Goal: Use online tool/utility: Utilize a website feature to perform a specific function

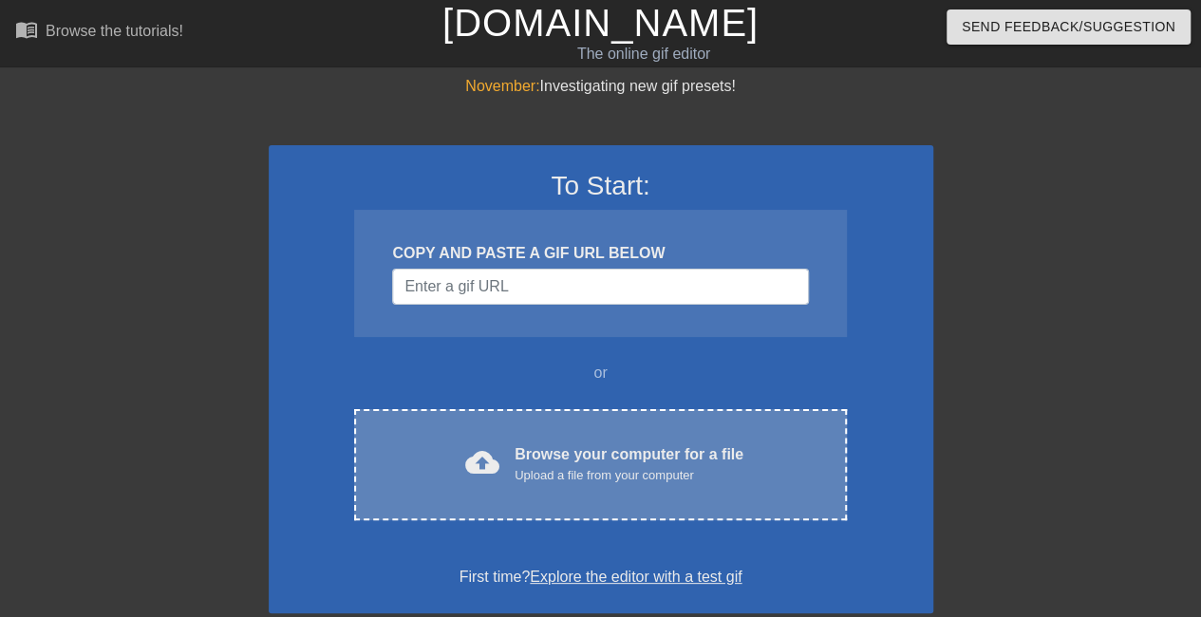
click at [576, 442] on div "cloud_upload Browse your computer for a file Upload a file from your computer C…" at bounding box center [600, 464] width 492 height 111
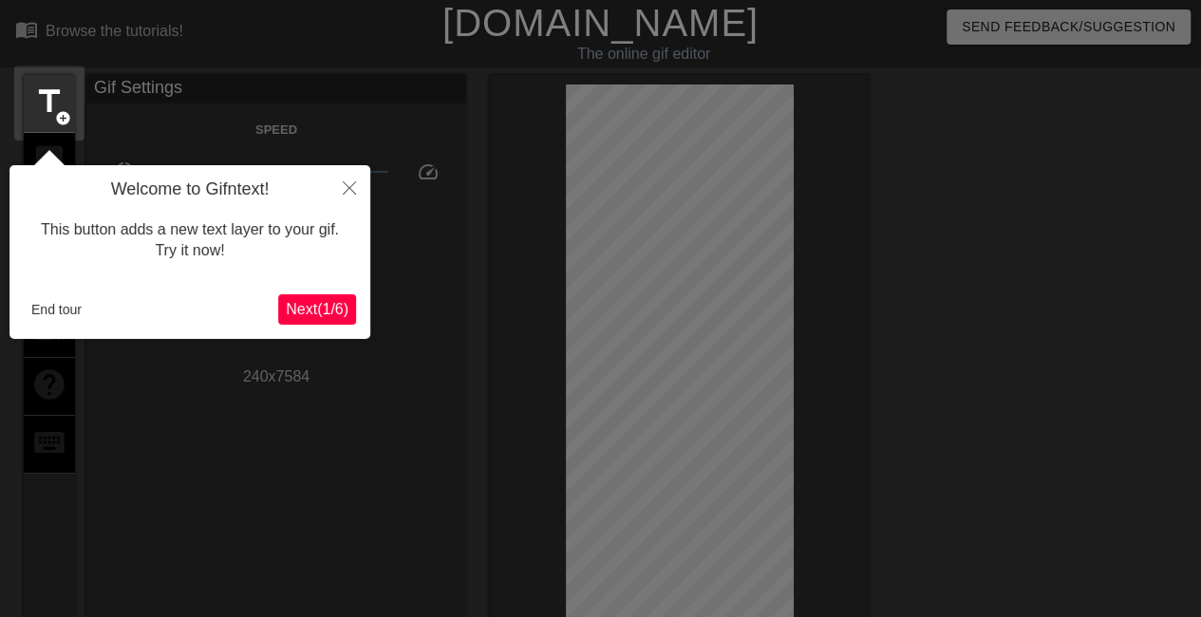
click at [309, 308] on span "Next ( 1 / 6 )" at bounding box center [317, 309] width 63 height 16
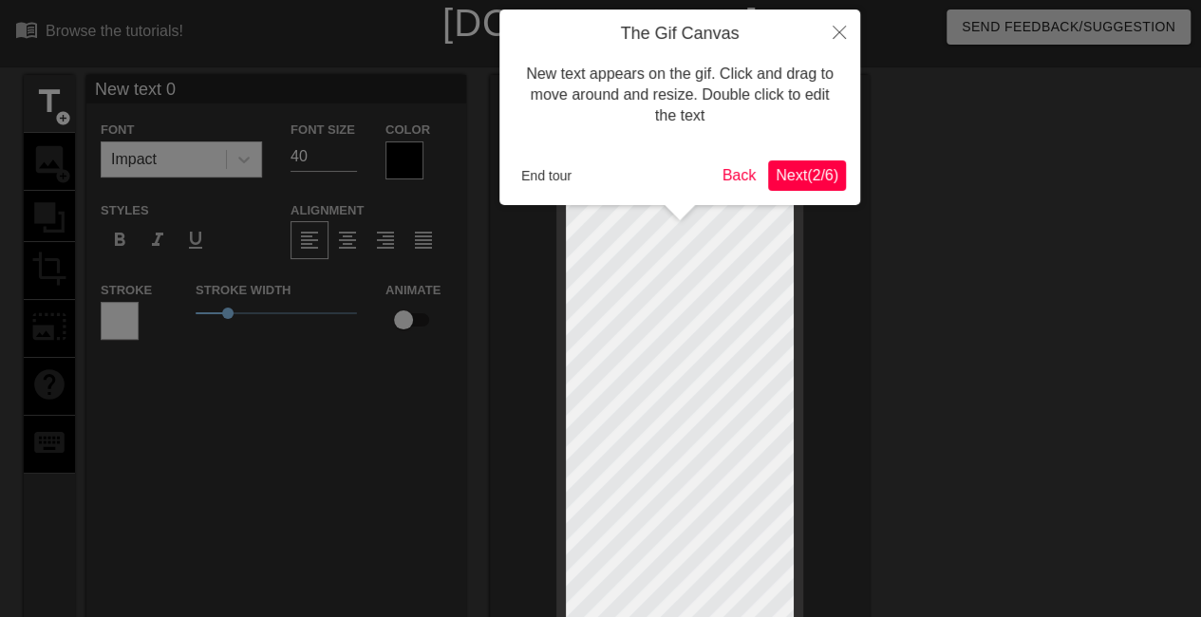
click at [805, 181] on span "Next ( 2 / 6 )" at bounding box center [807, 175] width 63 height 16
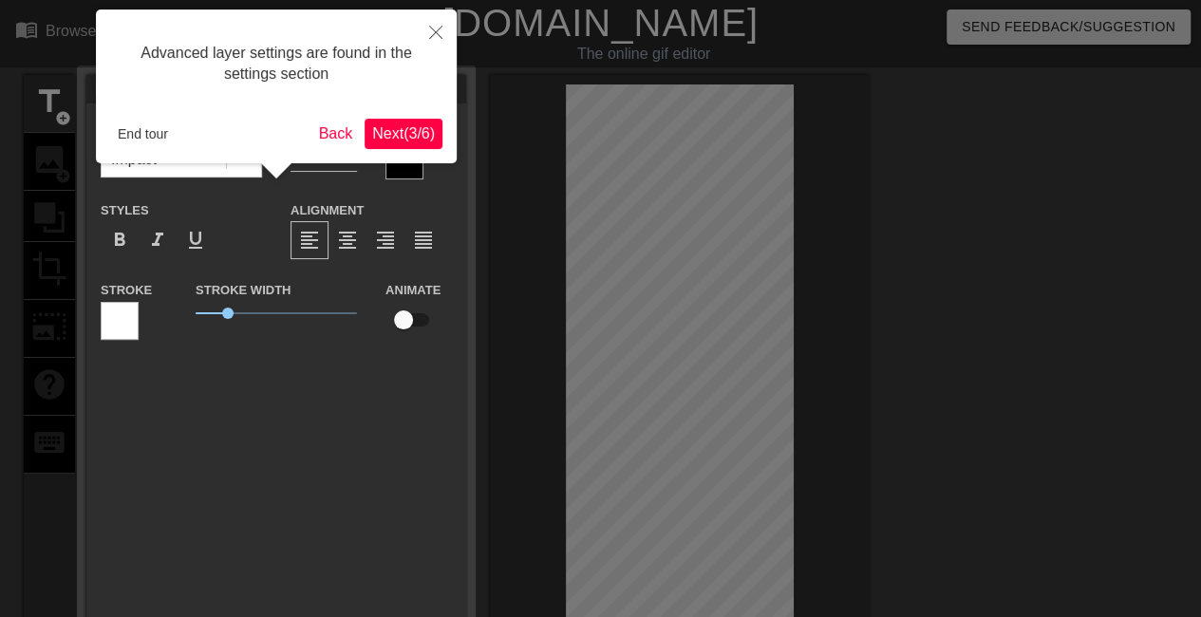
click at [410, 142] on span "Next ( 3 / 6 )" at bounding box center [403, 133] width 63 height 16
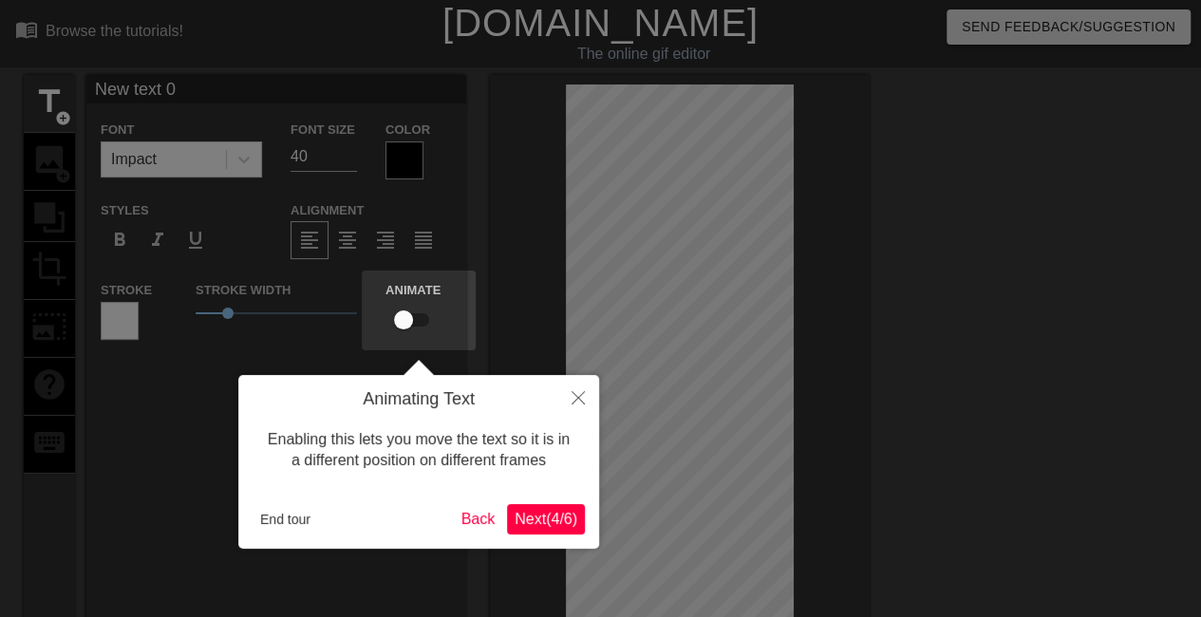
click at [522, 522] on span "Next ( 4 / 6 )" at bounding box center [546, 519] width 63 height 16
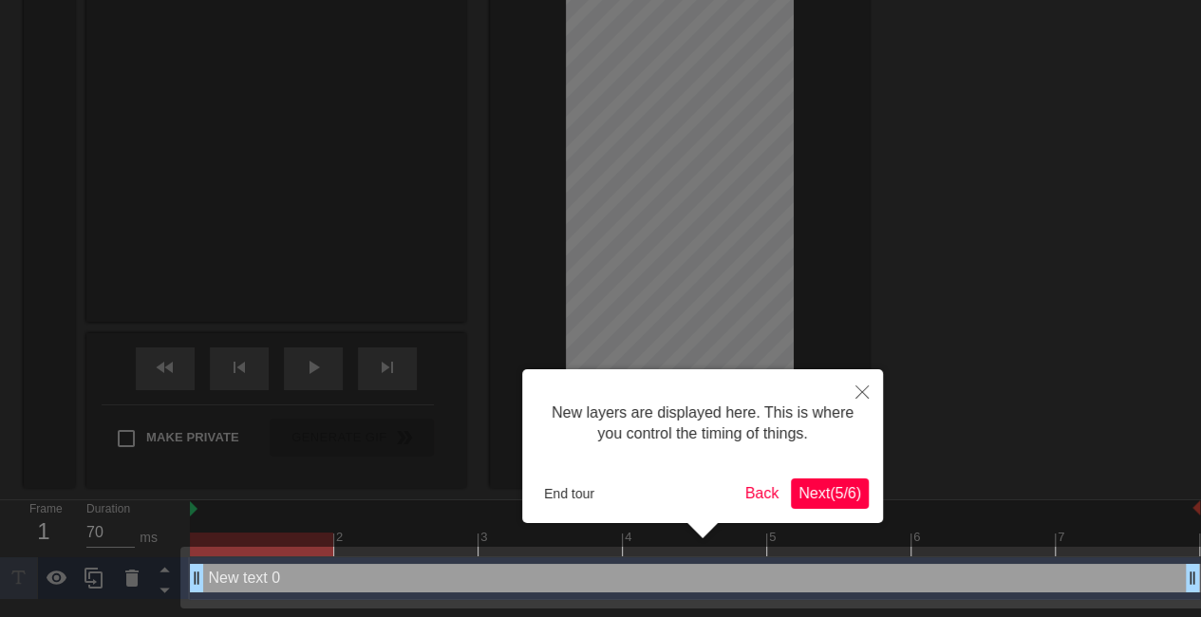
click at [810, 491] on span "Next ( 5 / 6 )" at bounding box center [830, 493] width 63 height 16
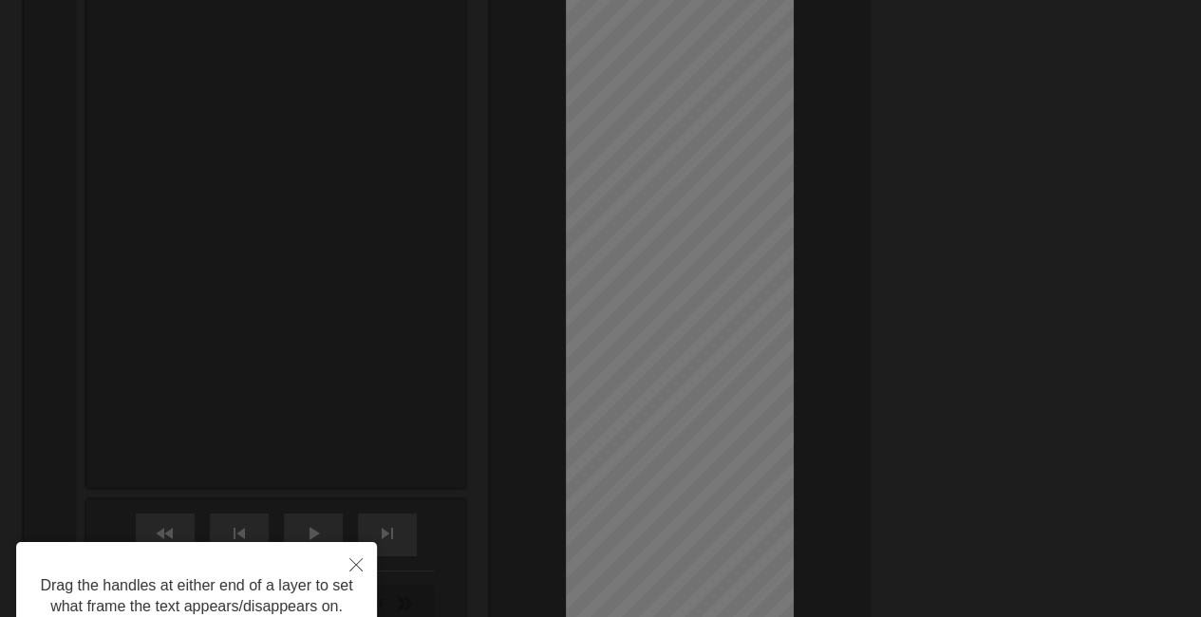
scroll to position [6810, 0]
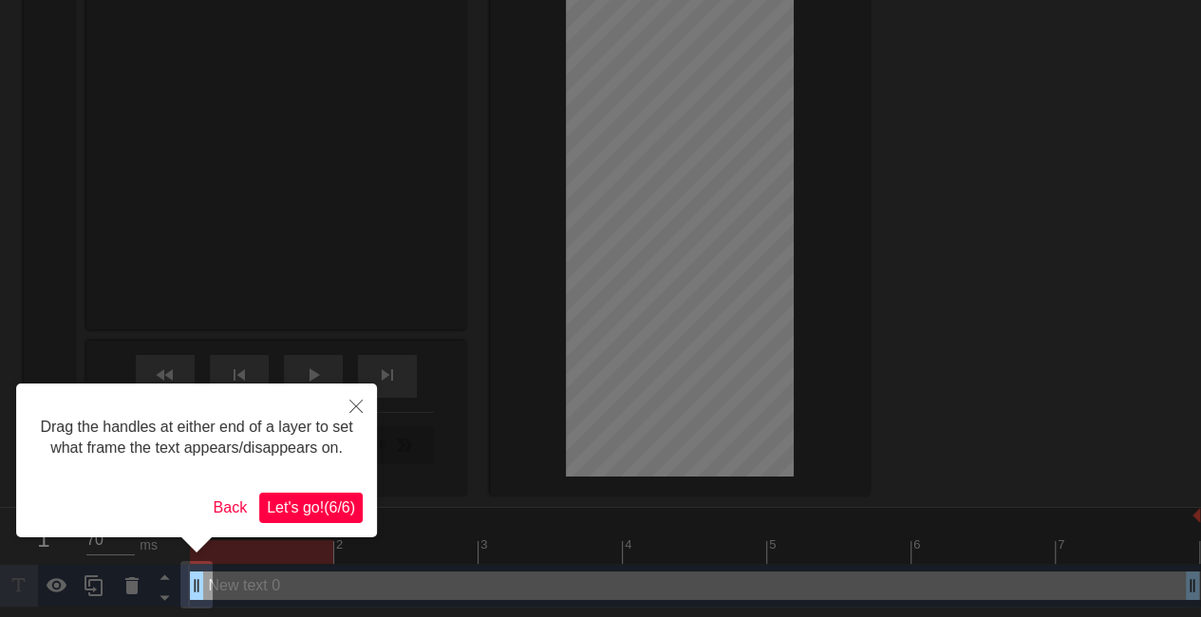
click at [312, 506] on span "Let's go! ( 6 / 6 )" at bounding box center [311, 508] width 88 height 16
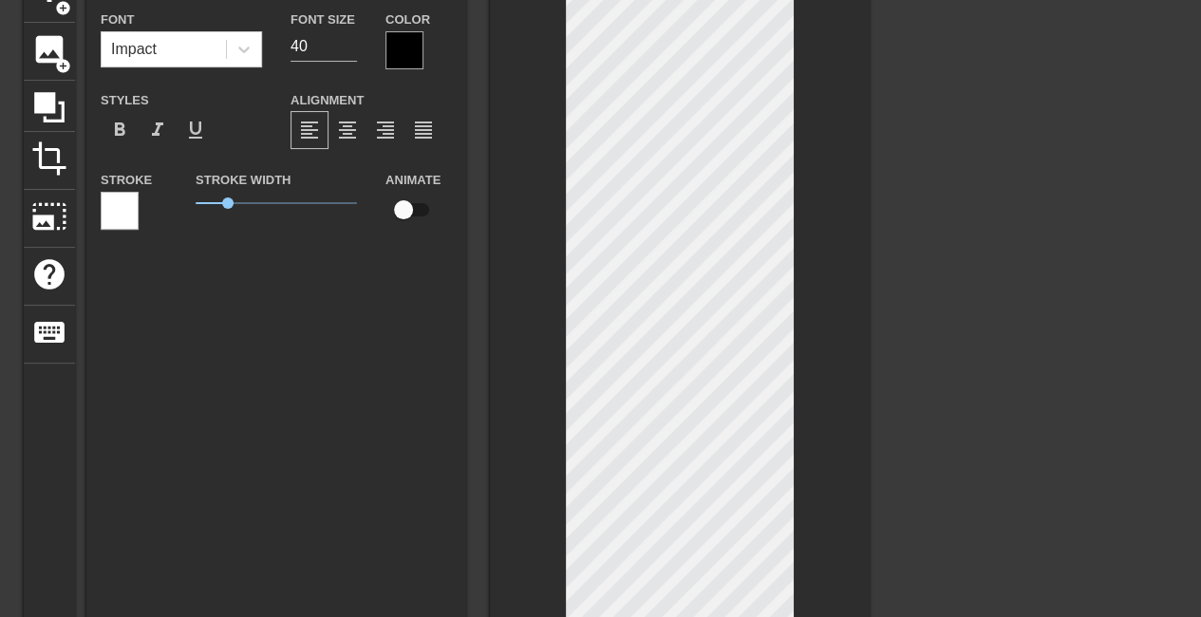
scroll to position [0, 0]
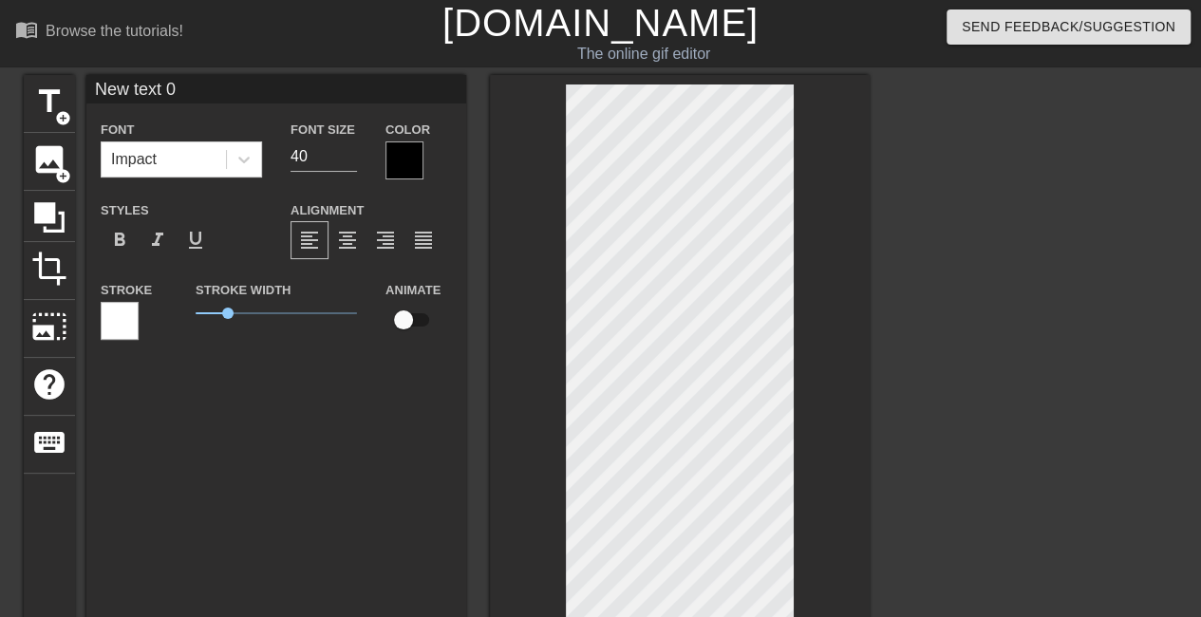
type textarea "z"
type input "z"
click at [1148, 269] on div at bounding box center [1035, 360] width 285 height 570
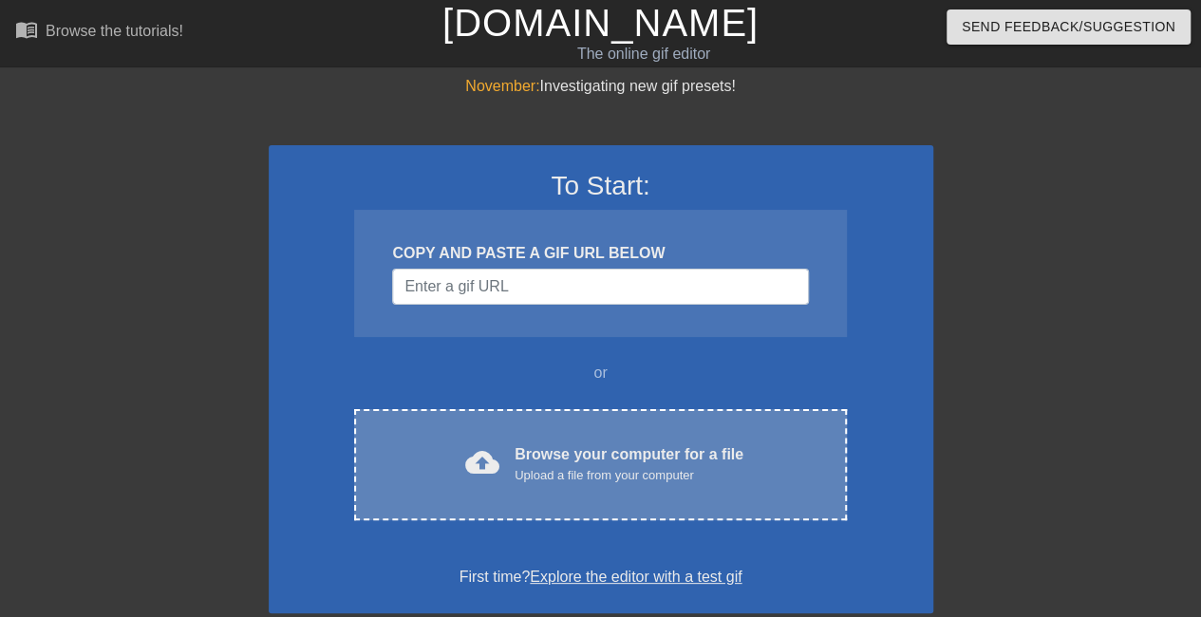
click at [510, 485] on div "cloud_upload Browse your computer for a file Upload a file from your computer C…" at bounding box center [600, 464] width 492 height 111
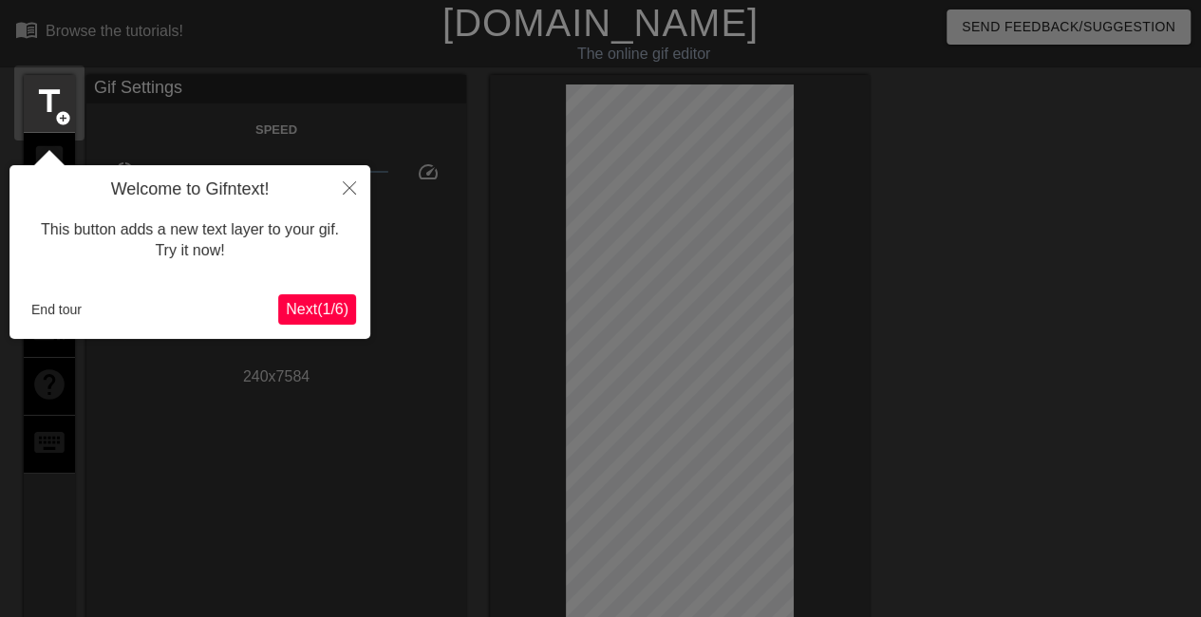
scroll to position [47, 0]
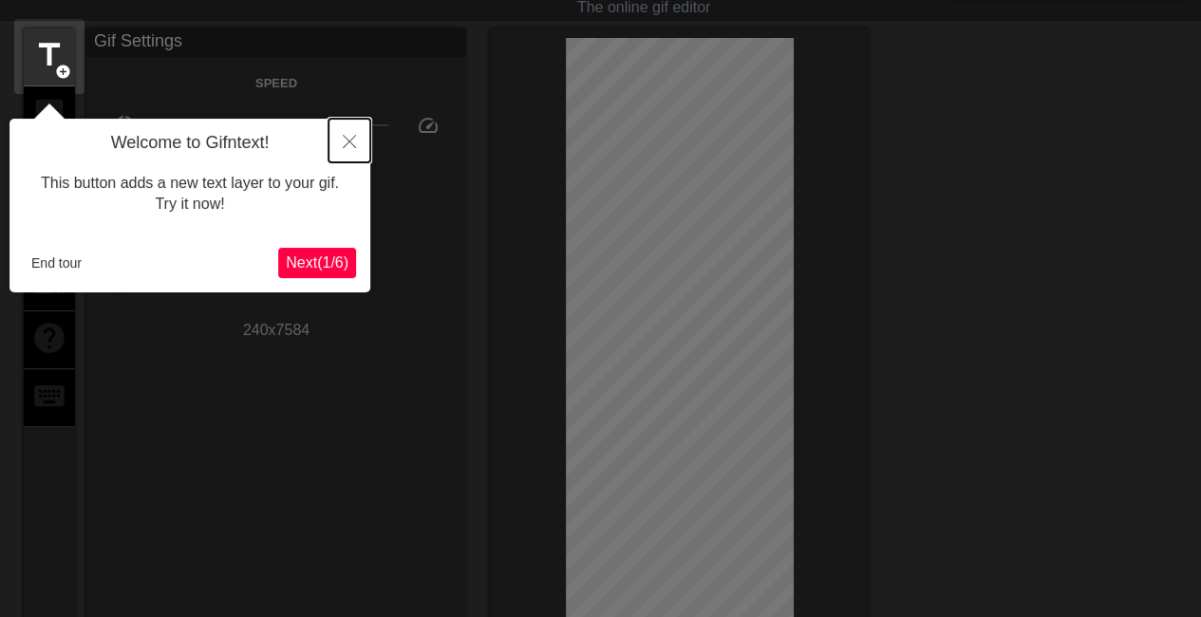
click at [349, 135] on button "Close" at bounding box center [350, 141] width 42 height 44
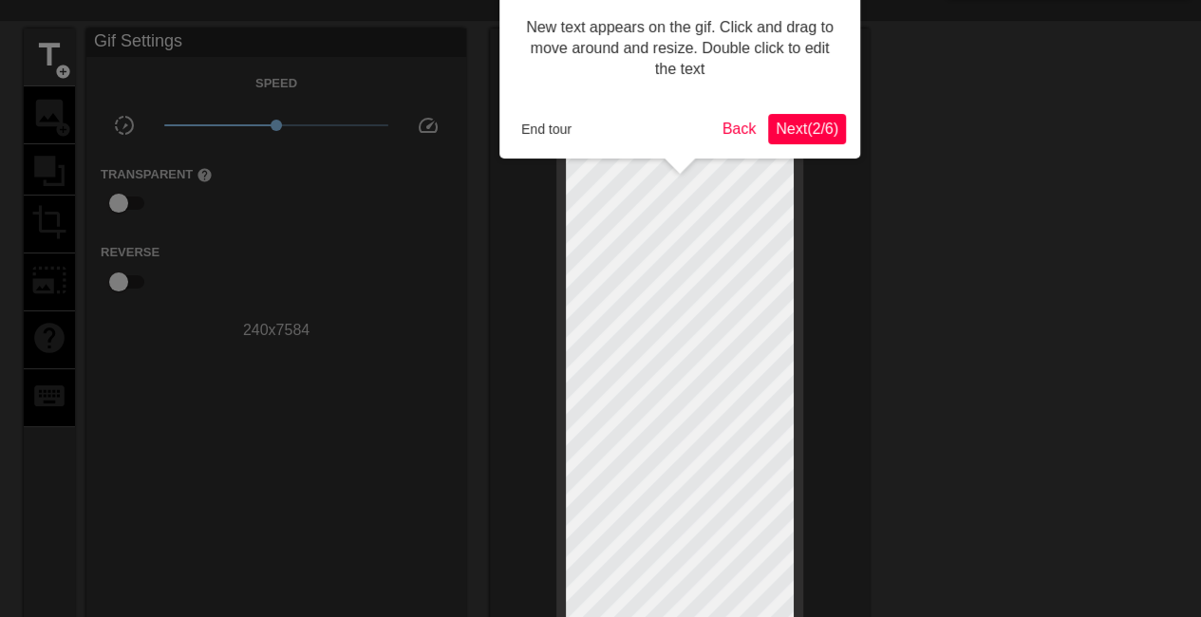
scroll to position [0, 0]
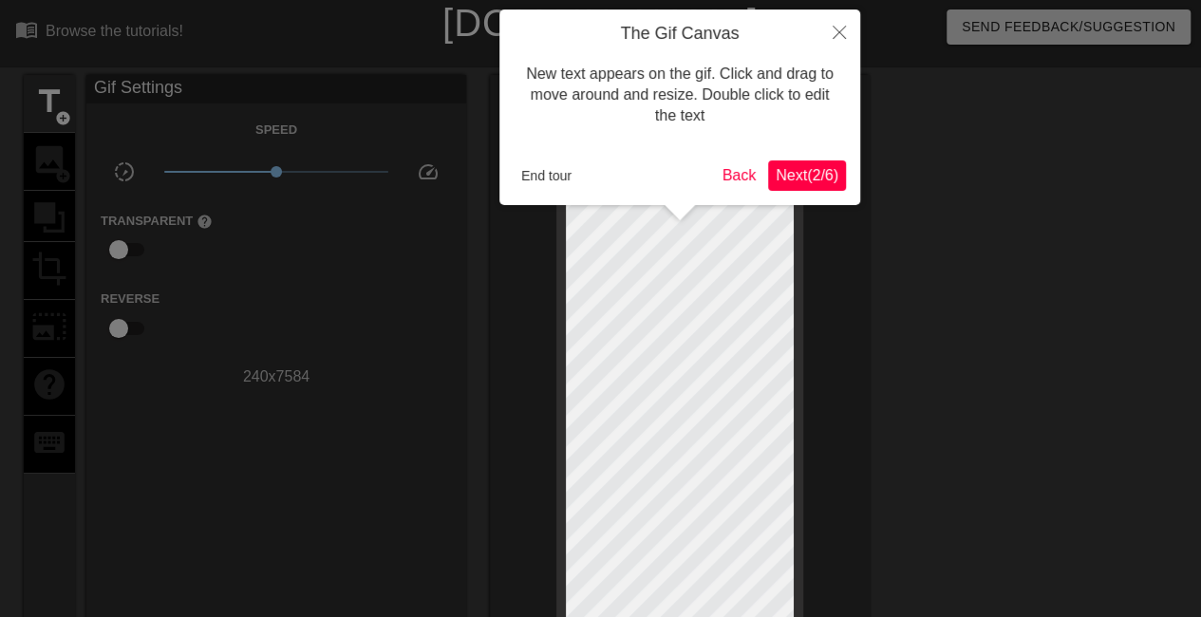
click at [838, 172] on button "Next ( 2 / 6 )" at bounding box center [807, 176] width 78 height 30
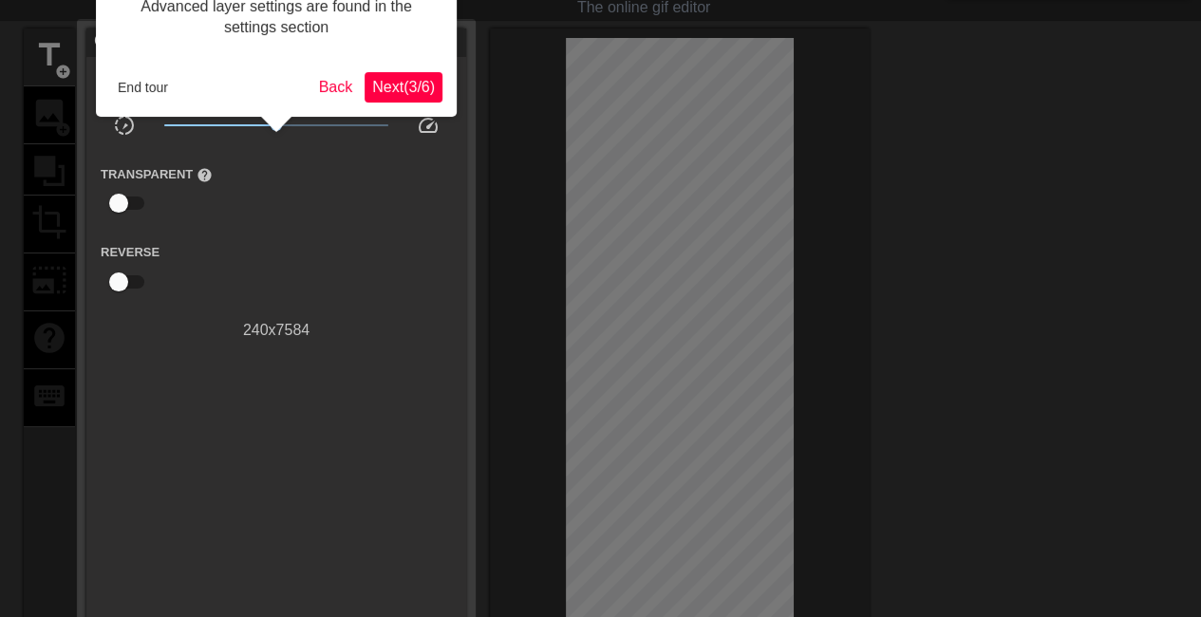
click at [420, 90] on span "Next ( 3 / 6 )" at bounding box center [403, 87] width 63 height 16
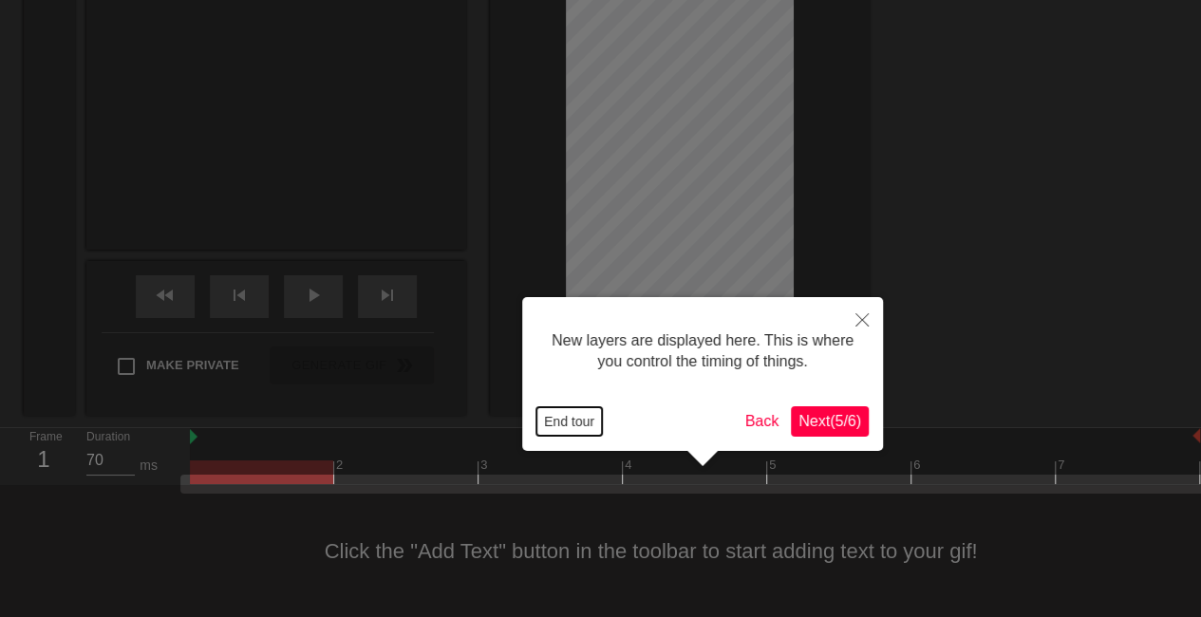
click at [594, 419] on button "End tour" at bounding box center [570, 421] width 66 height 28
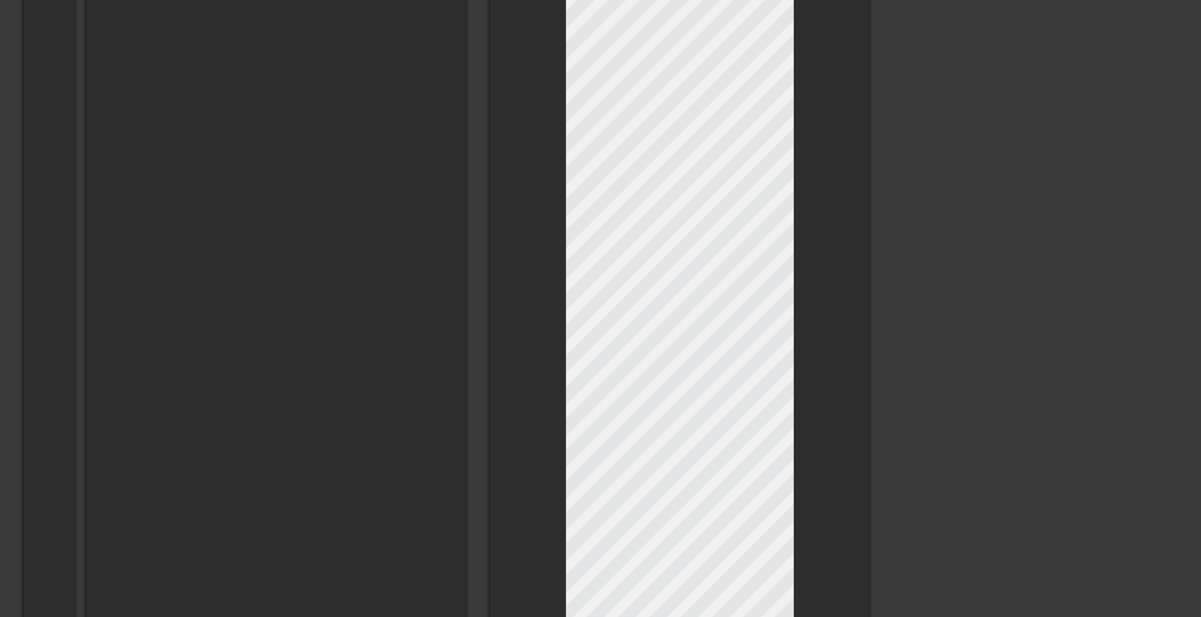
scroll to position [0, 0]
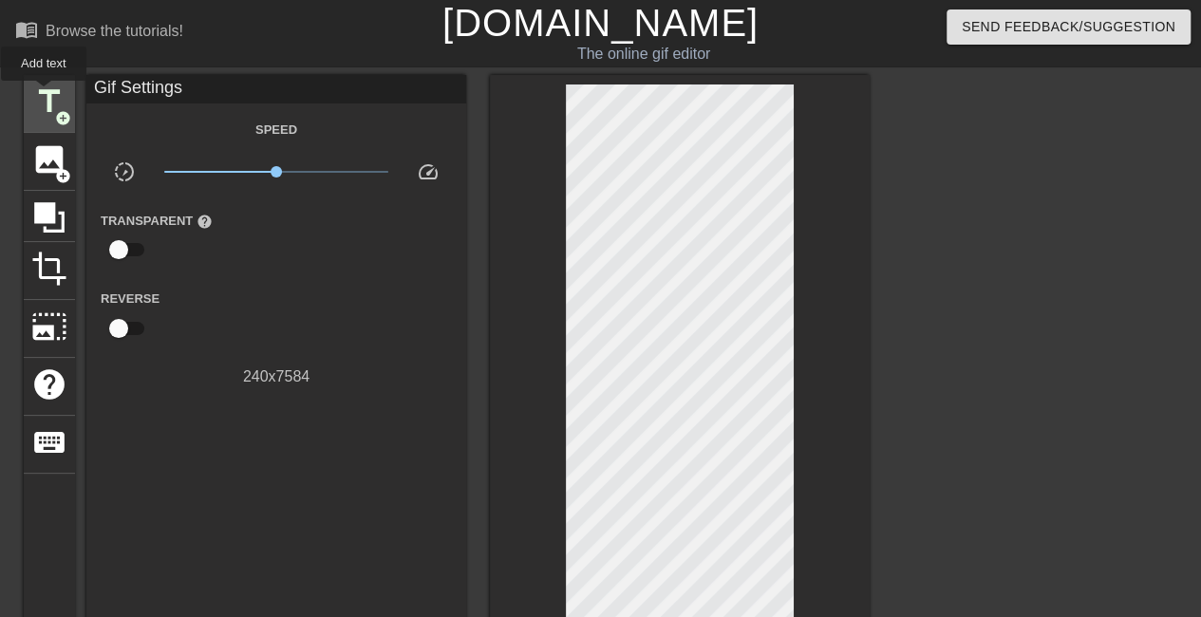
click at [44, 94] on span "title" at bounding box center [49, 102] width 36 height 36
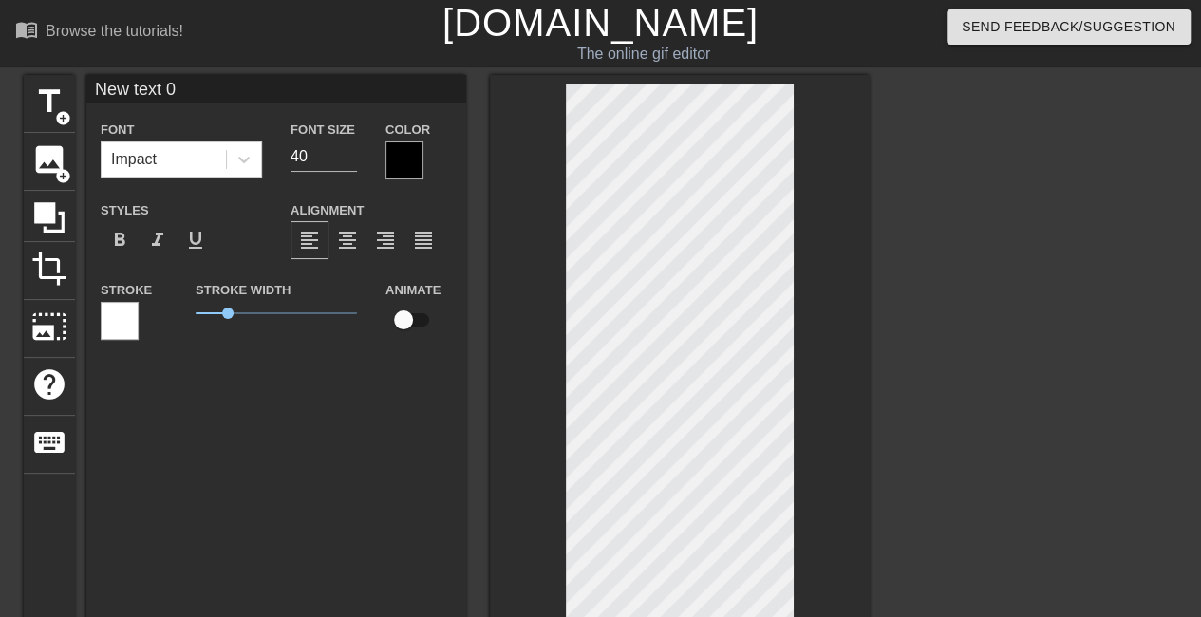
scroll to position [2, 2]
type input "I love Wayward Outpost, so I have to take a break. First, I just want to thank …"
type textarea "I love Wayward Outpost, so I have to take a break. First, I just want to thank …"
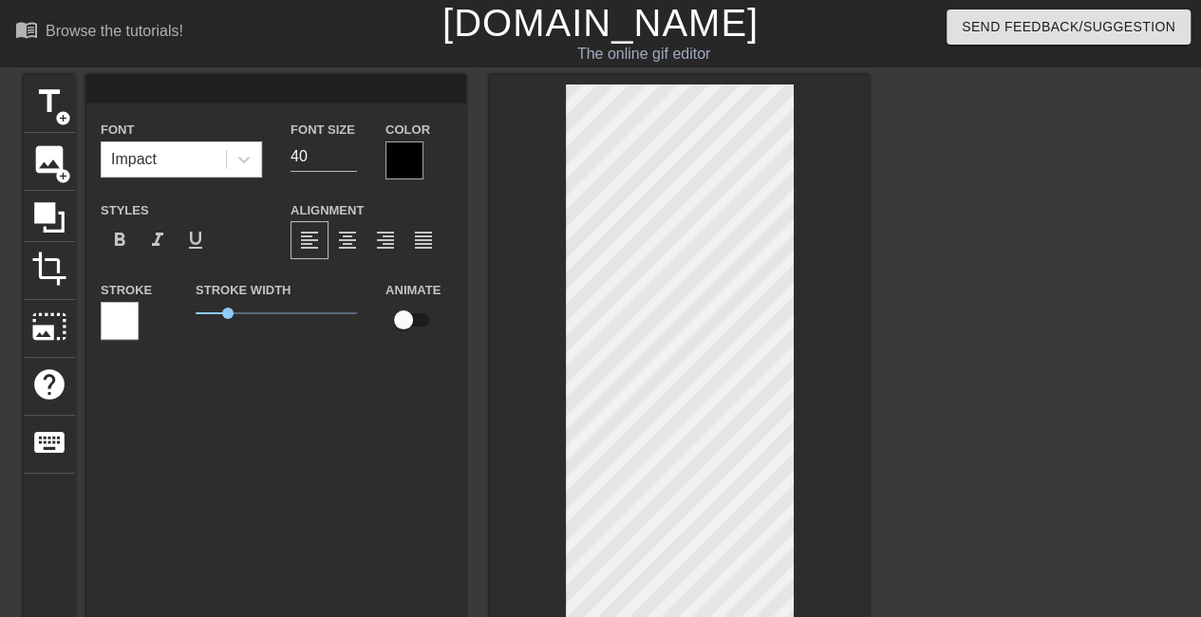
type input "q"
type textarea "q"
type input "N"
type textarea "N"
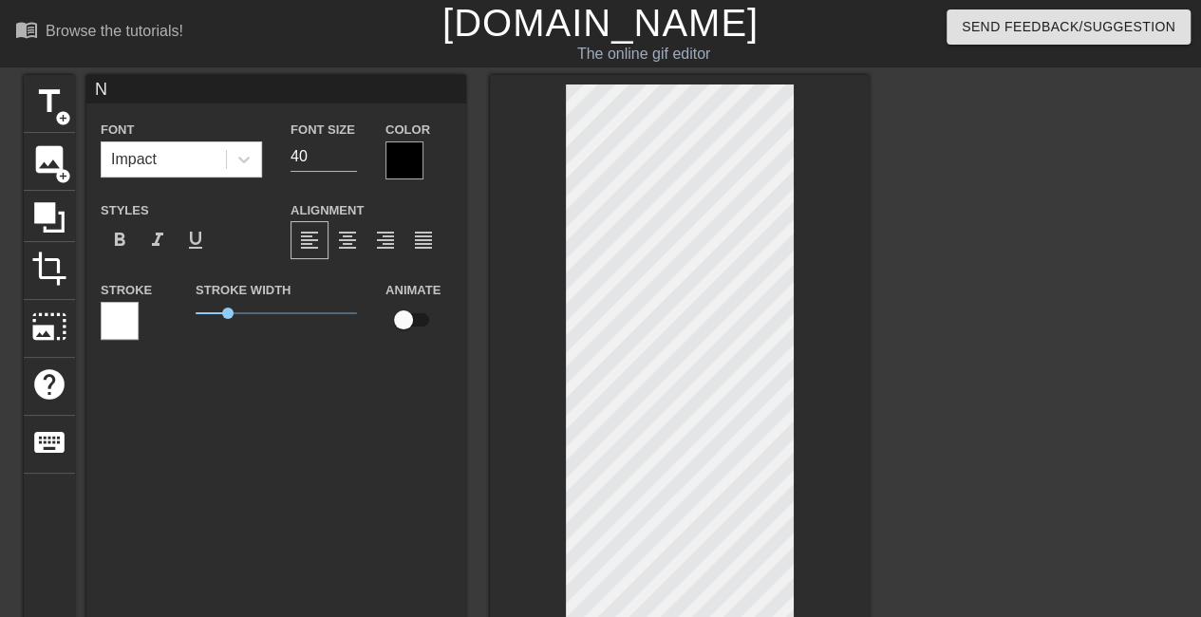
type input "Ne"
type textarea "Ne"
type input "New"
type textarea "New"
type input "New"
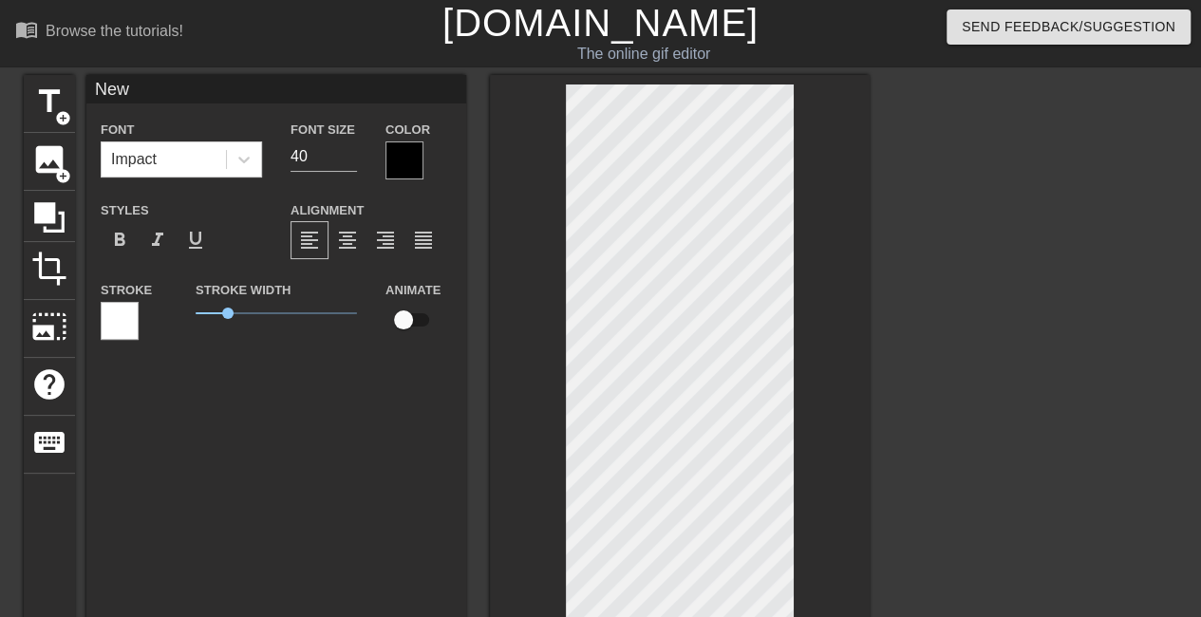
type textarea "New"
type input "New t"
type textarea "New t"
type input "New te"
type textarea "New te"
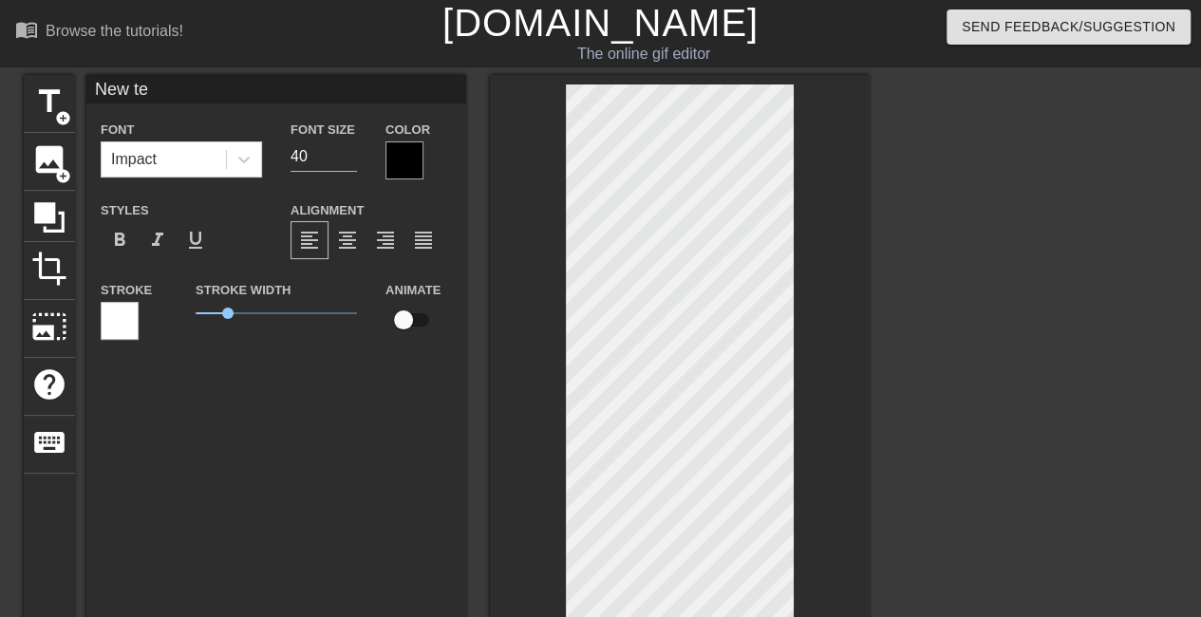
type input "New tex"
type textarea "New tex"
type input "New text"
type textarea "New text"
type input "New text"
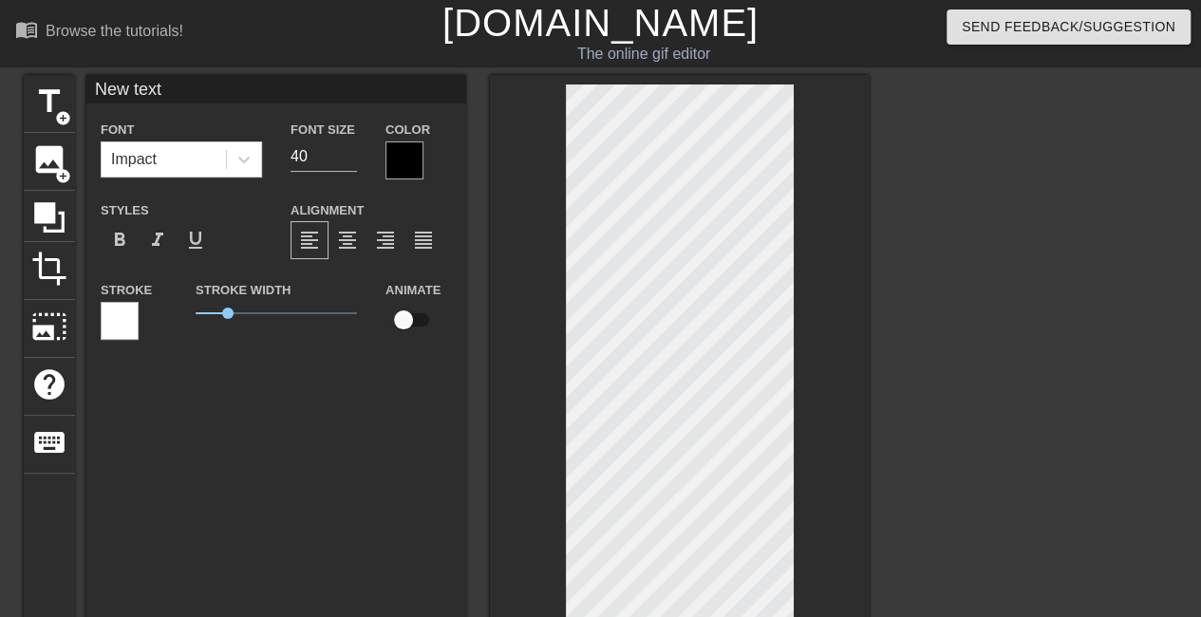
type textarea "New text"
type input "New text l"
type textarea "New text l"
type input "New text la"
type textarea "New text la"
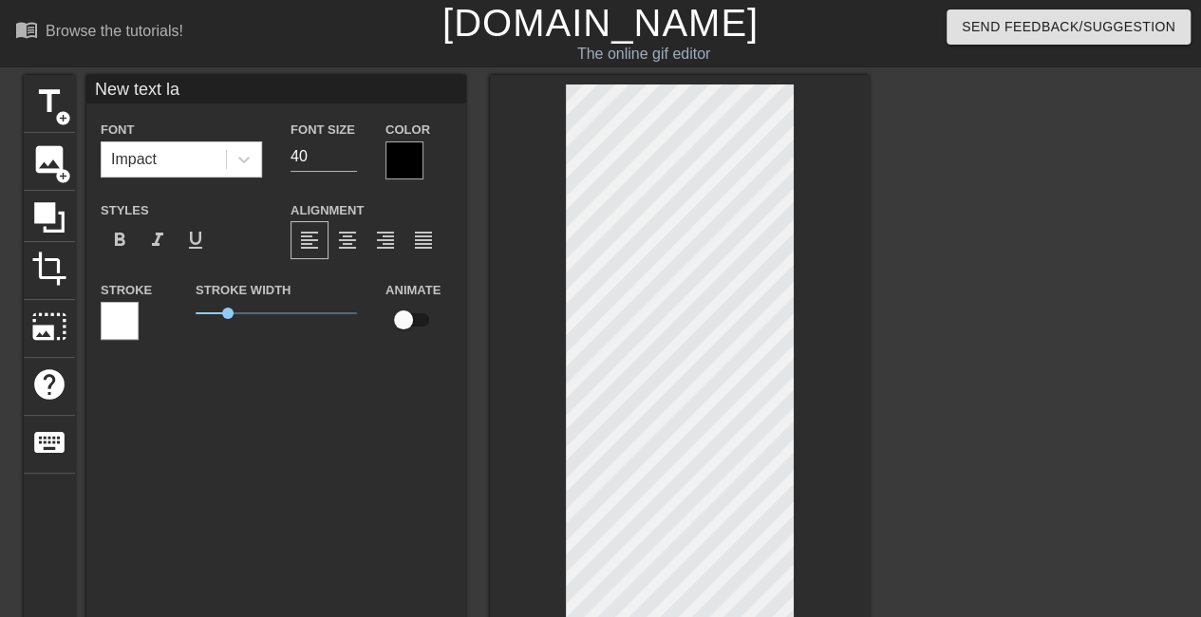
type input "New text lay"
type textarea "New text lay"
type input "New text laye"
type textarea "New text laye"
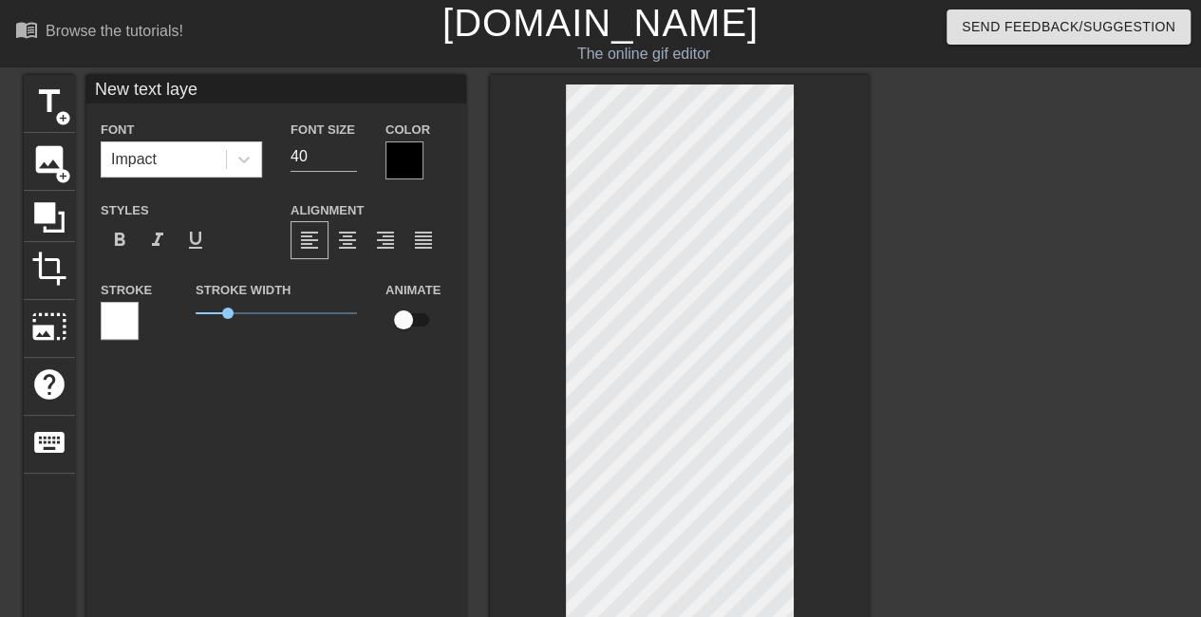
type input "New text lay"
type textarea "New text lay"
type input "New text la"
type textarea "New text la"
type input "New text l"
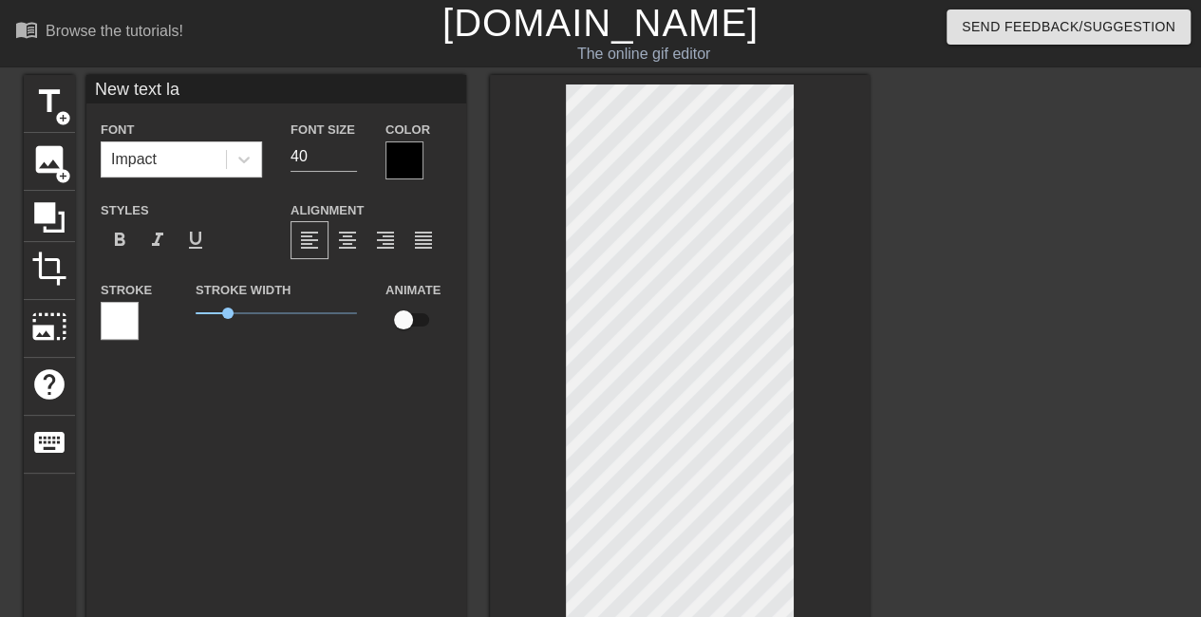
type textarea "New text l"
type input "New text"
type textarea "New text"
type input "New text 1"
type textarea "New text 1"
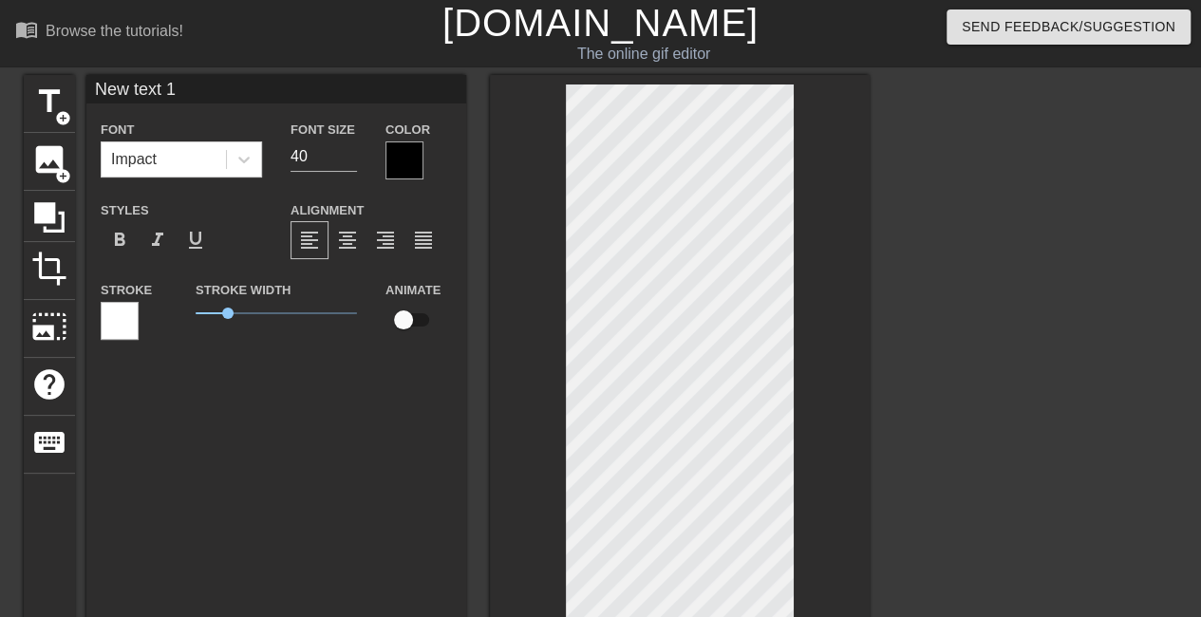
type input "New text"
type textarea "New text"
type input "New text 2"
type textarea "New text 2"
type input "New text"
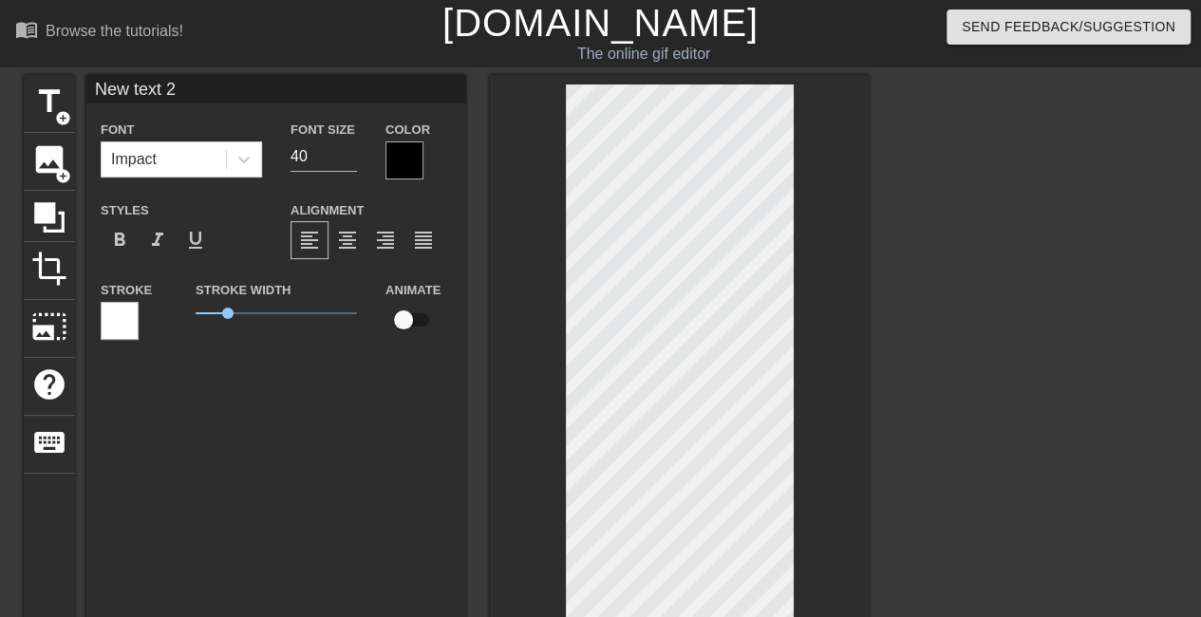
type textarea "New text"
type input "New text 1"
type textarea "New text 1"
type input "New text"
type textarea "New text"
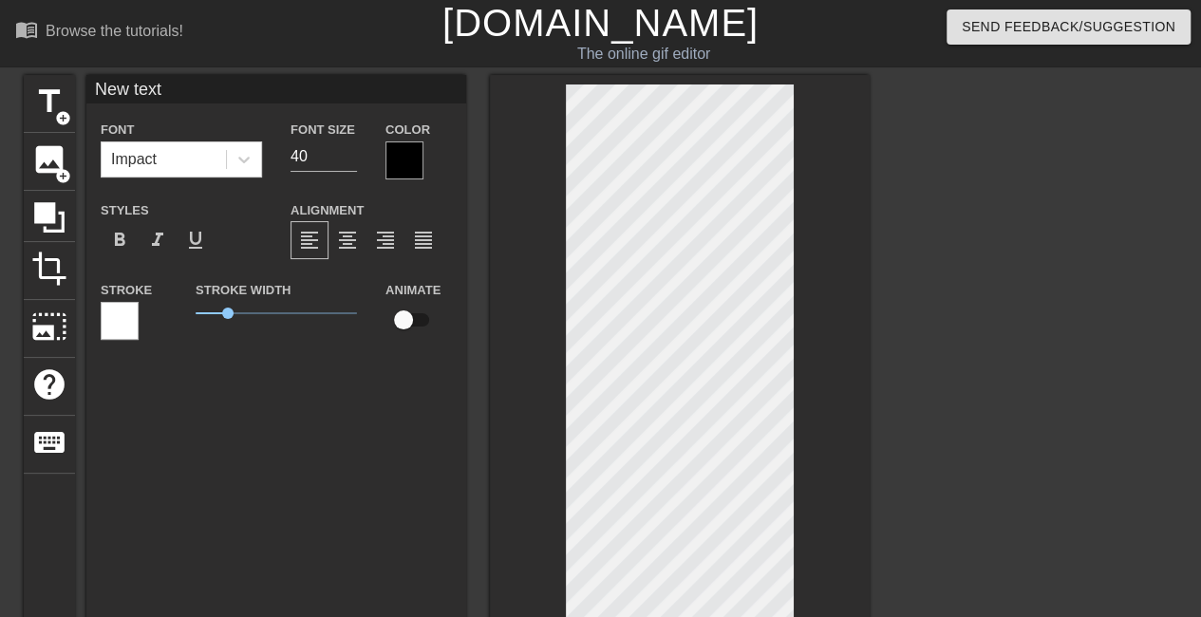
type input "New text"
type textarea "New text"
type input "New text l"
type textarea "New text l"
type input "New text la"
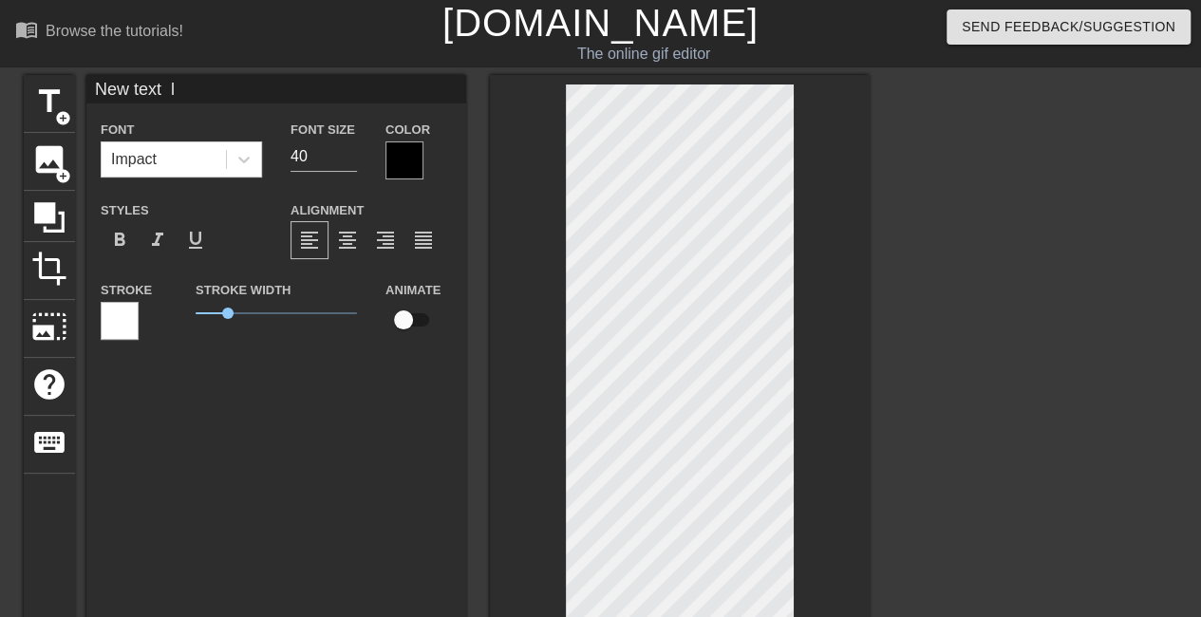
type textarea "New text la"
type input "New text lay"
type textarea "New text lay"
type input "New text laye"
type textarea "New text laye"
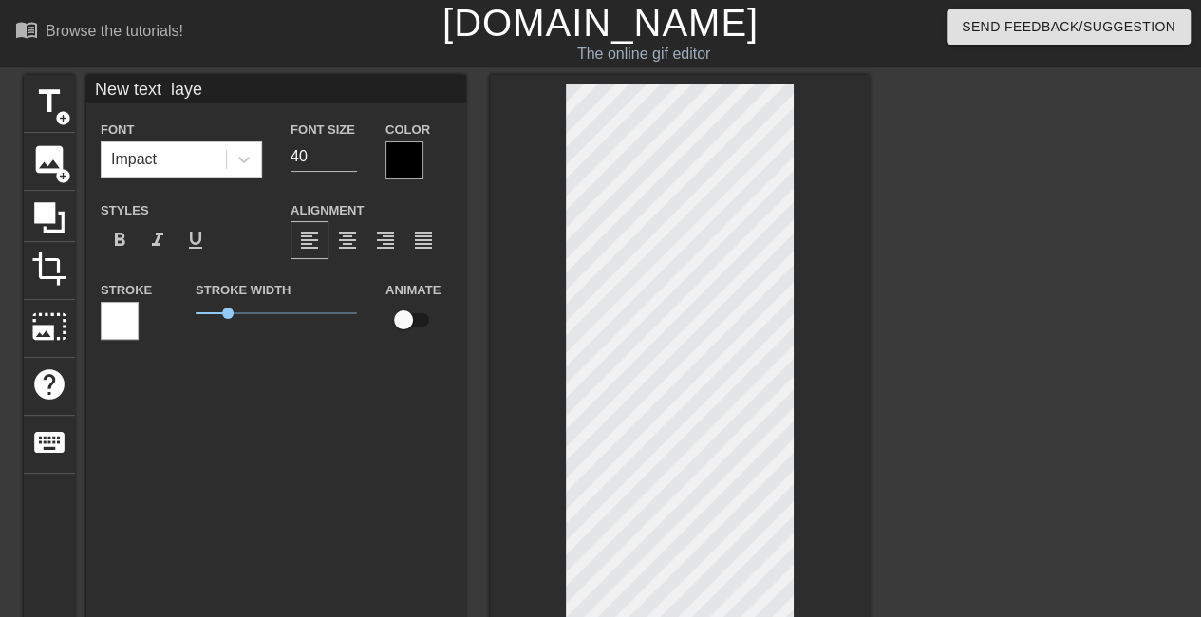
type input "New text layer"
type textarea "New text layer"
type input "N"
type textarea "N"
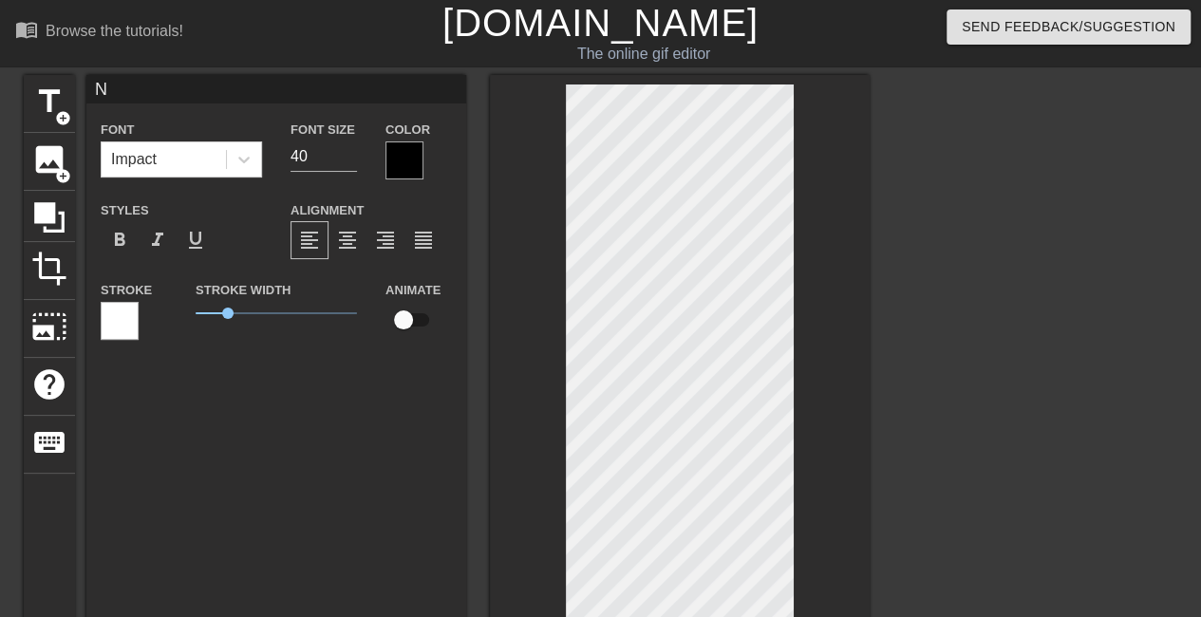
scroll to position [1, 0]
type input "Ne"
type textarea "Ne"
type input "New"
type textarea "New"
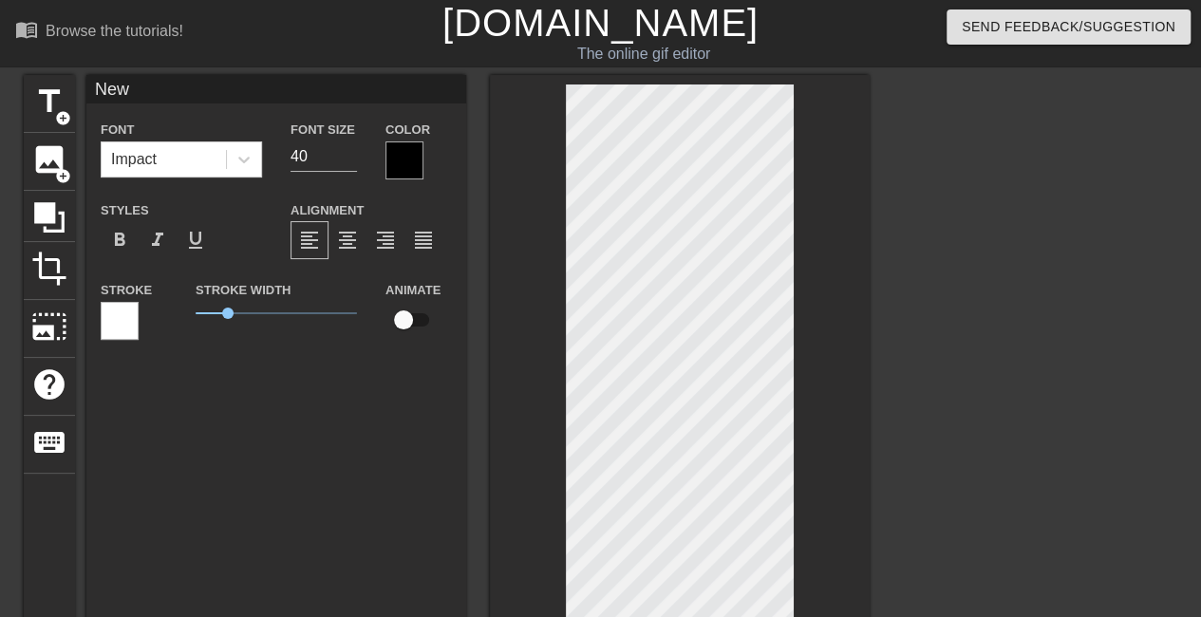
type input "New"
type textarea "New t"
type input "New te"
type textarea "New te"
type input "New tex"
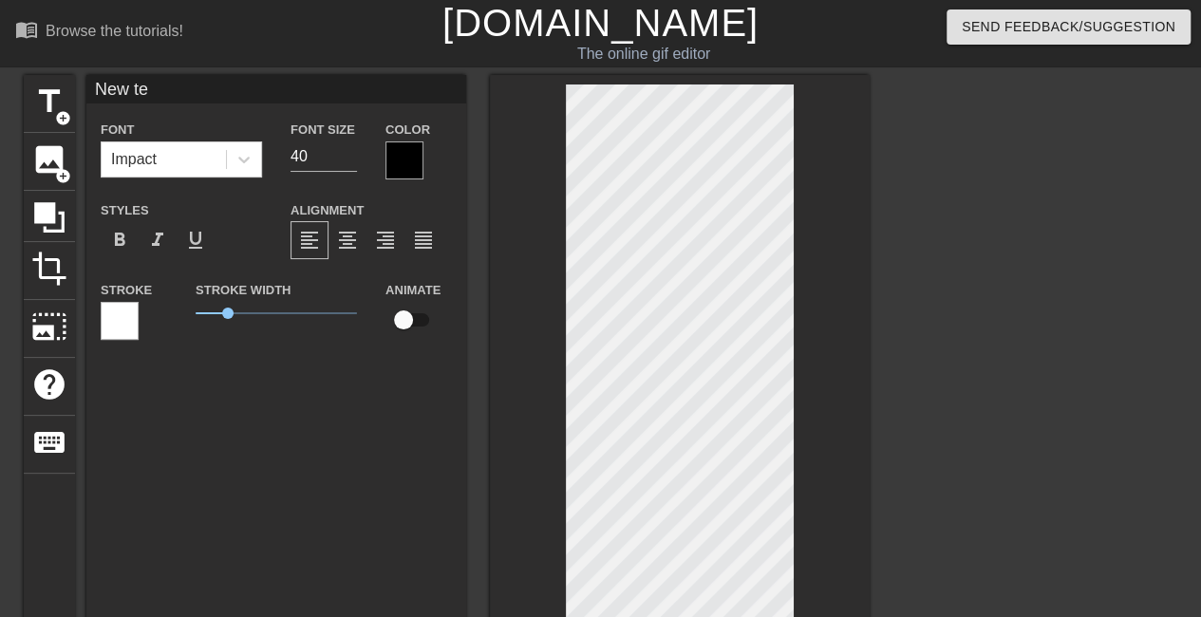
type textarea "New tex"
type input "New text"
type textarea "New text"
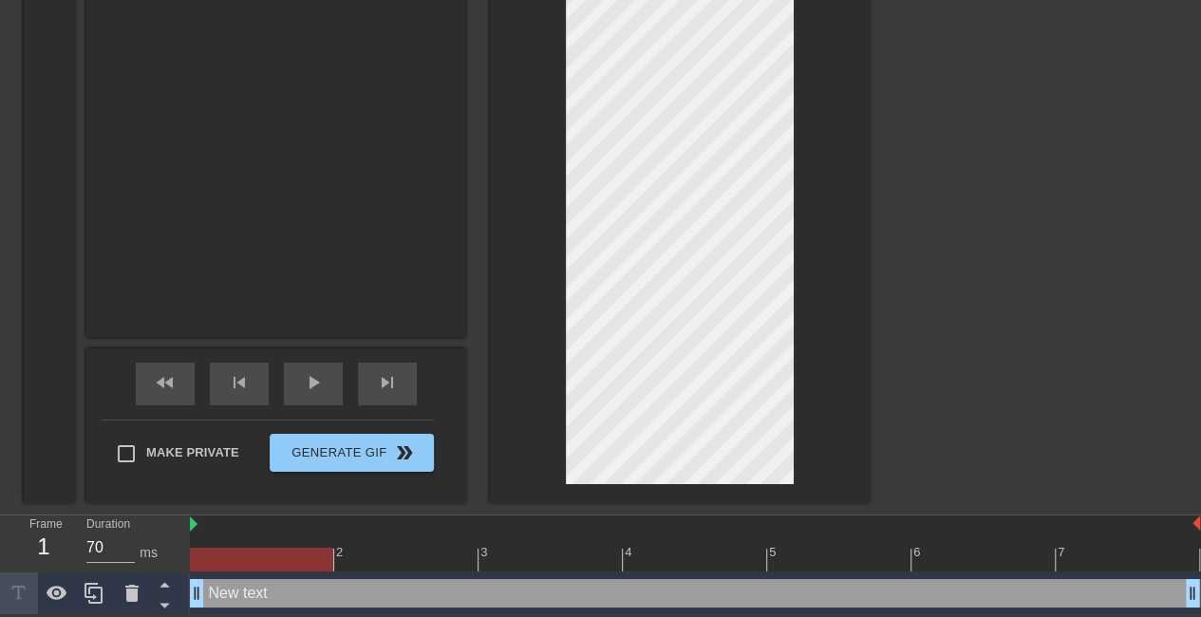
scroll to position [2, 2]
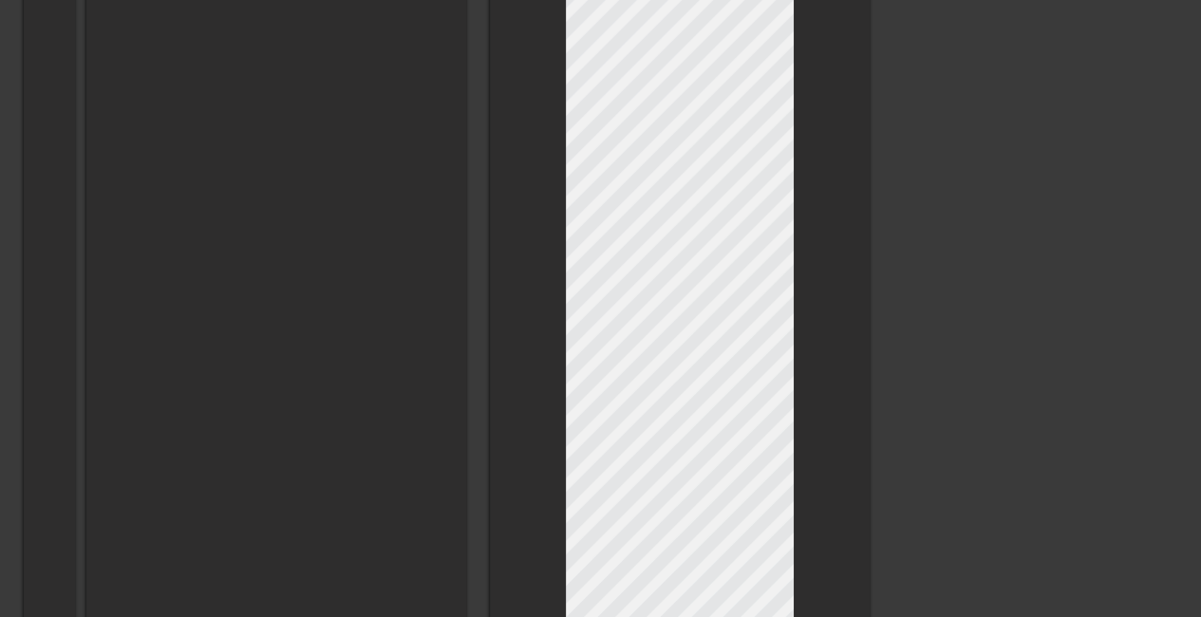
type input "NeI love Wayward Outpost, so I have to take a break. First, I just want to than…"
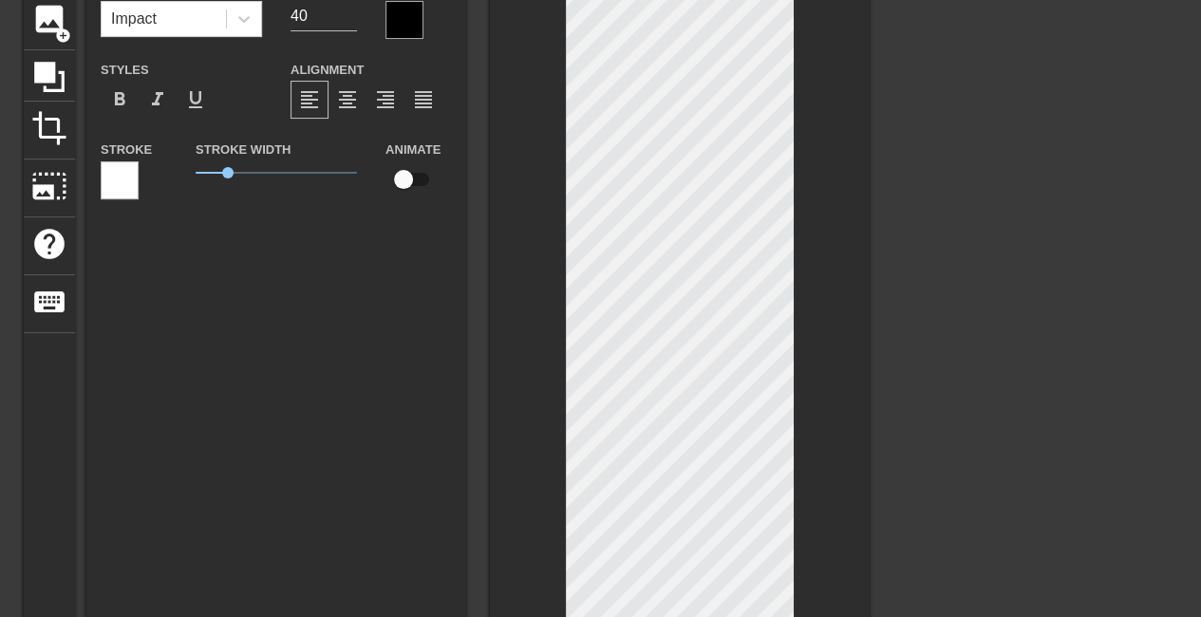
scroll to position [0, 0]
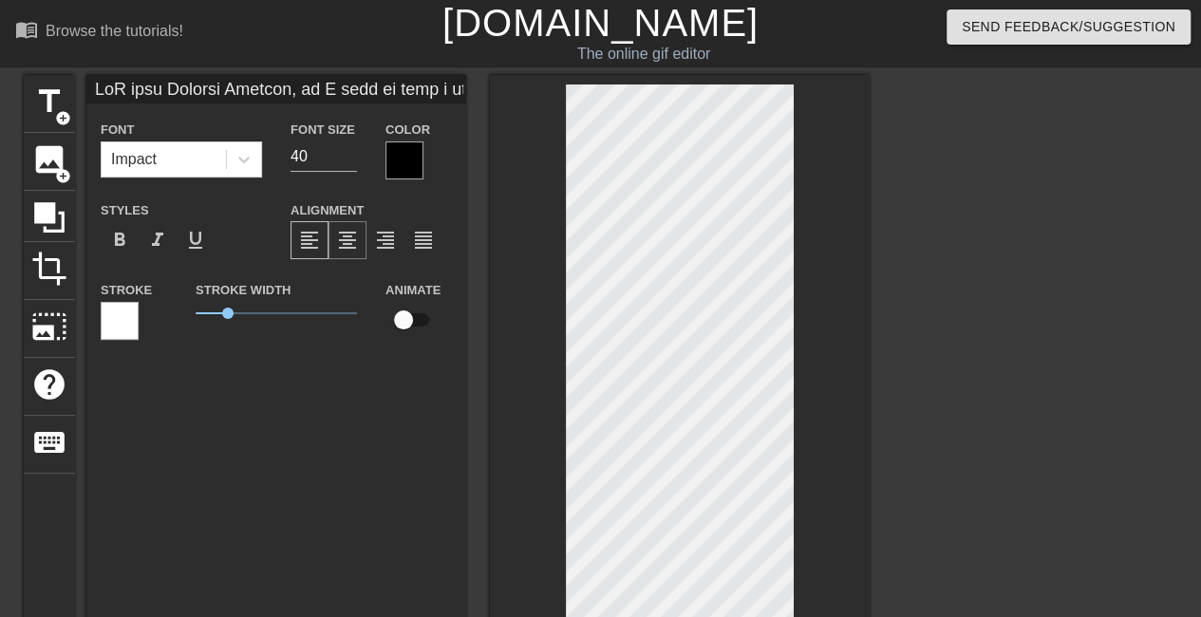
type textarea "NeI love Wayward Outpost, so I have to take a break. First, I just want to than…"
click at [346, 242] on span "format_align_center" at bounding box center [347, 240] width 23 height 23
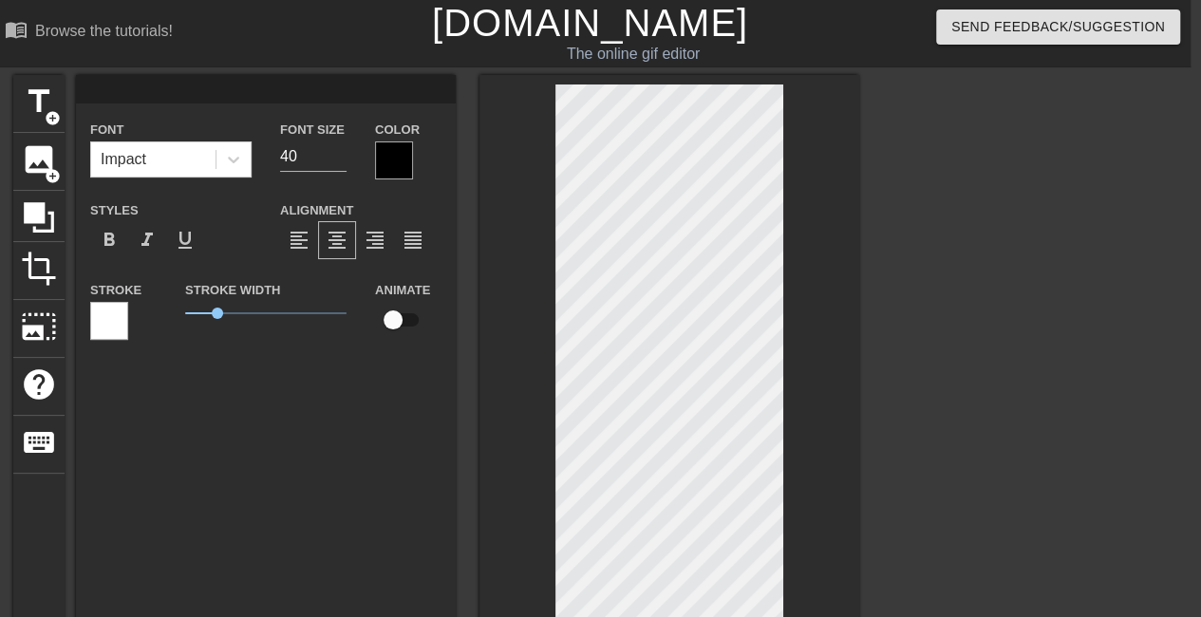
scroll to position [0, 11]
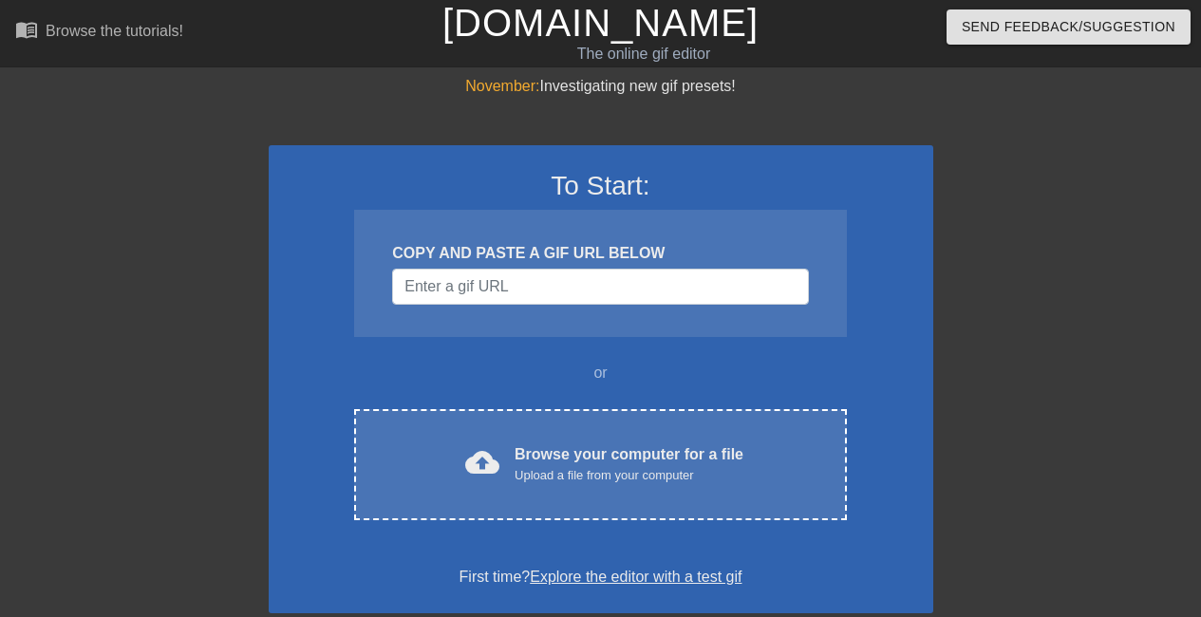
scroll to position [0, 11]
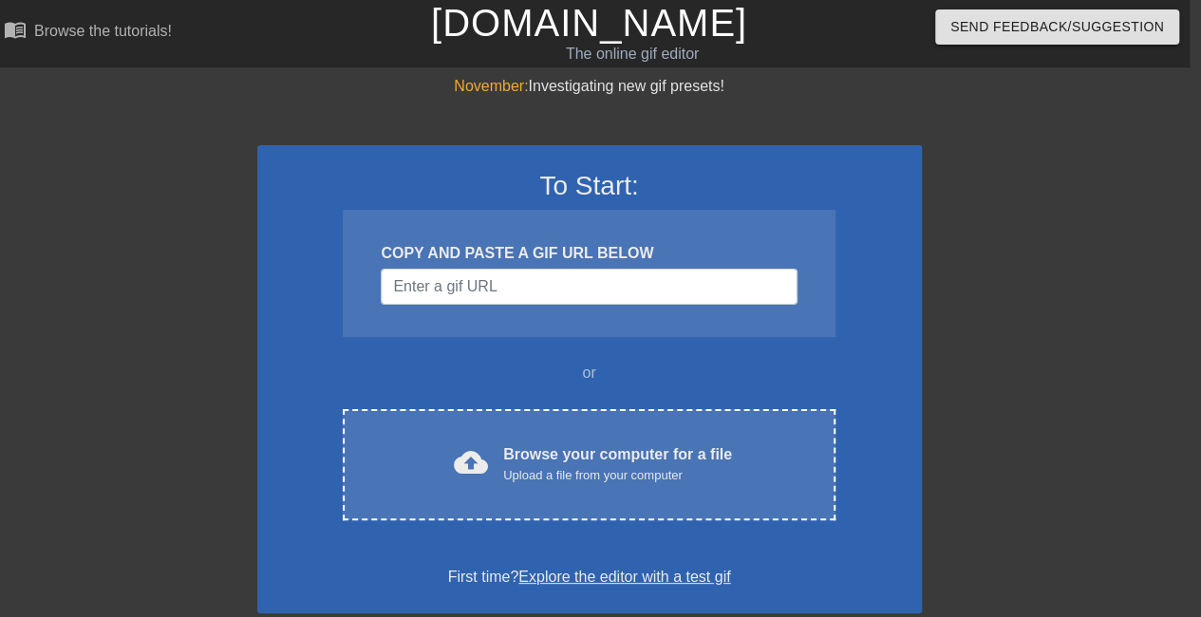
click at [532, 521] on div "To Start: COPY AND PASTE A GIF URL BELOW or cloud_upload Browse your computer f…" at bounding box center [589, 379] width 665 height 468
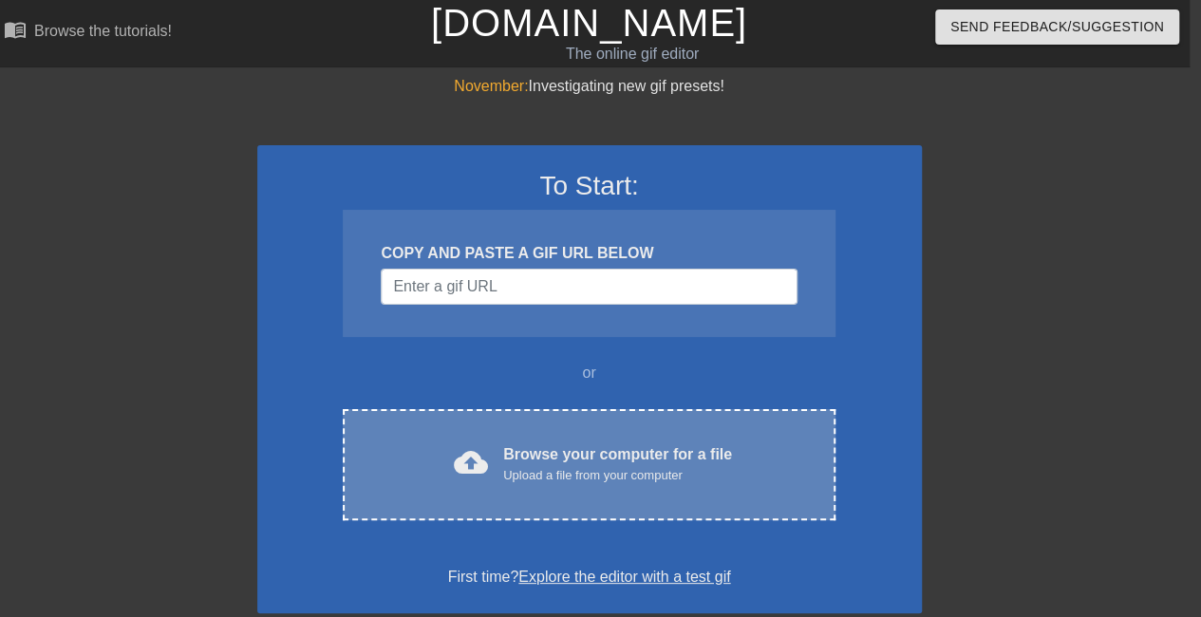
click at [515, 488] on div "cloud_upload Browse your computer for a file Upload a file from your computer C…" at bounding box center [589, 464] width 492 height 111
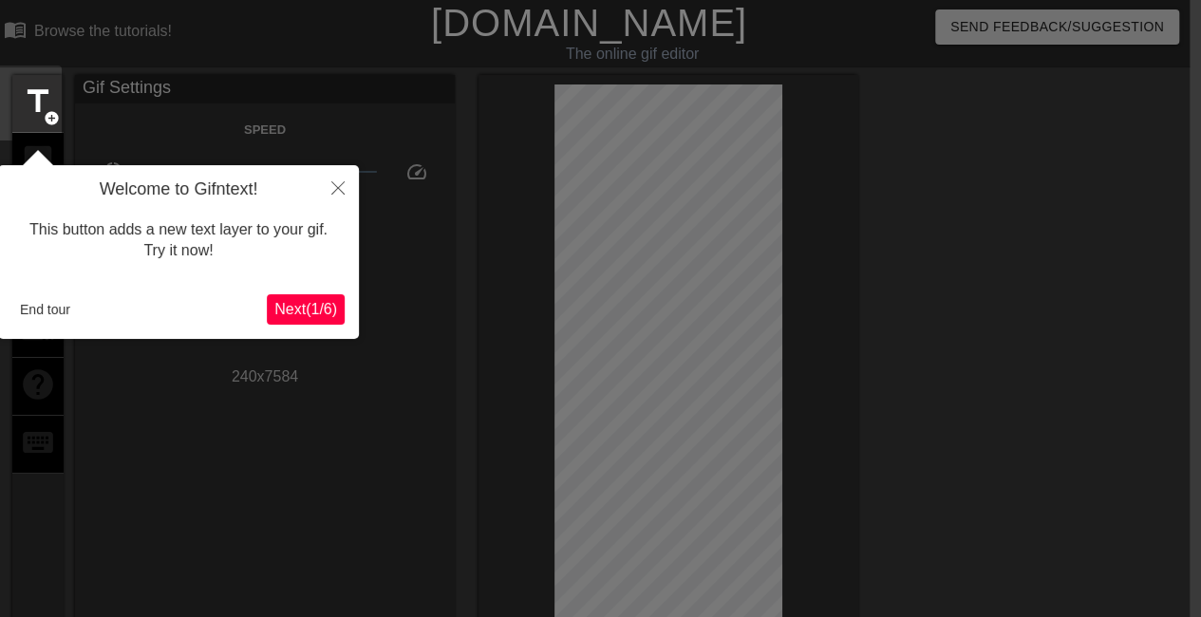
scroll to position [47, 11]
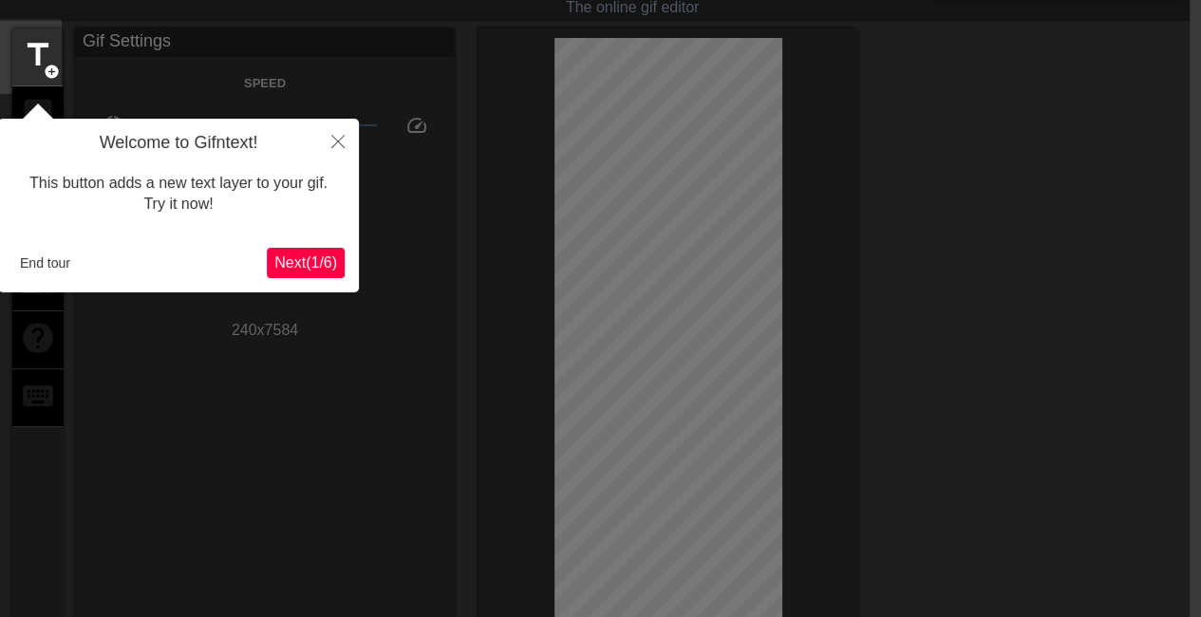
click at [274, 261] on span "Next ( 1 / 6 )" at bounding box center [305, 263] width 63 height 16
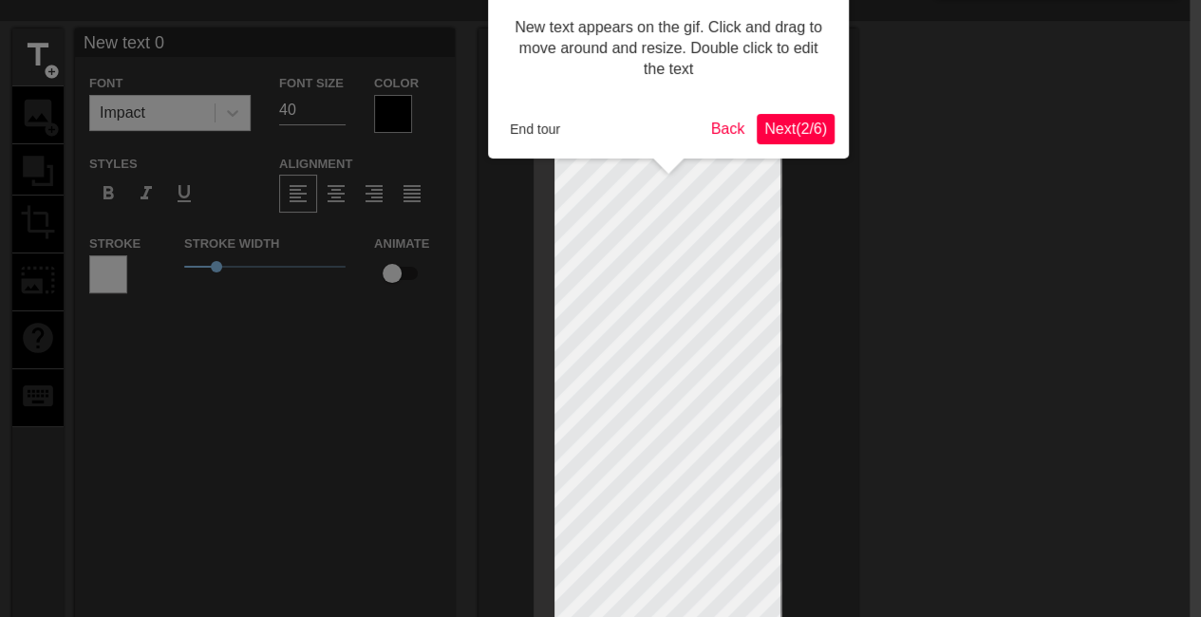
scroll to position [0, 11]
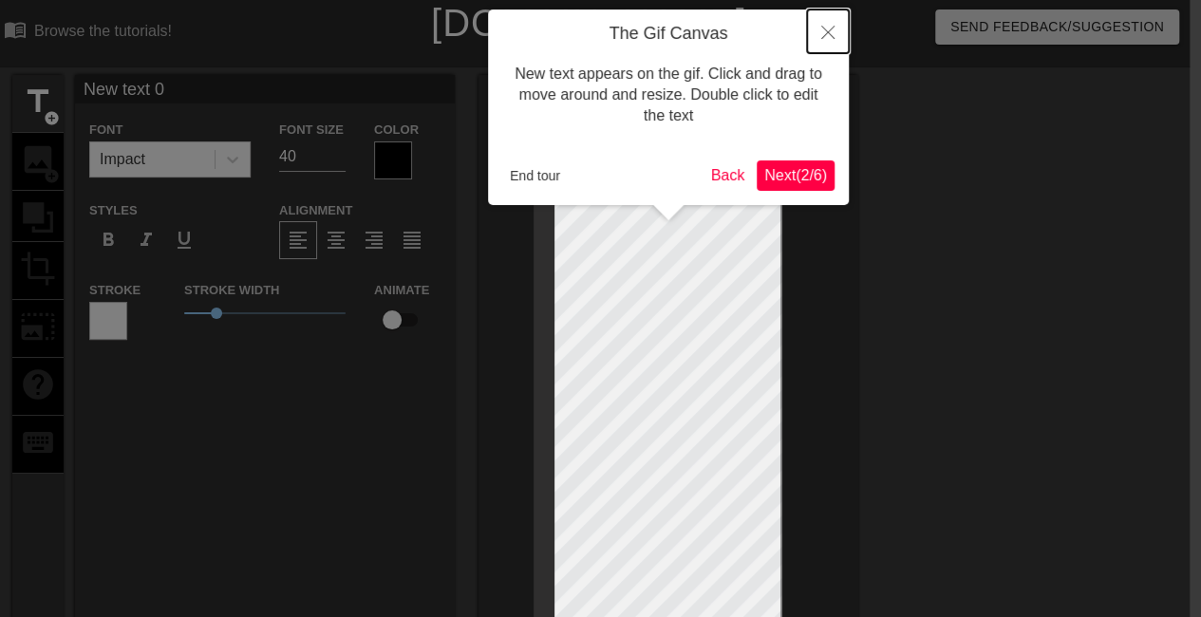
click at [828, 26] on button "Close" at bounding box center [828, 31] width 42 height 44
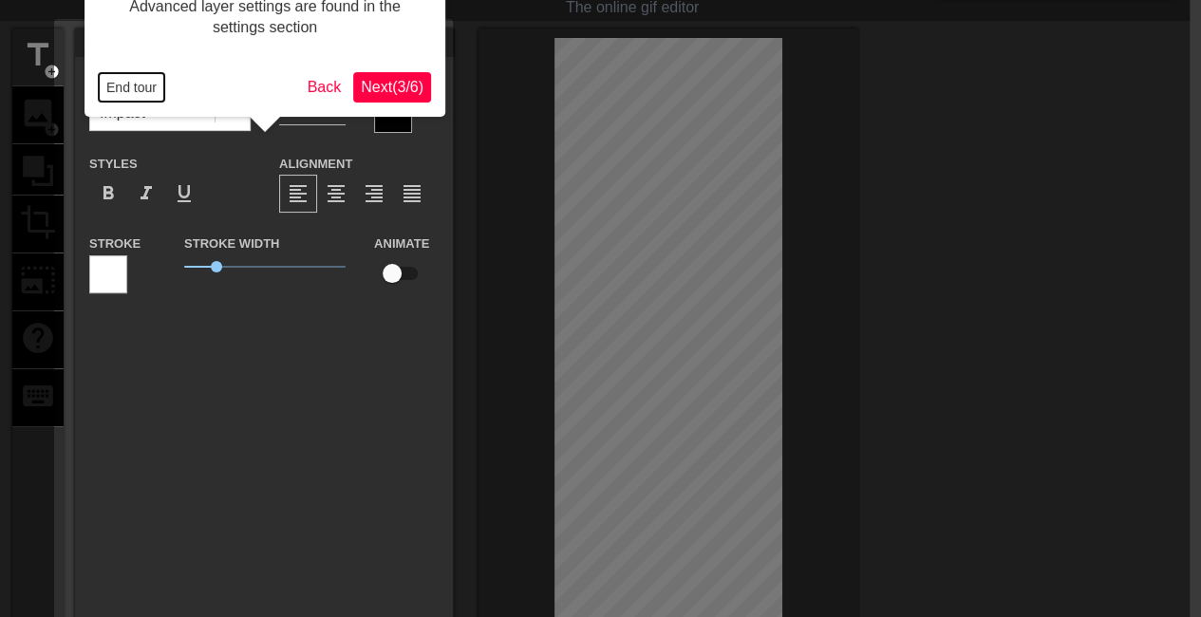
click at [123, 77] on button "End tour" at bounding box center [132, 87] width 66 height 28
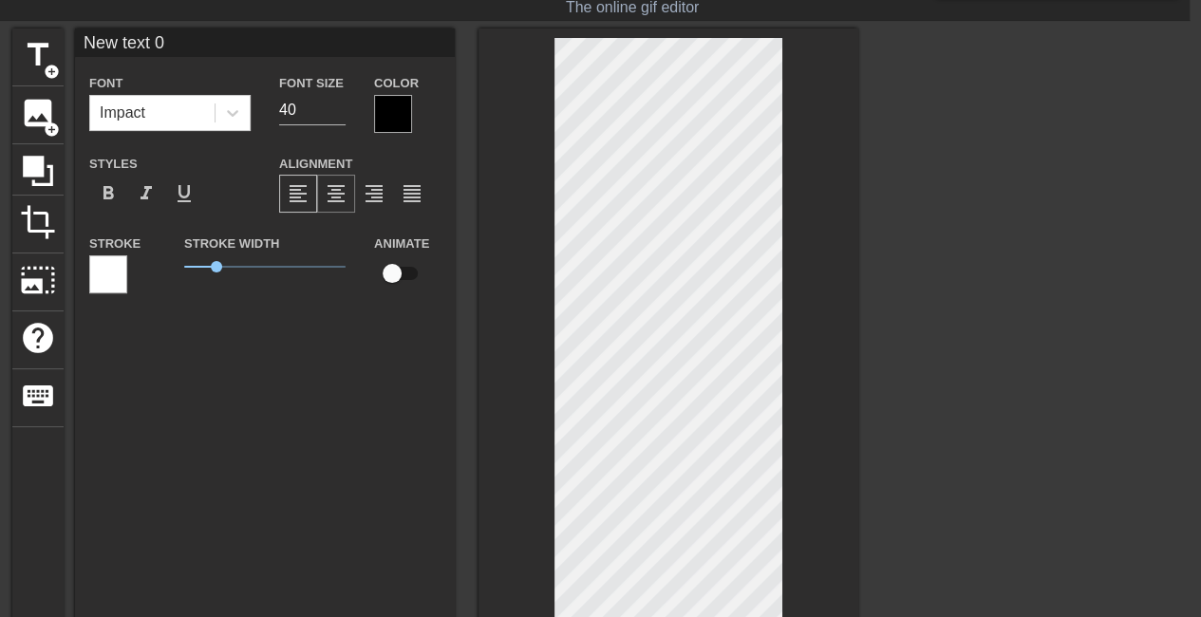
click at [346, 198] on span "format_align_center" at bounding box center [336, 193] width 23 height 23
click at [118, 269] on div at bounding box center [108, 274] width 38 height 38
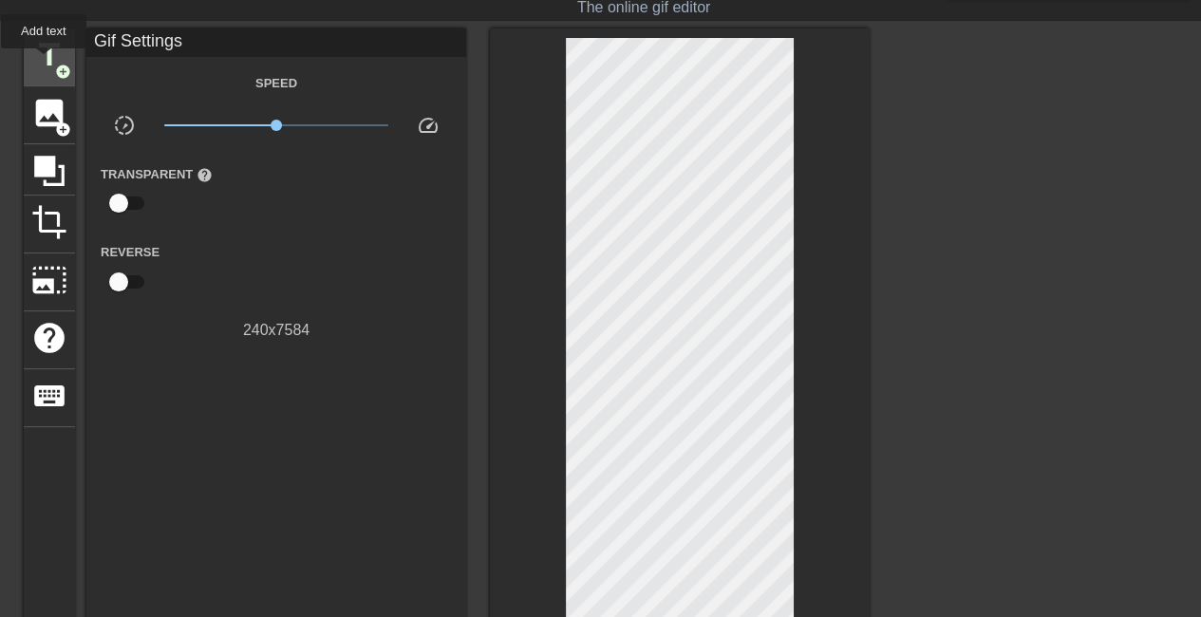
click at [44, 62] on span "title" at bounding box center [49, 55] width 36 height 36
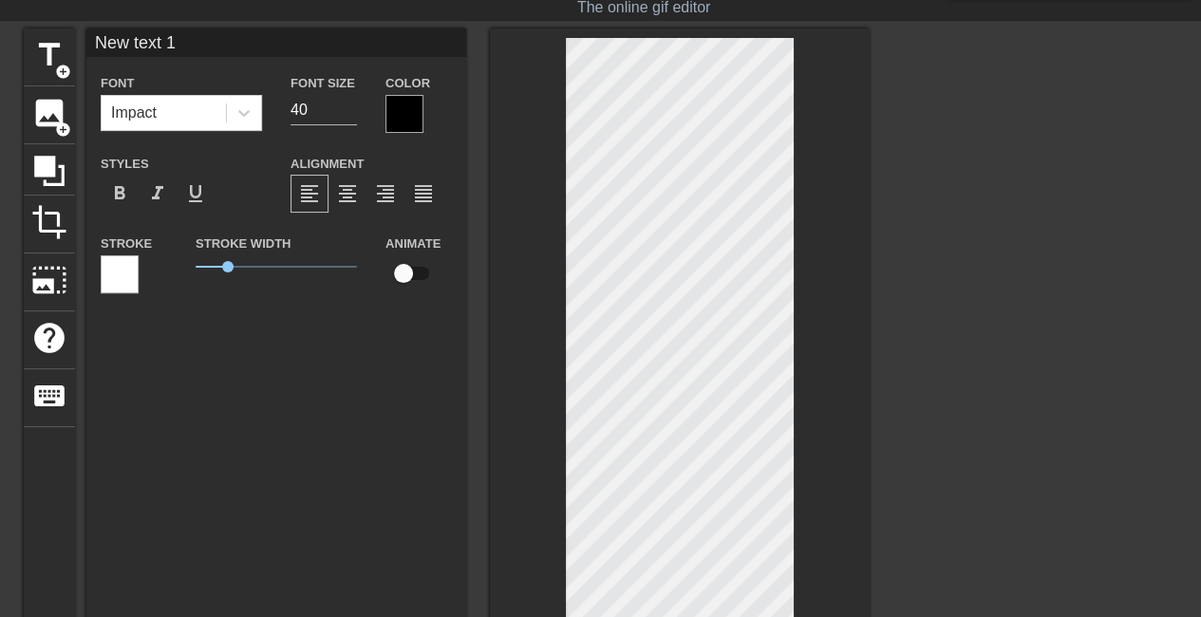
click at [124, 274] on div at bounding box center [120, 274] width 38 height 38
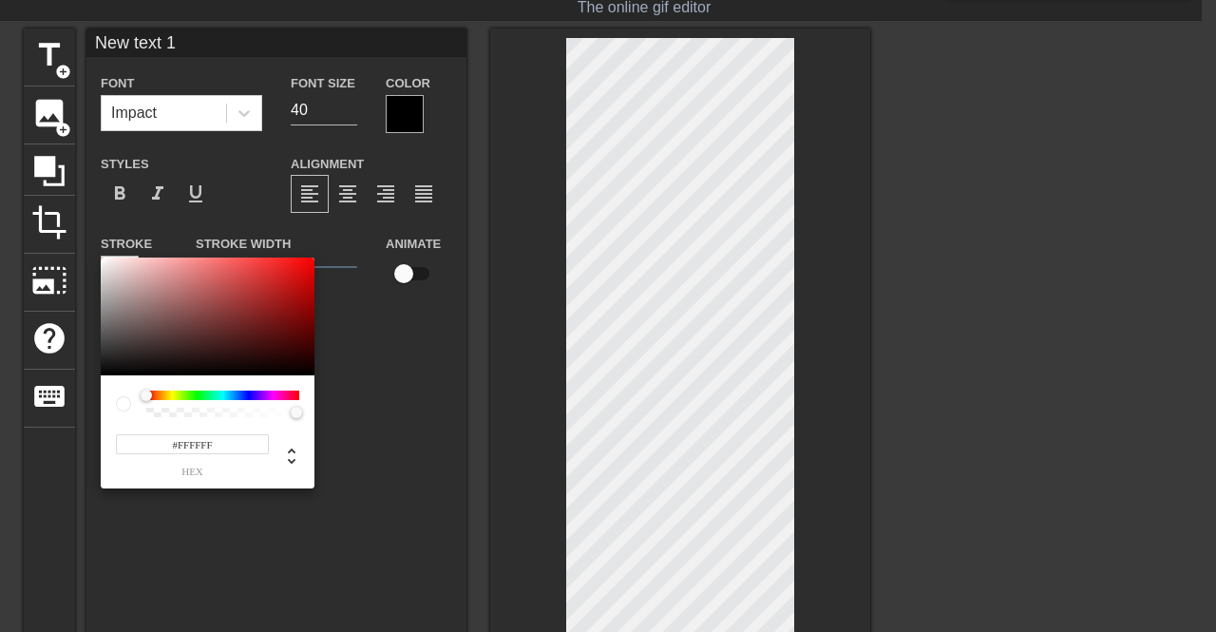
click at [226, 449] on input "#FFFFFF" at bounding box center [192, 444] width 153 height 20
type input "255"
type input "0"
drag, startPoint x: 295, startPoint y: 413, endPoint x: 0, endPoint y: 395, distance: 295.9
click at [0, 395] on div "255 r 255 g 255 b 0 a" at bounding box center [608, 316] width 1216 height 632
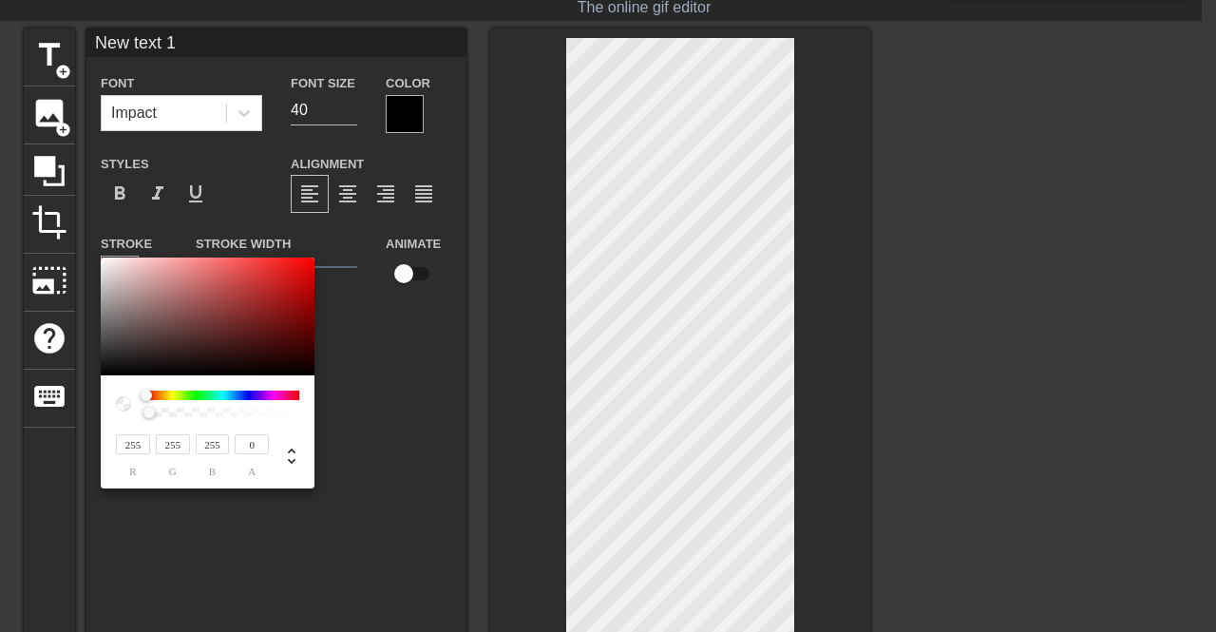
drag, startPoint x: 220, startPoint y: 441, endPoint x: 179, endPoint y: 442, distance: 41.8
click at [179, 442] on div "255 r 255 g 255 b 0 a" at bounding box center [189, 454] width 159 height 45
type input "p"
type input "9"
type input "1"
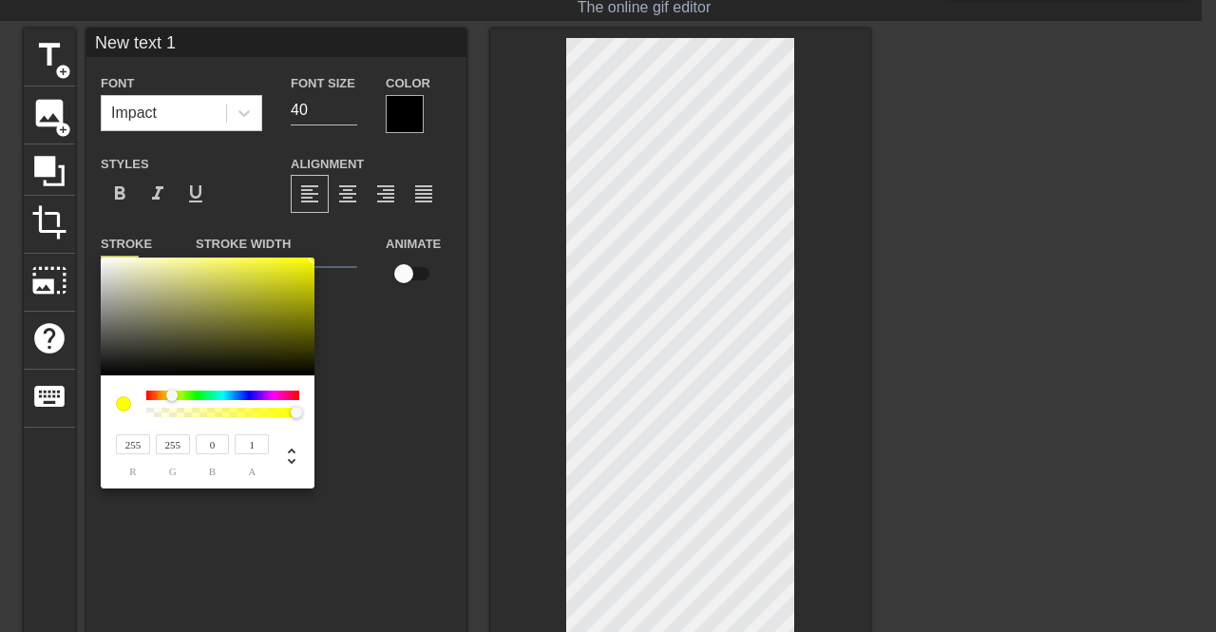
type input "0"
drag, startPoint x: 182, startPoint y: 445, endPoint x: 120, endPoint y: 444, distance: 62.7
click at [120, 444] on div "255 r 255 g 0 b 1 a" at bounding box center [189, 454] width 159 height 45
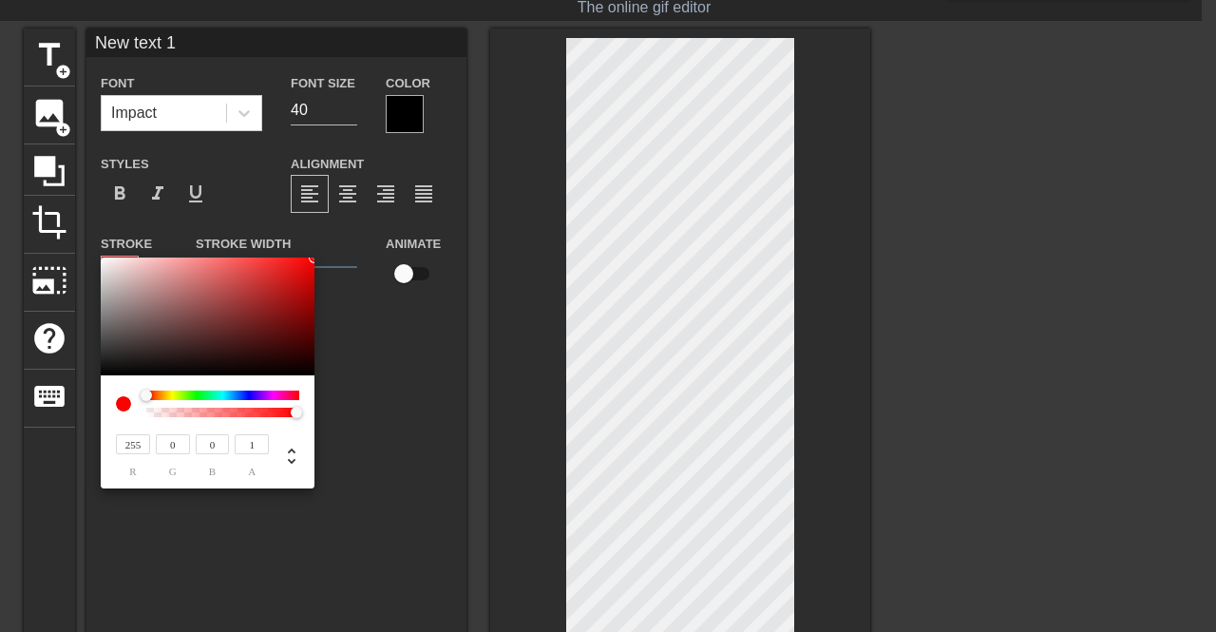
type input "0"
drag, startPoint x: 143, startPoint y: 443, endPoint x: 71, endPoint y: 444, distance: 72.2
click at [71, 444] on div "0 r 0 g 0 b 1 a" at bounding box center [608, 316] width 1216 height 632
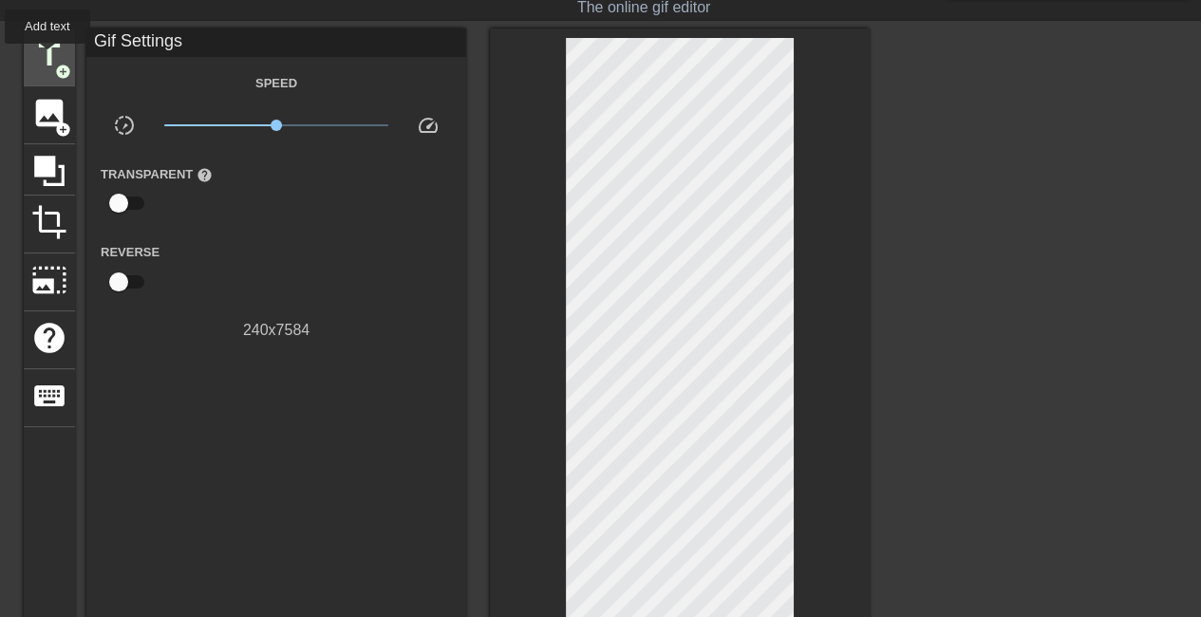
click at [47, 58] on span "title" at bounding box center [49, 55] width 36 height 36
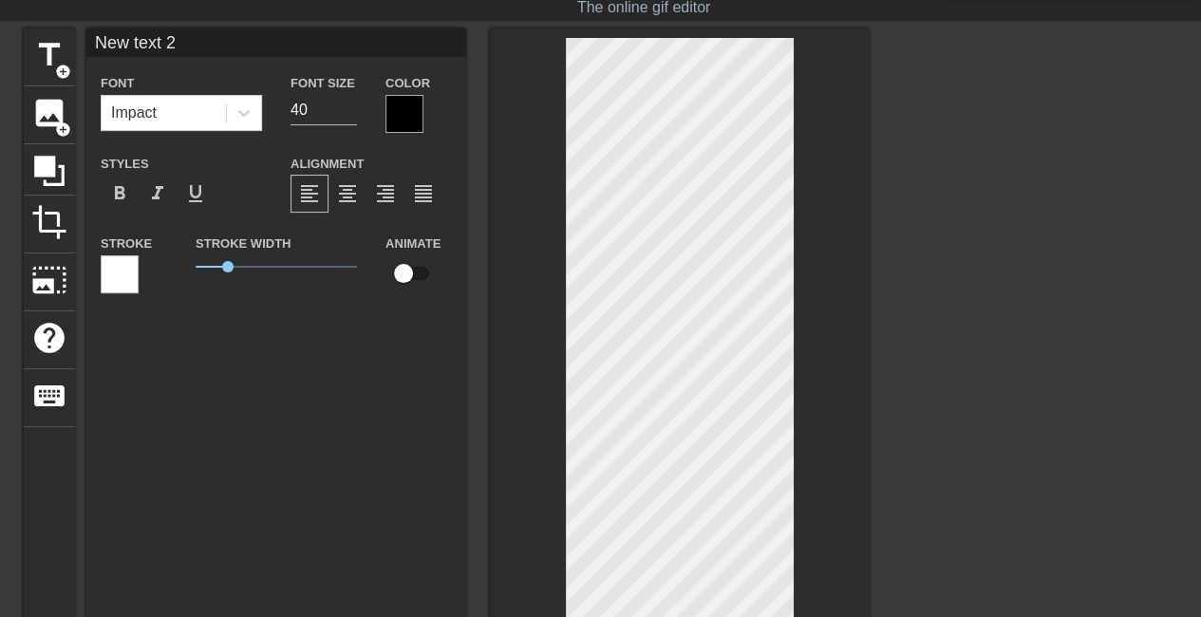
click at [119, 270] on div at bounding box center [120, 274] width 38 height 38
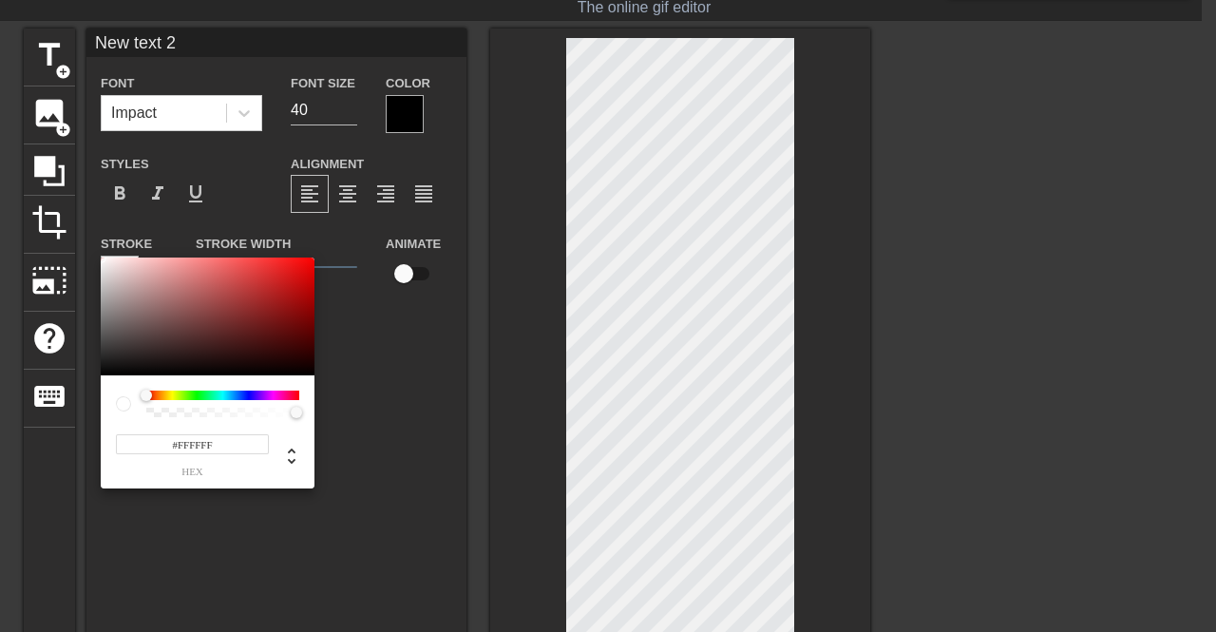
click at [198, 471] on span "hex" at bounding box center [192, 471] width 153 height 10
drag, startPoint x: 198, startPoint y: 472, endPoint x: 179, endPoint y: 467, distance: 19.6
click at [179, 467] on span "hex" at bounding box center [192, 471] width 153 height 10
drag, startPoint x: 201, startPoint y: 471, endPoint x: 165, endPoint y: 463, distance: 36.9
click at [165, 463] on div "#FFFFFF hex" at bounding box center [192, 454] width 153 height 45
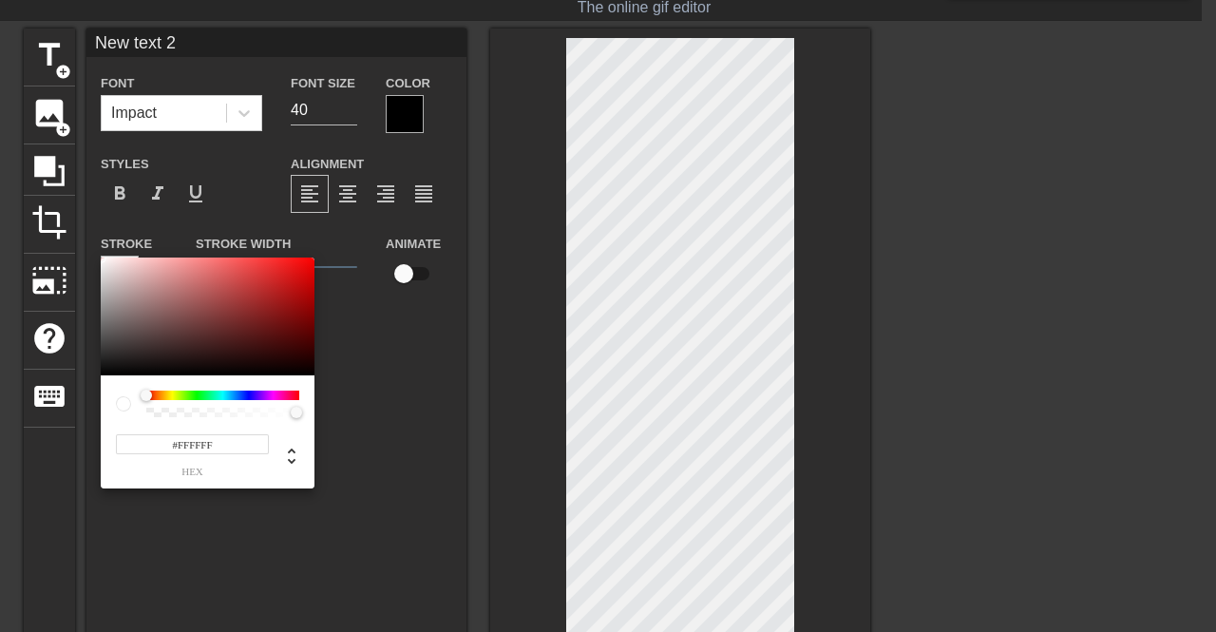
click at [217, 448] on input "#FFFFFF" at bounding box center [192, 444] width 153 height 20
click at [288, 452] on icon at bounding box center [292, 456] width 8 height 16
type input "255"
drag, startPoint x: 224, startPoint y: 442, endPoint x: 169, endPoint y: 442, distance: 55.1
click at [169, 442] on div "255 r 255 g 255 b 1 a" at bounding box center [189, 454] width 159 height 45
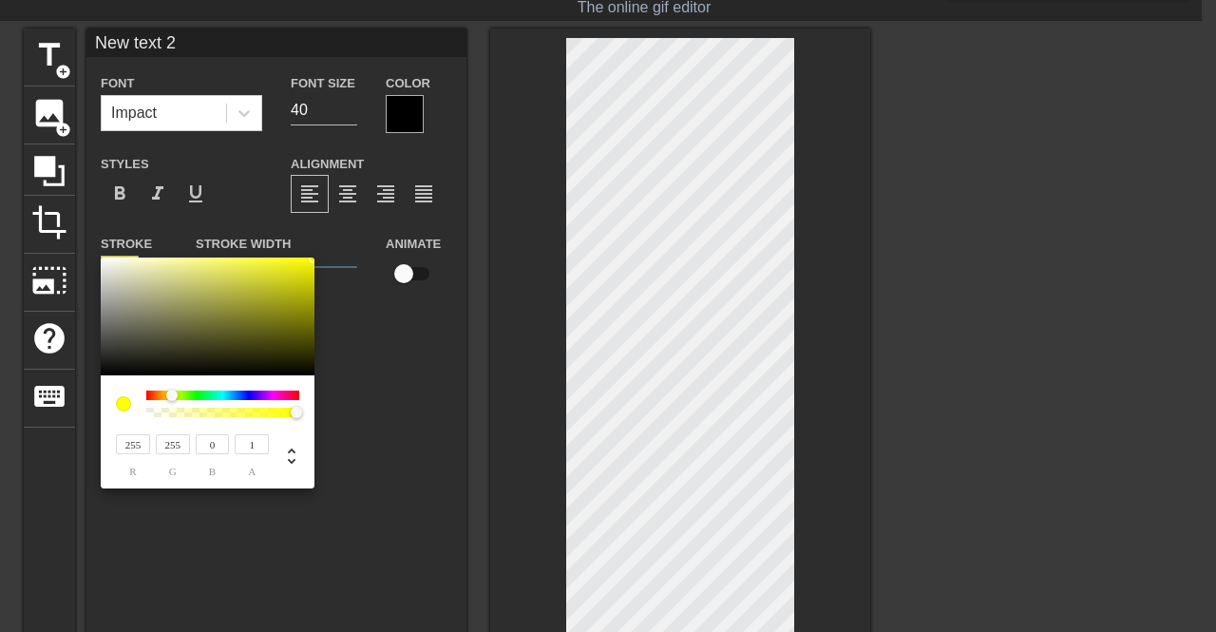
type input "0"
drag, startPoint x: 182, startPoint y: 441, endPoint x: 122, endPoint y: 430, distance: 61.7
click at [122, 430] on div "255 r 255 g 0 b 1 a" at bounding box center [207, 447] width 183 height 60
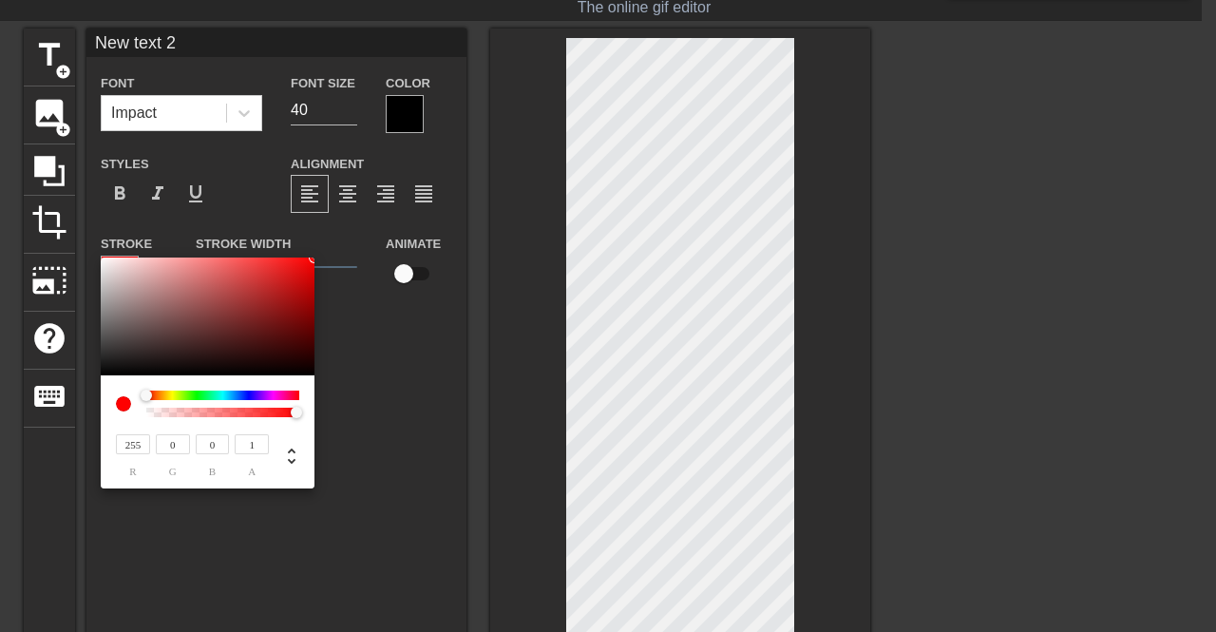
type input "0"
drag, startPoint x: 145, startPoint y: 449, endPoint x: 103, endPoint y: 444, distance: 43.1
click at [103, 444] on div "255 r 0 g 0 b 1 a" at bounding box center [208, 431] width 214 height 113
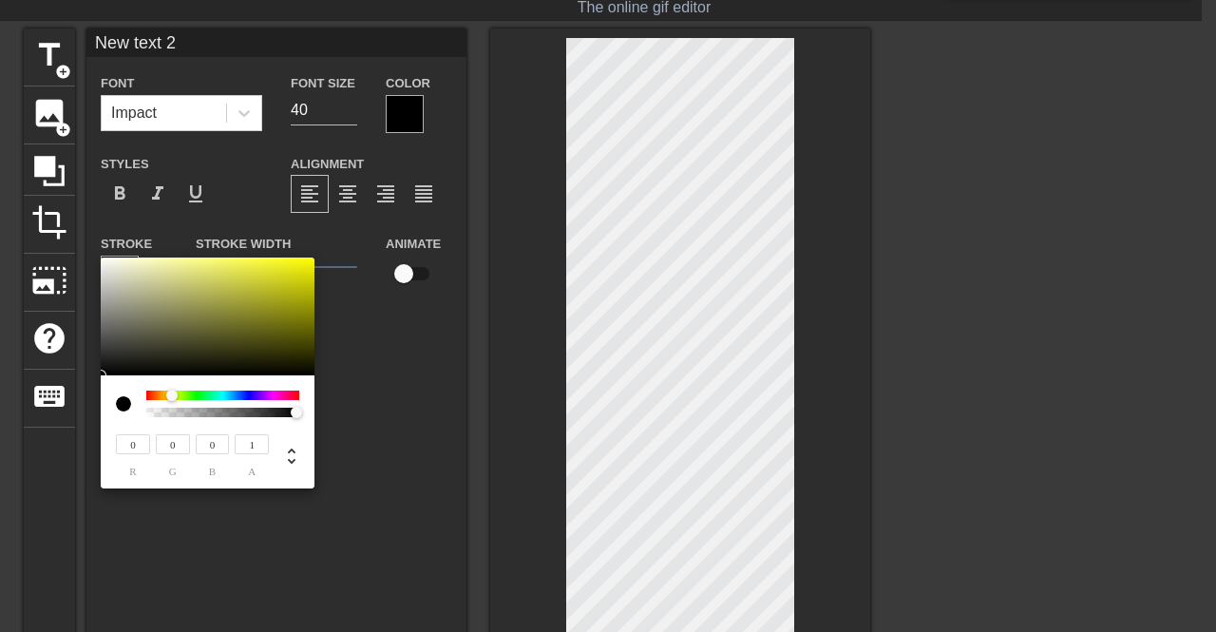
type input "0"
drag, startPoint x: 259, startPoint y: 445, endPoint x: 213, endPoint y: 450, distance: 46.8
click at [213, 450] on div "0 r 0 g 0 b 1 a" at bounding box center [189, 454] width 159 height 45
type input "0"
click at [258, 450] on input "0" at bounding box center [252, 444] width 34 height 20
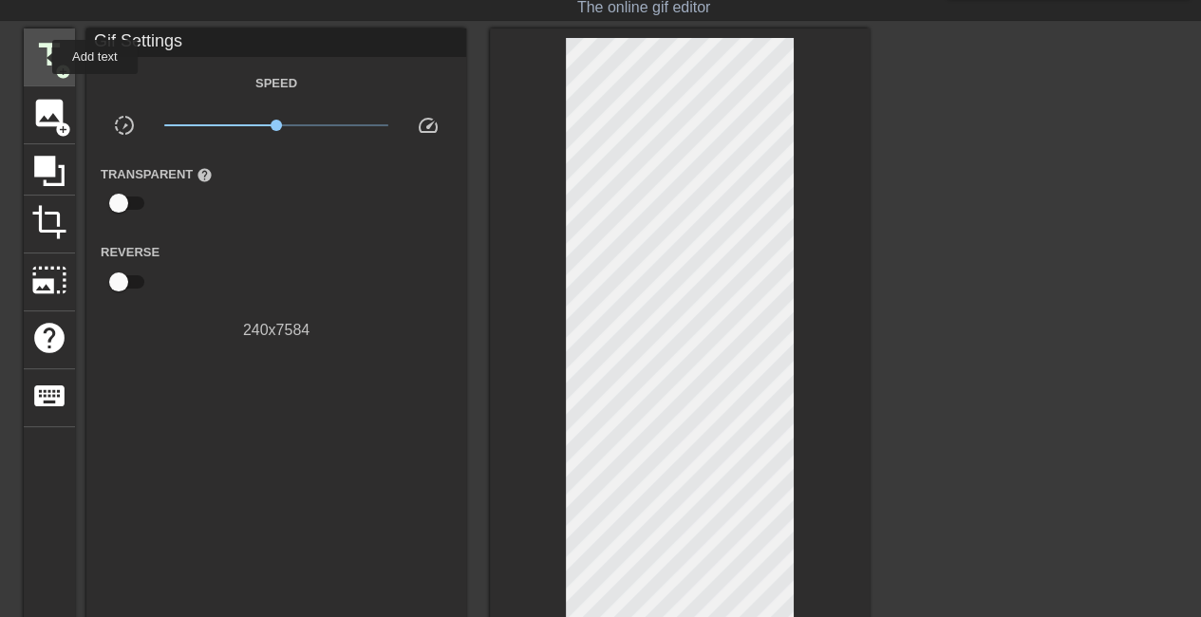
click at [40, 56] on span "title" at bounding box center [49, 55] width 36 height 36
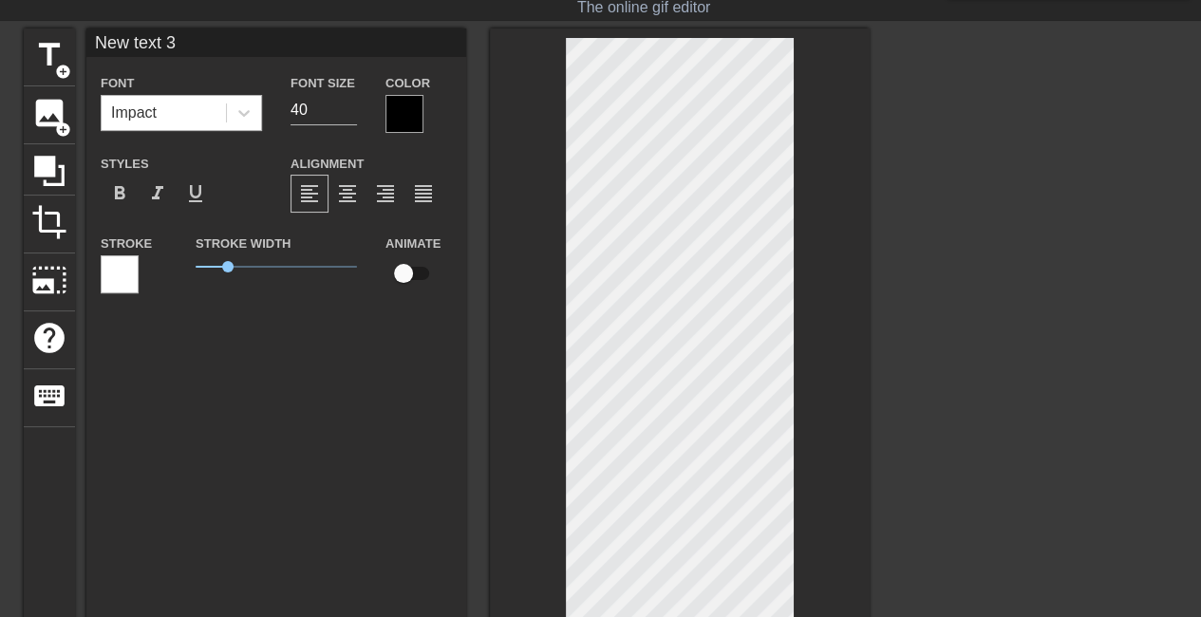
drag, startPoint x: 166, startPoint y: 91, endPoint x: 167, endPoint y: 107, distance: 16.2
click at [167, 93] on div "Font Impact" at bounding box center [181, 101] width 161 height 60
click at [168, 113] on div "Impact" at bounding box center [164, 113] width 124 height 34
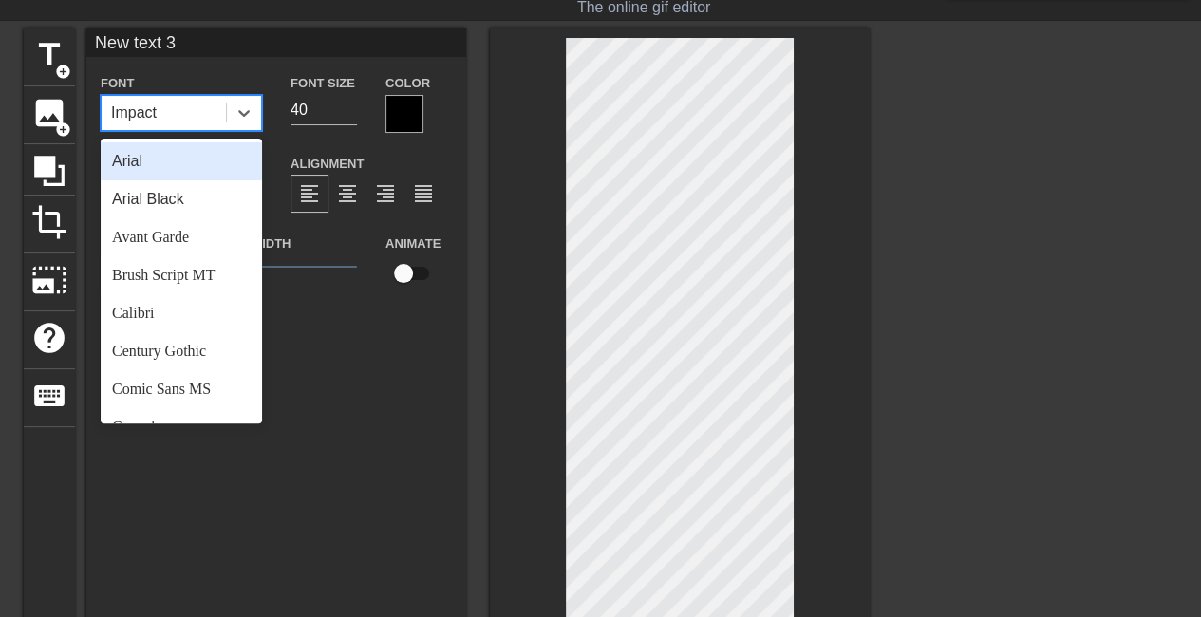
click at [169, 112] on div "Impact" at bounding box center [164, 113] width 124 height 34
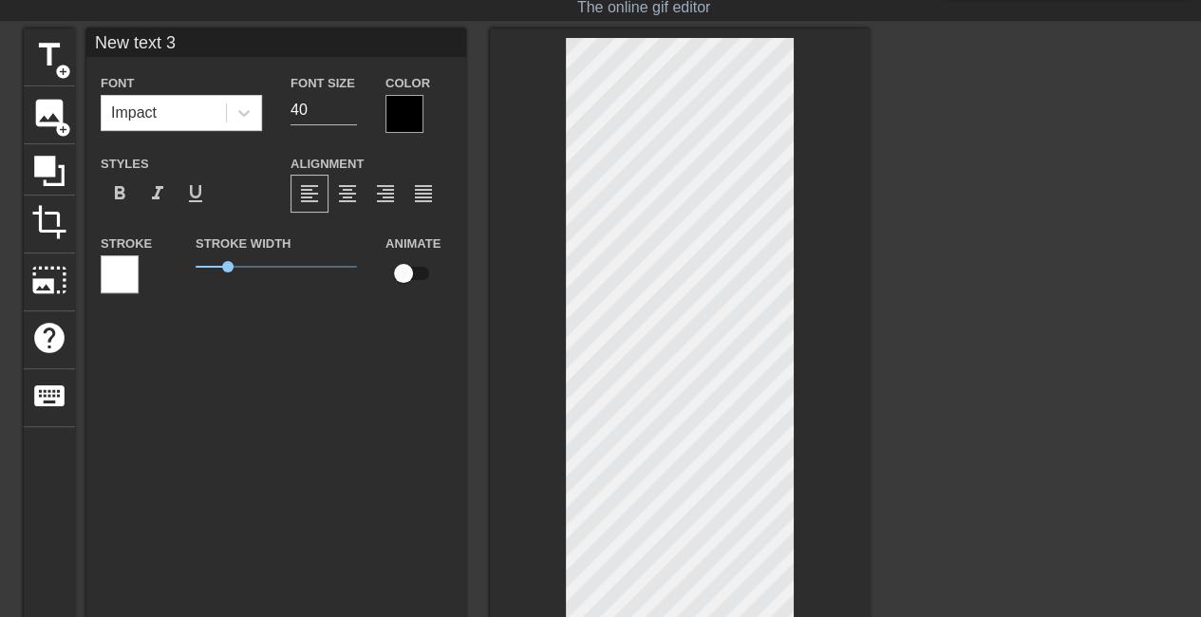
click at [94, 288] on div "Stroke" at bounding box center [133, 271] width 95 height 79
click at [116, 274] on div at bounding box center [120, 274] width 38 height 38
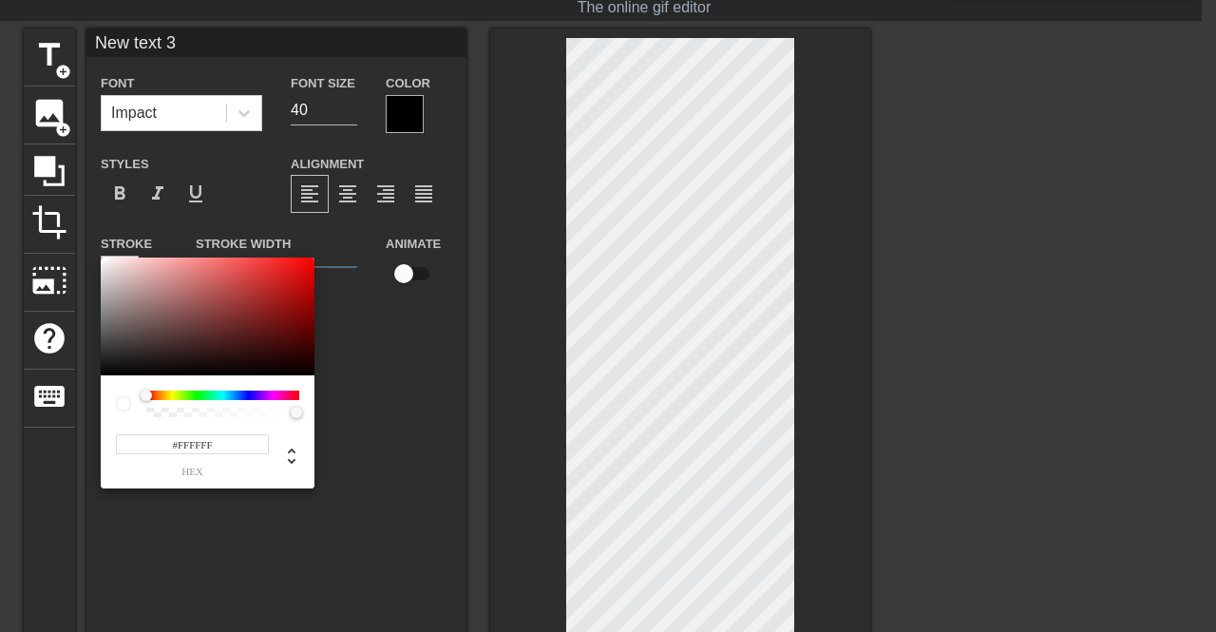
type input "255"
type input "0"
drag, startPoint x: 294, startPoint y: 413, endPoint x: 80, endPoint y: 438, distance: 216.1
click at [53, 432] on div "255 r 255 g 255 b 0 a" at bounding box center [608, 316] width 1216 height 632
drag, startPoint x: 221, startPoint y: 443, endPoint x: 140, endPoint y: 431, distance: 82.5
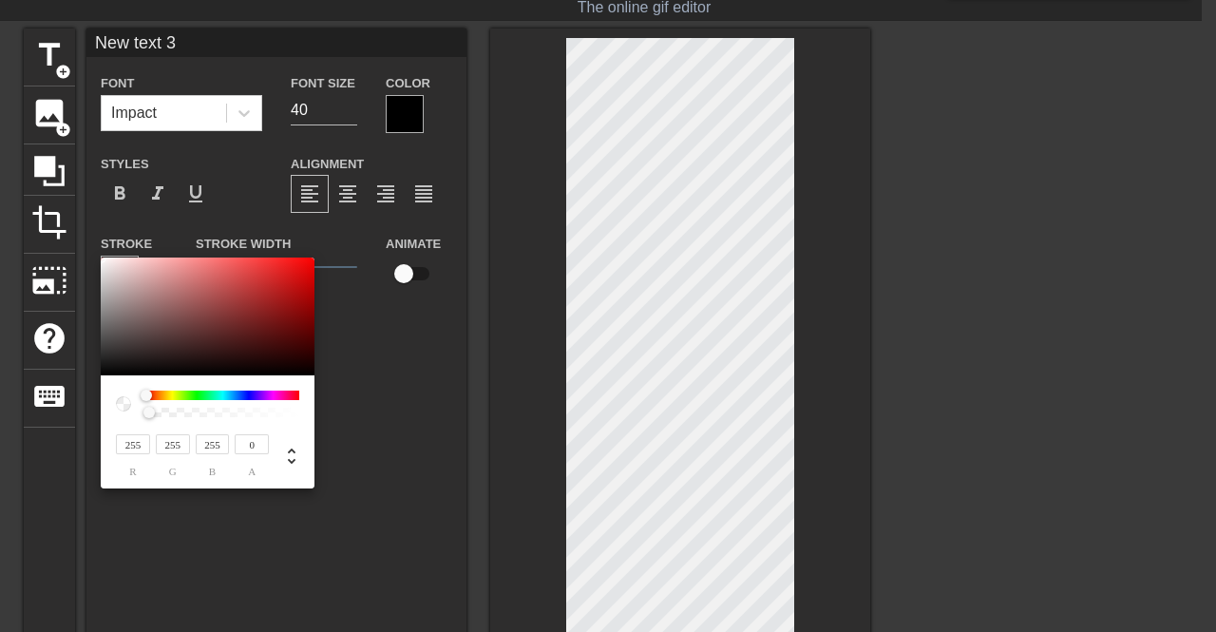
click at [140, 432] on div "255 r 255 g 255 b 0 a" at bounding box center [189, 454] width 159 height 45
type input "0"
type input "1"
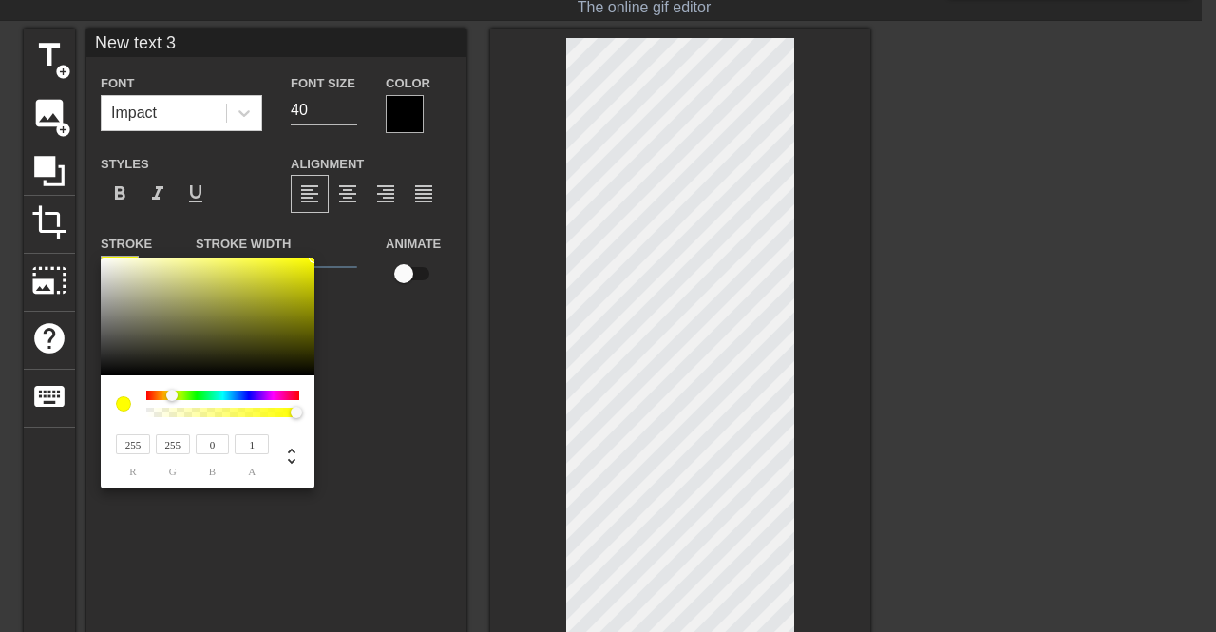
type input "0"
drag, startPoint x: 180, startPoint y: 440, endPoint x: 133, endPoint y: 444, distance: 47.7
click at [133, 444] on div "255 r 255 g 0 b 1 a" at bounding box center [189, 454] width 159 height 45
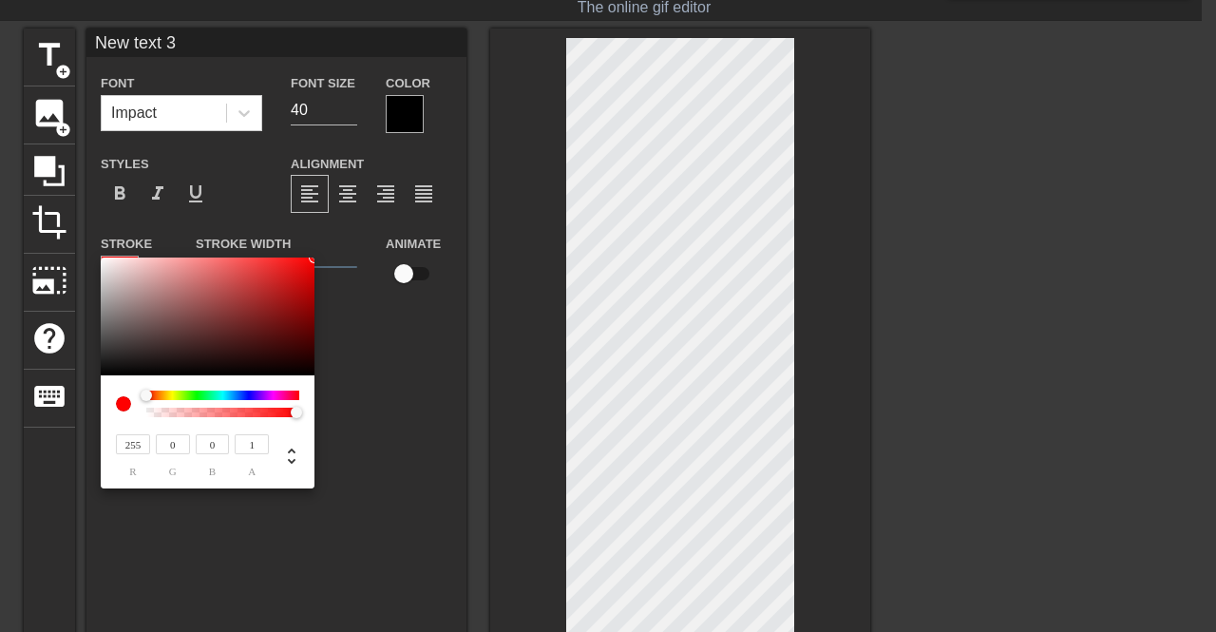
type input "0"
drag, startPoint x: 139, startPoint y: 447, endPoint x: 84, endPoint y: 436, distance: 56.3
click at [83, 436] on div "255 r 0 g 0 b 1 a" at bounding box center [608, 316] width 1216 height 632
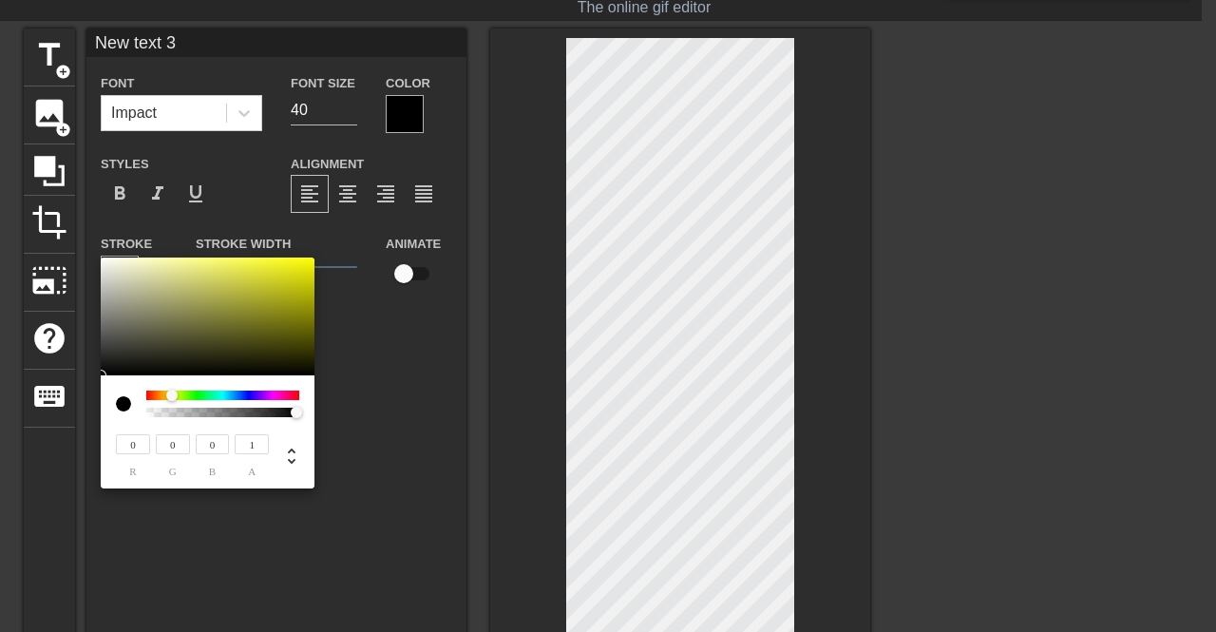
type input "0"
click at [253, 442] on input "1" at bounding box center [252, 444] width 34 height 20
click at [285, 430] on div "0 r 0 g 0 b 1 a" at bounding box center [207, 447] width 183 height 60
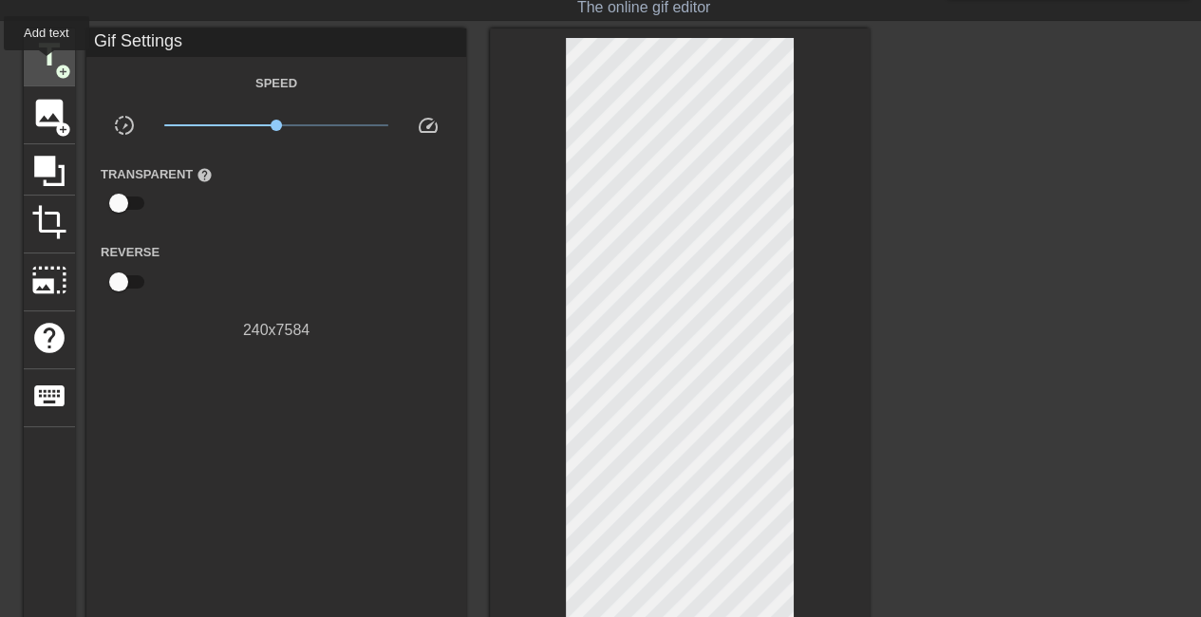
click at [47, 64] on span "title" at bounding box center [49, 55] width 36 height 36
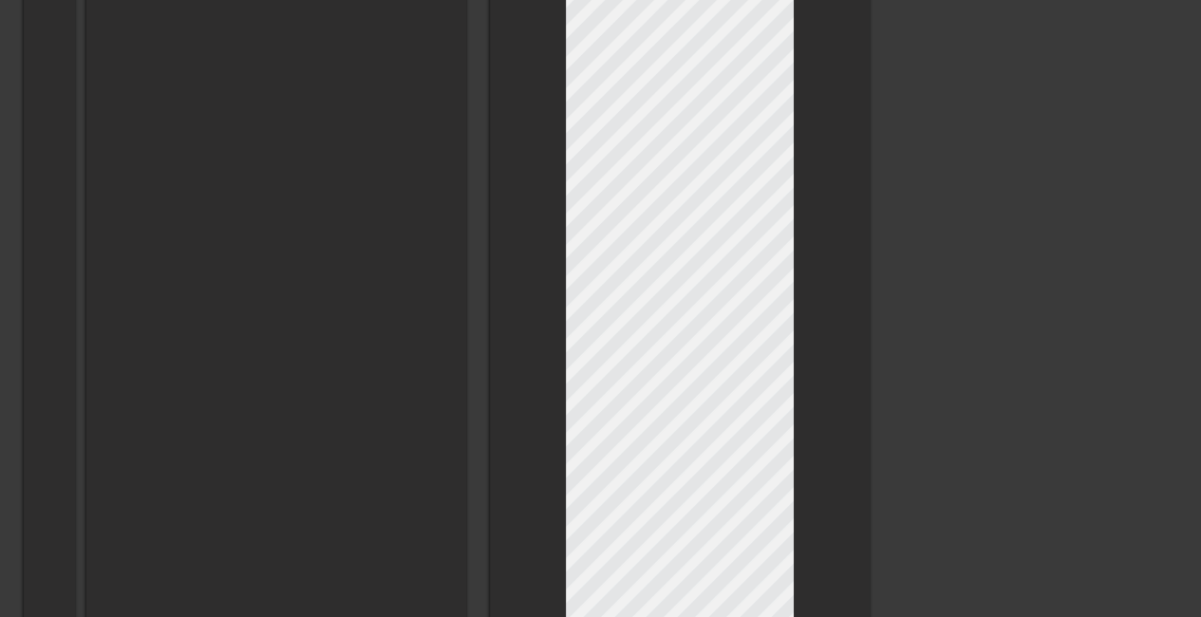
scroll to position [2, 6]
type input "New text 1"
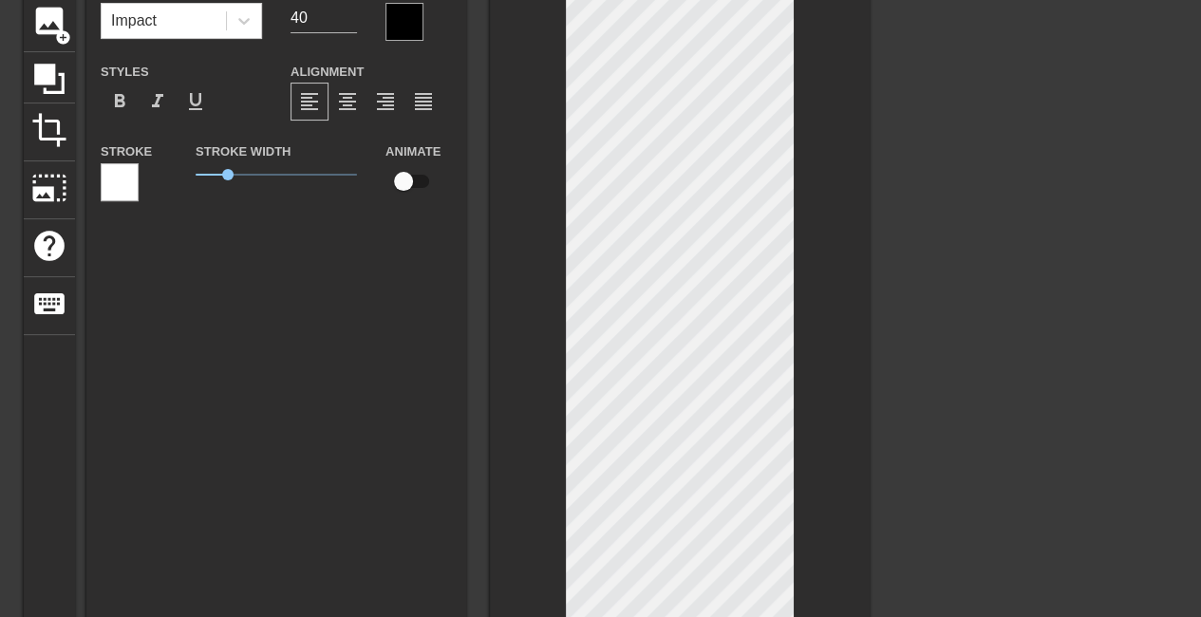
scroll to position [0, 0]
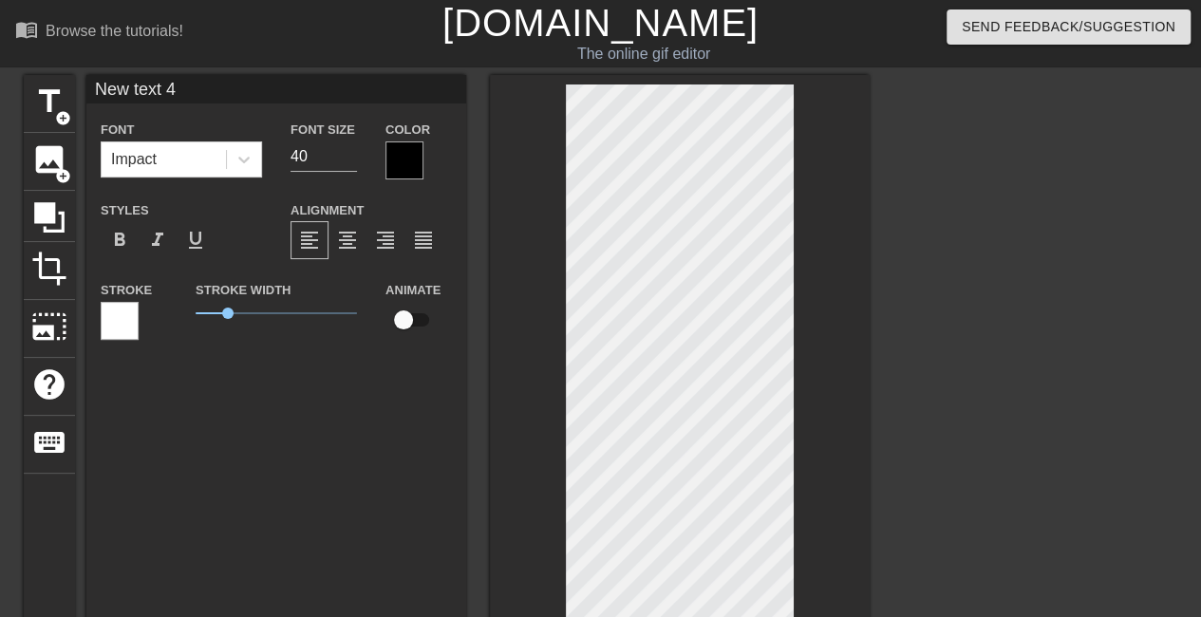
click at [128, 326] on div at bounding box center [120, 321] width 38 height 38
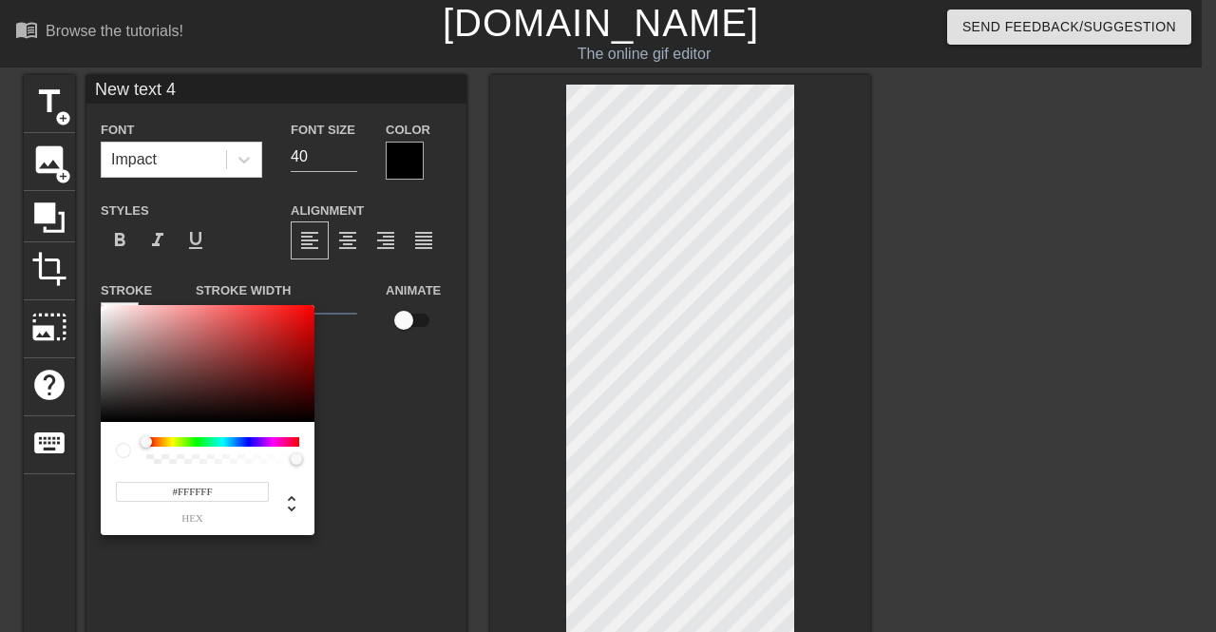
type input "255"
type input "0"
drag, startPoint x: 296, startPoint y: 459, endPoint x: 62, endPoint y: 472, distance: 235.0
click at [62, 472] on div "255 r 255 g 255 b 0 a" at bounding box center [608, 316] width 1216 height 632
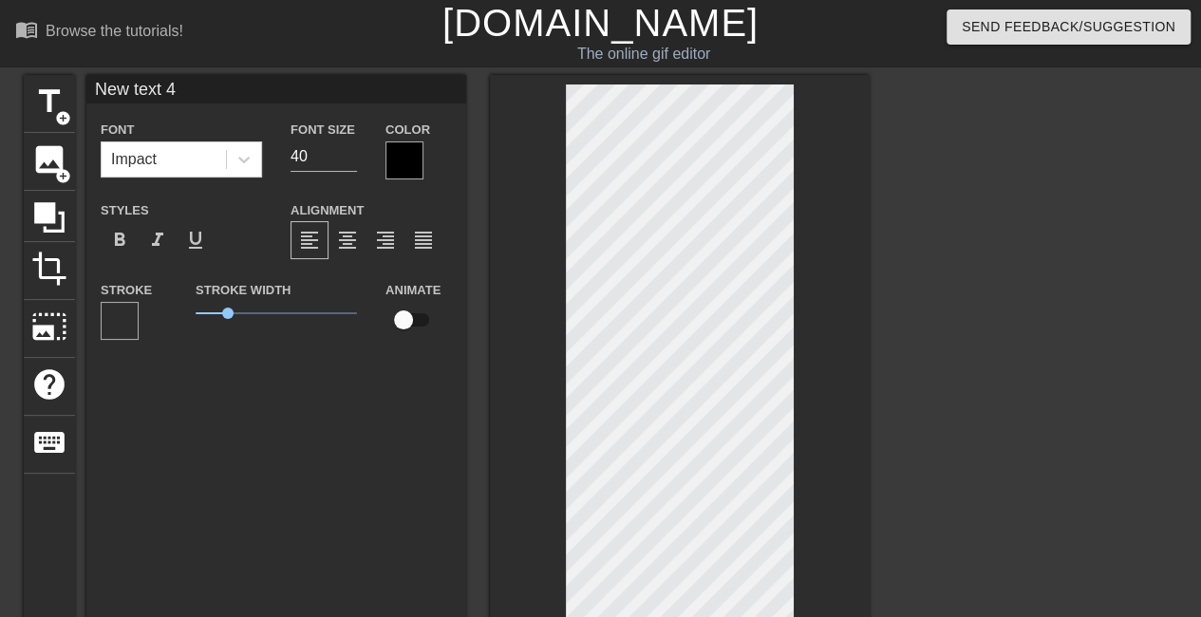
click at [122, 324] on div at bounding box center [120, 321] width 38 height 38
click at [334, 242] on div "format_align_center" at bounding box center [348, 240] width 38 height 38
type input "i"
type textarea "i"
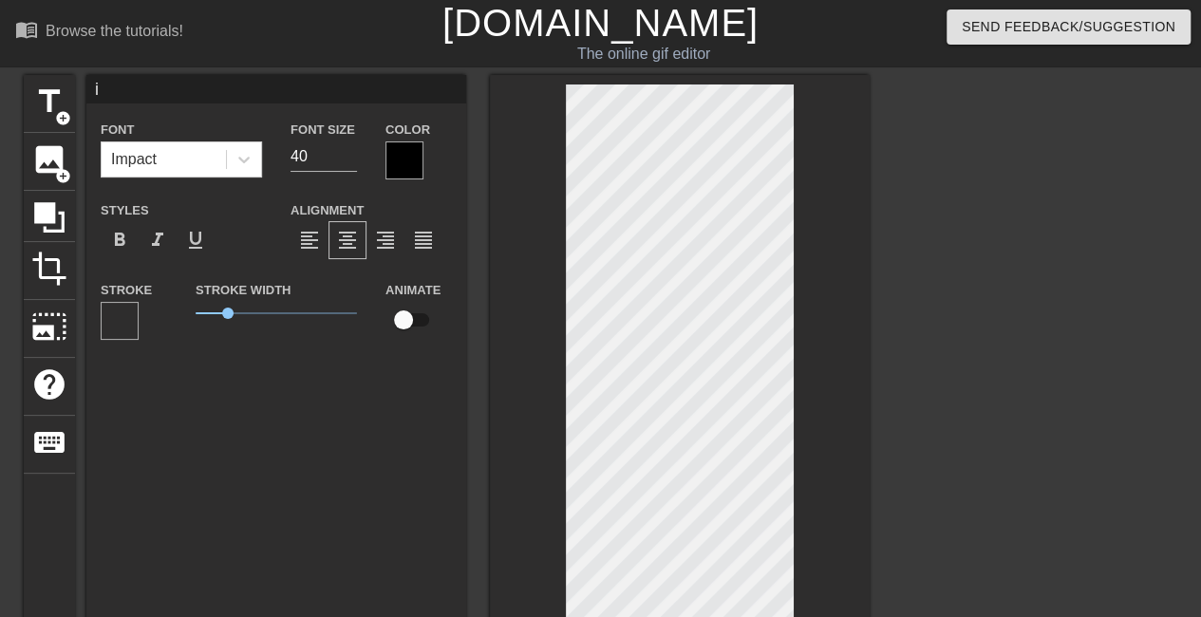
type input "i"
type textarea "i"
type input "i a"
type textarea "i a"
type input "i am"
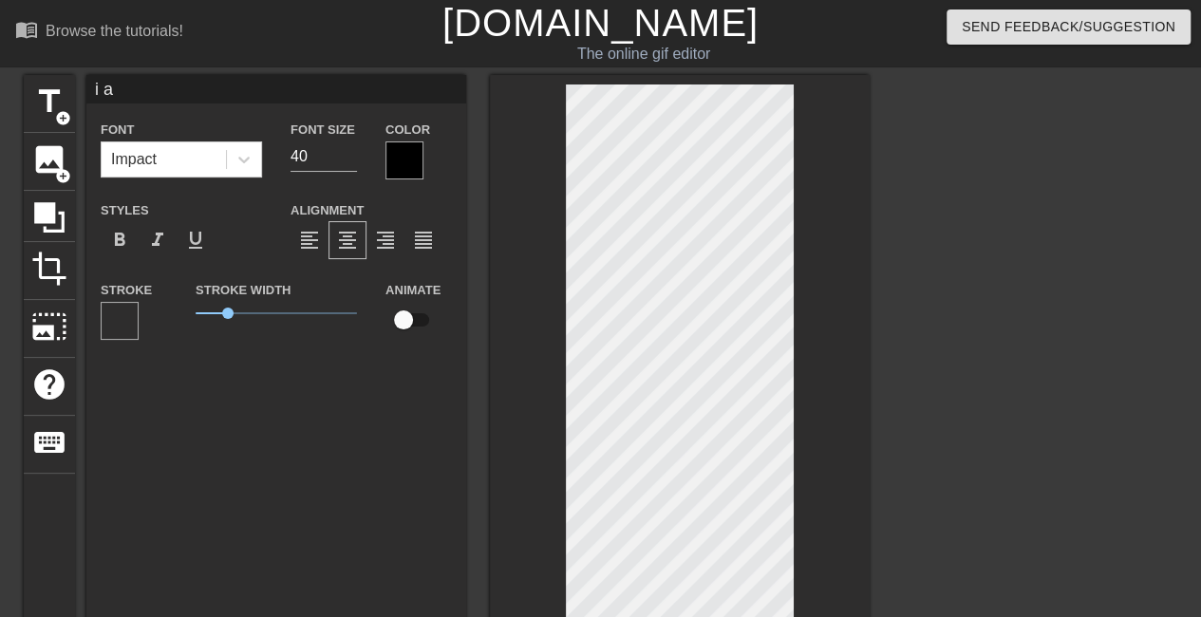
type textarea "i am"
type input "i am"
type textarea "i am"
type input "i am a"
type textarea "i am a"
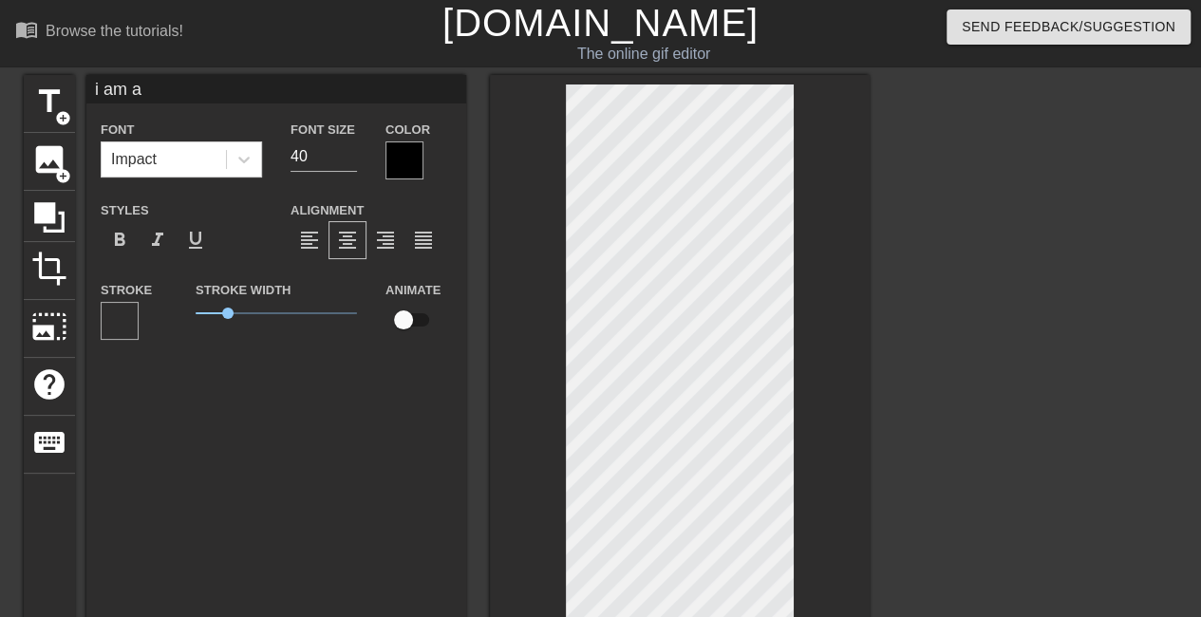
type input "i am a"
type textarea "i am a"
type input "i am a c"
type textarea "i am a c"
type input "i am a co"
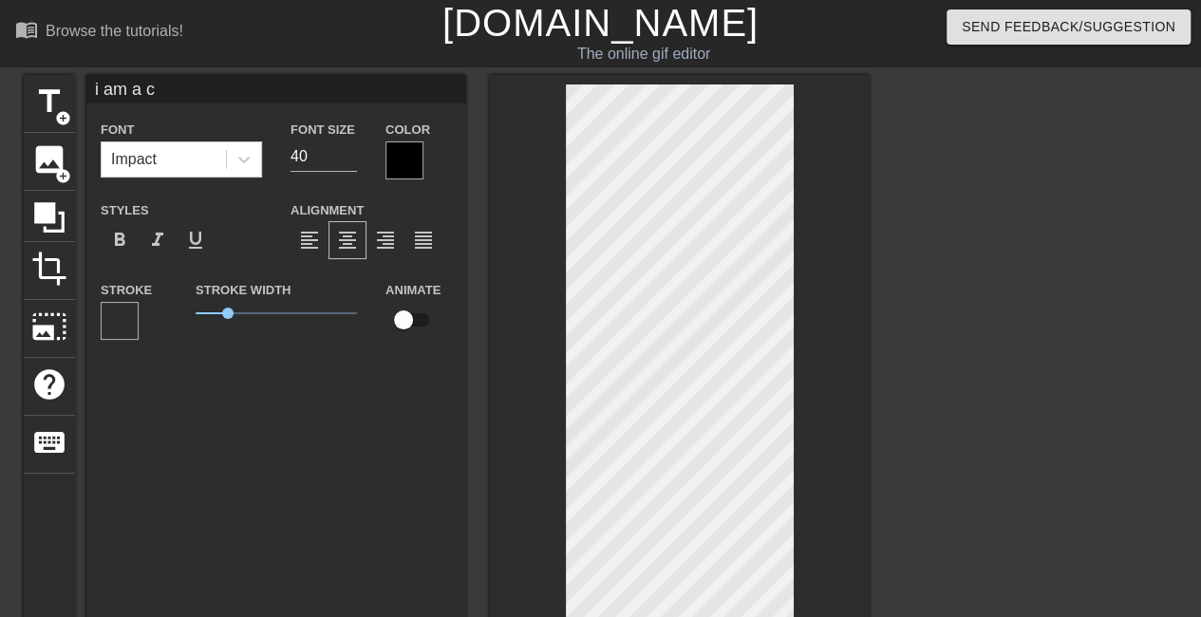
type textarea "i am a co"
type input "i am a coo"
type textarea "i am a coo"
type input "i am a cool"
type textarea "i am a cool"
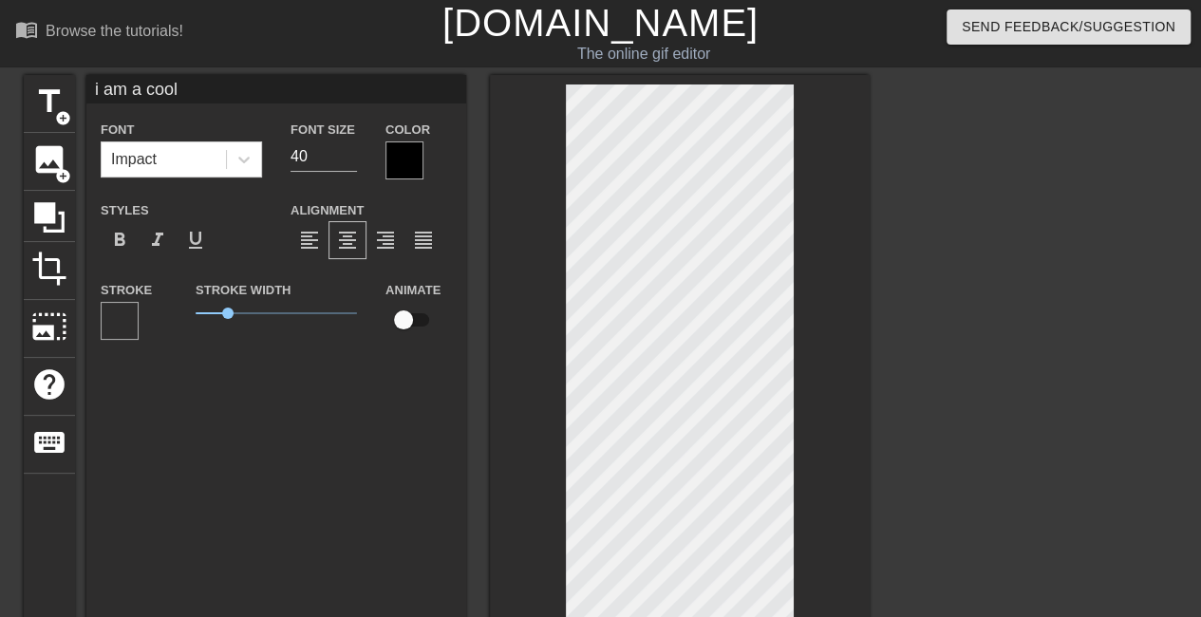
type input "i am a coolp"
type textarea "i am a coolp"
type input "i am a cool"
type textarea "i am a cool"
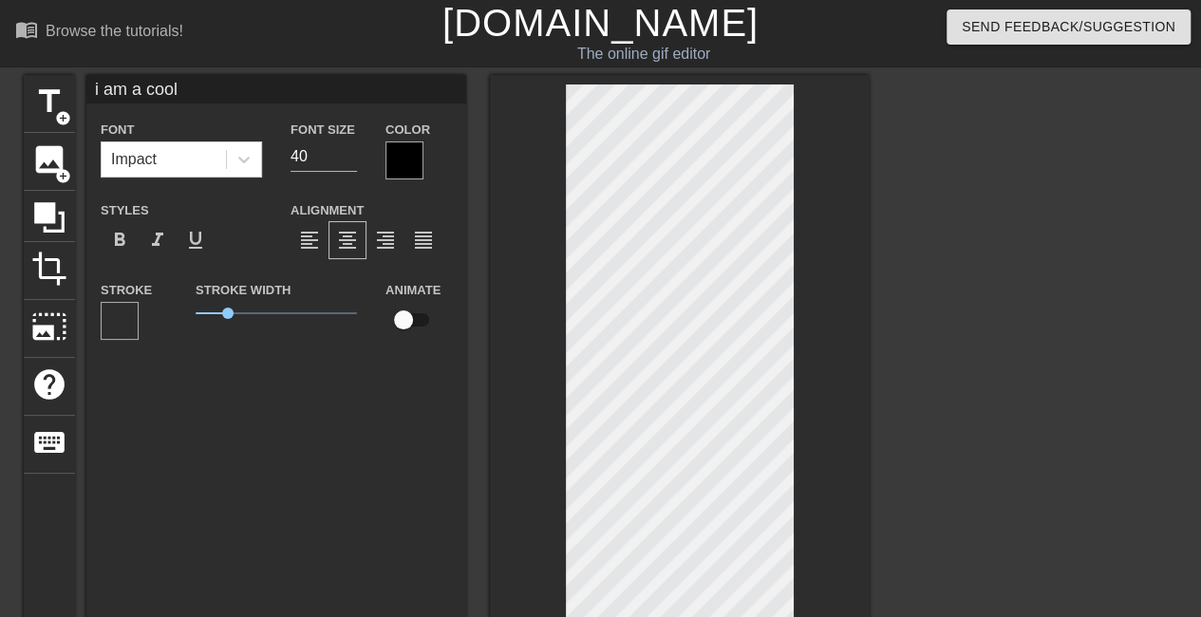
type input "i am a cool"
type textarea "i am a cool"
type input "i am a cool p"
type textarea "i am a cool pe"
type input "i am a cool per"
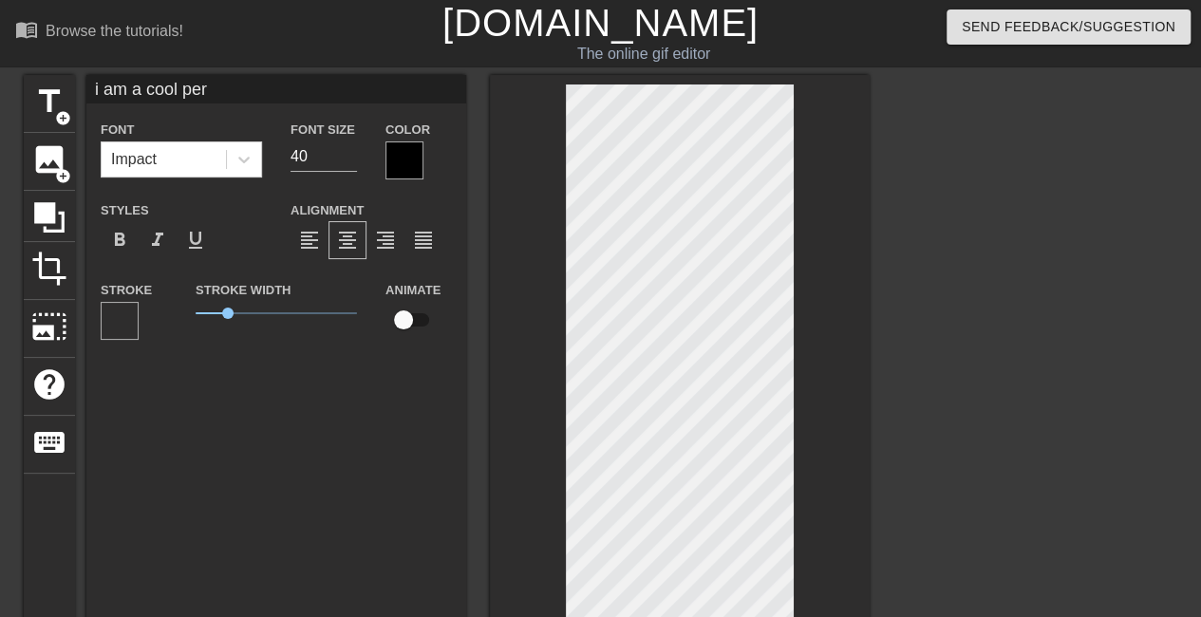
type textarea "i am a cool per"
type input "i am a cool pers"
type textarea "i am a cool pers"
type input "i am a cool perso"
type textarea "i am a cool perso"
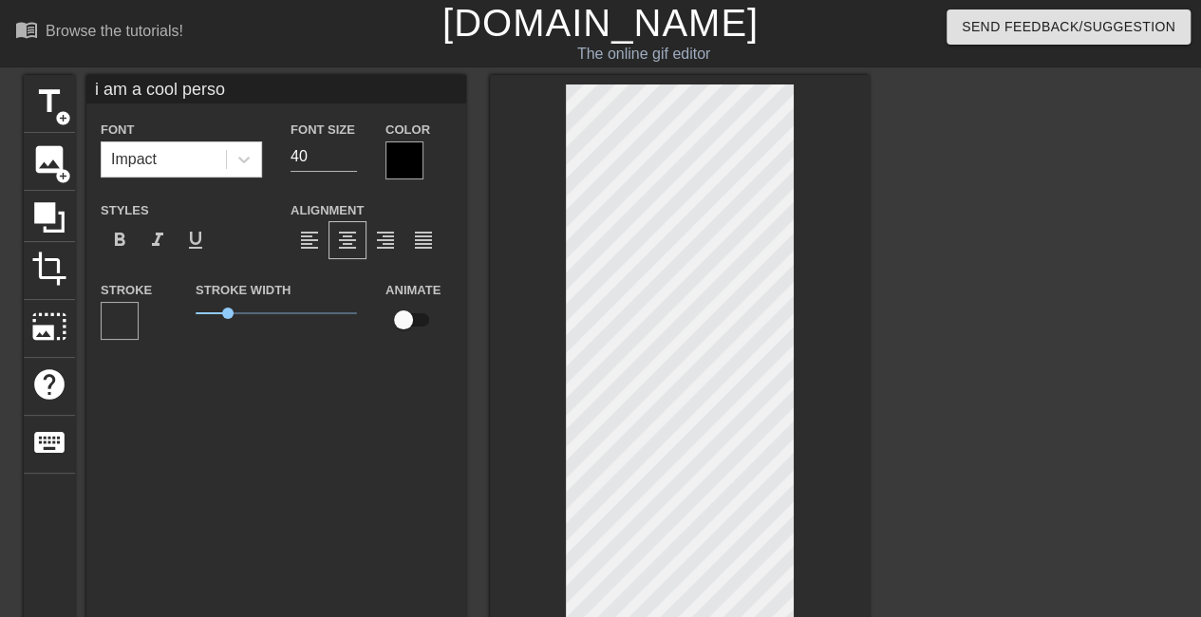
type input "i am a cool person"
type textarea "i am a cool person"
type input "i am a cool person"
type textarea "i am a cool person"
type input "i am a cool person w"
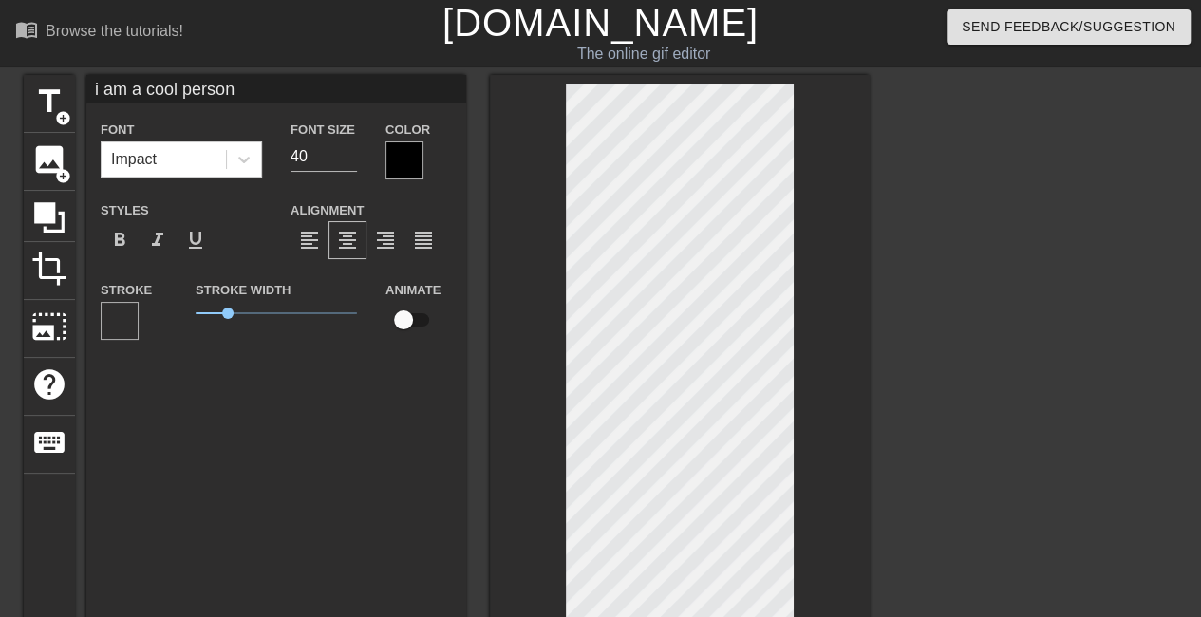
type textarea "i am a cool person w"
type input "i am a cool person wh"
type textarea "i am a cool person wh"
type input "i am a cool person who"
type textarea "i am a cool person who"
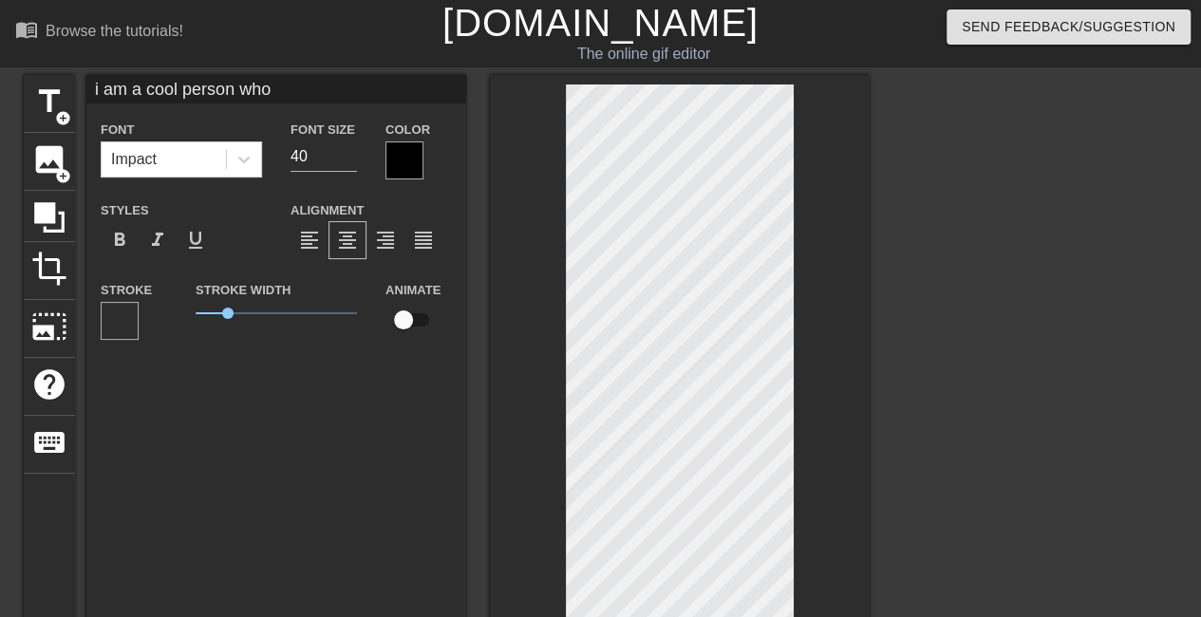
type input "i am a cool person who"
type textarea "i am a cool person who"
type input "i am a cool person who d"
type textarea "i am a cool person who d"
type input "i am a cool person who do"
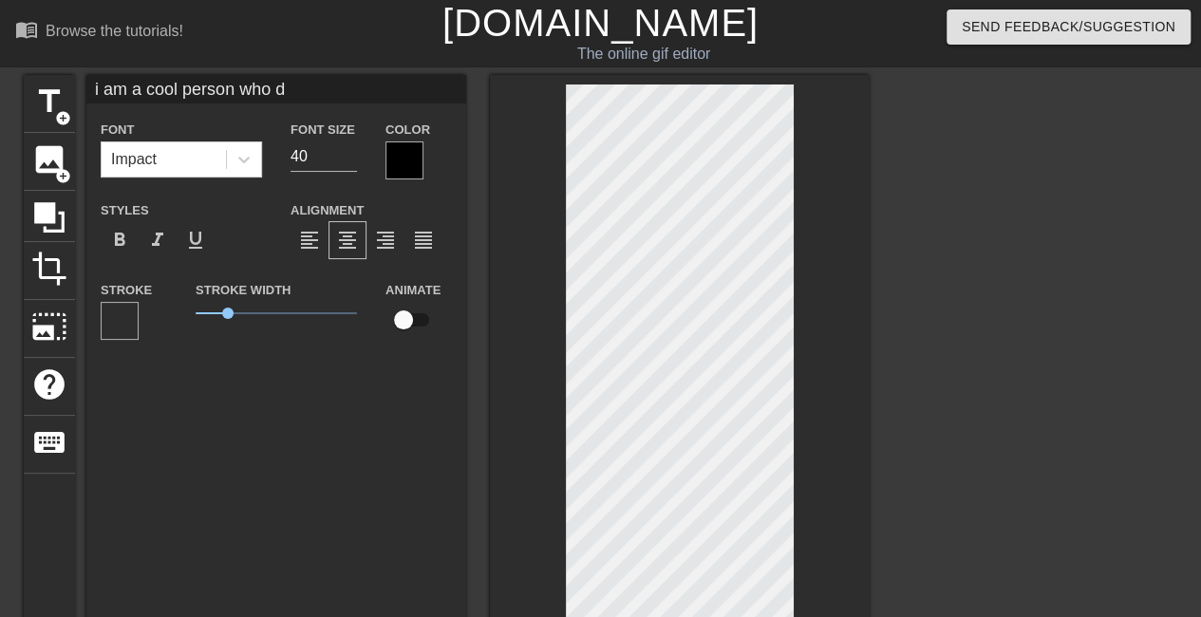
type textarea "i am a cool person who do"
type input "i am a cool person who doe"
type textarea "i am a cool person who doe"
type input "i am a cool person who does"
type textarea "i am a cool person who does"
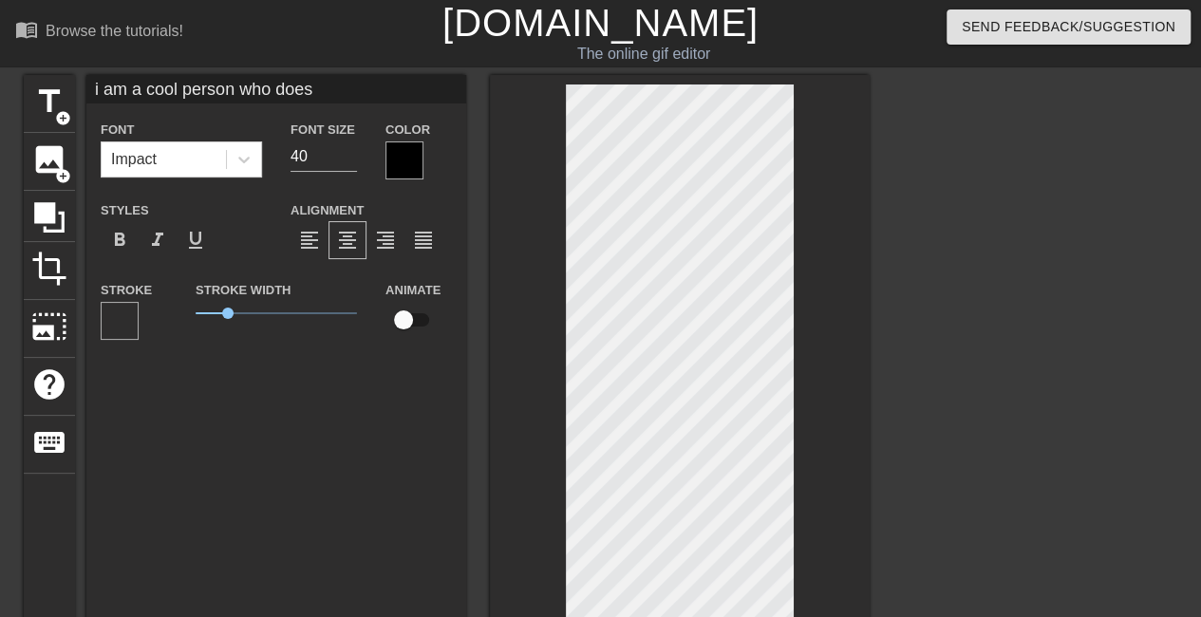
type input "i am a cool person who does"
type textarea "i am a cool person who does"
type input "o"
type textarea "o"
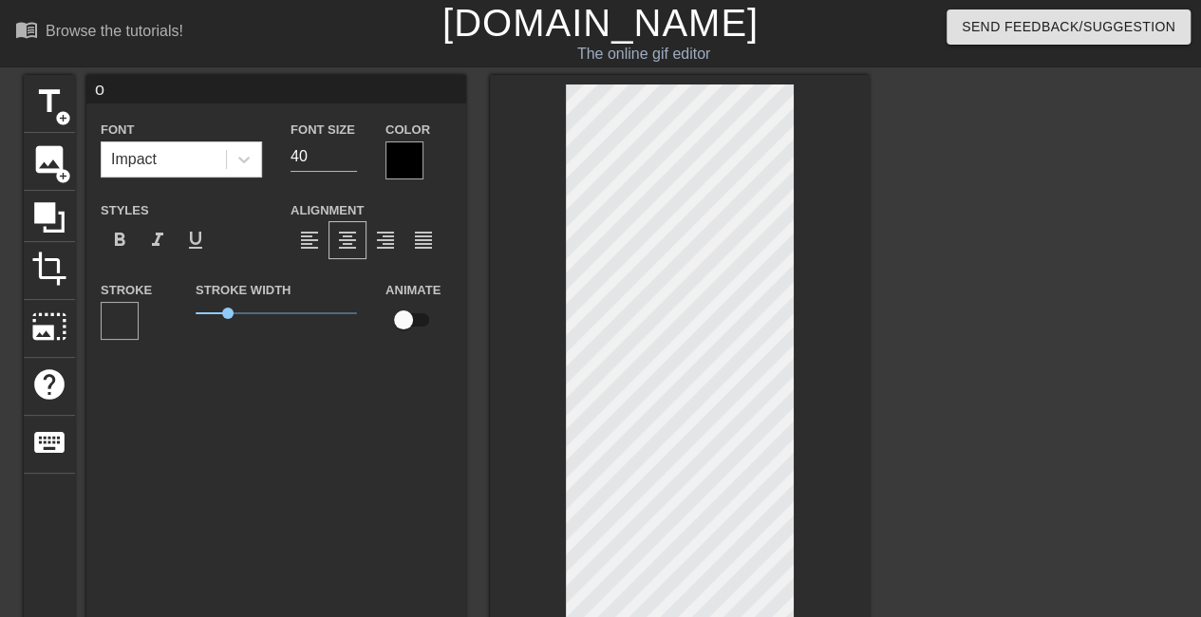
type input "ok"
type textarea "ok"
type input "oka"
type textarea "oka"
type input "okay"
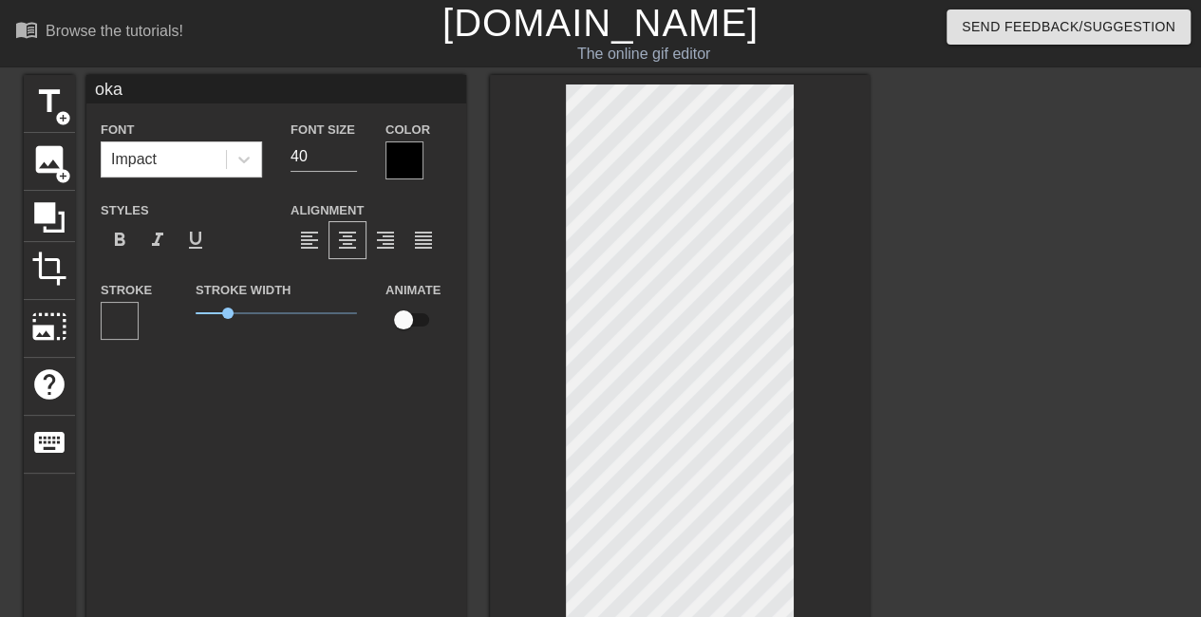
type textarea "okay"
type input "okay"
type textarea "okay"
type input "okay u"
type textarea "okay u"
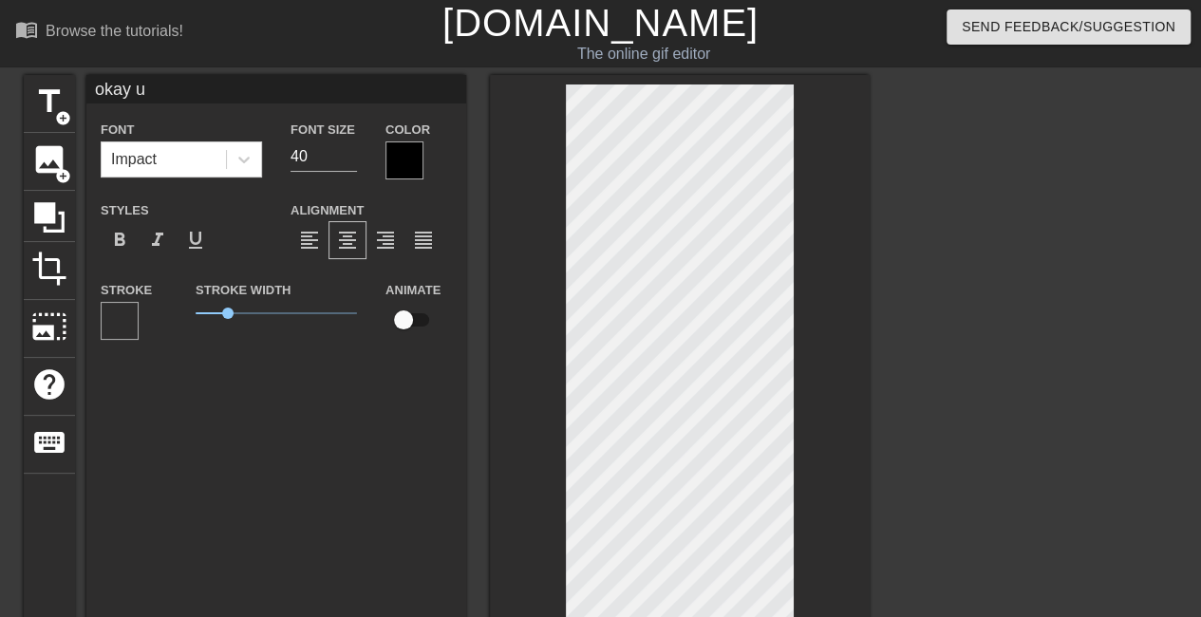
type input "okay uh"
type textarea "okay uh"
type input "okay uhh"
type textarea "okay uhh"
type input "okay uhh i"
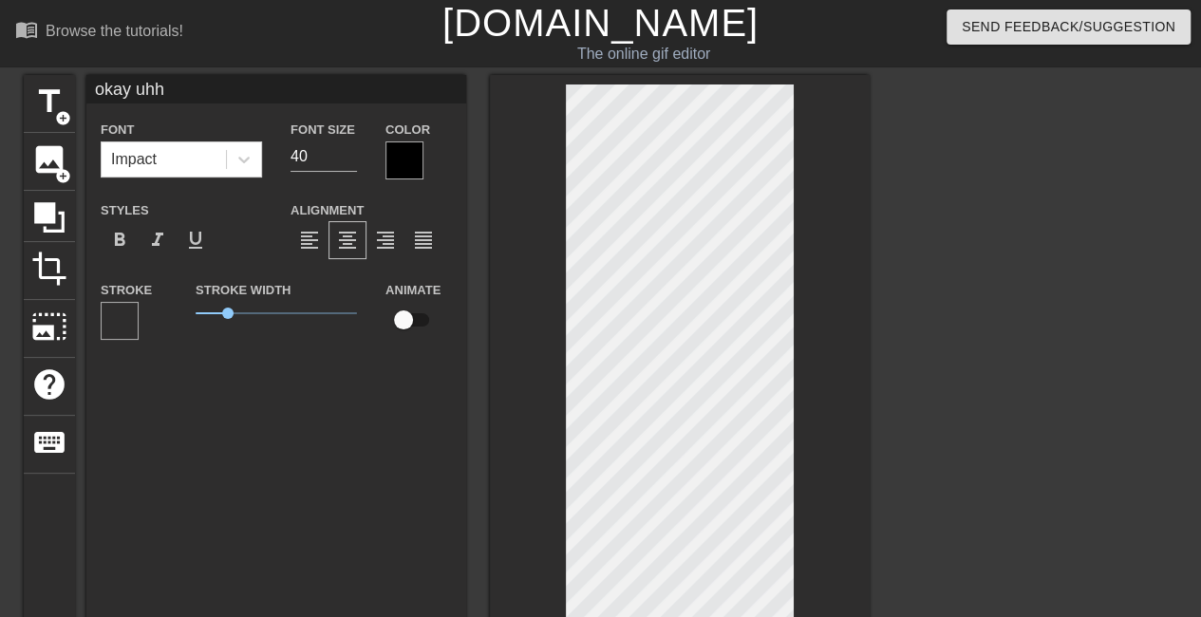
type textarea "okay uhh i"
type input "okay uhh i"
type textarea "okay uhh i"
type input "okay uhh i g"
type textarea "okay uhh i g"
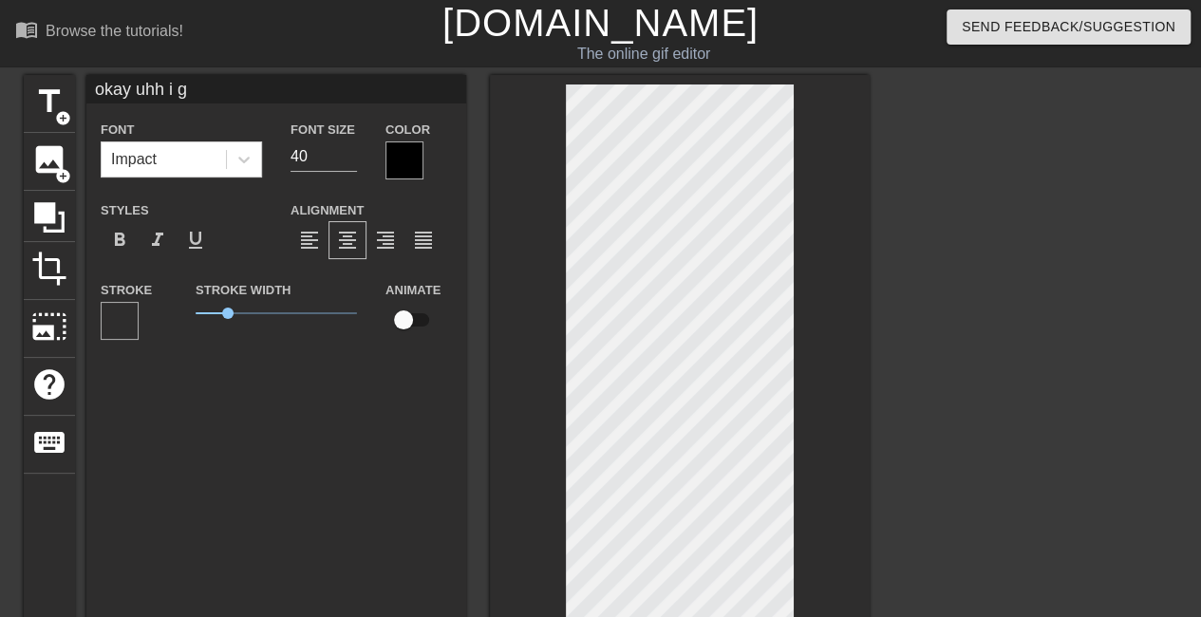
type input "okay uhh i gu"
type textarea "okay uhh i gu"
type input "okay uhh i gue"
type textarea "okay uhh i gue"
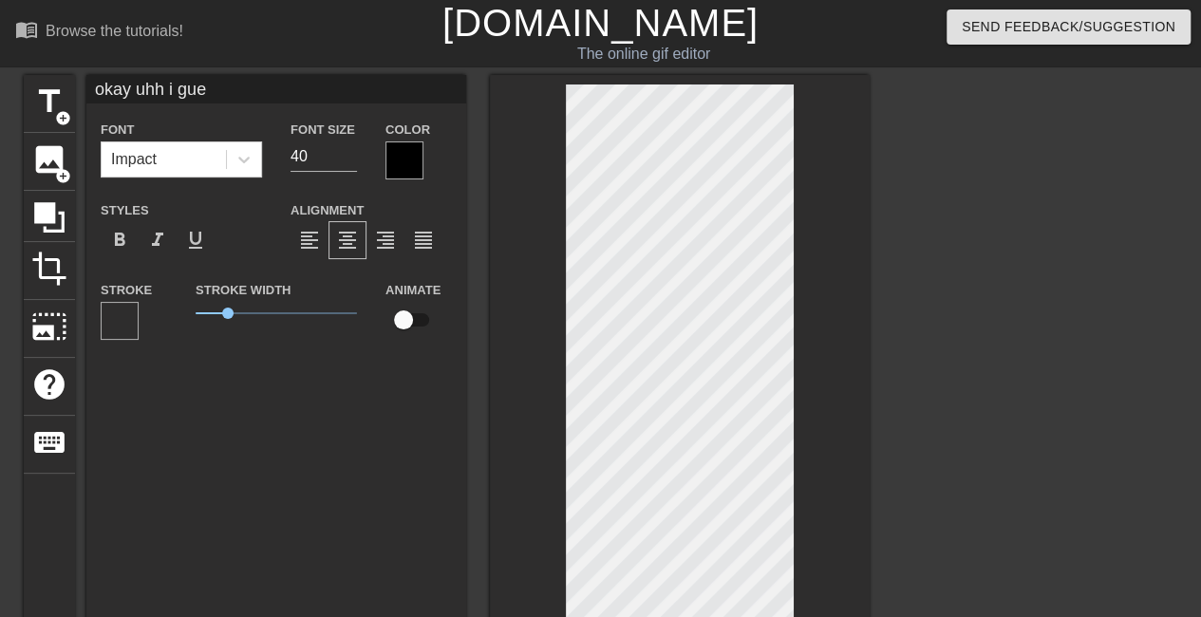
type input "okay uhh i gues"
type textarea "okay uhh i gues"
type input "okay uhh i gue"
type textarea "okay uhh i gue"
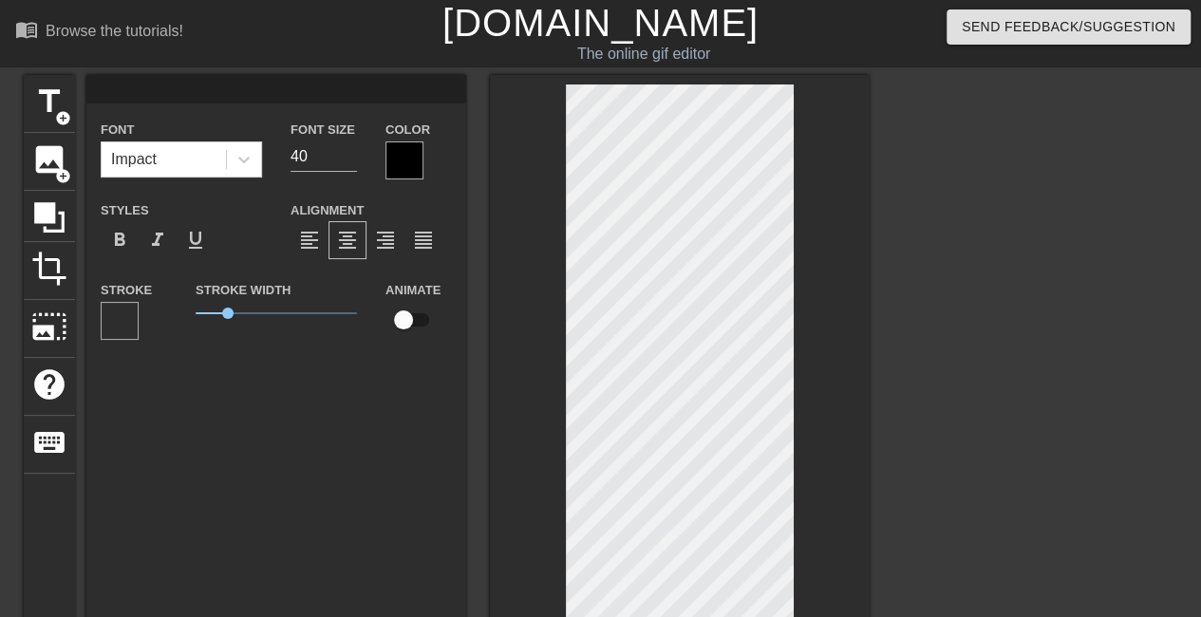
click at [1053, 413] on div at bounding box center [1035, 360] width 285 height 570
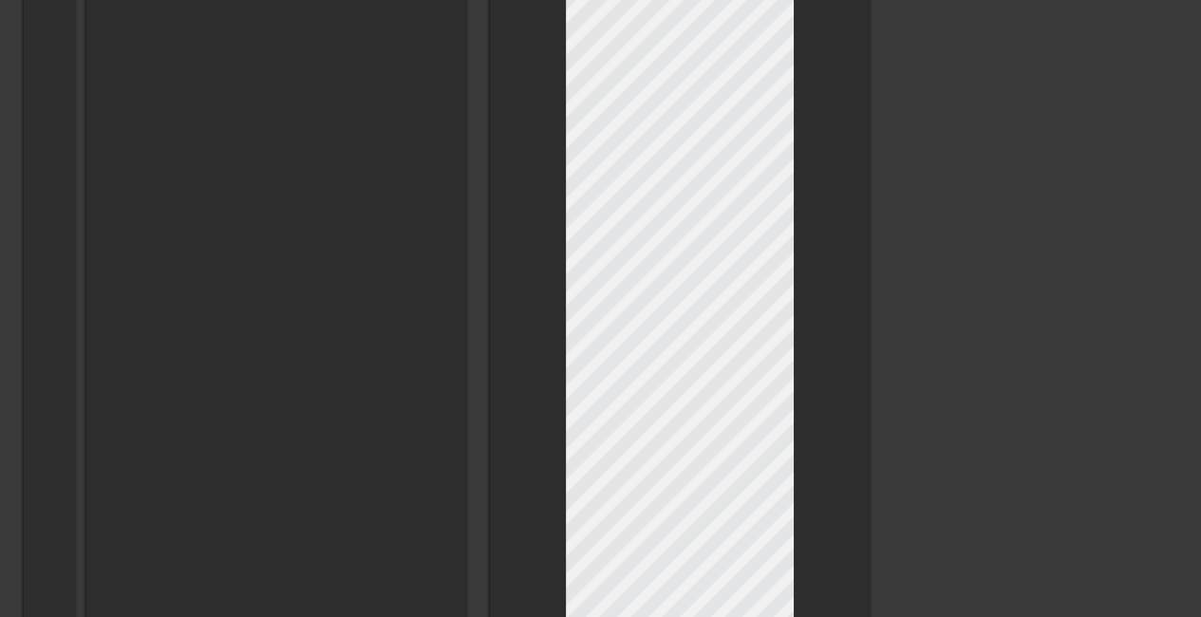
scroll to position [2374, 0]
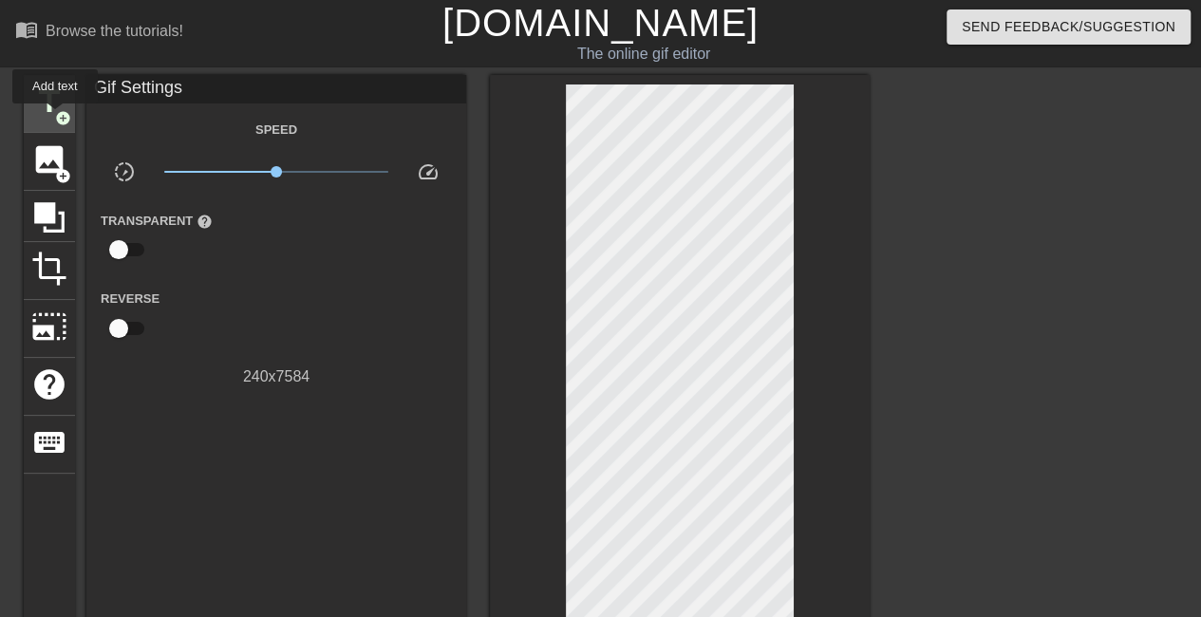
click at [57, 115] on span "add_circle" at bounding box center [63, 118] width 16 height 16
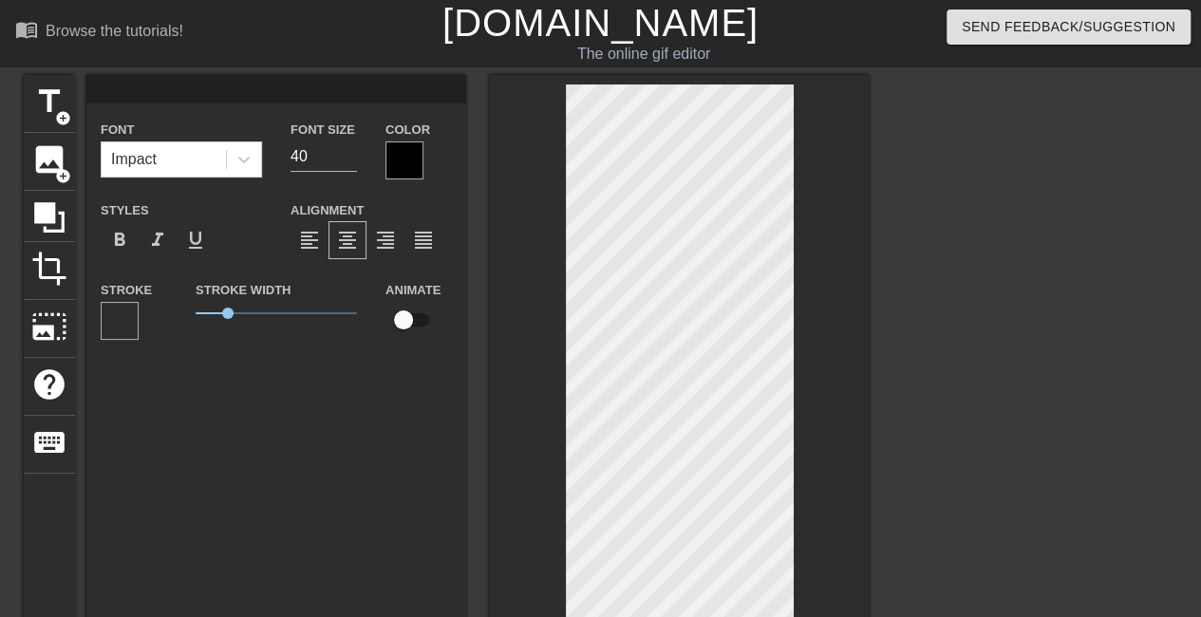
scroll to position [2, 2]
type input "e"
type textarea "e"
type input "er"
type textarea "er"
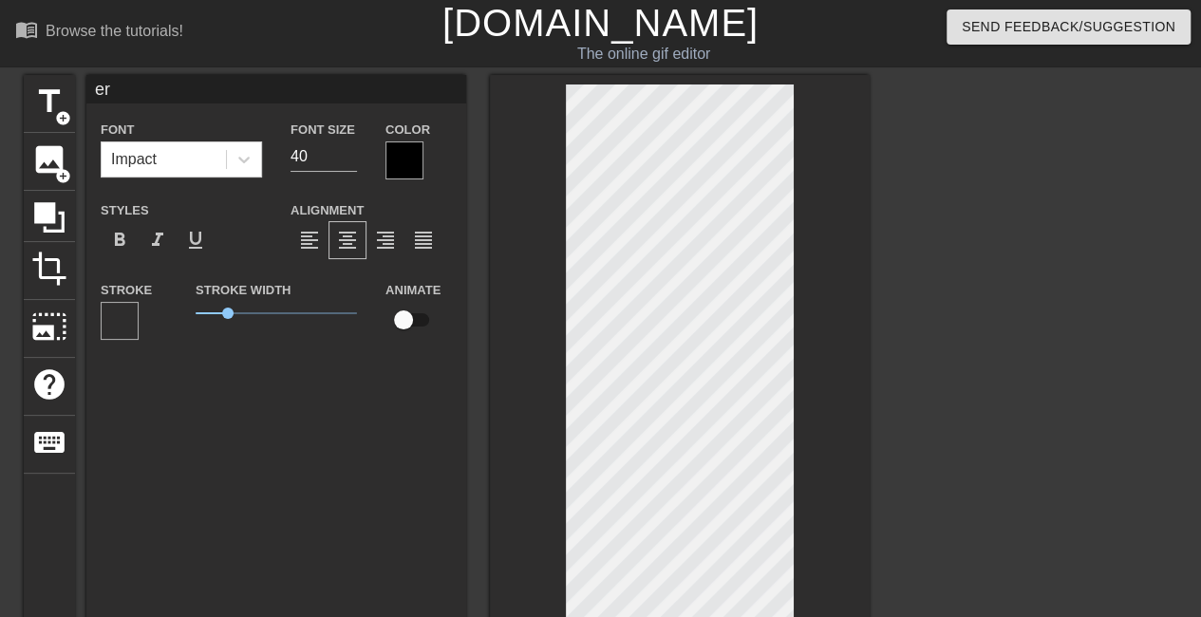
type input "e"
type textarea "e"
type input "u"
type textarea "u"
type input "uh"
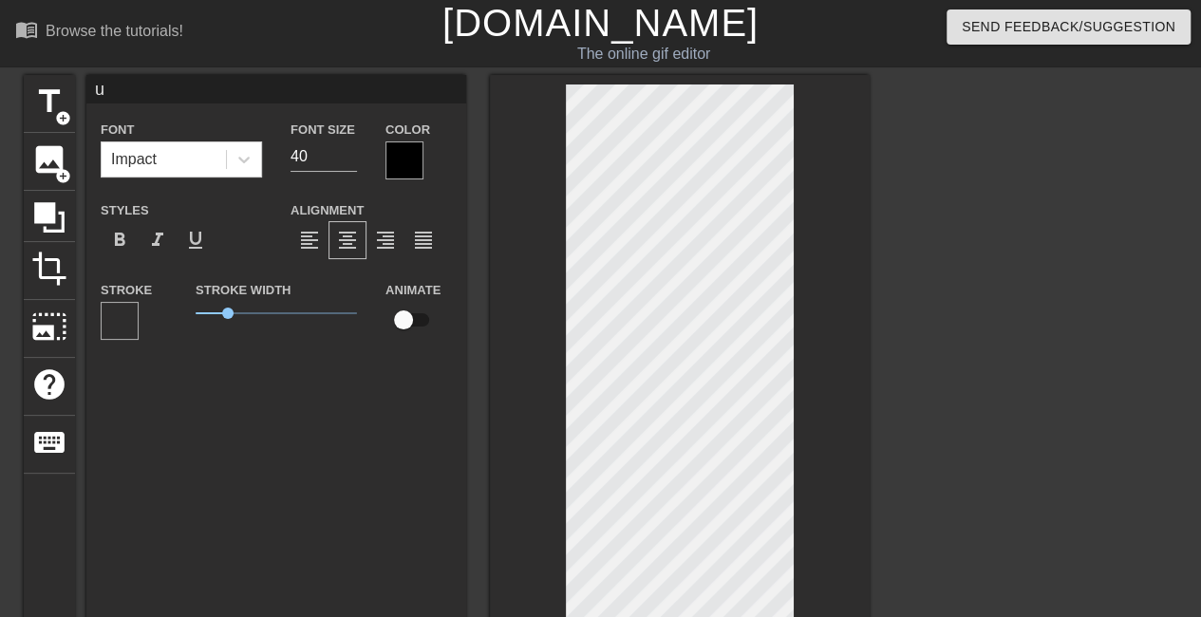
type textarea "uh"
type input "uhh"
type textarea "uhh"
click at [129, 319] on div at bounding box center [120, 321] width 38 height 38
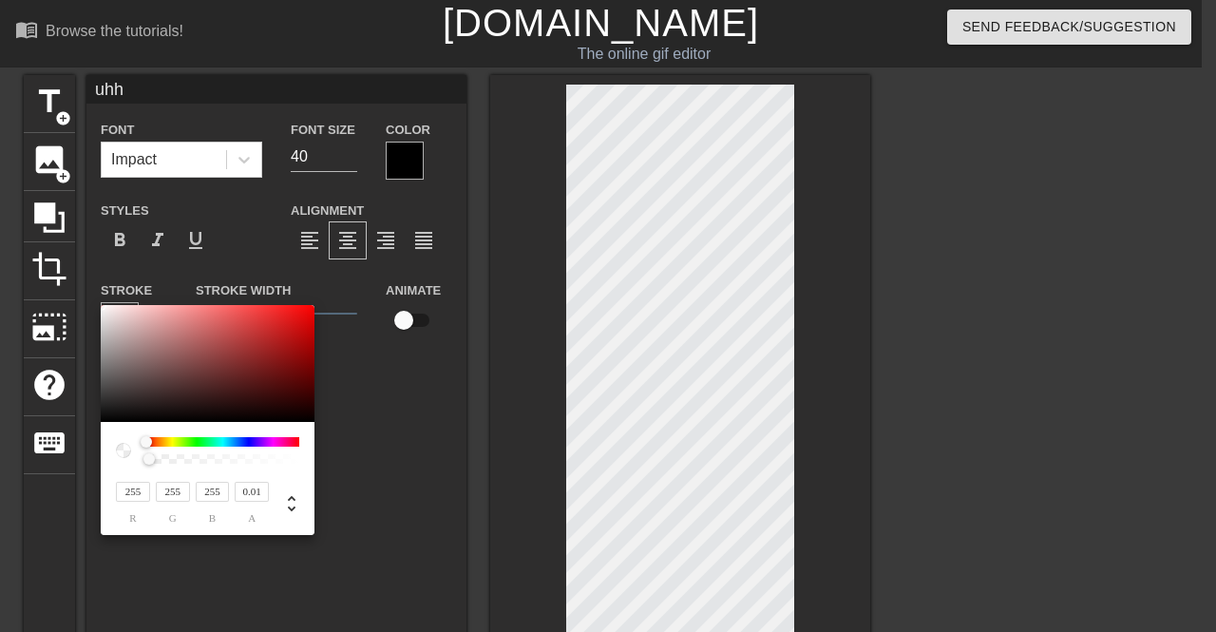
type input "0"
drag, startPoint x: 141, startPoint y: 457, endPoint x: 89, endPoint y: 461, distance: 51.4
click at [90, 461] on div "255 r 255 g 255 b 0 a" at bounding box center [608, 316] width 1216 height 632
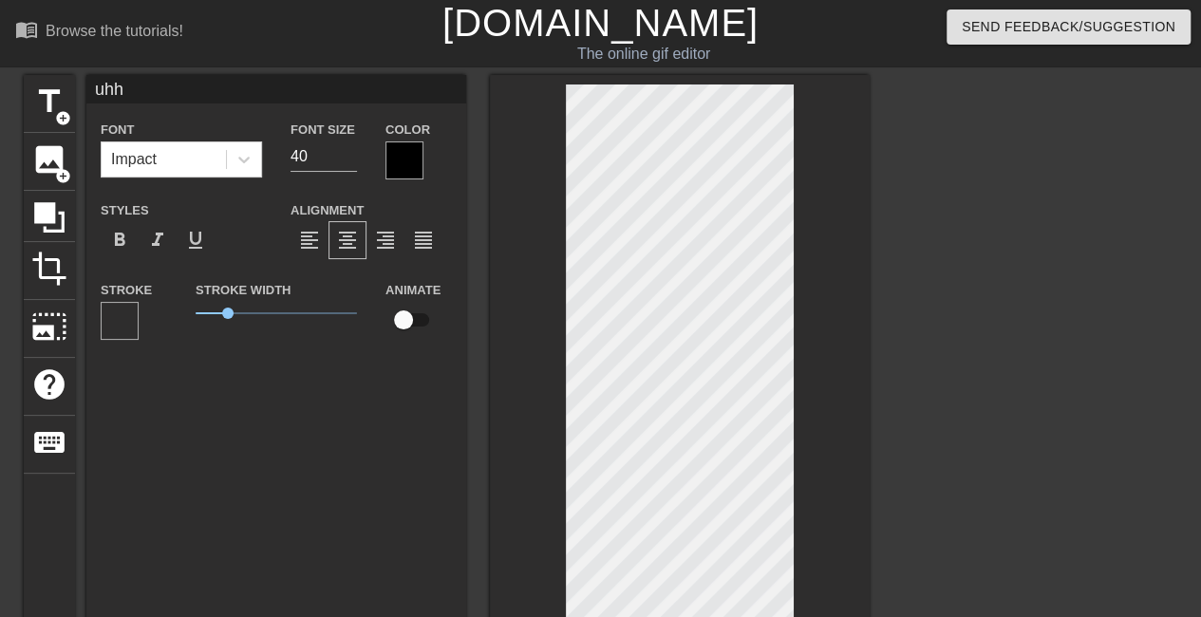
type input "uh"
type textarea "uh"
type input "u"
type textarea "u"
type input "o"
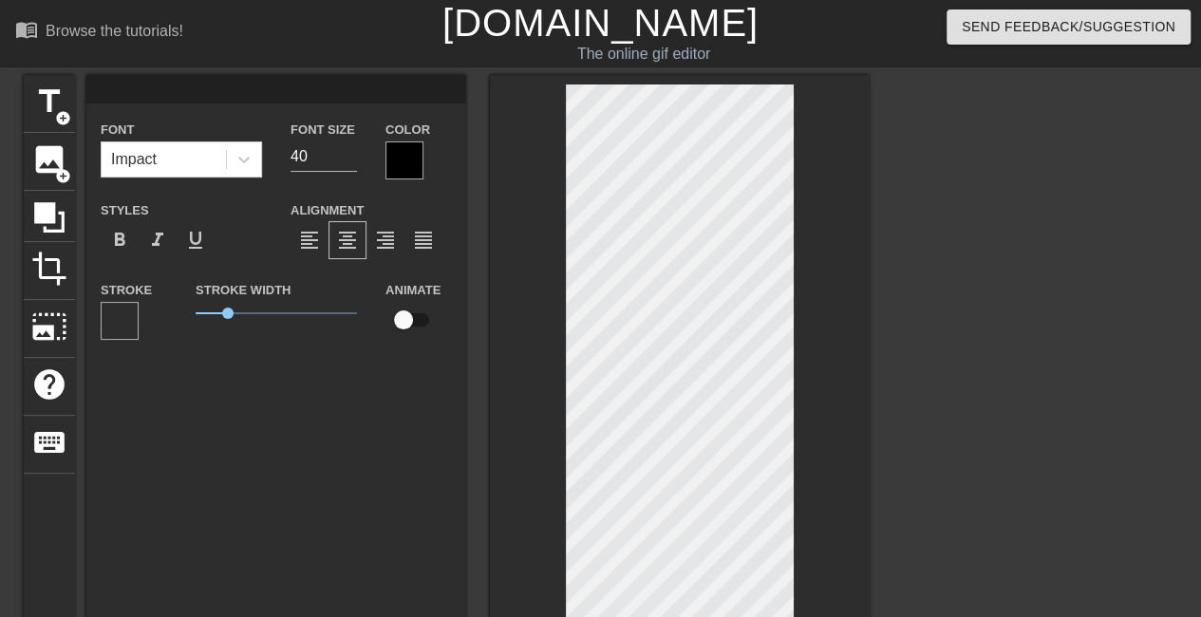
type textarea "o"
type input "ok"
type textarea "ok"
type input "oka"
type textarea "oka"
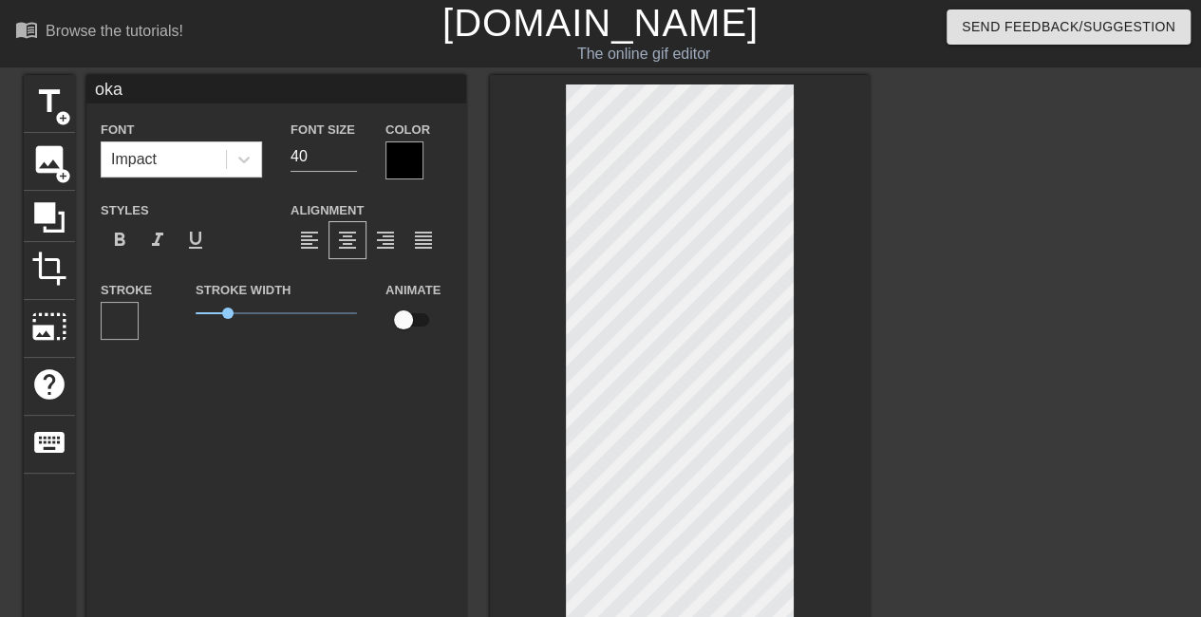
type input "okay"
type textarea "okay"
type input "oka"
type textarea "oka"
type input "ok"
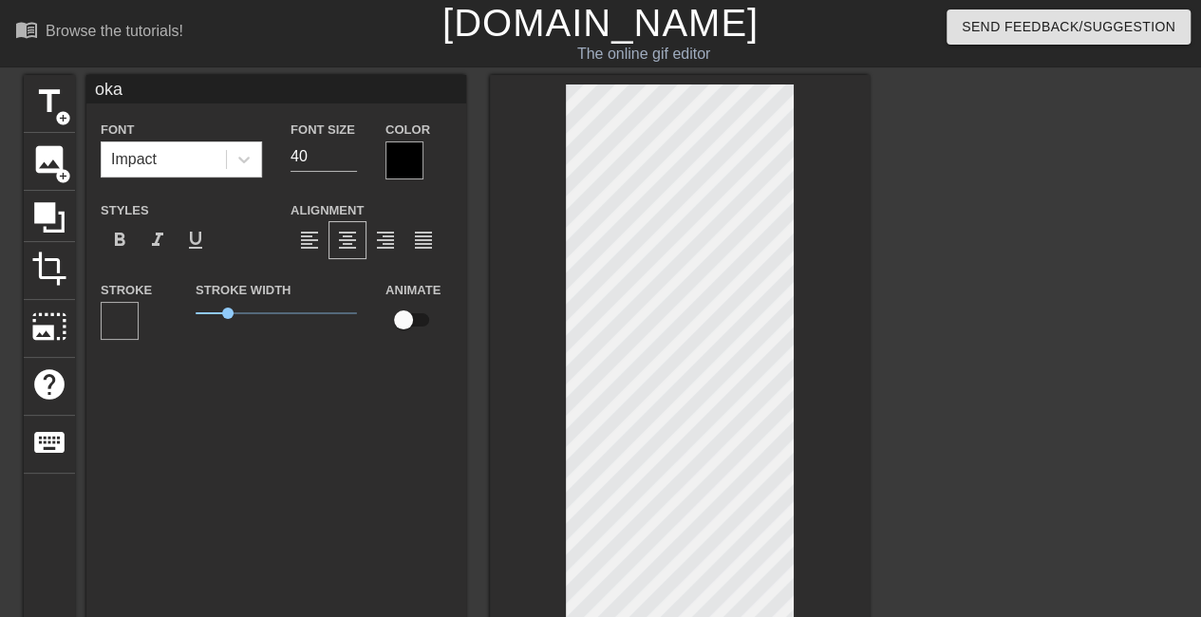
type textarea "ok"
type input "o"
type textarea "o"
type input "I love Wayward Outpost, so I have to take a break. First, I just want to thank …"
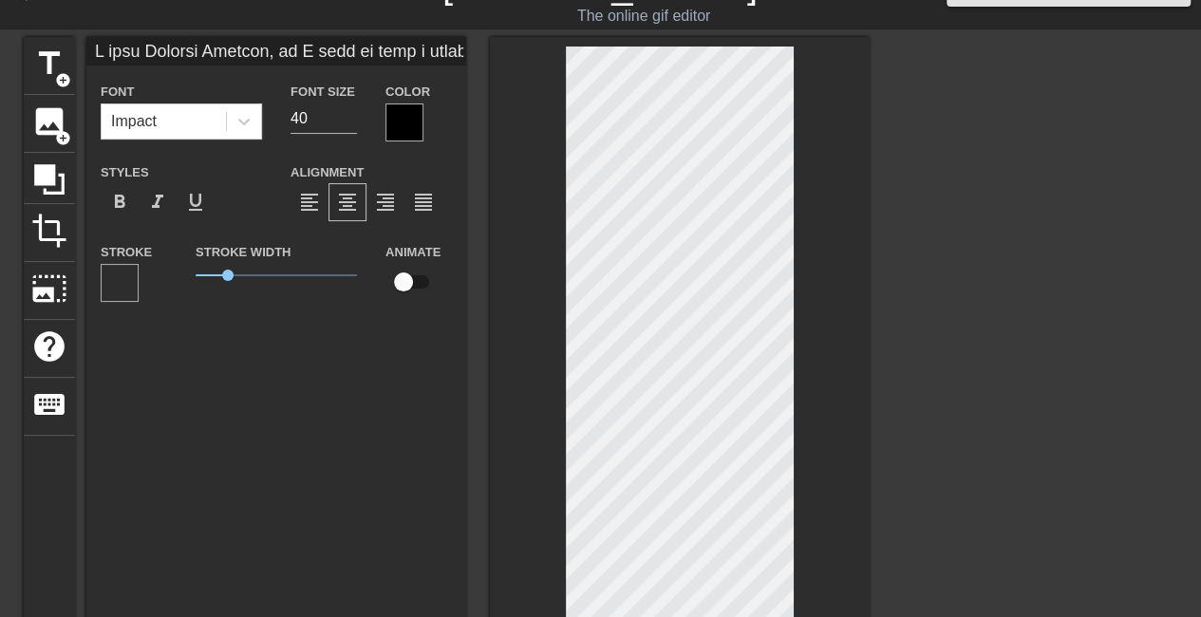
scroll to position [0, 0]
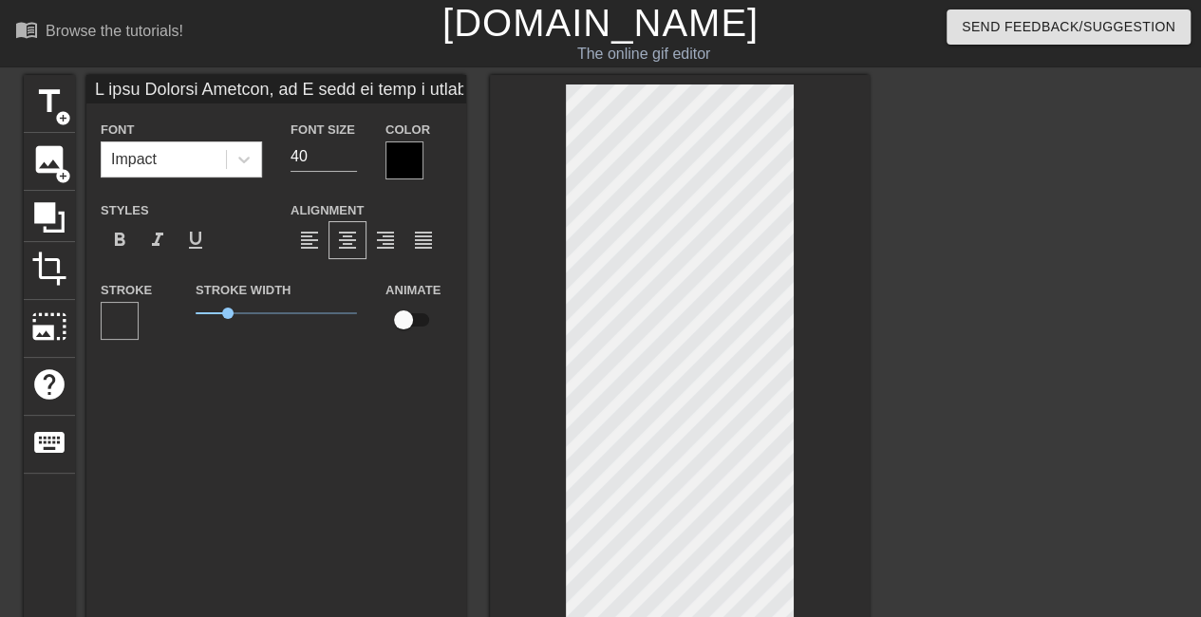
type textarea "I love Wayward Outpost, so I have to take a break. First, I just want to thank …"
drag, startPoint x: 336, startPoint y: 160, endPoint x: 286, endPoint y: 166, distance: 50.8
click at [286, 166] on div "Font Size 40" at bounding box center [323, 149] width 95 height 62
type input "I love Wayward Outpost, so I have to take a break. First, I just want to thank …"
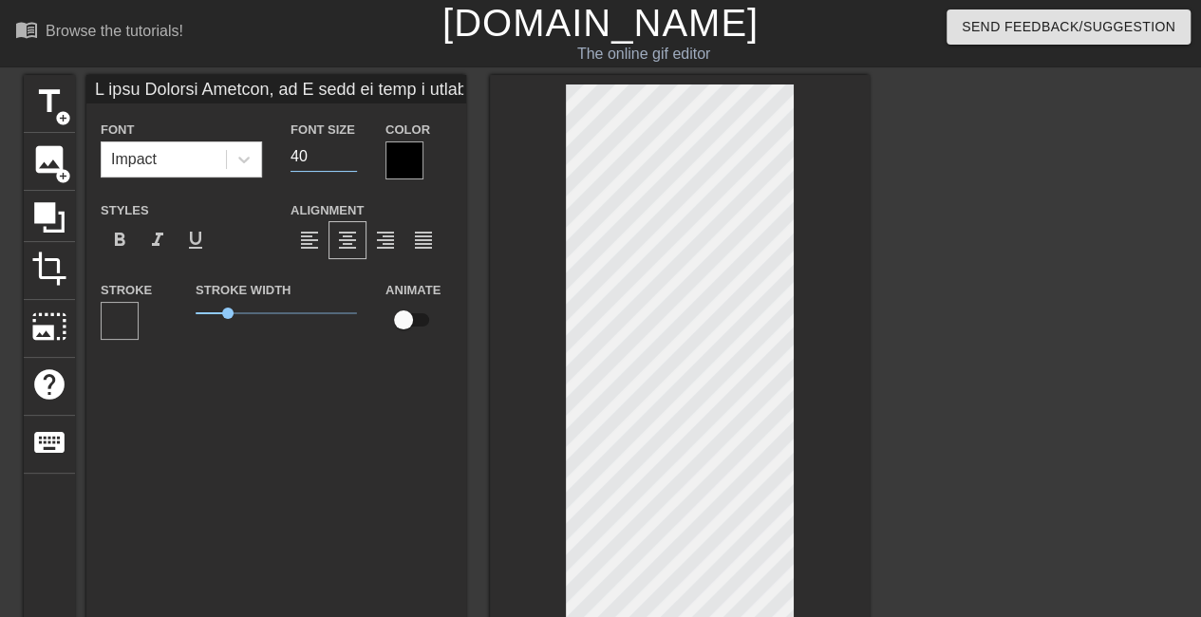
type input "2"
type input "I love Wayward Outpost, so I have to take a break. First, I just want to thank …"
type input "20"
type input "I love Wayward Outpost, so I have to take a break. First, I just want to thank …"
type input "2"
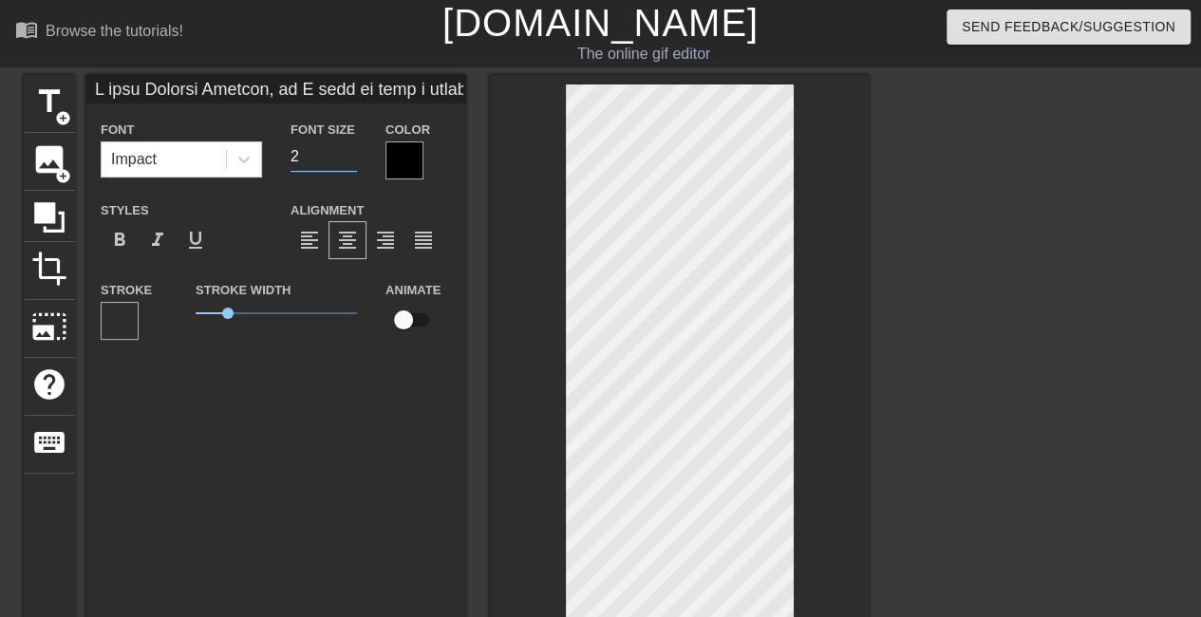
type input "I love Wayward Outpost, so I have to take a break. First, I just want to thank …"
type input "1"
type input "I love Wayward Outpost, so I have to take a break. First, I just want to thank …"
type input "18"
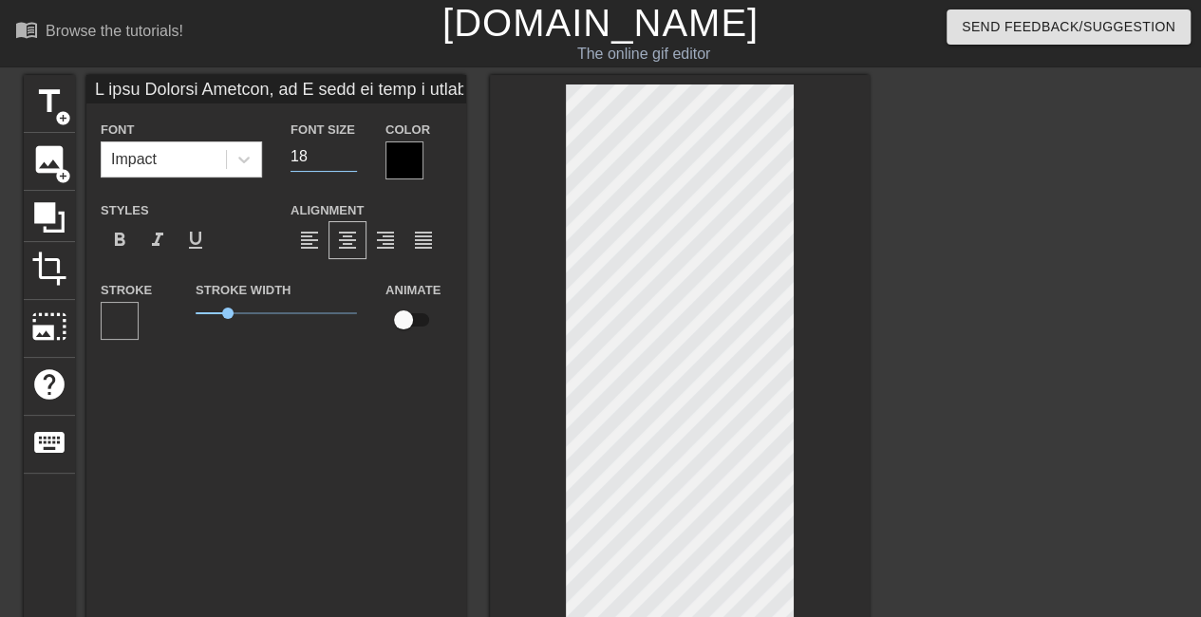
type input "I love Wayward Outpost, so I have to take a break. First, I just want to thank …"
type input "1"
type input "I love Wayward Outpost, so I have to take a break. First, I just want to thank …"
type input "17"
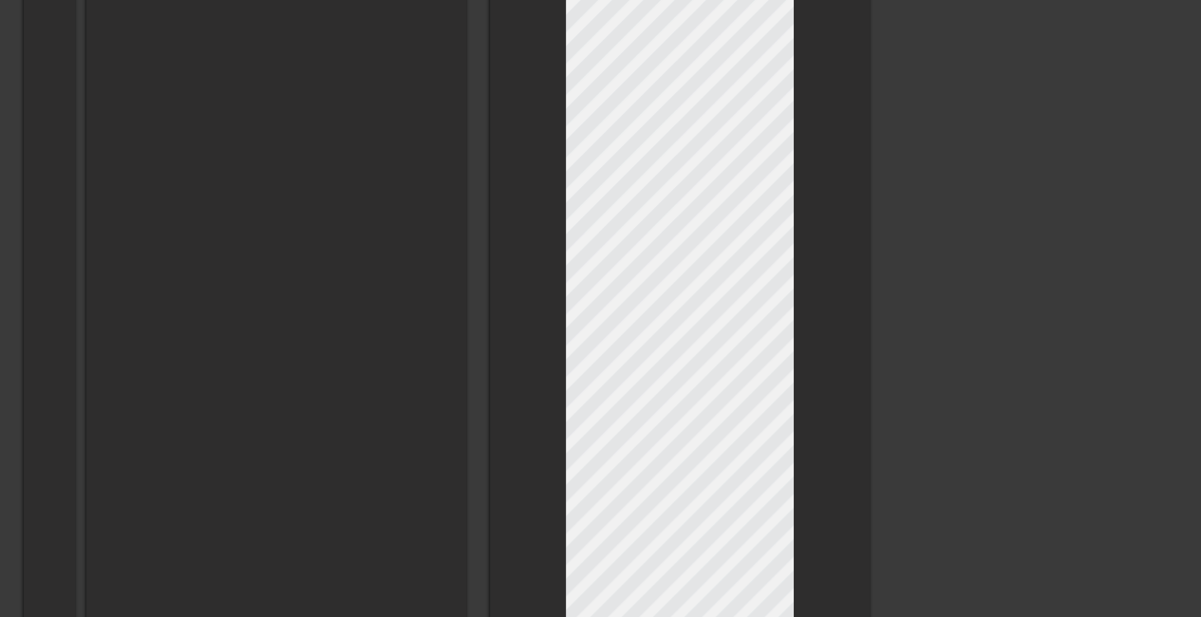
scroll to position [203, 2]
type input "I love Wayward Outpost, so I have to take a break. First, I just want to thank …"
type textarea "I love Wayward Outpost, so I have to take a break. First, I just want to thank …"
type input "I love Wayward Outpost, so I have to take a break. First, I just want to thank …"
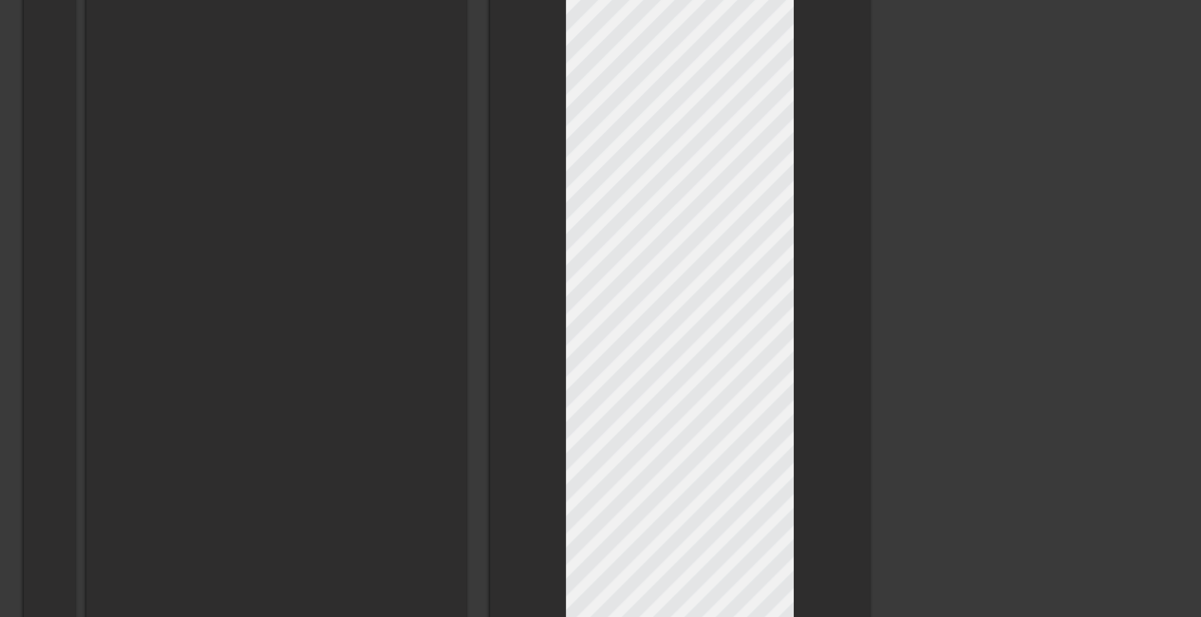
type textarea "I love Wayward Outpost, so I have to take a break. First, I just want to thank …"
type input "I love Wayward Outpost, so I have to take a break. First, I just want to thank …"
type textarea "I love Wayward Outpost, so I have to take a break. First, I just want to thank …"
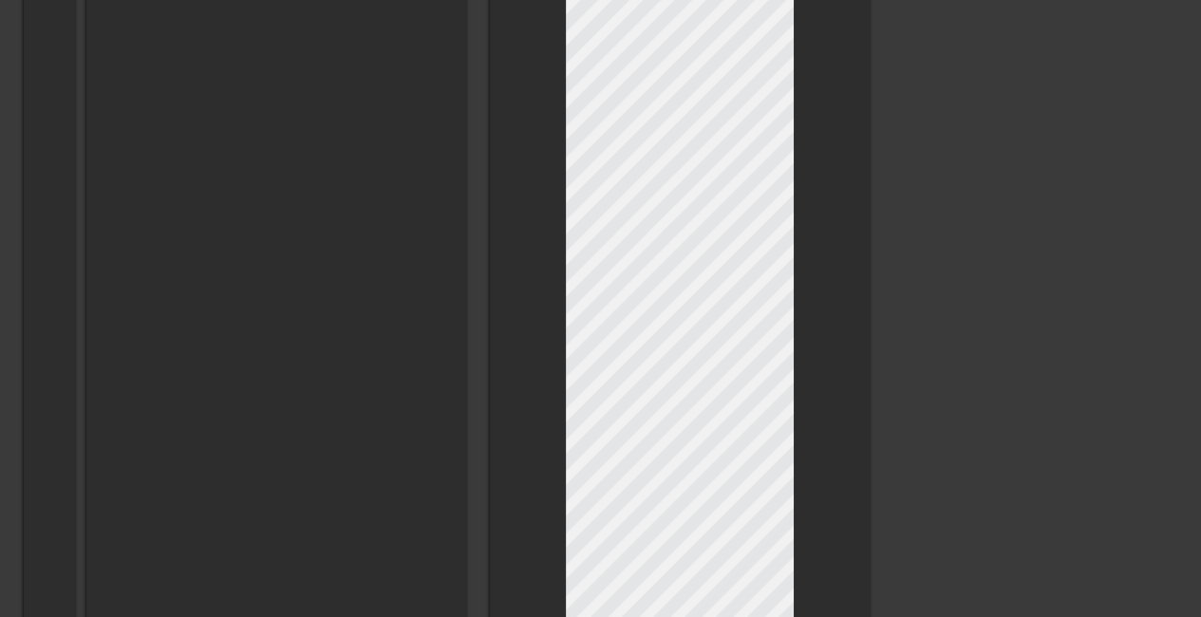
type input "I love Wayward Outpost, so I have to take a break. First, I just want to thank …"
type textarea "I love Wayward Outpost, so I have to take a break. First, I just want to thank …"
type input "I love Wayward Outpost, so I have to take a break. First, I just want to thank …"
type textarea "I love Wayward Outpost, so I have to take a break. First, I just want to thank …"
type input "I love Wayward Outpost, so I have to take a break. First, I just want to thank …"
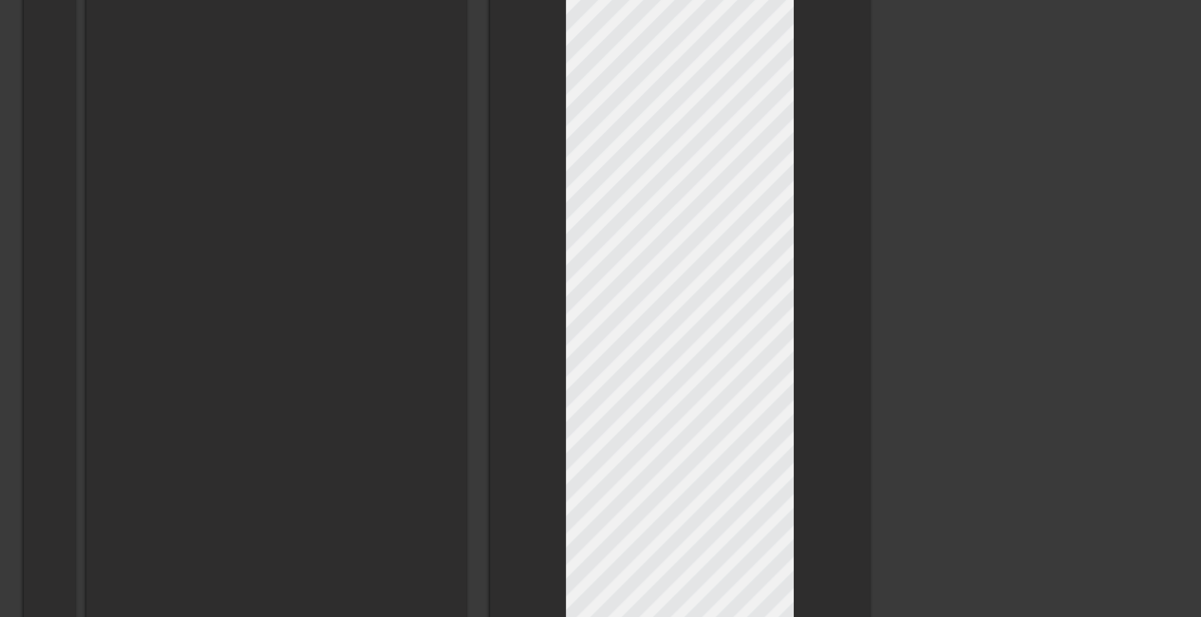
type textarea "I love Wayward Outpost, so I have to take a break. First, I just want to thank …"
type input "I love Wayward Outpost, so I have to take a break. First, I just want to thank …"
type textarea "I love Wayward Outpost, so I have to take a break. First, I just want to thank …"
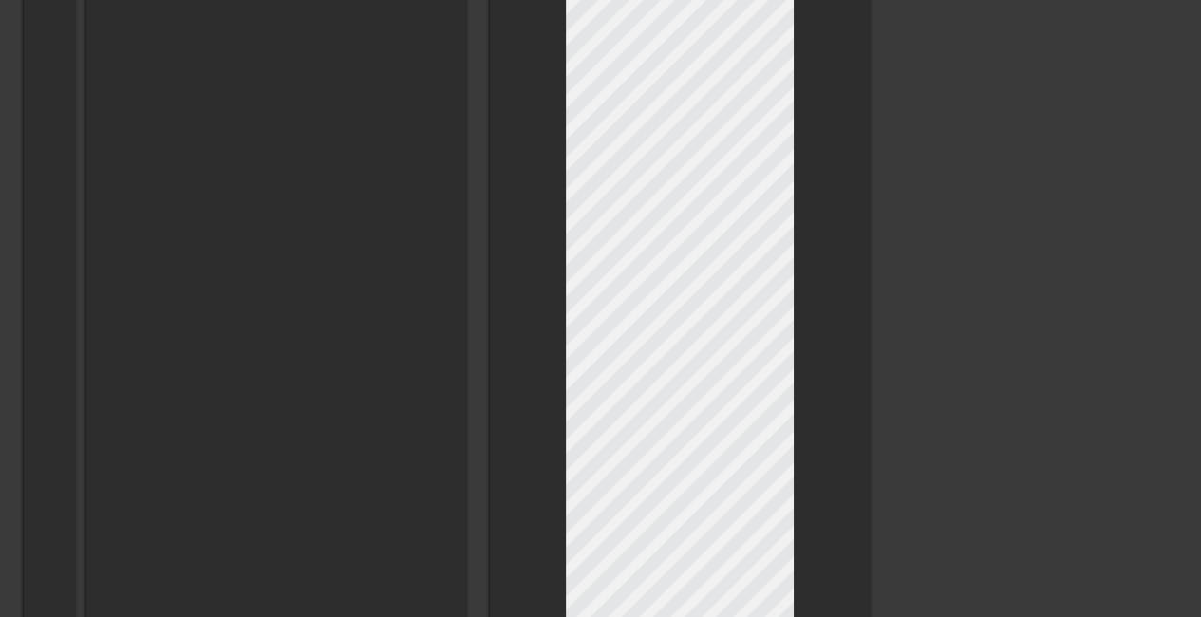
type input "I love Wayward Outpost, so I have to take a break. First, I just want to thank …"
type textarea "I love Wayward Outpost, so I have to take a break. First, I just want to thank …"
type input "I love Wayward Outpost, so I have to take a break. First, I just want to thank …"
type textarea "I love Wayward Outpost, so I have to take a break. First, I just want to thank …"
type input "I love Wayward Outpost, so I have to take a break. First, I just want to thank …"
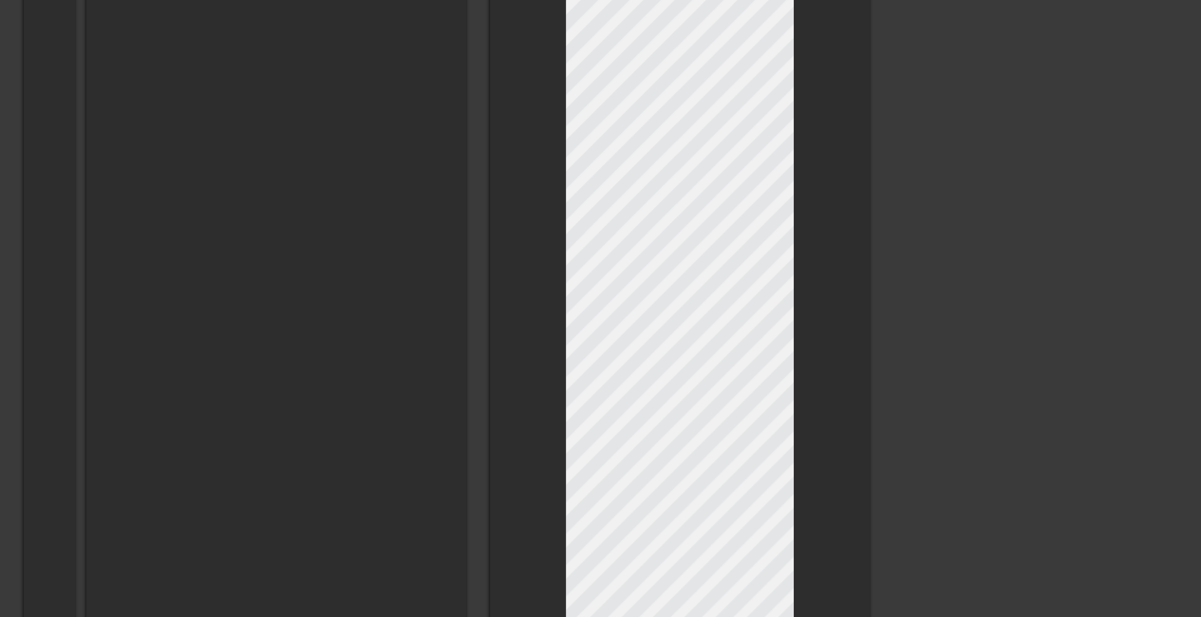
type textarea "I love Wayward Outpost, so I have to take a break. First, I just want to thank …"
type input "I love Wayward Outpost, so I have to take a break. First, I just want to thank …"
type textarea "I love Wayward Outpost, so I have to take a break. First, I just want to thank …"
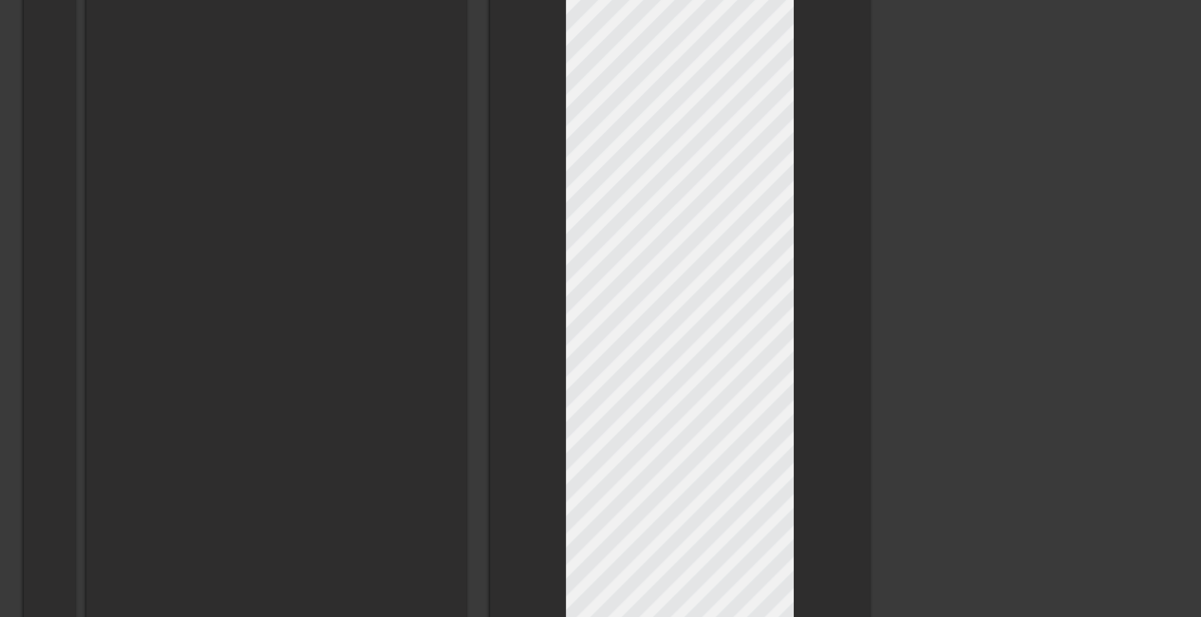
type input "I love Wayward Outpost, so I have to take a break. First, I just want to thank …"
type textarea "I love Wayward Outpost, so I have to take a break. First, I just want to thank …"
type input "I love Wayward Outpost, so I have to take a break. First, I just want to thank …"
type textarea "I love Wayward Outpost, so I have to take a break. First, I just want to thank …"
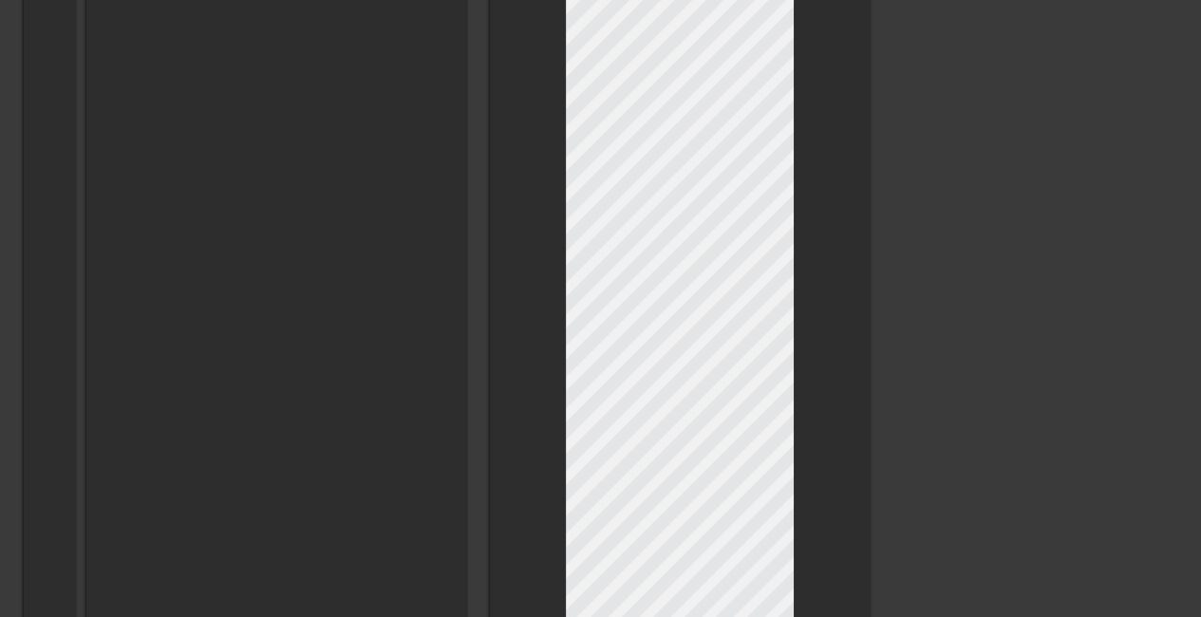
type input "I love Wayward Outpost, so I have to take a break. First, I just want to thank …"
type textarea "I love Wayward Outpost, so I have to take a break. First, I just want to thank …"
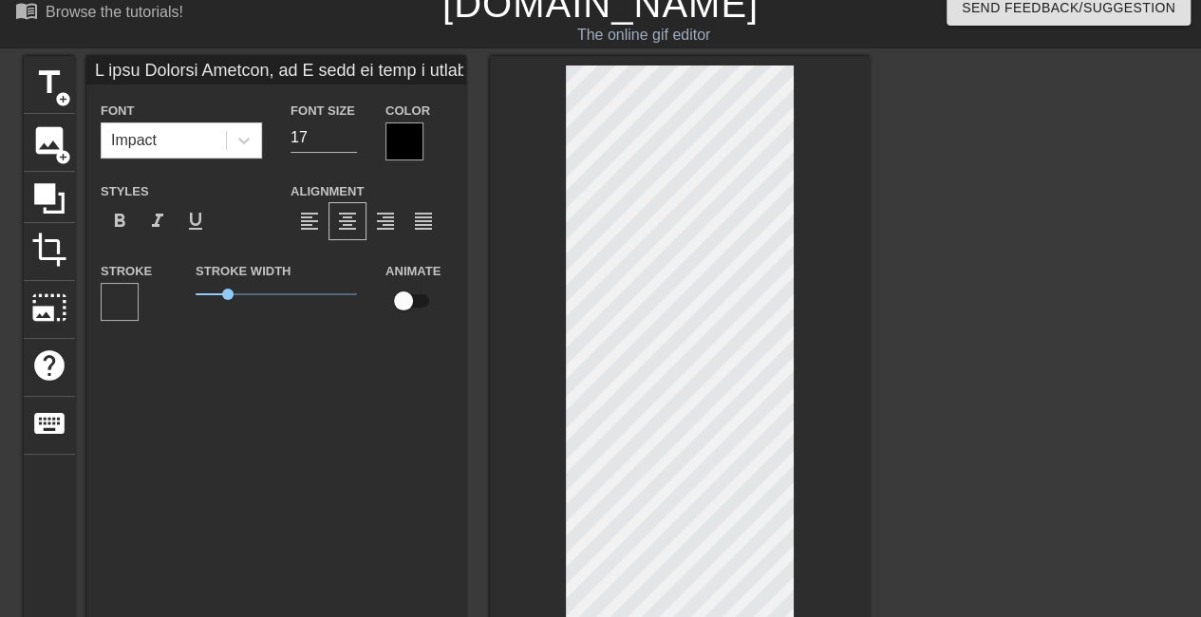
scroll to position [0, 0]
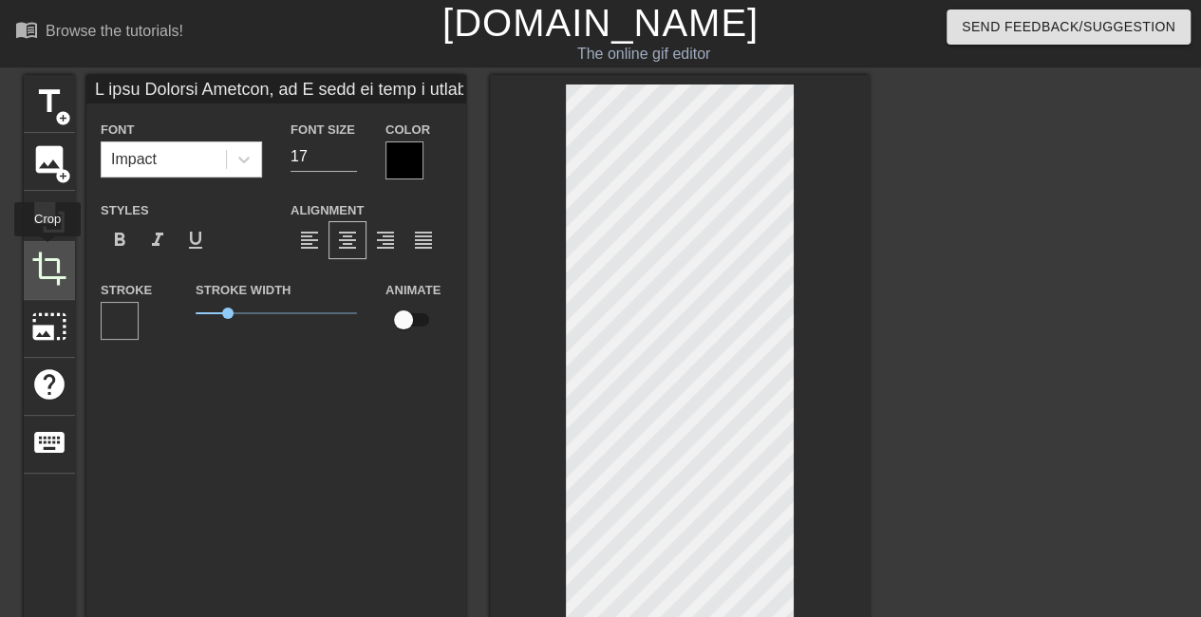
click at [47, 251] on span "crop" at bounding box center [49, 269] width 36 height 36
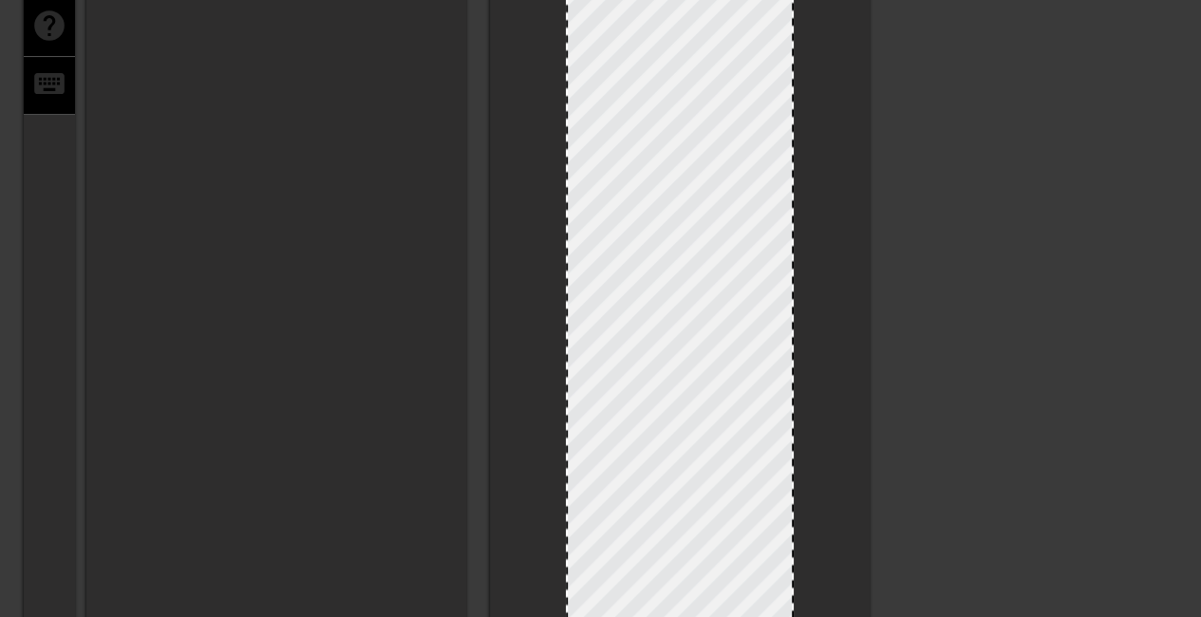
scroll to position [285, 0]
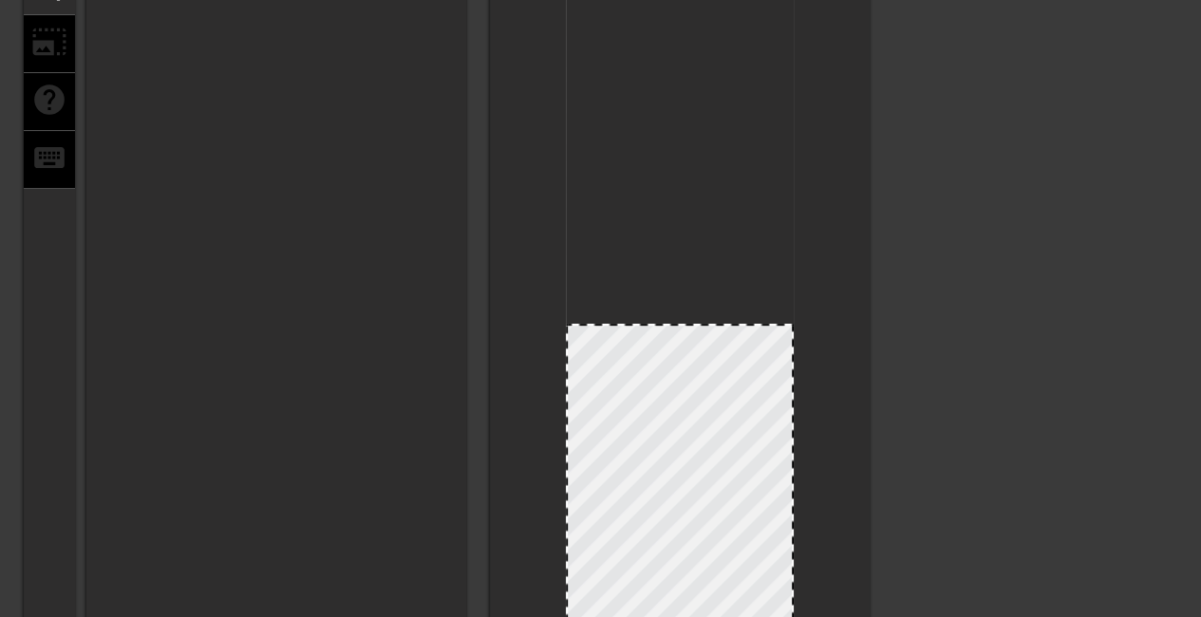
drag, startPoint x: 675, startPoint y: 86, endPoint x: 684, endPoint y: 640, distance: 553.8
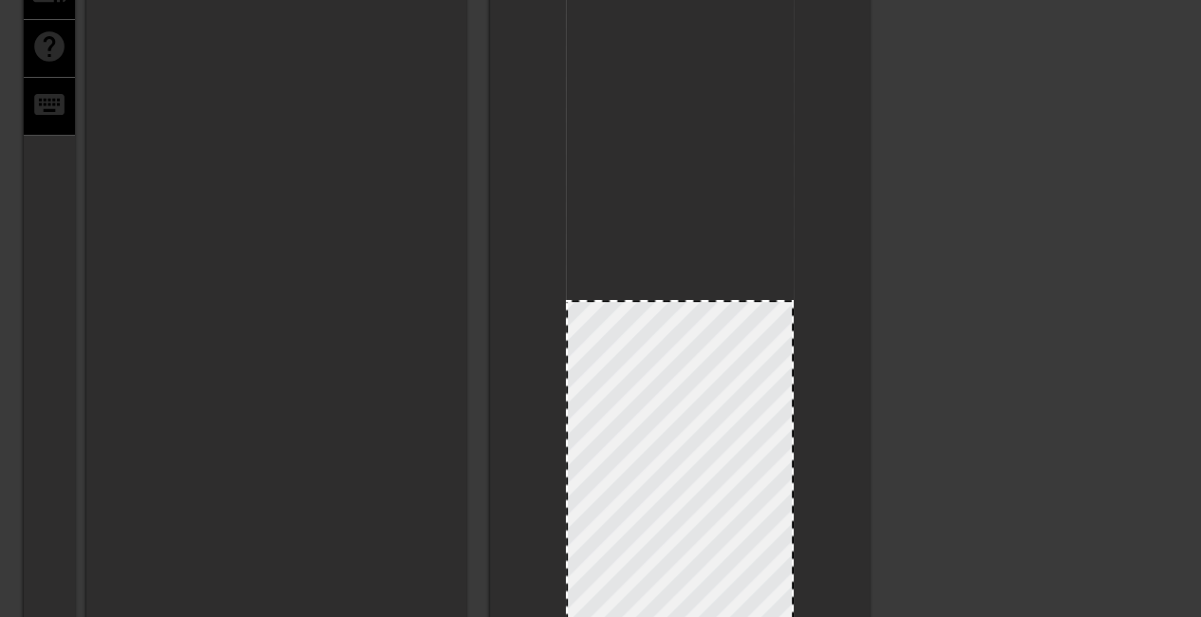
scroll to position [570, 0]
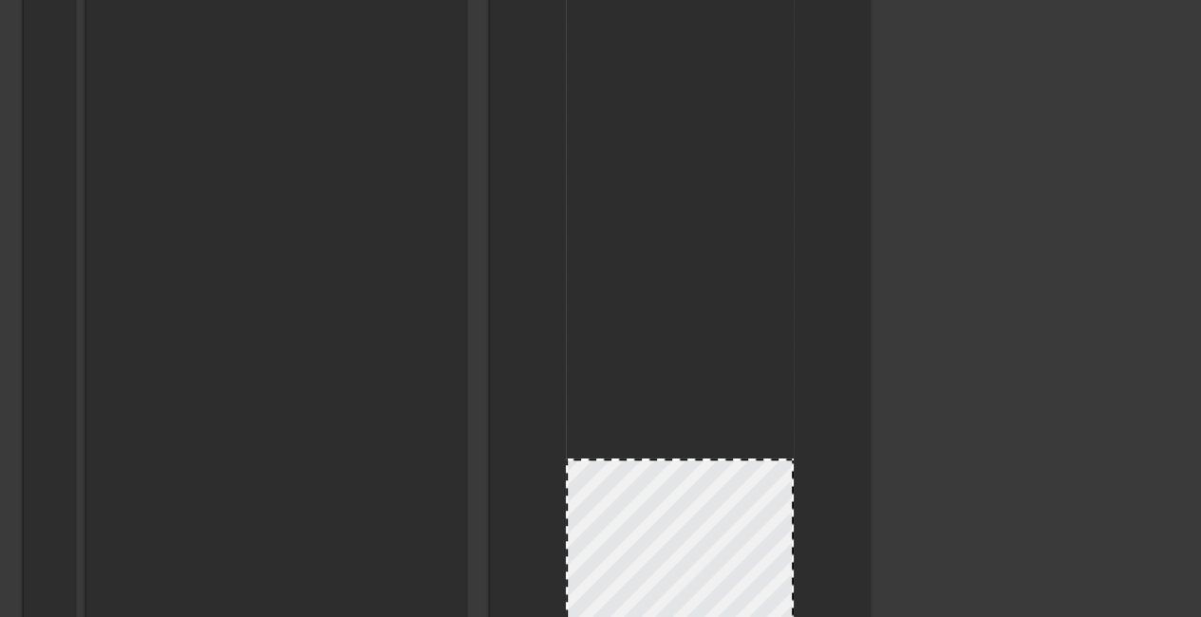
drag, startPoint x: 667, startPoint y: 67, endPoint x: 731, endPoint y: 464, distance: 402.2
click at [731, 464] on div at bounding box center [680, 460] width 224 height 9
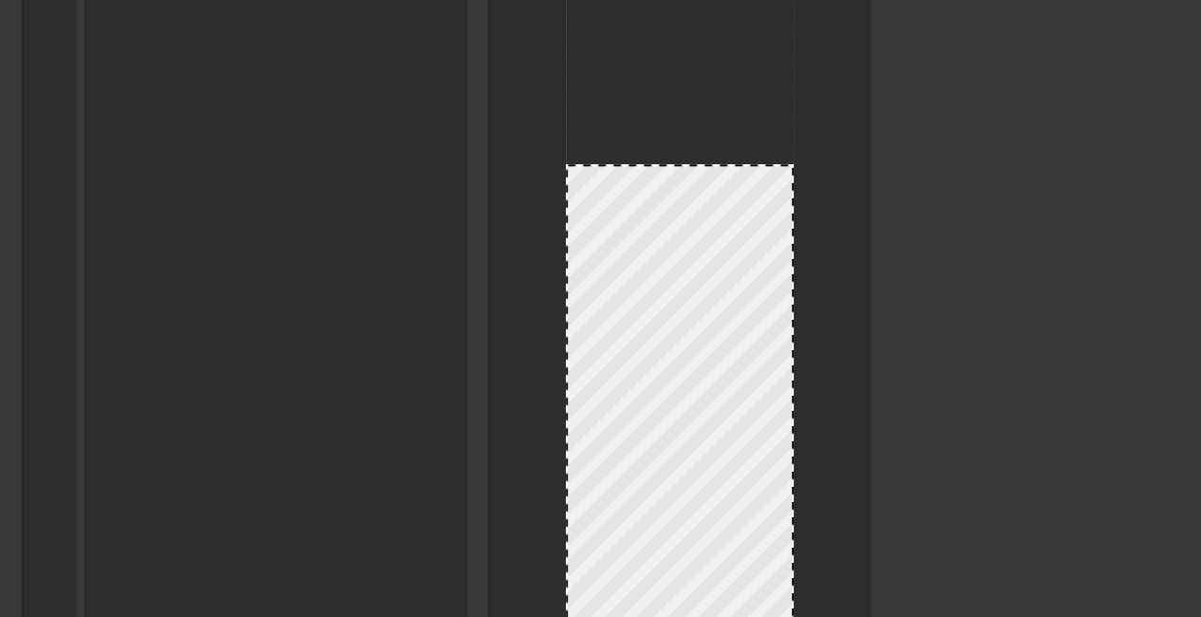
scroll to position [950, 0]
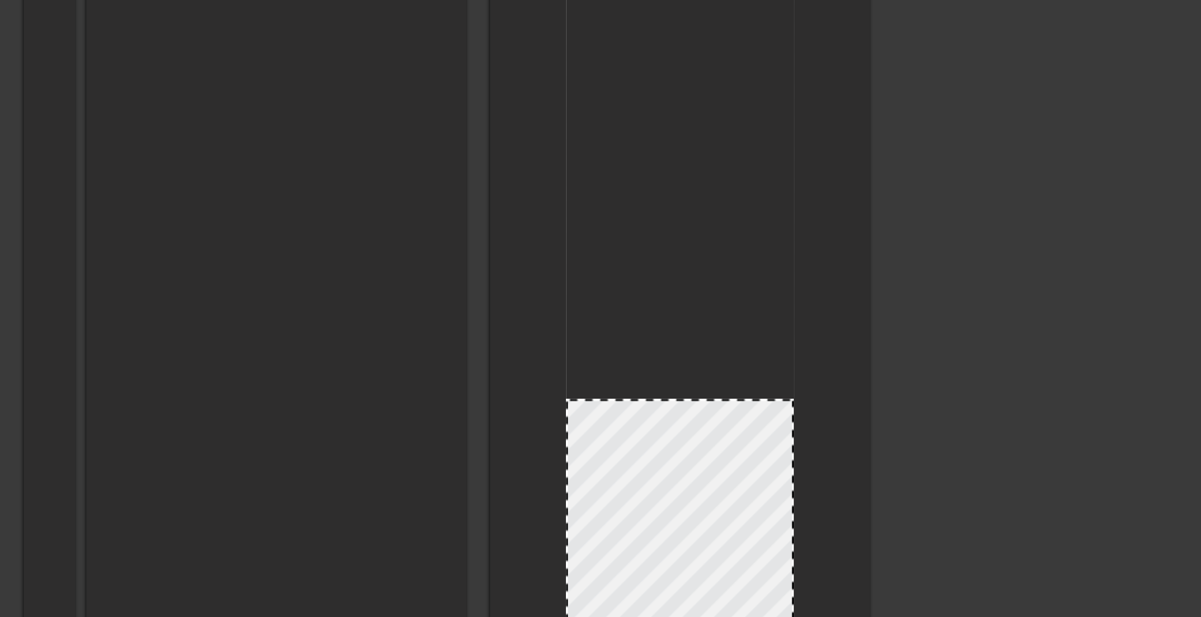
drag, startPoint x: 676, startPoint y: 88, endPoint x: 712, endPoint y: 402, distance: 315.5
drag, startPoint x: 614, startPoint y: 404, endPoint x: 614, endPoint y: 393, distance: 10.4
drag, startPoint x: 619, startPoint y: 411, endPoint x: 627, endPoint y: 430, distance: 20.5
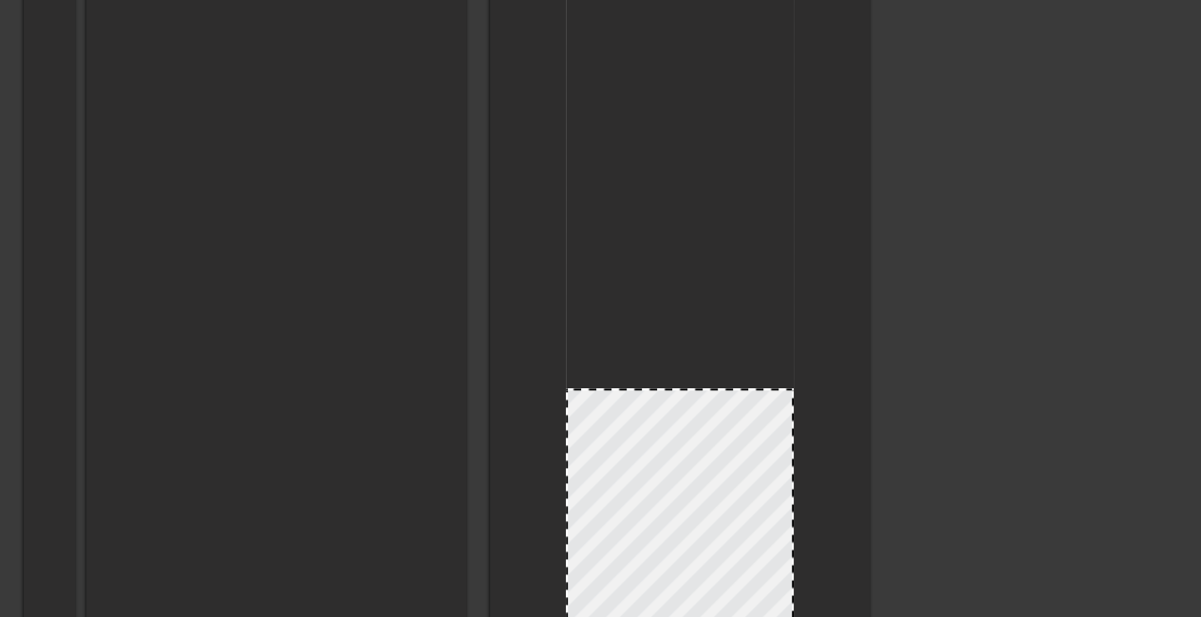
drag, startPoint x: 629, startPoint y: 389, endPoint x: 635, endPoint y: 398, distance: 10.8
click at [635, 398] on div at bounding box center [680, 398] width 224 height 9
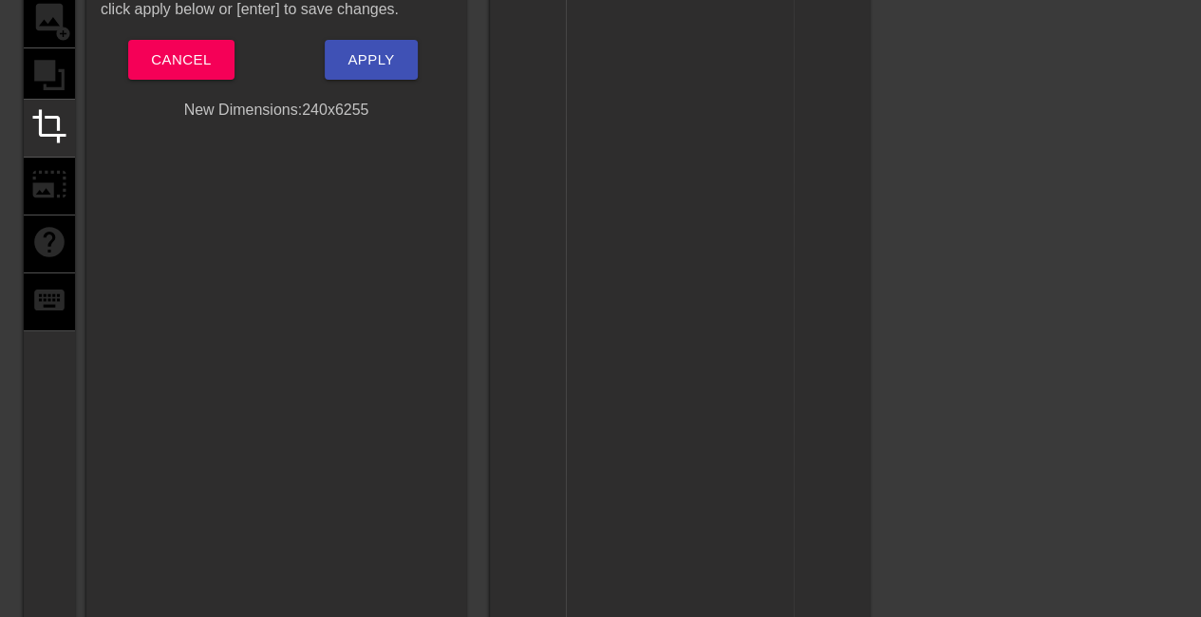
scroll to position [0, 0]
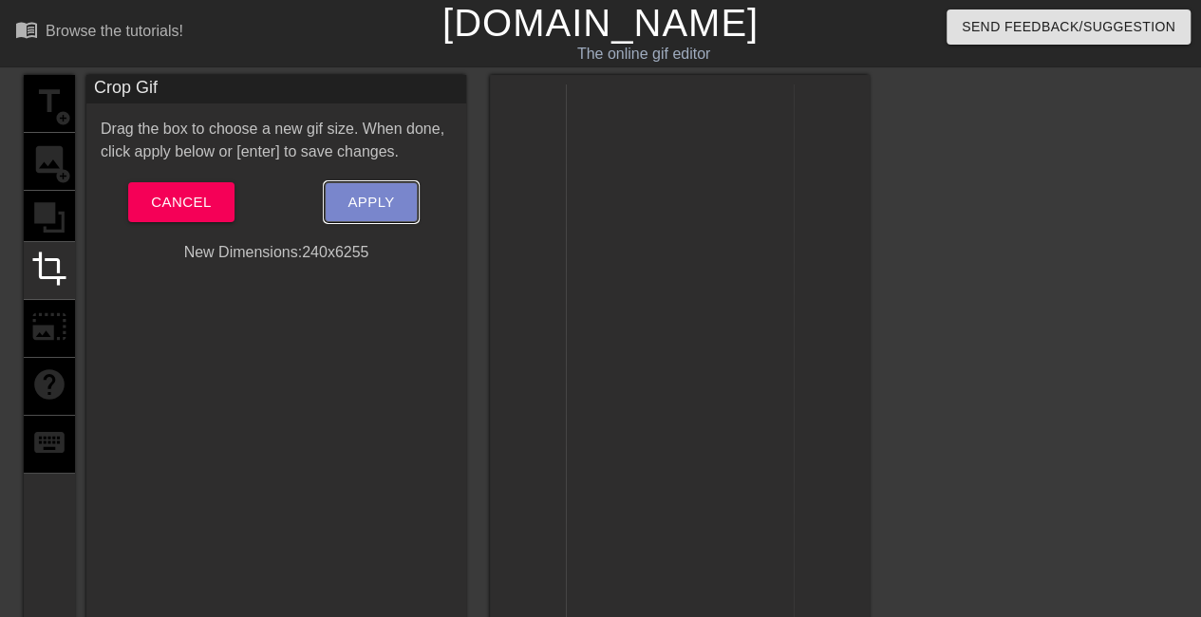
click at [392, 201] on span "Apply" at bounding box center [371, 202] width 47 height 25
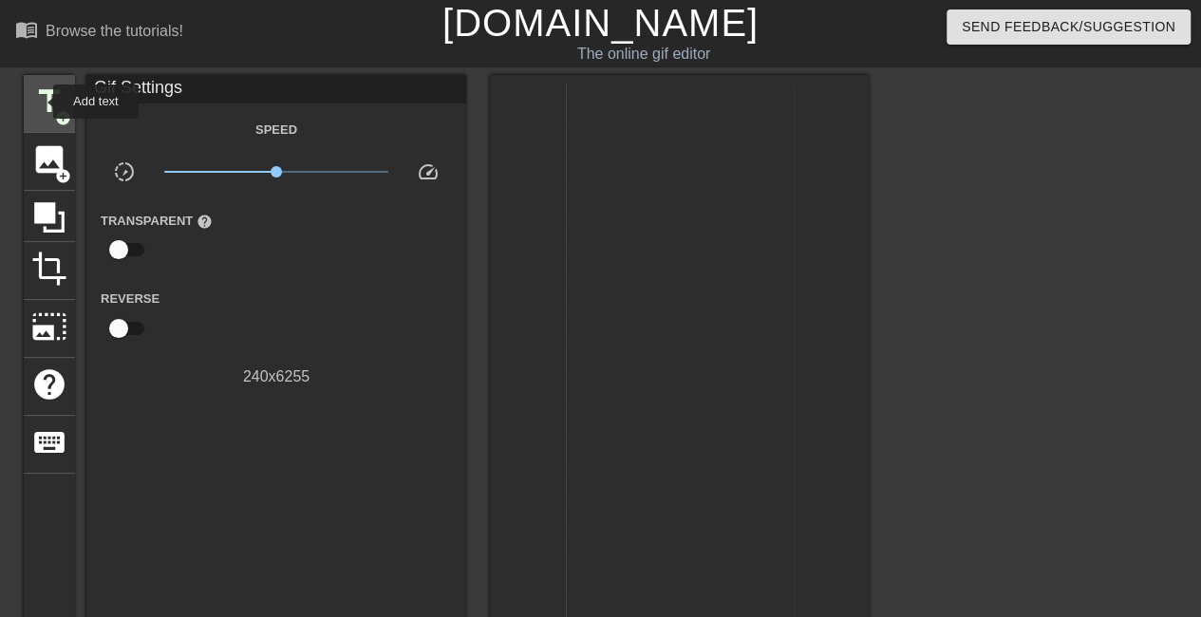
click at [41, 102] on span "title" at bounding box center [49, 102] width 36 height 36
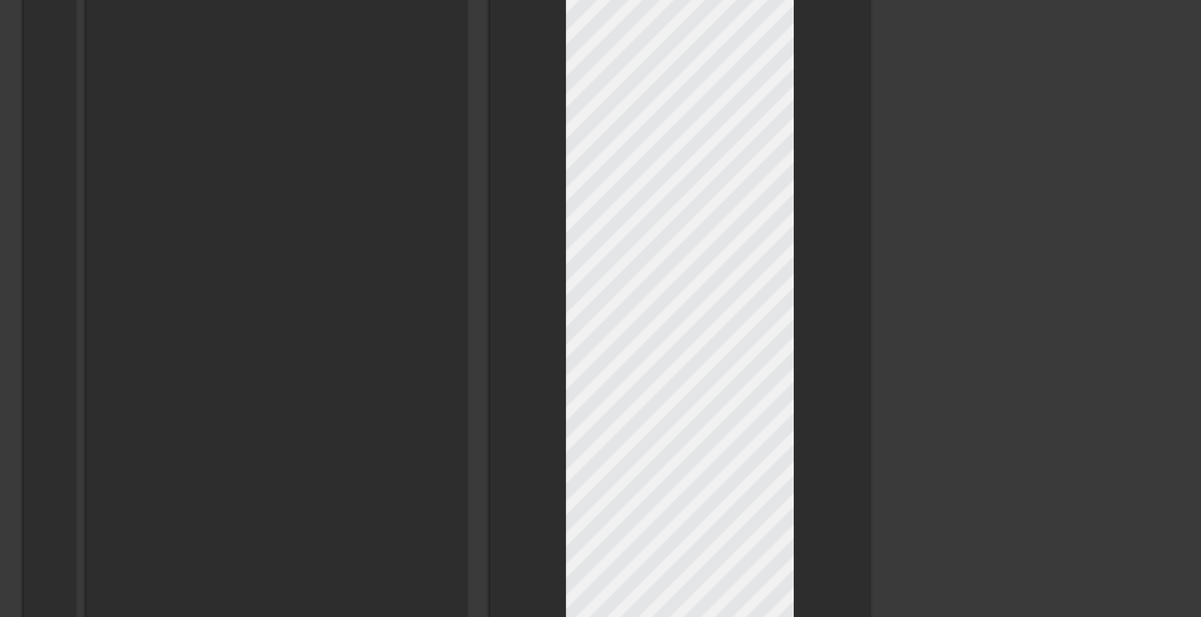
scroll to position [188, 5]
type input "I love Wayward Outpost, so I have to take a break. First, I just want to thank …"
type textarea "I love Wayward Outpost, so I have to take a break. First, I just want to thank …"
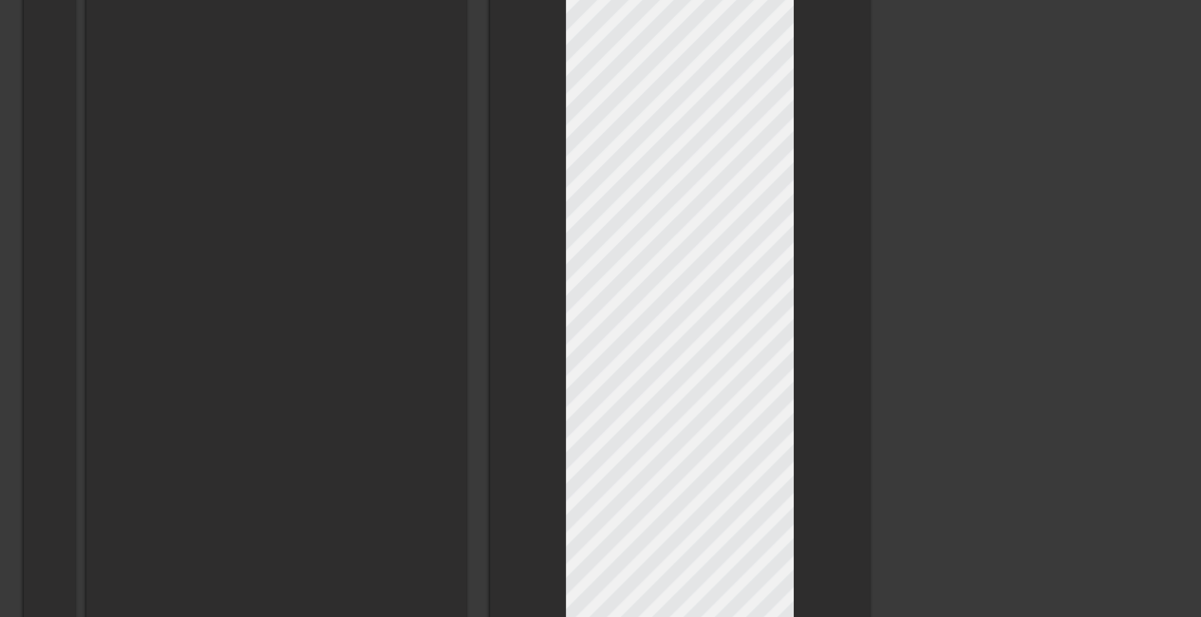
type input "I love Wayward Outpost, so I have to take a break. First, I just want to thank …"
type textarea "I love Wayward Outpost, so I have to take a break. First, I just want to thank …"
type input "I love Wayward Outpost, so I have to take a break. First, I just want to thank …"
type textarea "I love Wayward Outpost, so I have to take a break. First, I just want to thank …"
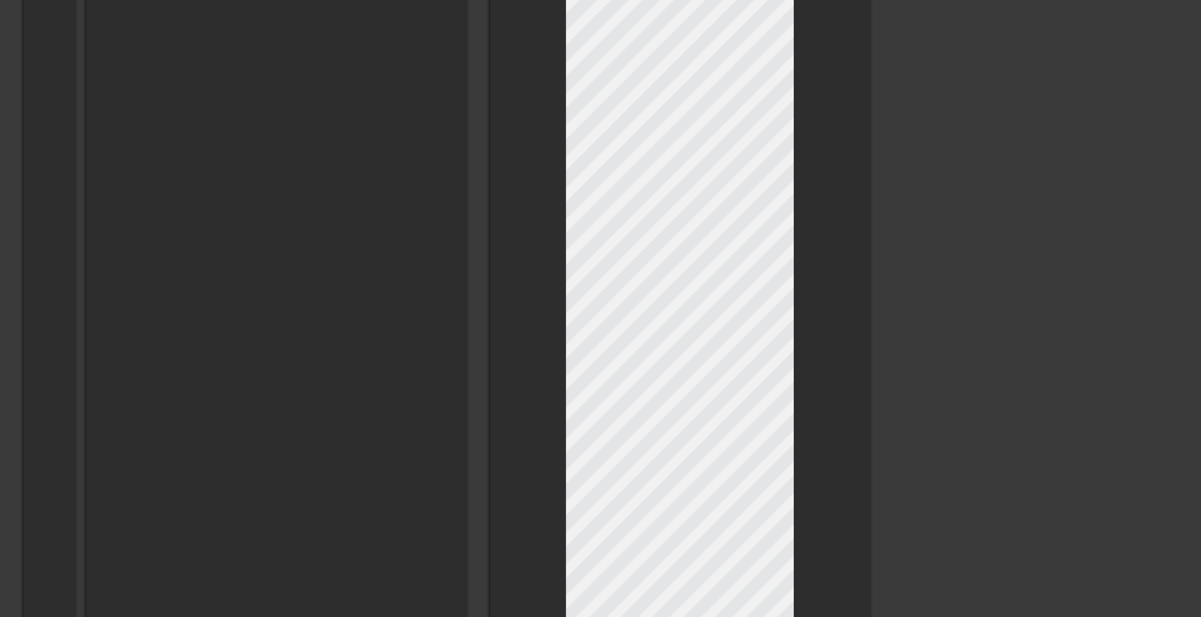
scroll to position [192, 11]
type input "I love Wayward Outpost, so I have to take a break. First, I just want to thank …"
type textarea "I love Wayward Outpost, so I have to take a break. First, I just want to thank …"
type input "I love Wayward Outpost, so I have to take a break. First, I just want to thank …"
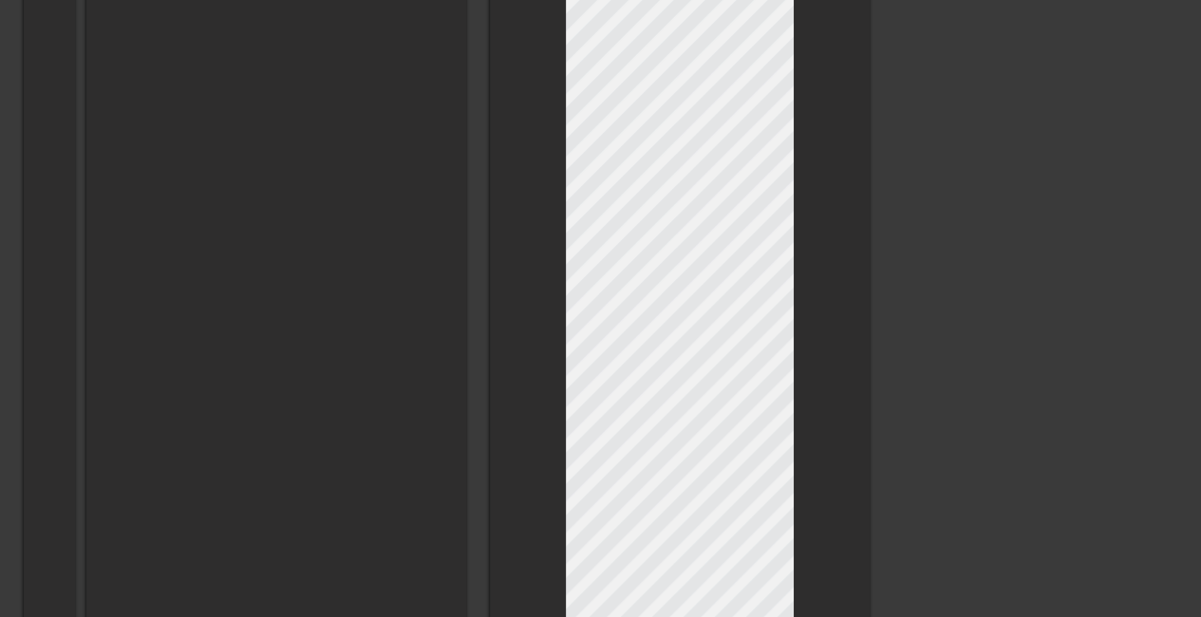
type textarea "I love Wayward Outpost, so I have to take a break. First, I just want to thank …"
type input "I love Wayward Outpost, so I have to take a break. First, I just want to thank …"
type textarea "I love Wayward Outpost, so I have to take a break. First, I just want to thank …"
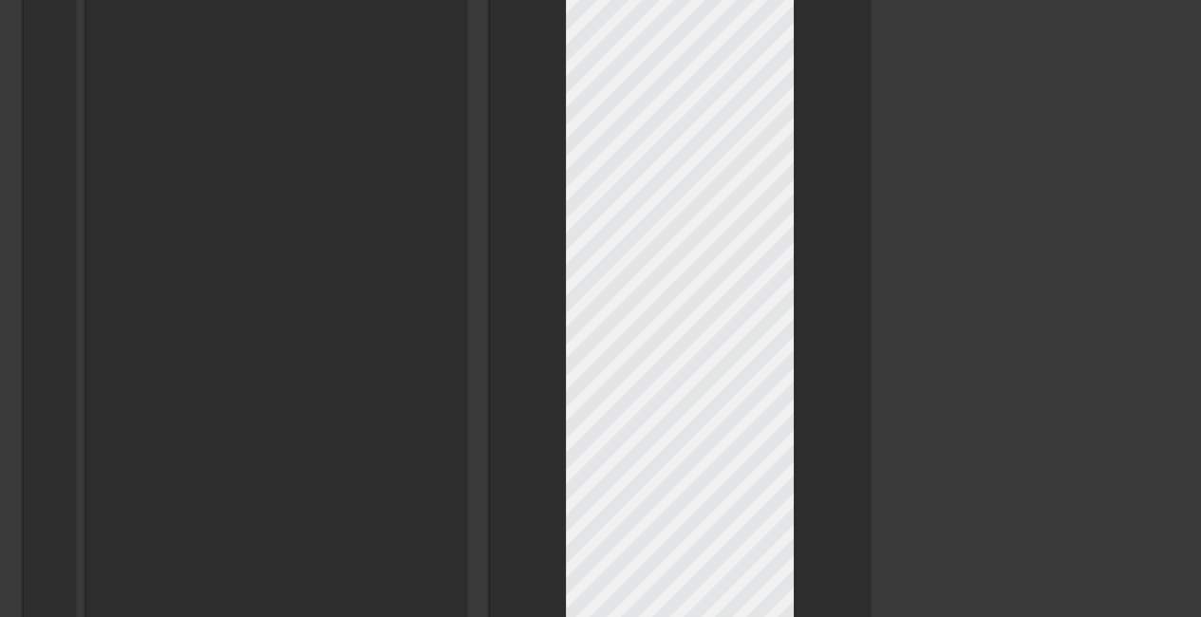
type input "I love Wayward Outpost, so I have to take a break. First, I just want to thank …"
type textarea "I love Wayward Outpost, so I have to take a break. First, I just want to thank …"
type input "I love Wayward Outpost, so I have to take a break. First, I just want to thank …"
type textarea "I love Wayward Outpost, so I have to take a break. First, I just want to thank …"
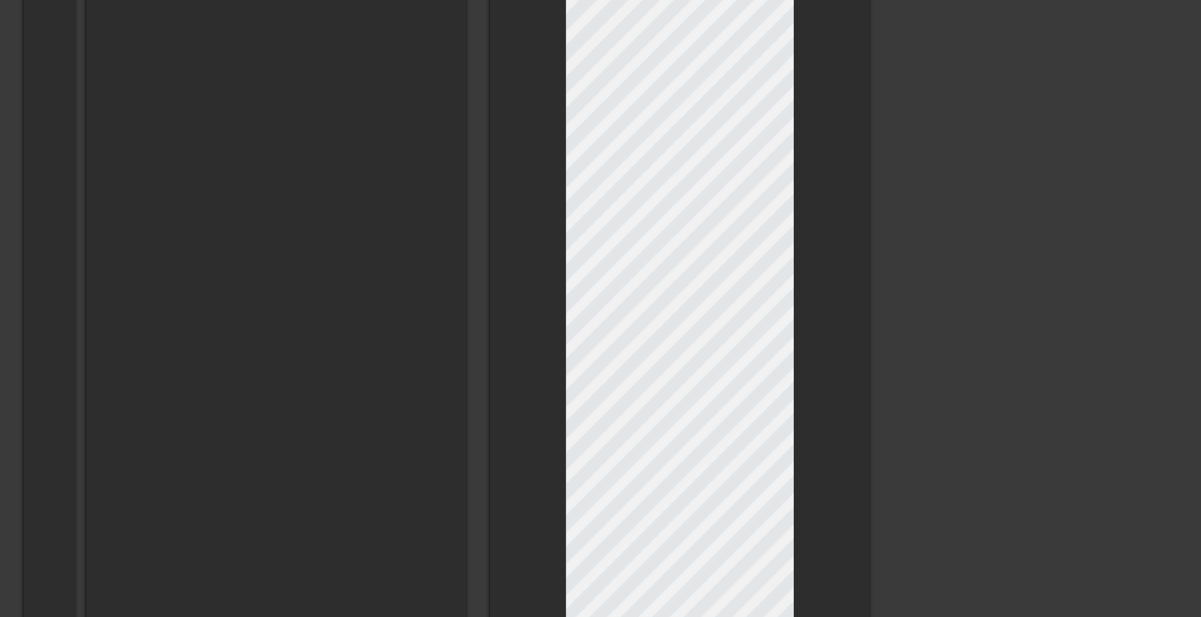
scroll to position [195, 3]
type input "I love Wayward Outpost, so I have to take a break. First, I just want to thank …"
type textarea "I love Wayward Outpost, so I have to take a break. First, I just want to thank …"
type input "I love Wayward Outpost, so I have to take a break. First, I just want to thank …"
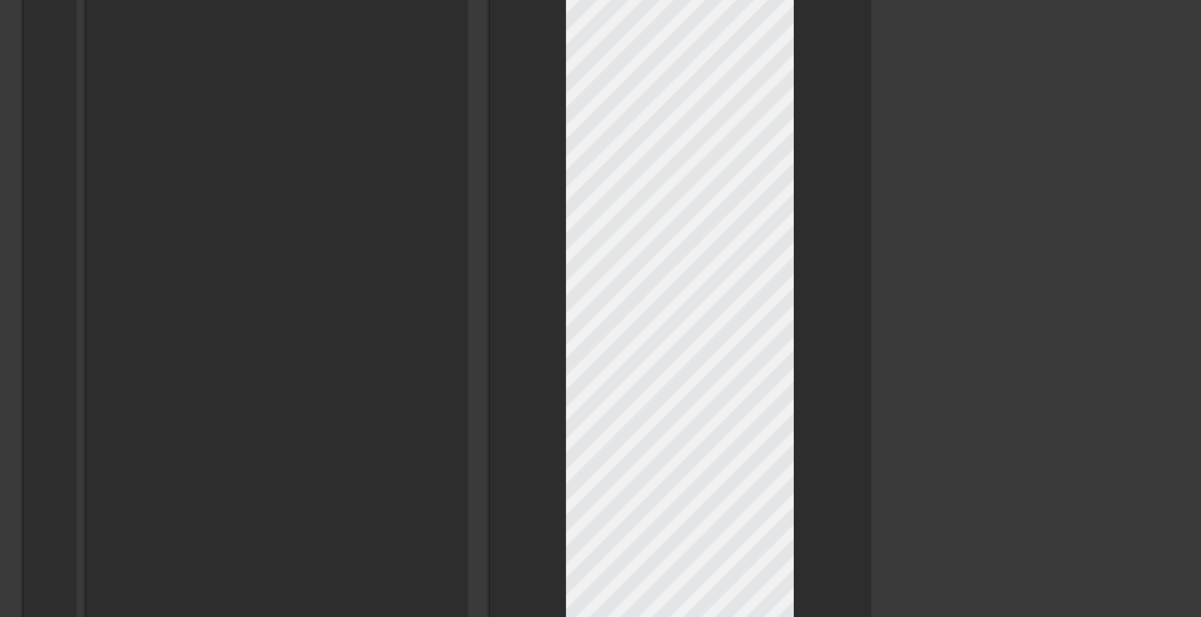
type textarea "I love Wayward Outpost, so I have to take a break. First, I just want to thank …"
type input "I love Wayward Outpost, so I have to take a break. First, I just want to thank …"
type textarea "I love Wayward Outpost, so I have to take a break. First, I just want to thank …"
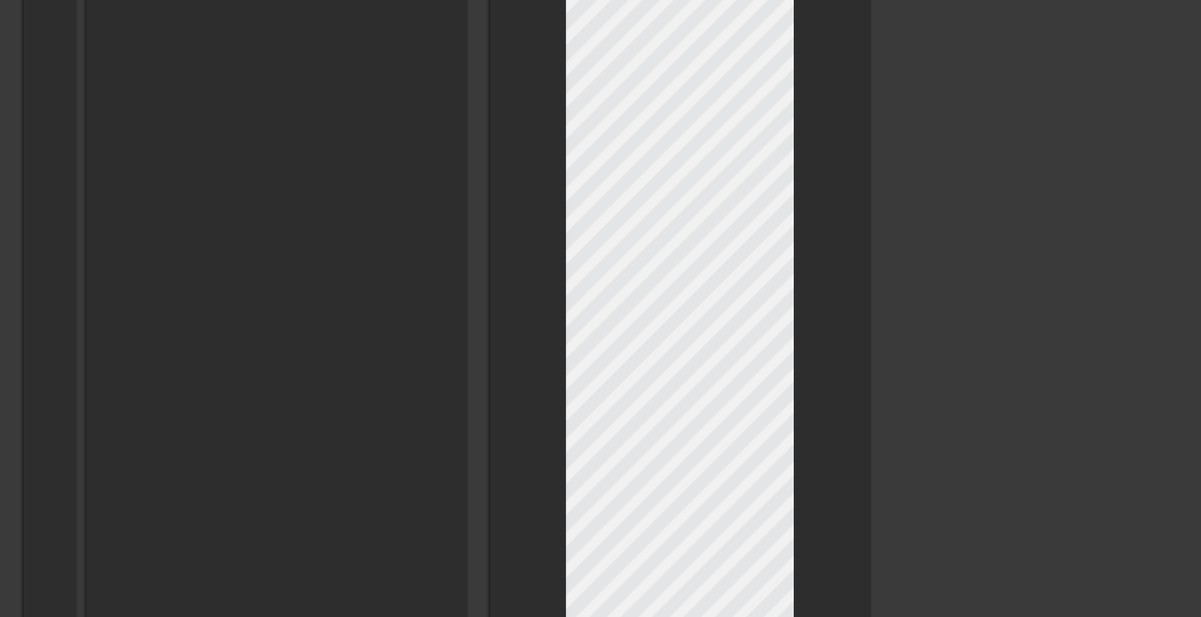
type input "I love Wayward Outpost, so I have to take a break. First, I just want to thank …"
type textarea "I love Wayward Outpost, so I have to take a break. First, I just want to thank …"
type input "I love Wayward Outpost, so I have to take a break. First, I just want to thank …"
type textarea "I love Wayward Outpost, so I have to take a break. First, I just want to thank …"
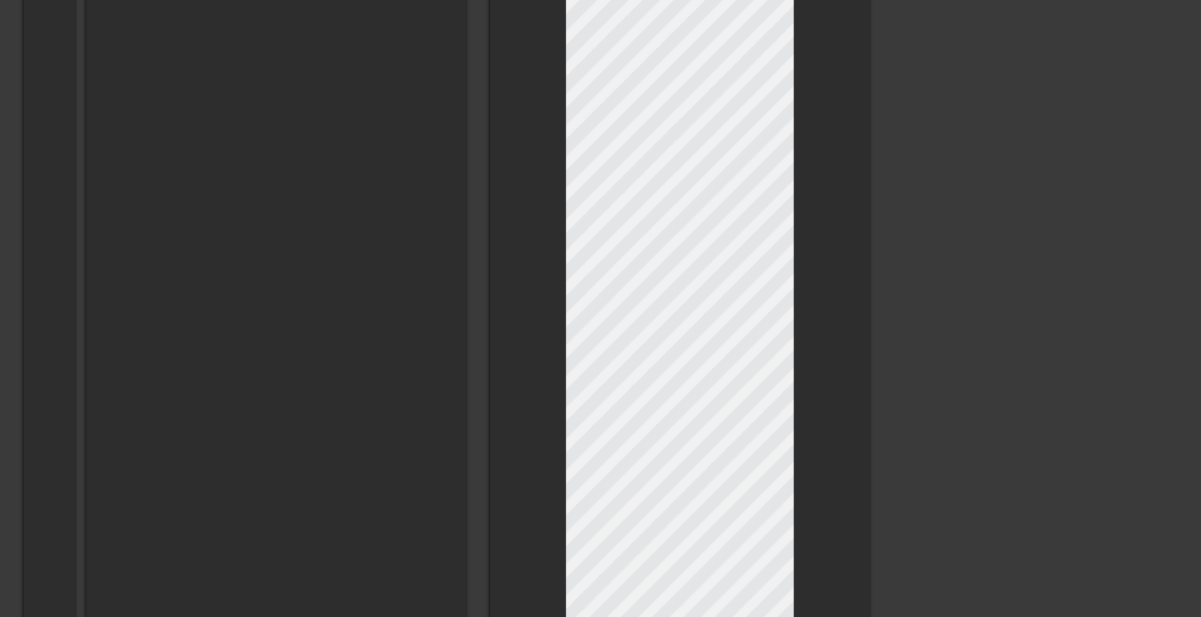
scroll to position [198, 9]
type input "I love Wayward Outpost, so I have to take a break. First, I just want to thank …"
type textarea "I love Wayward Outpost, so I have to take a break. First, I just want to thank …"
type input "I love Wayward Outpost, so I have to take a break. First, I just want to thank …"
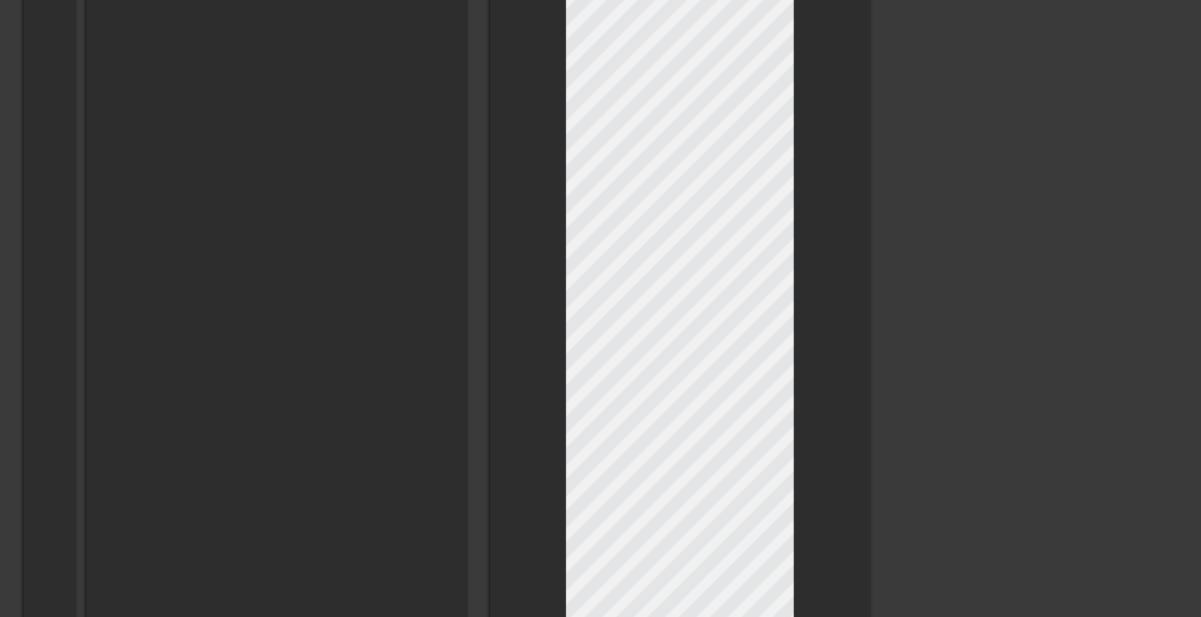
type textarea "I love Wayward Outpost, so I have to take a break. First, I just want to thank …"
type input "I love Wayward Outpost, so I have to take a break. First, I just want to thank …"
type textarea "I love Wayward Outpost, so I have to take a break. First, I just want to thank …"
type input "I love Wayward Outpost, so I have to take a break. First, I just want to thank …"
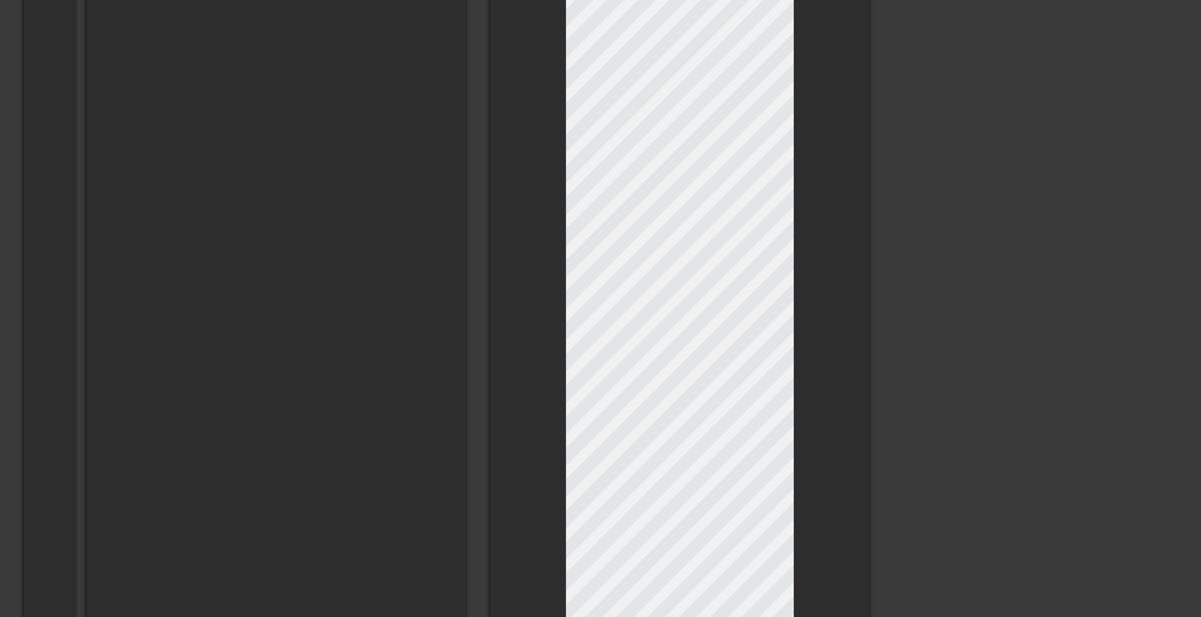
type textarea "I love Wayward Outpost, so I have to take a break. First, I just want to thank …"
type input "I love Wayward Outpost, so I have to take a break. First, I just want to thank …"
type textarea "I love Wayward Outpost, so I have to take a break. First, I just want to thank …"
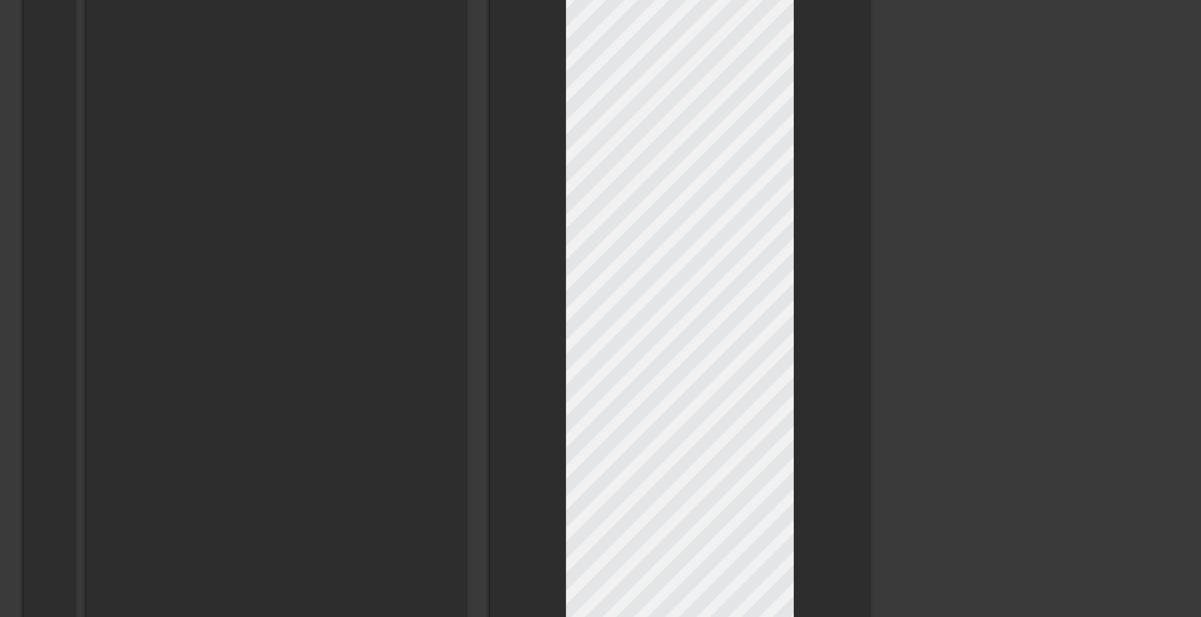
type input "I love Wayward Outpost, so I have to take a break. First, I just want to thank …"
type textarea "I love Wayward Outpost, so I have to take a break. First, I just want to thank …"
type input "I love Wayward Outpost, so I have to take a break. First, I just want to thank …"
type textarea "I love Wayward Outpost, so I have to take a break. First, I just want to thank …"
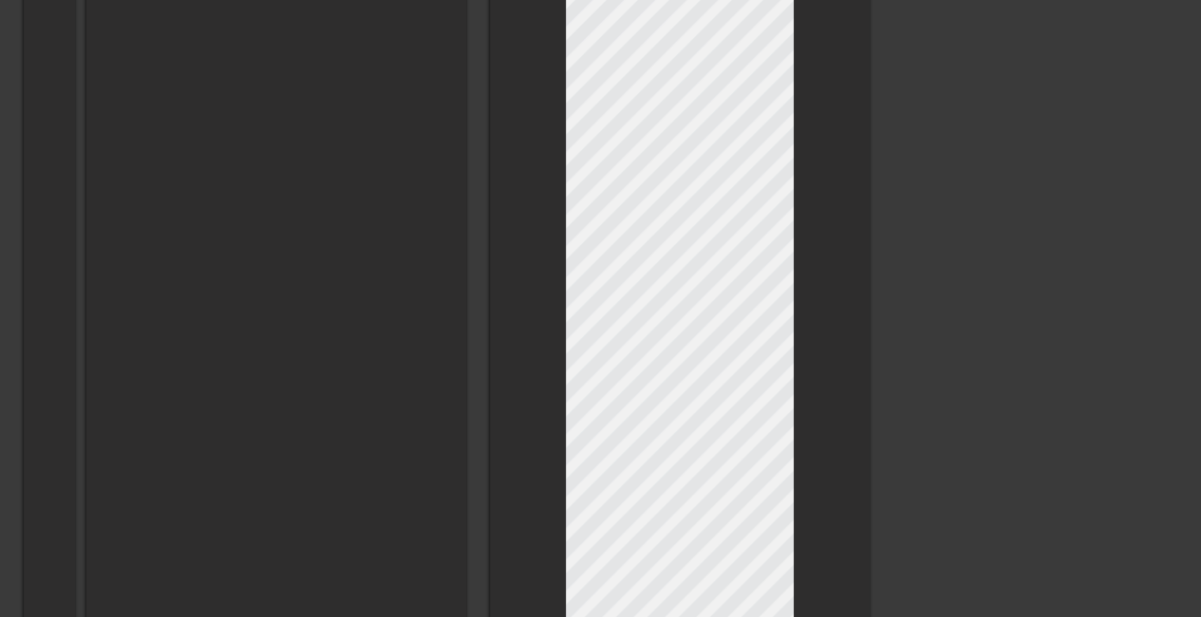
scroll to position [202, 3]
type input "I love Wayward Outpost, so I have to take a break. First, I just want to thank …"
type textarea "I love Wayward Outpost, so I have to take a break. First, I just want to thank …"
type input "I love Wayward Outpost, so I have to take a break. First, I just want to thank …"
type textarea "I love Wayward Outpost, so I have to take a break. First, I just want to thank …"
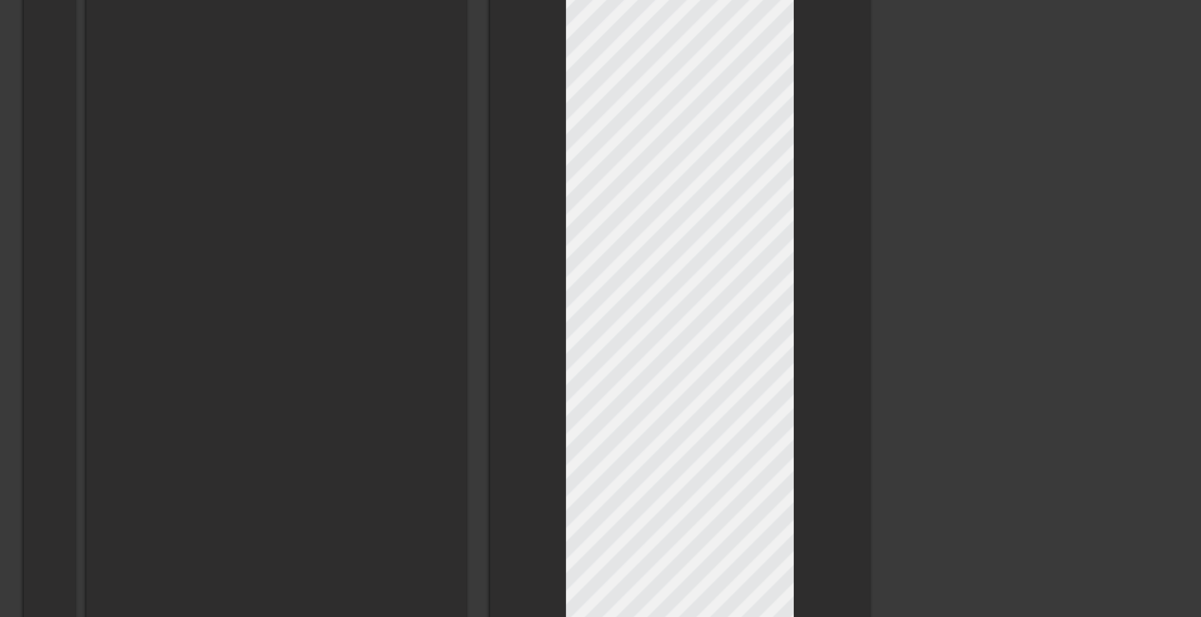
scroll to position [203, 3]
type input "I love Wayward Outpost, so I have to take a break. First, I just want to thank …"
type textarea "I love Wayward Outpost, so I have to take a break. First, I just want to thank …"
type input "I love Wayward Outpost, so I have to take a break. First, I just want to thank …"
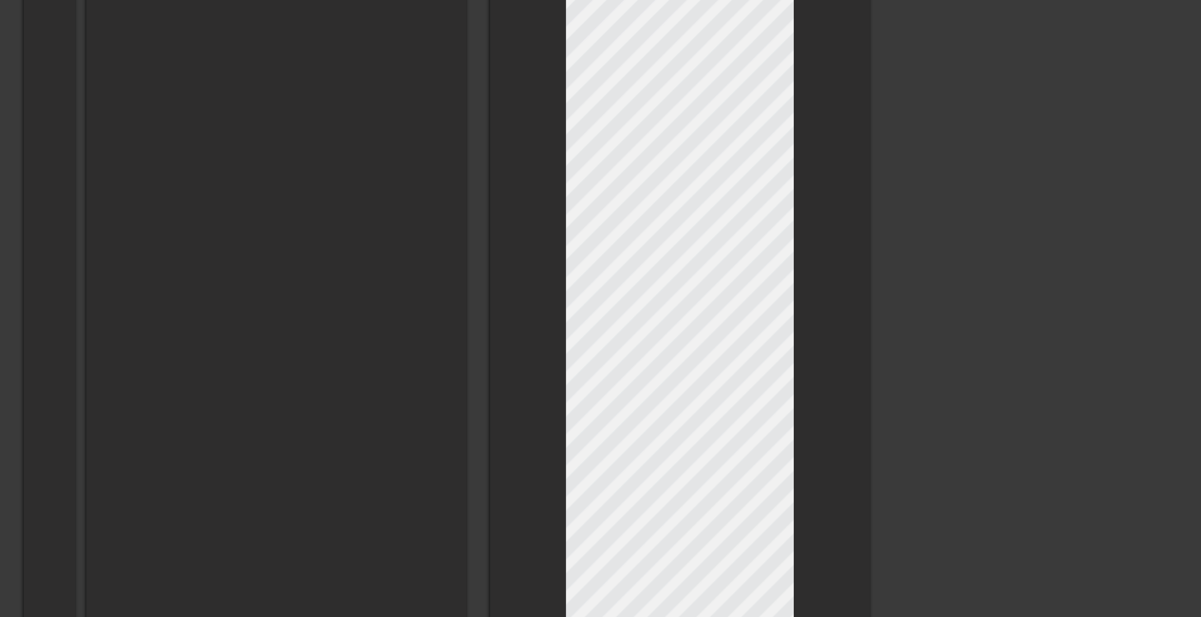
type textarea "I love Wayward Outpost, so I have to take a break. First, I just want to thank …"
type input "I love Wayward Outpost, so I have to take a break. First, I just want to thank …"
type textarea "I love Wayward Outpost, so I have to take a break. First, I just want to thank …"
type input "I love Wayward Outpost, so I have to take a break. First, I just want to thank …"
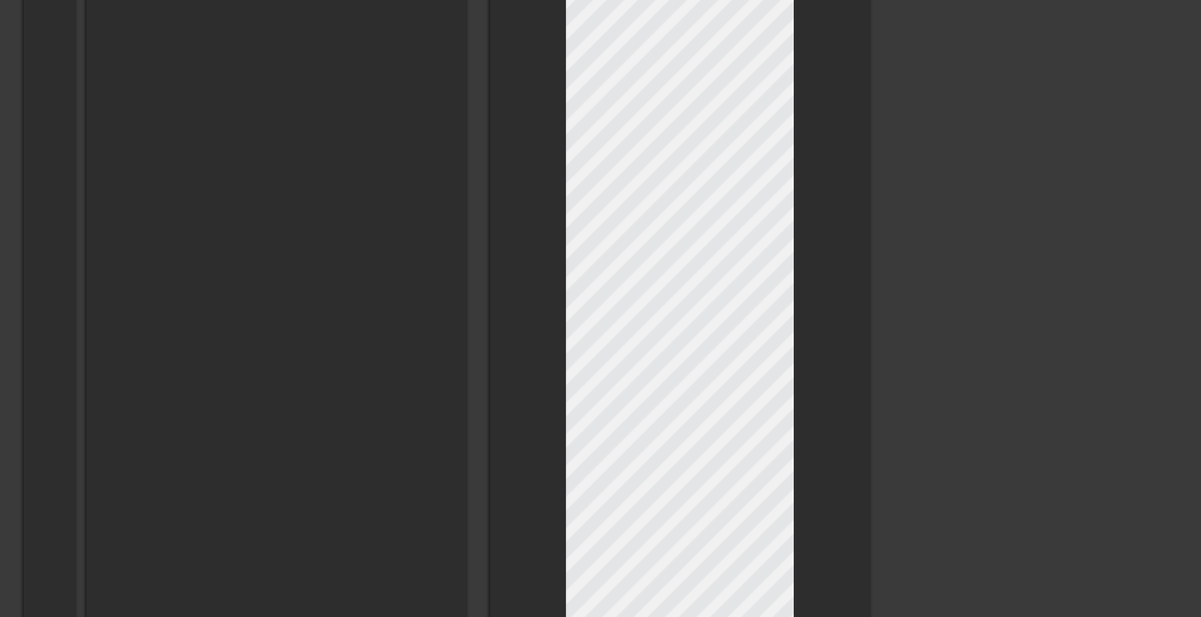
type textarea "I love Wayward Outpost, so I have to take a break. First, I just want to thank …"
type input "I love Wayward Outpost, so I have to take a break. First, I just want to thank …"
type textarea "I love Wayward Outpost, so I have to take a break. First, I just want to thank …"
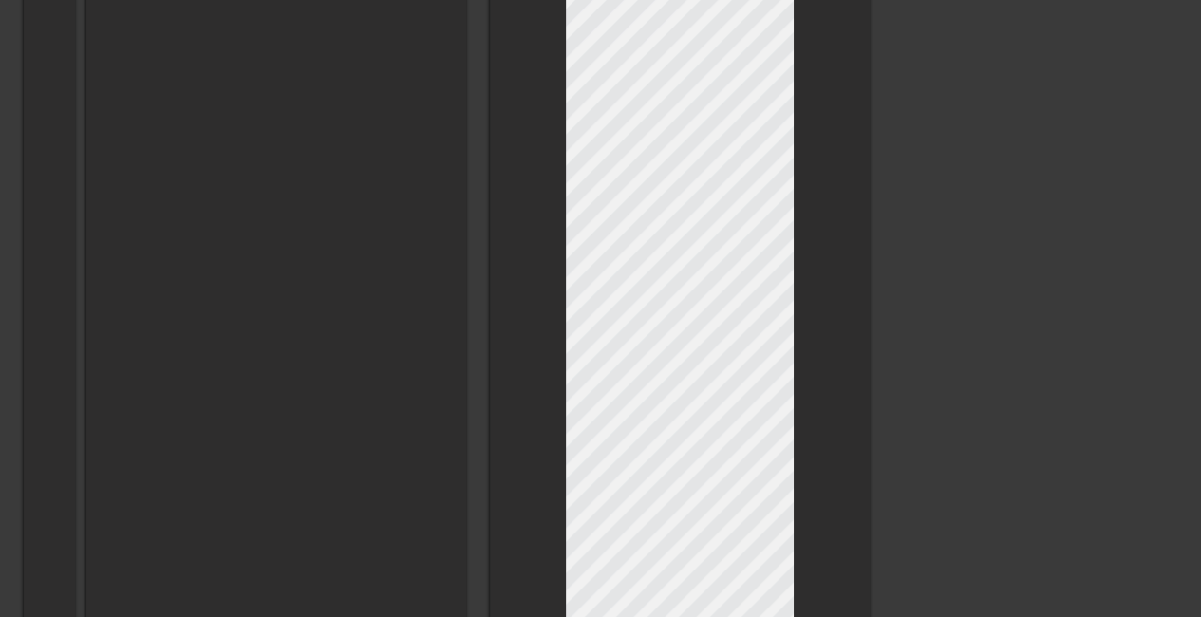
type input "I love Wayward Outpost, so I have to take a break. First, I just want to thank …"
type textarea "I love Wayward Outpost, so I have to take a break. First, I just want to thank …"
type input "I love Wayward Outpost, so I have to take a break. First, I just want to thank …"
type textarea "I love Wayward Outpost, so I have to take a break. First, I just want to thank …"
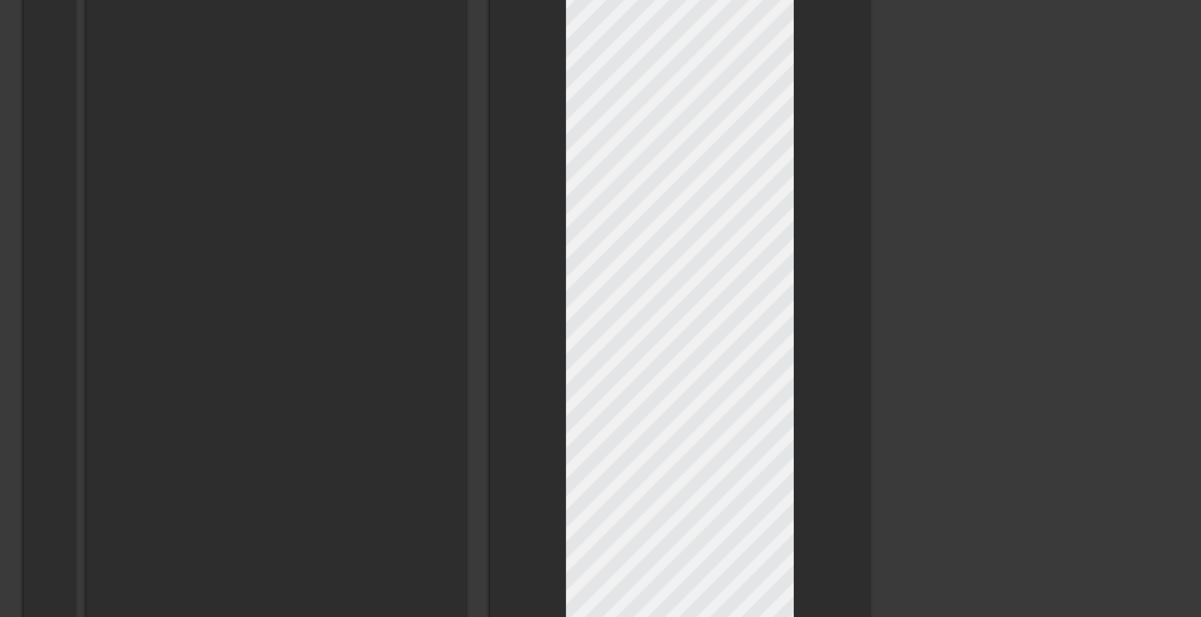
scroll to position [209, 3]
type input "I love Wayward Outpost, so I have to take a break. First, I just want to thank …"
type textarea "I love Wayward Outpost, so I have to take a break. First, I just want to thank …"
type input "I love Wayward Outpost, so I have to take a break. First, I just want to thank …"
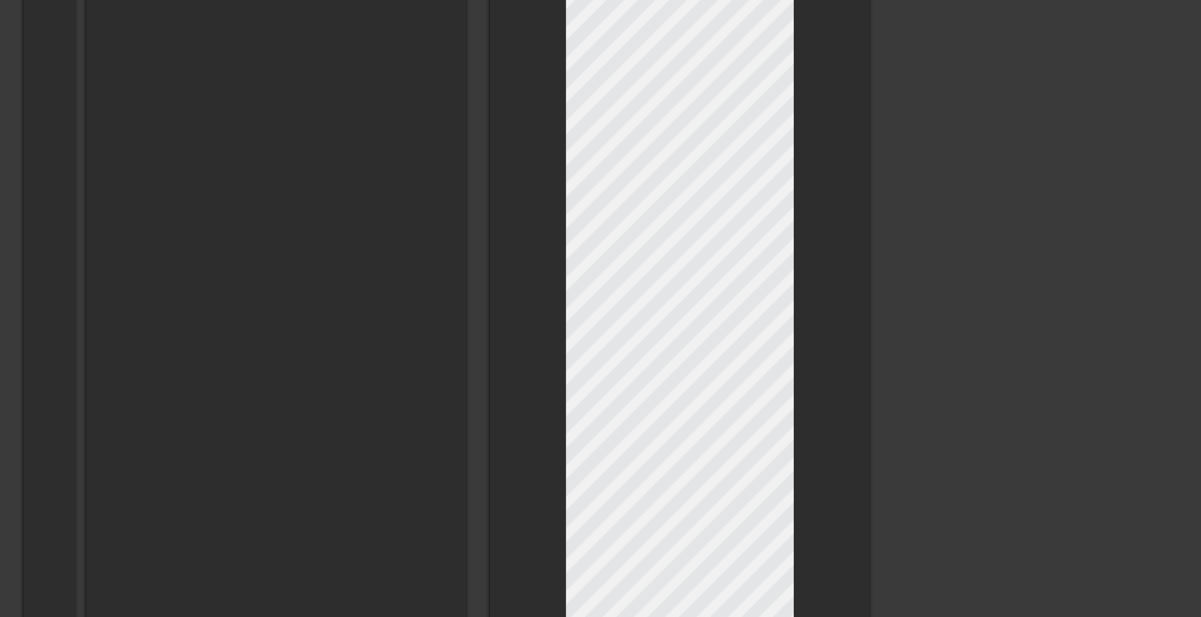
type textarea "I love Wayward Outpost, so I have to take a break. First, I just want to thank …"
type input "I love Wayward Outpost, so I have to take a break. First, I just want to thank …"
type textarea "I love Wayward Outpost, so I have to take a break. First, I just want to thank …"
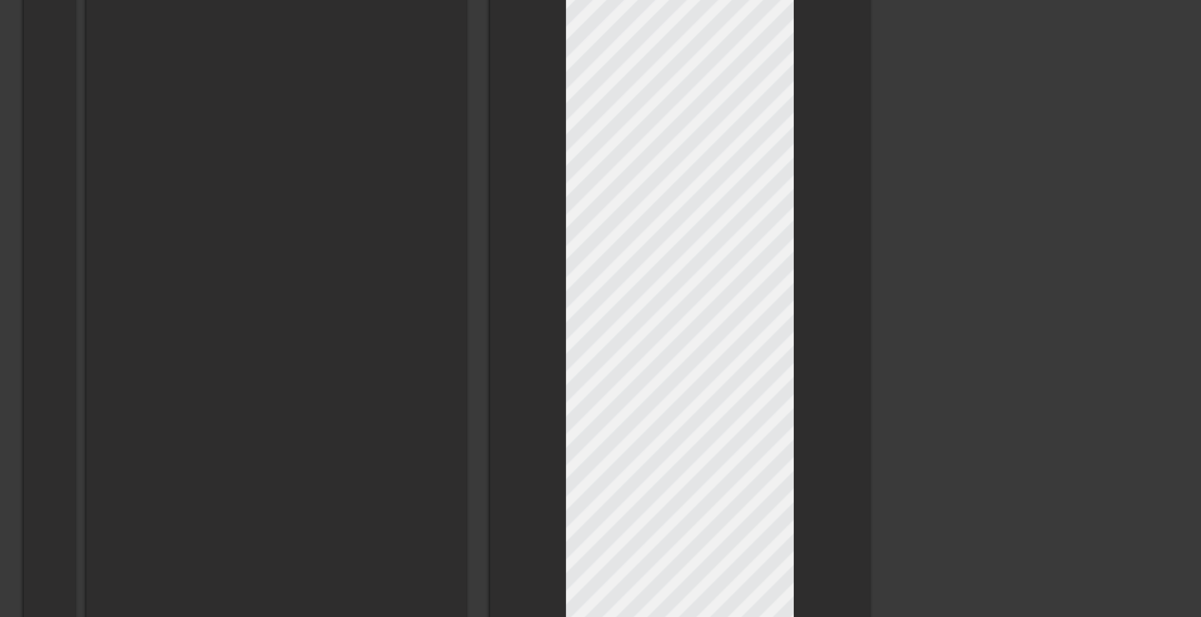
type input "I love Wayward Outpost, so I have to take a break. First, I just want to thank …"
type textarea "I love Wayward Outpost, so I have to take a break. First, I just want to thank …"
type input "I love Wayward Outpost, so I have to take a break. First, I just want to thank …"
type textarea "I love Wayward Outpost, so I have to take a break. First, I just want to thank …"
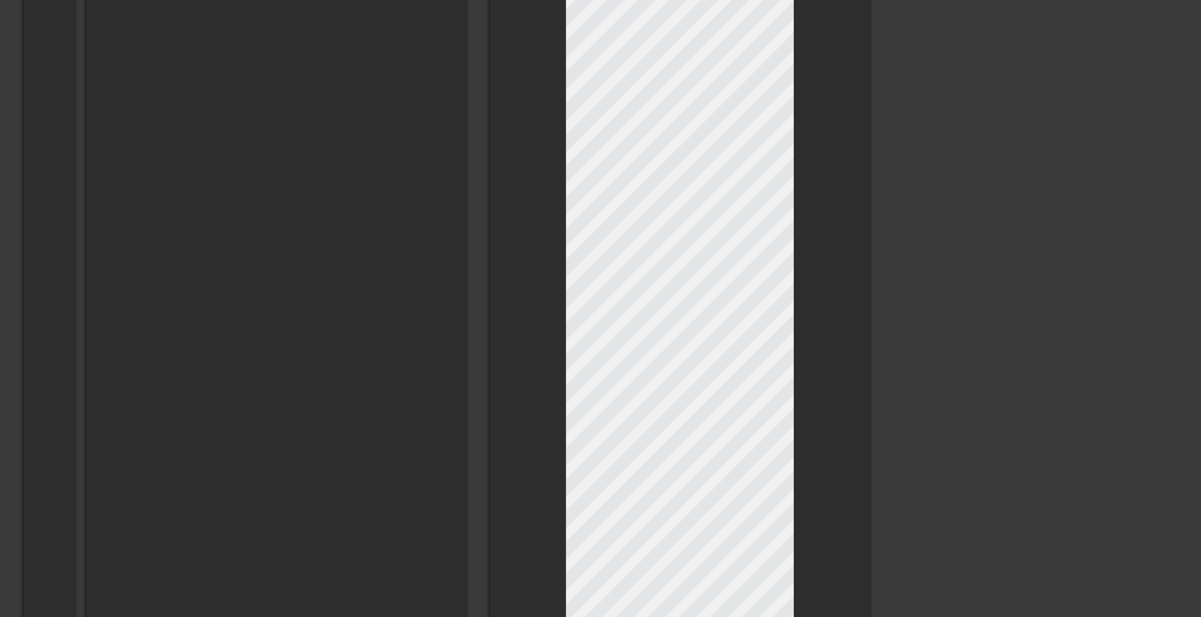
type input "I love Wayward Outpost, so I have to take a break. First, I just want to thank …"
type textarea "I love Wayward Outpost, so I have to take a break. First, I just want to thank …"
type input "I love Wayward Outpost, so I have to take a break. First, I just want to thank …"
type textarea "I love Wayward Outpost, so I have to take a break. First, I just want to thank …"
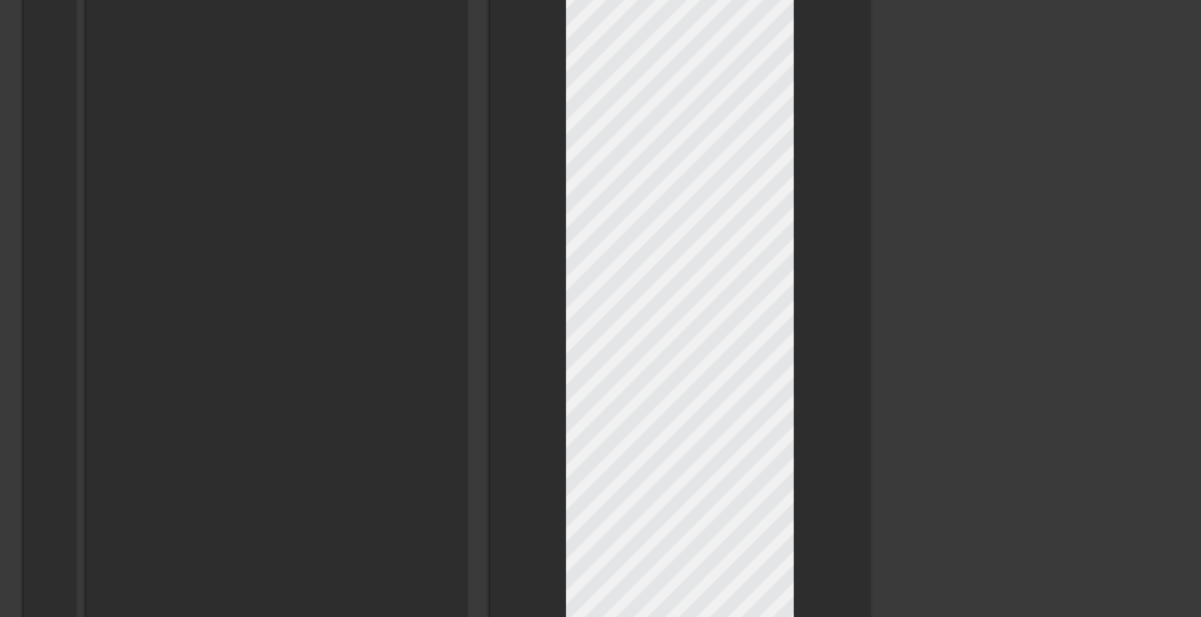
type input "I love Wayward Outpost, so I have to take a break. First, I just want to thank …"
type textarea "I love Wayward Outpost, so I have to take a break. First, I just want to thank …"
type input "I love Wayward Outpost, so I have to take a break. First, I just want to thank …"
type textarea "I love Wayward Outpost, so I have to take a break. First, I just want to thank …"
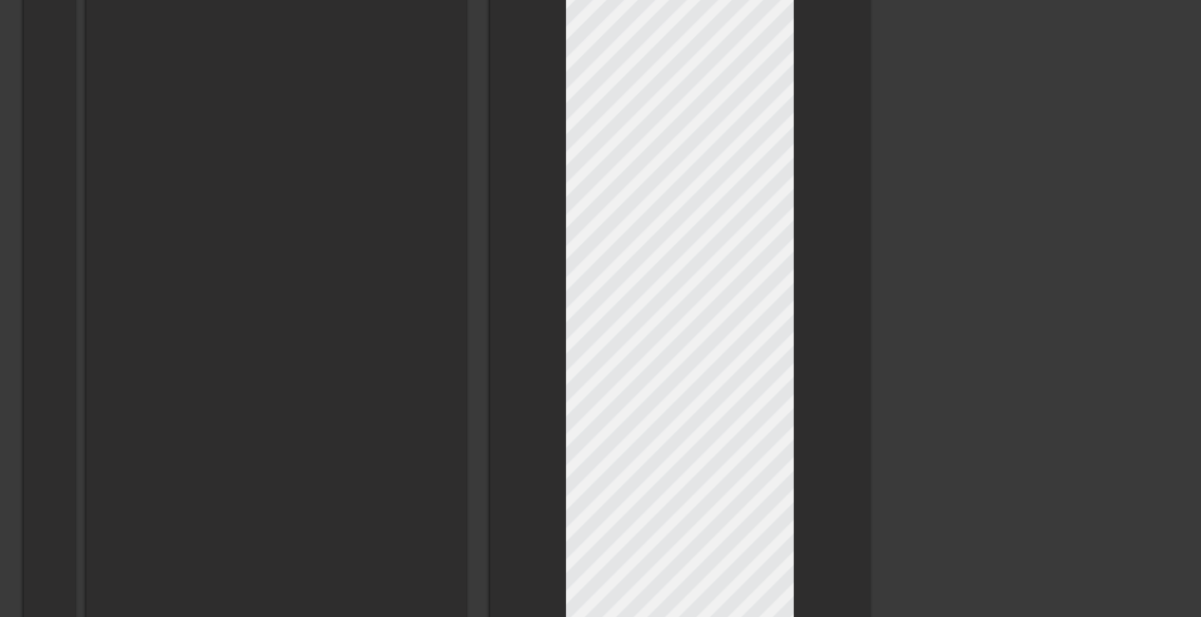
scroll to position [215, 3]
type input "I love Wayward Outpost, so I have to take a break. First, I just want to thank …"
type textarea "I love Wayward Outpost, so I have to take a break. First, I just want to thank …"
type input "I love Wayward Outpost, so I have to take a break. First, I just want to thank …"
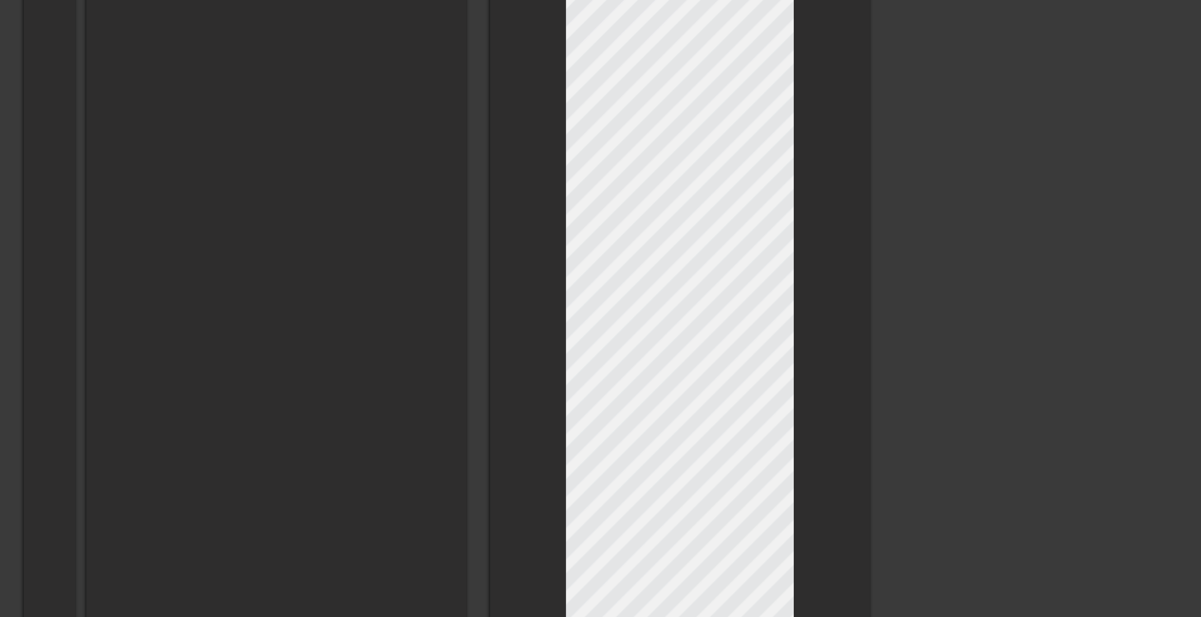
type textarea "I love Wayward Outpost, so I have to take a break. First, I just want to thank …"
type input "I love Wayward Outpost, so I have to take a break. First, I just want to thank …"
type textarea "I love Wayward Outpost, so I have to take a break. First, I just want to thank …"
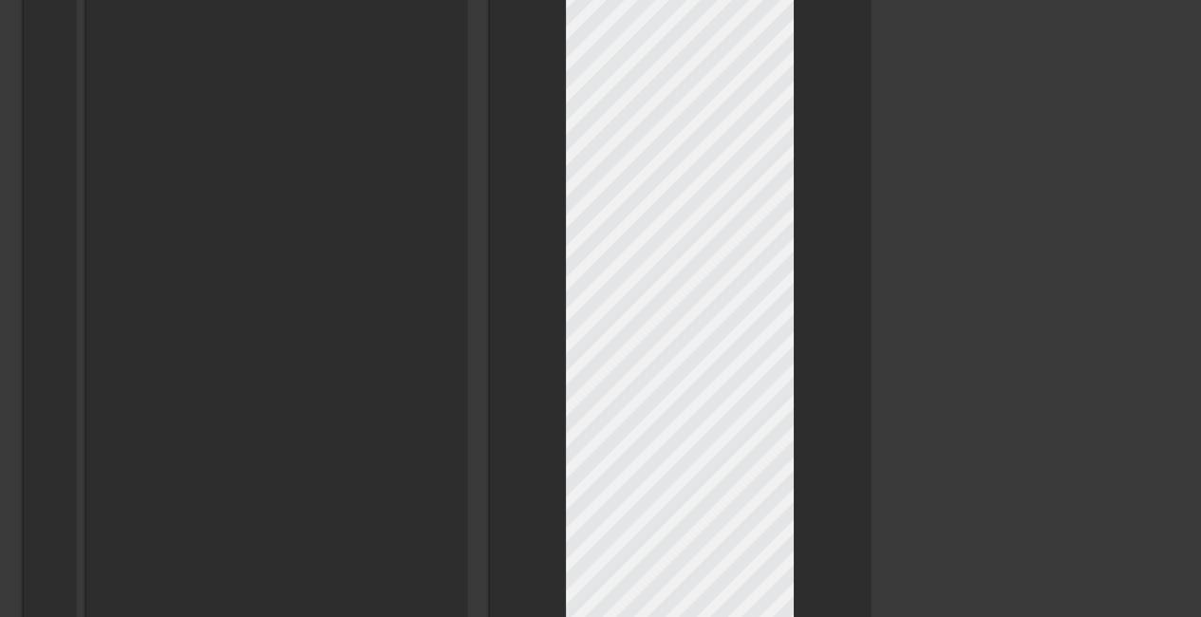
type input "I love Wayward Outpost, so I have to take a break. First, I just want to thank …"
type textarea "I love Wayward Outpost, so I have to take a break. First, I just want to thank …"
type input "I love Wayward Outpost, so I have to take a break. First, I just want to thank …"
type textarea "I love Wayward Outpost, so I have to take a break. First, I just want to thank …"
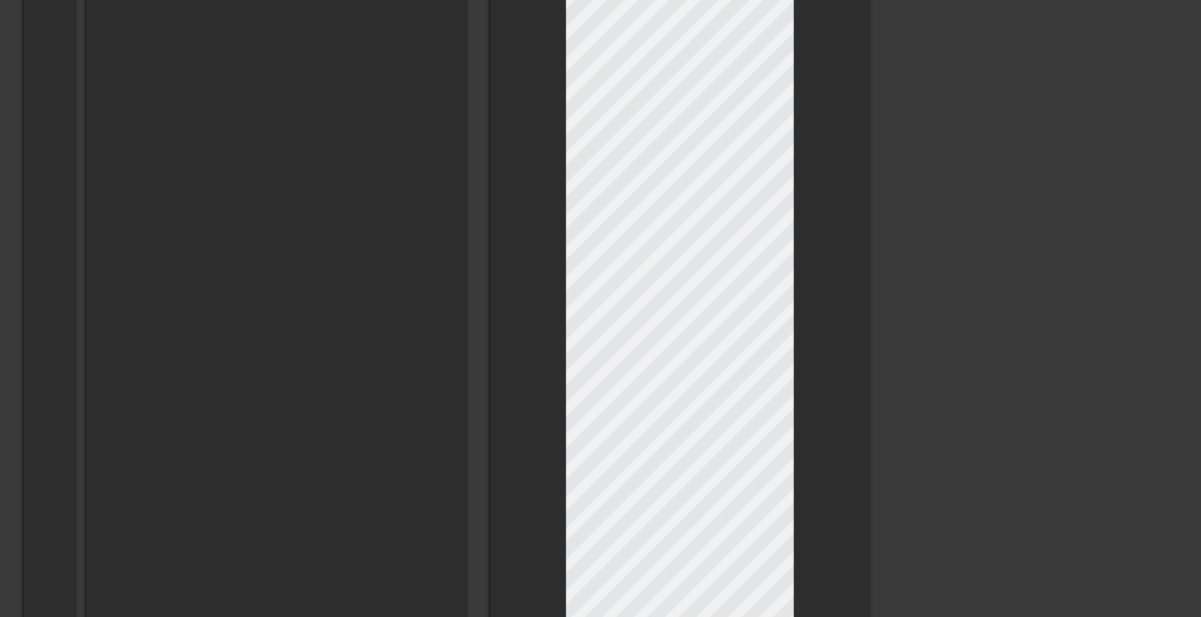
scroll to position [217, 11]
type input "I love Wayward Outpost, so I have to take a break. First, I just want to thank …"
type textarea "I love Wayward Outpost, so I have to take a break. First, I just want to thank …"
type input "I love Wayward Outpost, so I have to take a break. First, I just want to thank …"
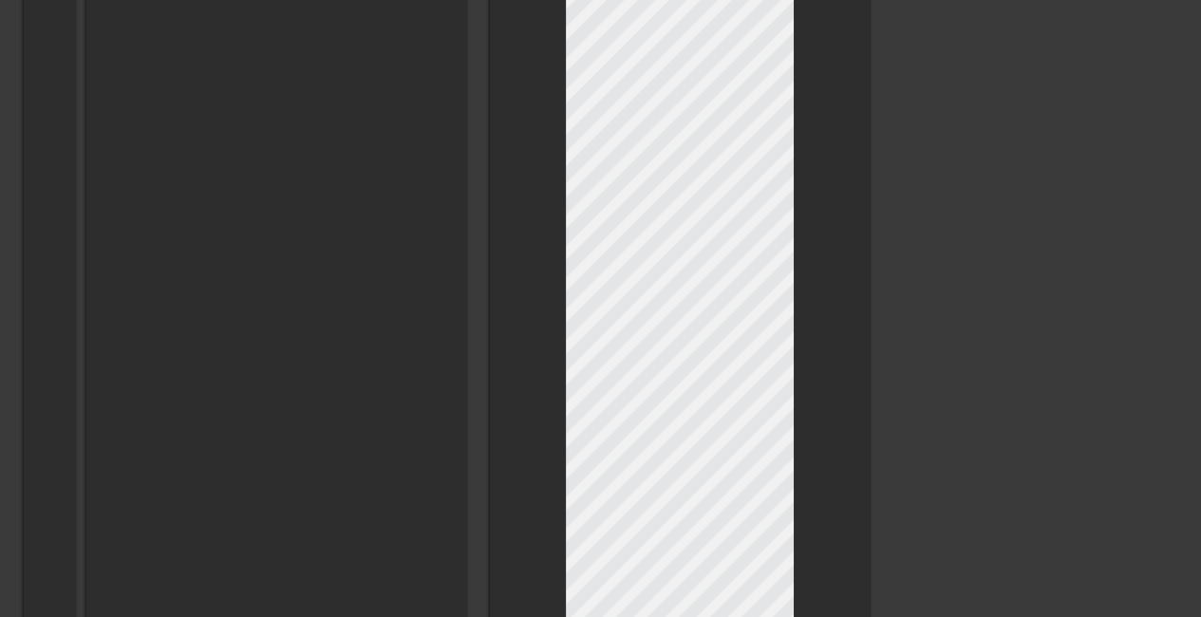
type textarea "I love Wayward Outpost, so I have to take a break. First, I just want to thank …"
type input "I love Wayward Outpost, so I have to take a break. First, I just want to thank …"
type textarea "I love Wayward Outpost, so I have to take a break. First, I just want to thank …"
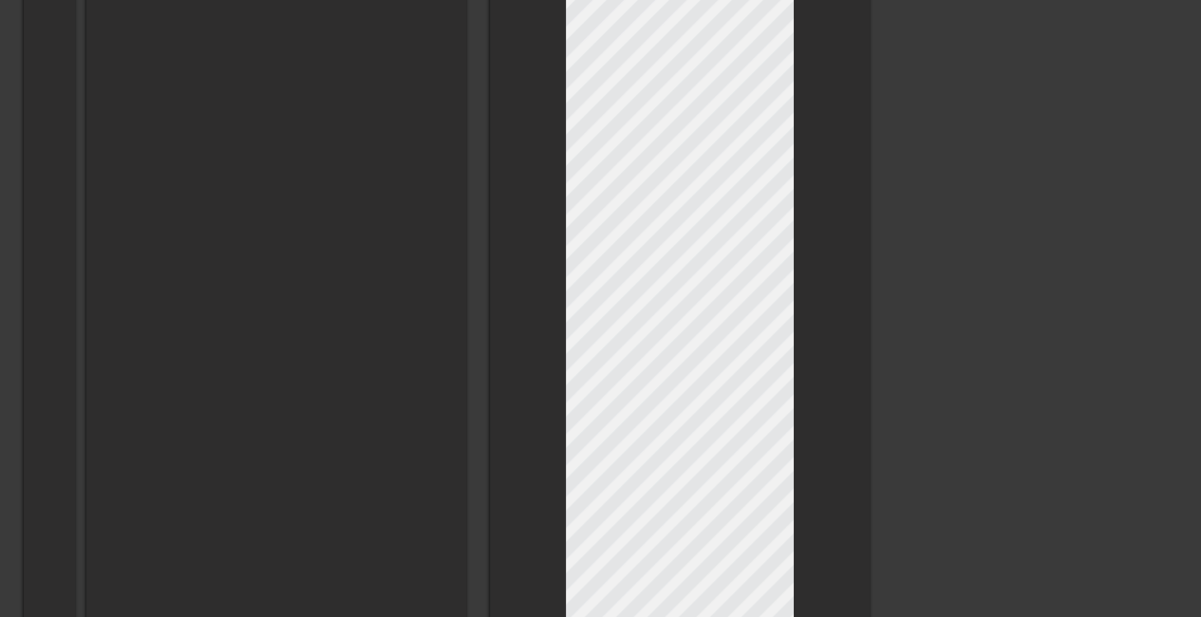
type input "I love Wayward Outpost, so I have to take a break. First, I just want to thank …"
type textarea "I love Wayward Outpost, so I have to take a break. First, I just want to thank …"
type input "I love Wayward Outpost, so I have to take a break. First, I just want to thank …"
type textarea "I love Wayward Outpost, so I have to take a break. First, I just want to thank …"
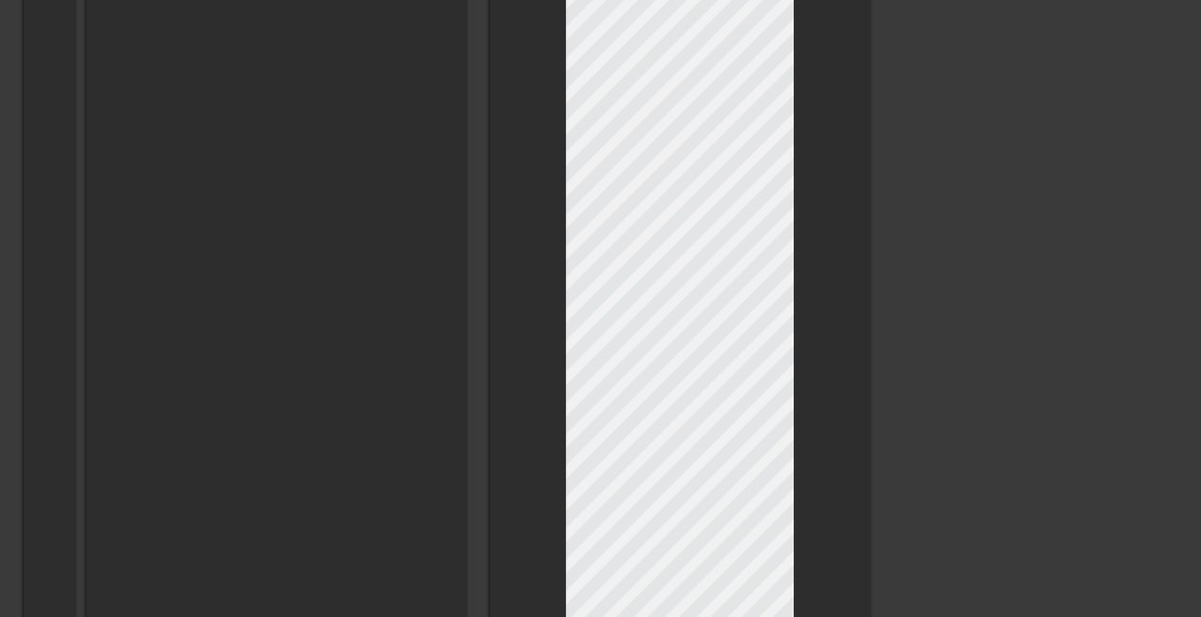
scroll to position [220, 3]
type input "I love Wayward Outpost, so I have to take a break. First, I just want to thank …"
type textarea "I love Wayward Outpost, so I have to take a break. First, I just want to thank …"
type input "I love Wayward Outpost, so I have to take a break. First, I just want to thank …"
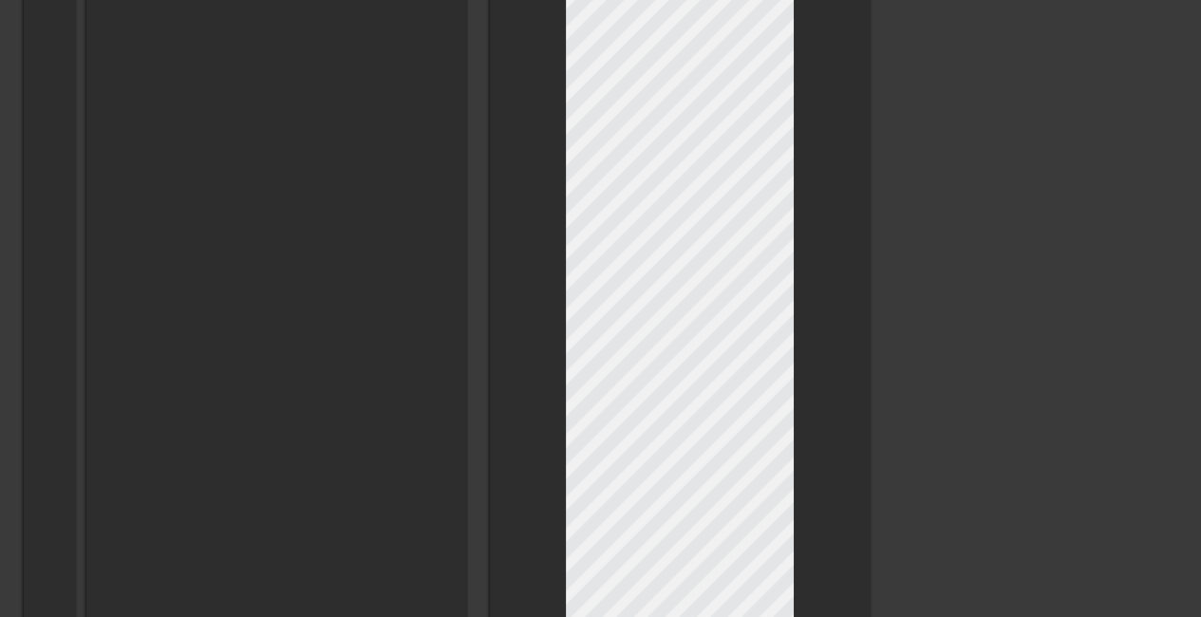
type textarea "I love Wayward Outpost, so I have to take a break. First, I just want to thank …"
type input "I love Wayward Outpost, so I have to take a break. First, I just want to thank …"
type textarea "I love Wayward Outpost, so I have to take a break. First, I just want to thank …"
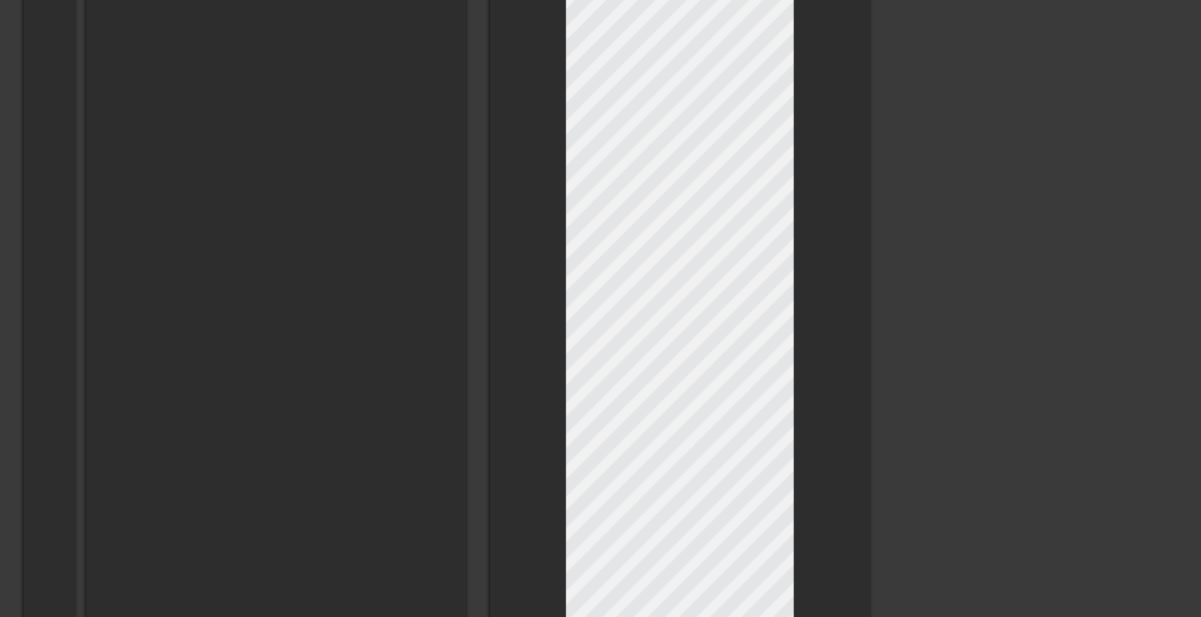
type input "I love Wayward Outpost, so I have to take a break. First, I just want to thank …"
type textarea "I love Wayward Outpost, so I have to take a break. First, I just want to thank …"
type input "I love Wayward Outpost, so I have to take a break. First, I just want to thank …"
type textarea "I love Wayward Outpost, so I have to take a break. First, I just want to thank …"
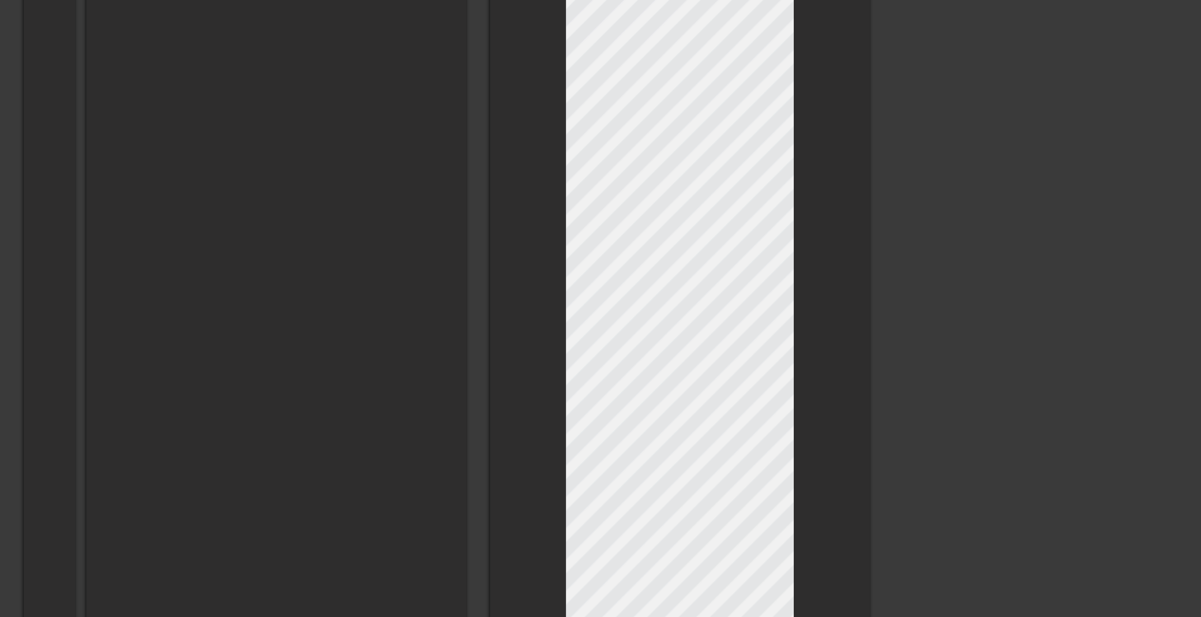
scroll to position [224, 5]
type input "I love Wayward Outpost, so I have to take a break. First, I just want to thank …"
type textarea "I love Wayward Outpost, so I have to take a break. First, I just want to thank …"
type input "I love Wayward Outpost, so I have to take a break. First, I just want to thank …"
type textarea "I love Wayward Outpost, so I have to take a break. First, I just want to thank …"
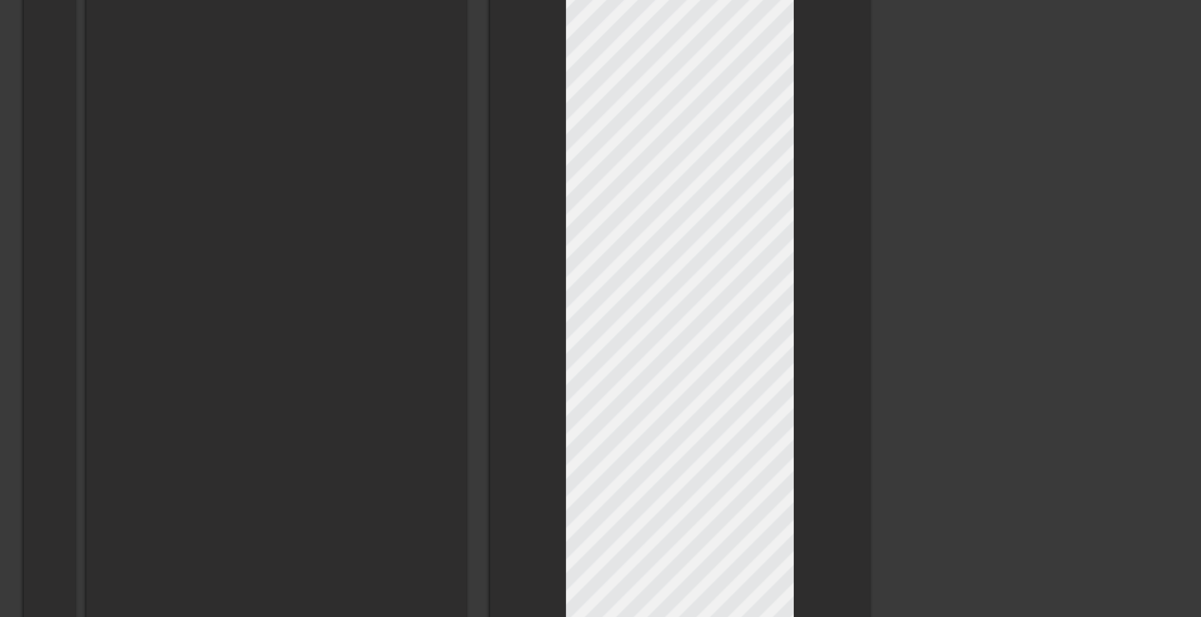
type input "I love Wayward Outpost, so I have to take a break. First, I just want to thank …"
type textarea "I love Wayward Outpost, so I have to take a break. First, I just want to thank …"
type input "I love Wayward Outpost, so I have to take a break. First, I just want to thank …"
type textarea "I love Wayward Outpost, so I have to take a break. First, I just want to thank …"
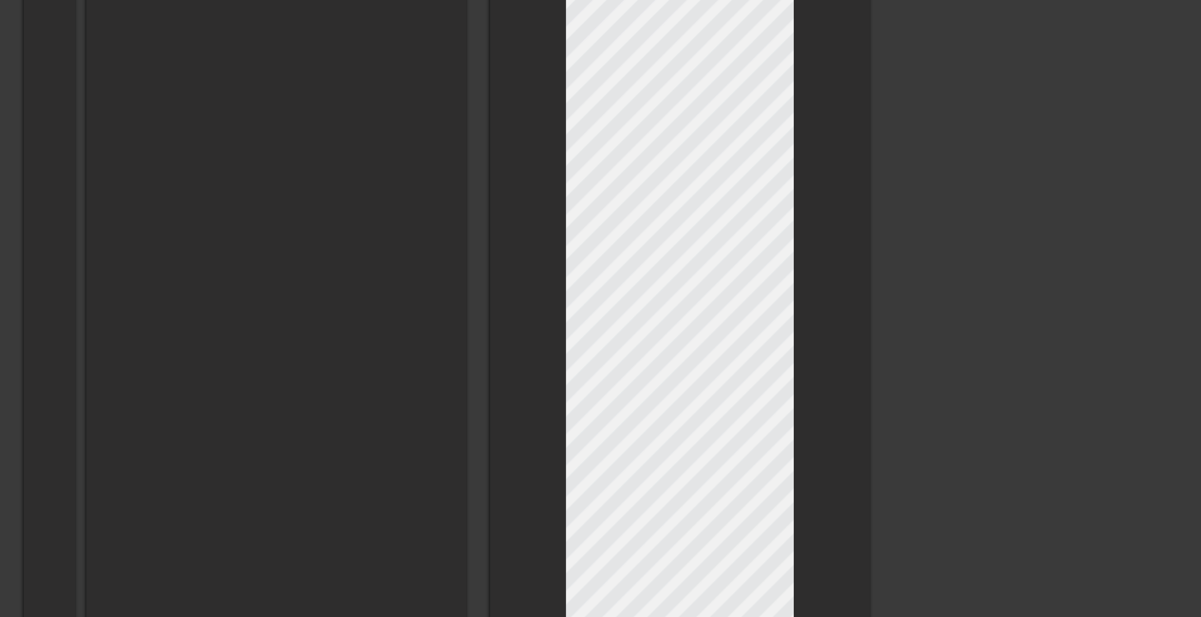
scroll to position [225, 3]
type input "I love Wayward Outpost, so I have to take a break. First, I just want to thank …"
type textarea "I love Wayward Outpost, so I have to take a break. First, I just want to thank …"
type input "I love Wayward Outpost, so I have to take a break. First, I just want to thank …"
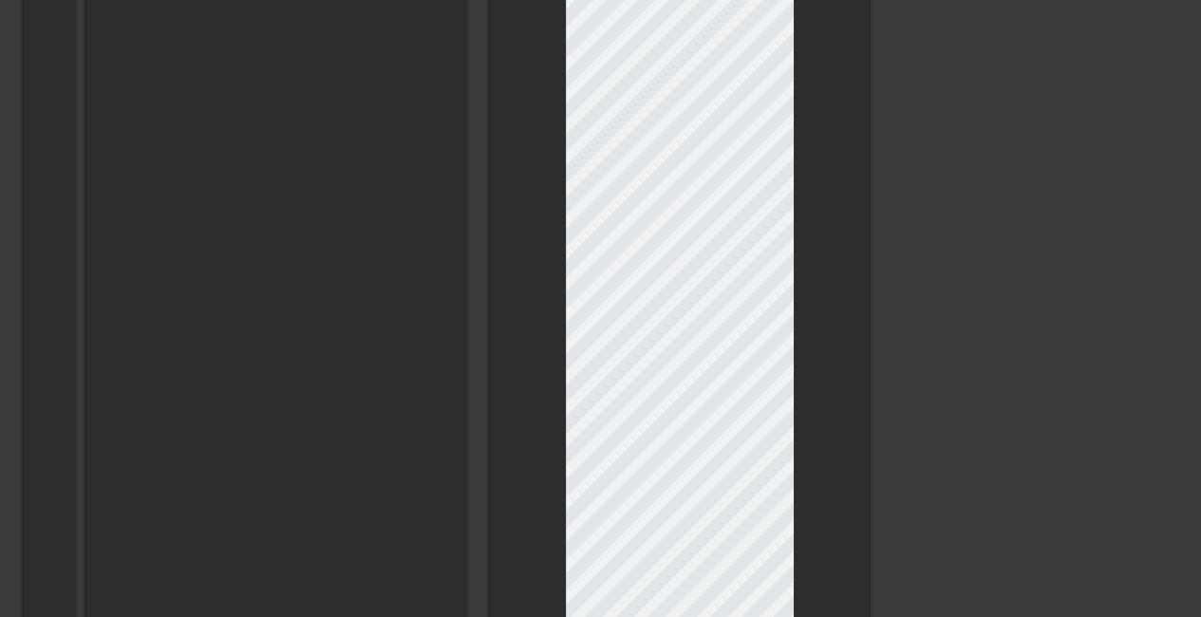
type textarea "I love Wayward Outpost, so I have to take a break. First, I just want to thank …"
type input "I love Wayward Outpost, so I have to take a break. First, I just want to thank …"
type textarea "I love Wayward Outpost, so I have to take a break. First, I just want to thank …"
type input "I love Wayward Outpost, so I have to take a break. First, I just want to thank …"
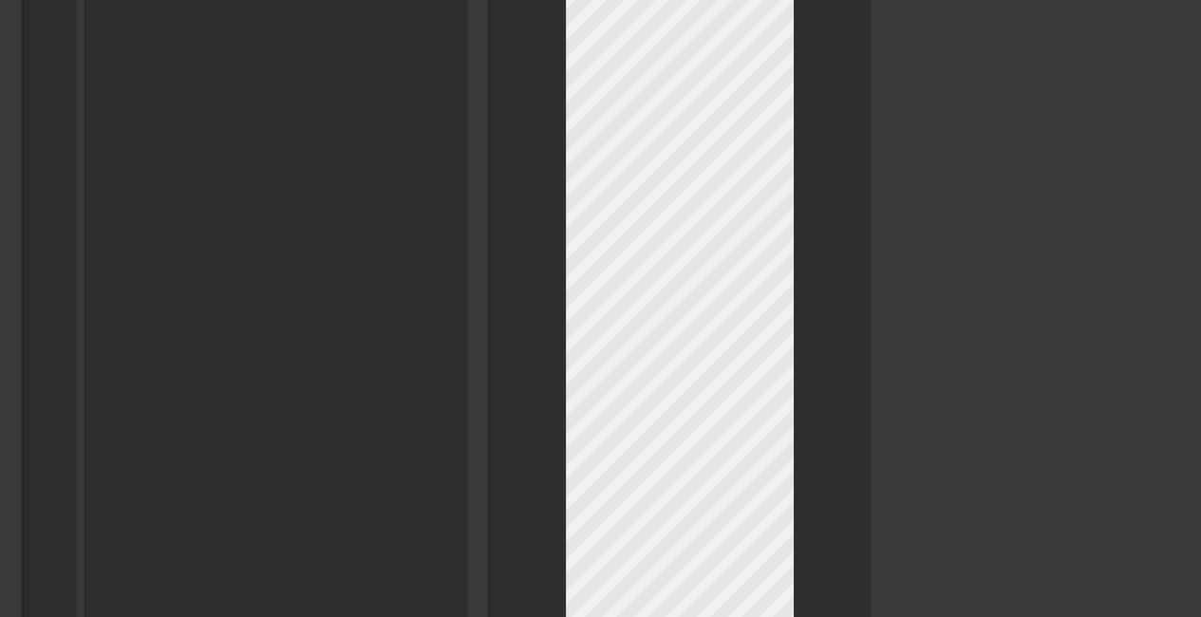
type textarea "I love Wayward Outpost, so I have to take a break. First, I just want to thank …"
type input "I love Wayward Outpost, so I have to take a break. First, I just want to thank …"
type textarea "I love Wayward Outpost, so I have to take a break. First, I just want to thank …"
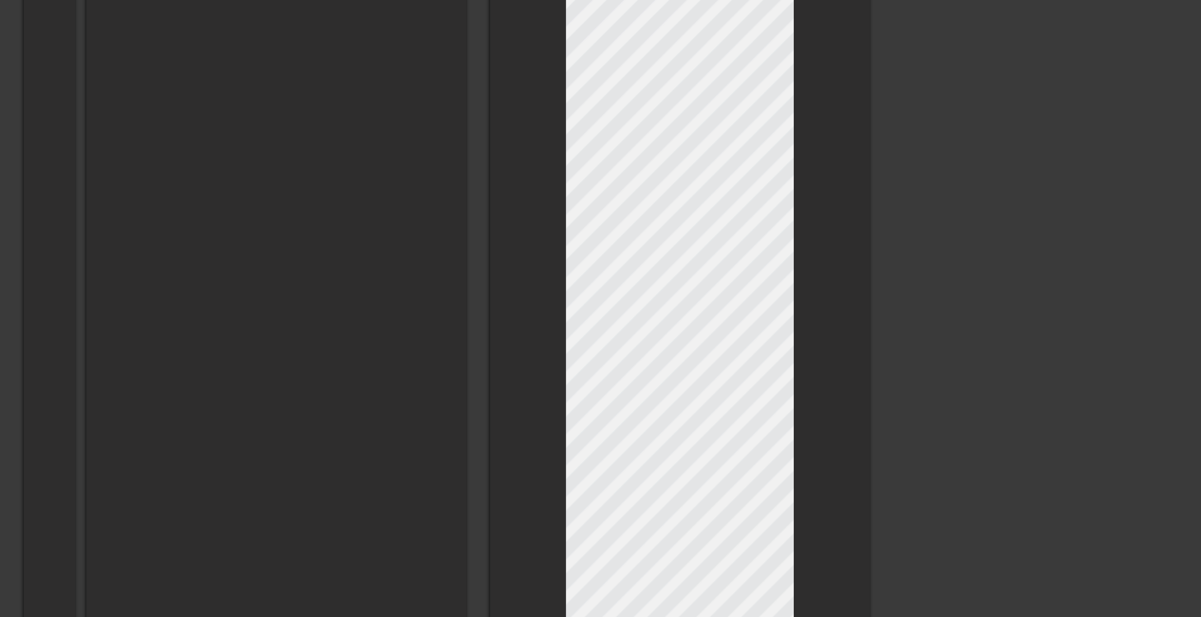
type input "I love Wayward Outpost, so I have to take a break. First, I just want to thank …"
type textarea "I love Wayward Outpost, so I have to take a break. First, I just want to thank …"
type input "I love Wayward Outpost, so I have to take a break. First, I just want to thank …"
type textarea "I love Wayward Outpost, so I have to take a break. First, I just want to thank …"
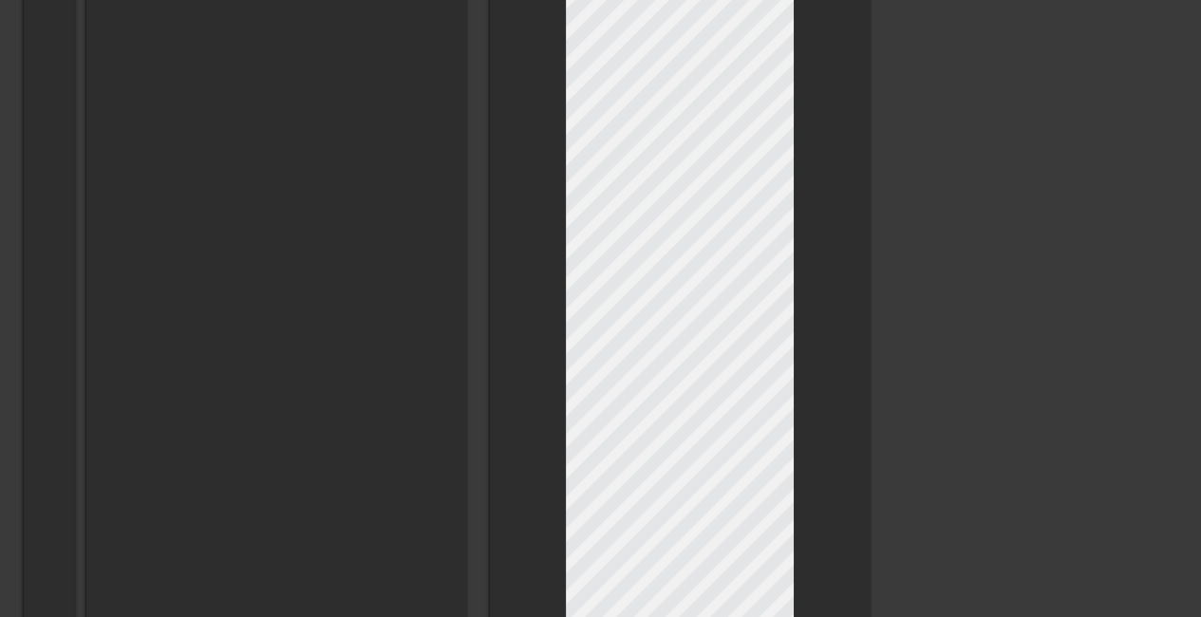
scroll to position [226, 3]
type input "I love Wayward Outpost, so I have to take a break. First, I just want to thank …"
type textarea "I love Wayward Outpost, so I have to take a break. First, I just want to thank …"
type input "I love Wayward Outpost, so I have to take a break. First, I just want to thank …"
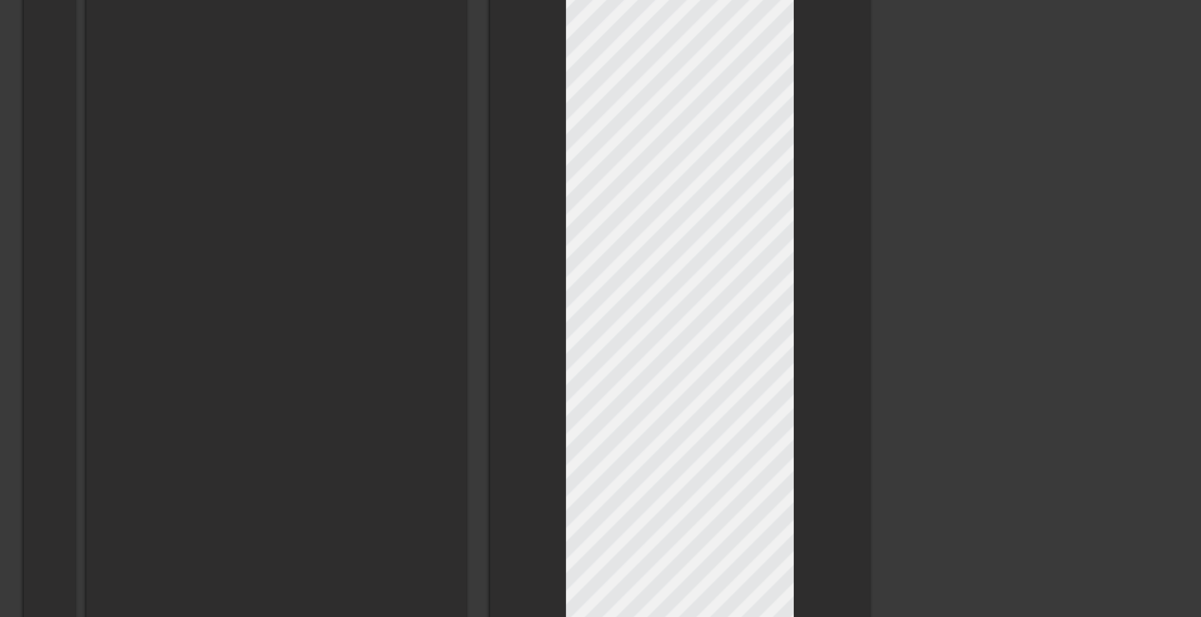
type textarea "I love Wayward Outpost, so I have to take a break. First, I just want to thank …"
type input "I love Wayward Outpost, so I have to take a break. First, I just want to thank …"
type textarea "I love Wayward Outpost, so I have to take a break. First, I just want to thank …"
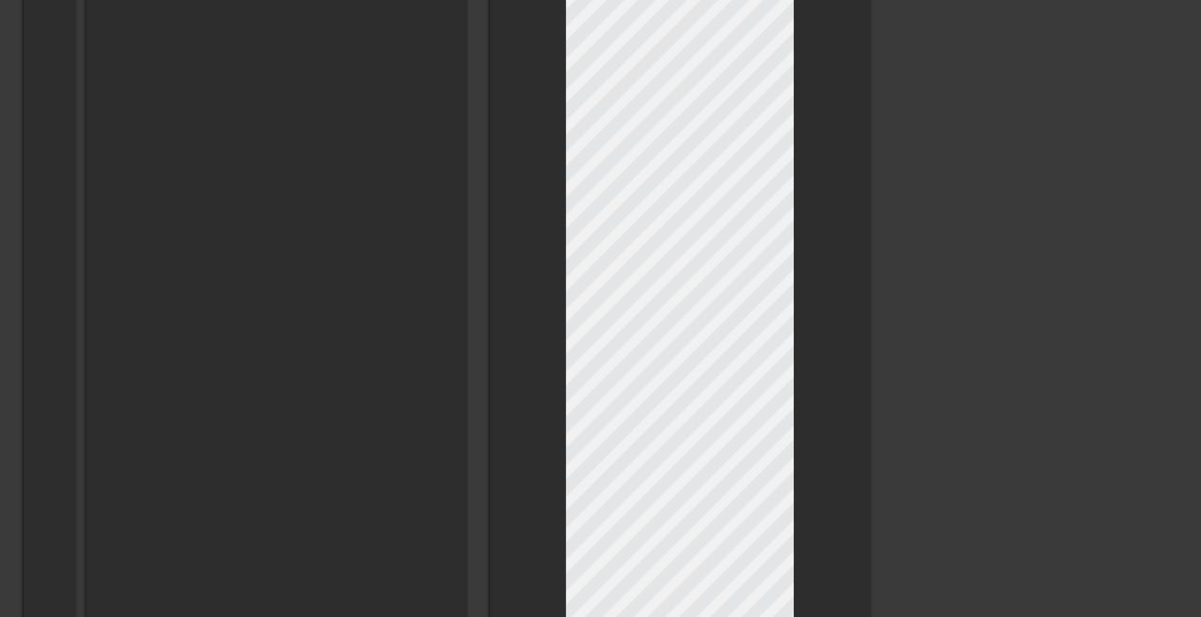
type input "I love Wayward Outpost, so I have to take a break. First, I just want to thank …"
type textarea "I love Wayward Outpost, so I have to take a break. First, I just want to thank …"
type input "I love Wayward Outpost, so I have to take a break. First, I just want to thank …"
type textarea "I love Wayward Outpost, so I have to take a break. First, I just want to thank …"
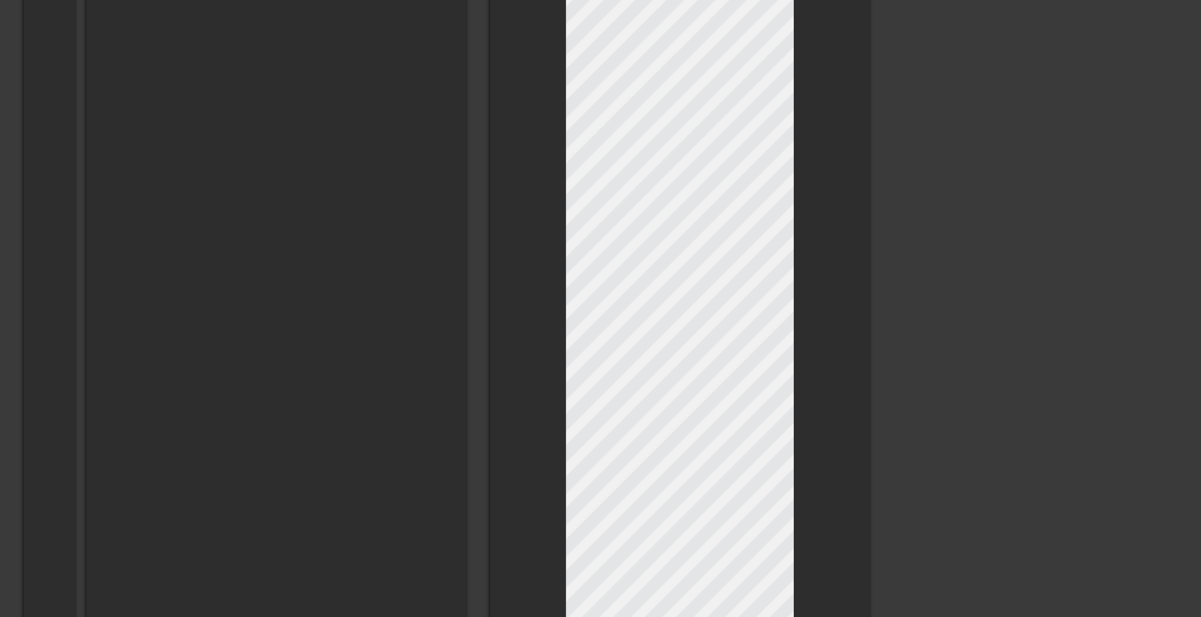
scroll to position [229, 9]
type input "I love Wayward Outpost, so I have to take a break. First, I just want to thank …"
type textarea "I love Wayward Outpost, so I have to take a break. First, I just want to thank …"
type input "I love Wayward Outpost, so I have to take a break. First, I just want to thank …"
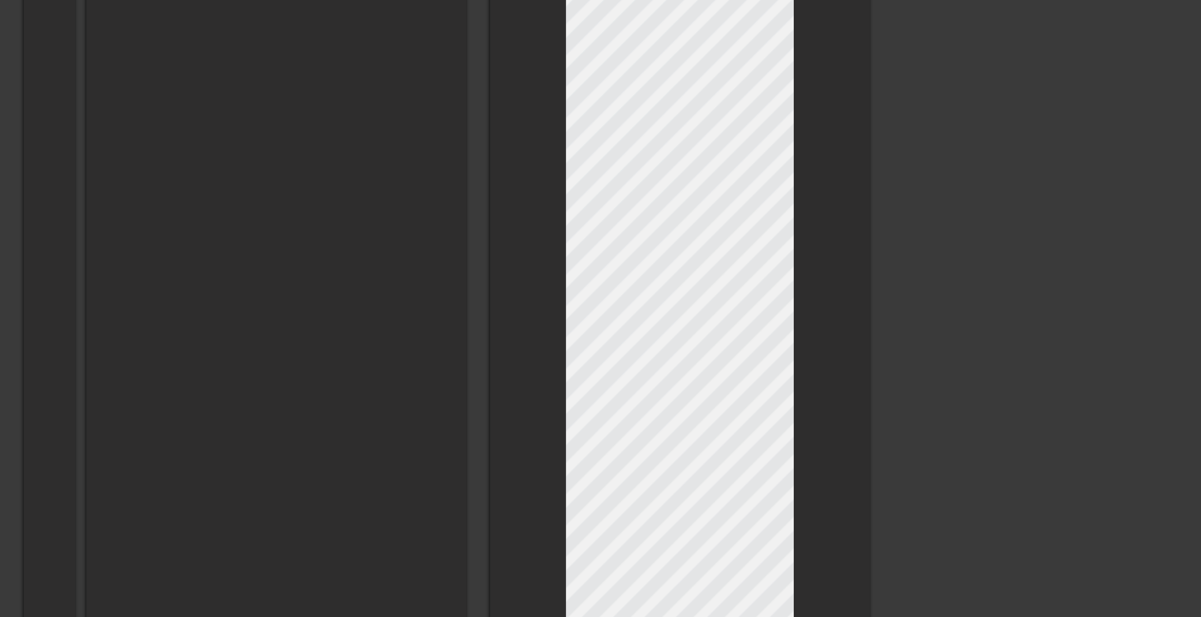
type textarea "I love Wayward Outpost, so I have to take a break. First, I just want to thank …"
type input "I love Wayward Outpost, so I have to take a break. First, I just want to thank …"
type textarea "I love Wayward Outpost, so I have to take a break. First, I just want to thank …"
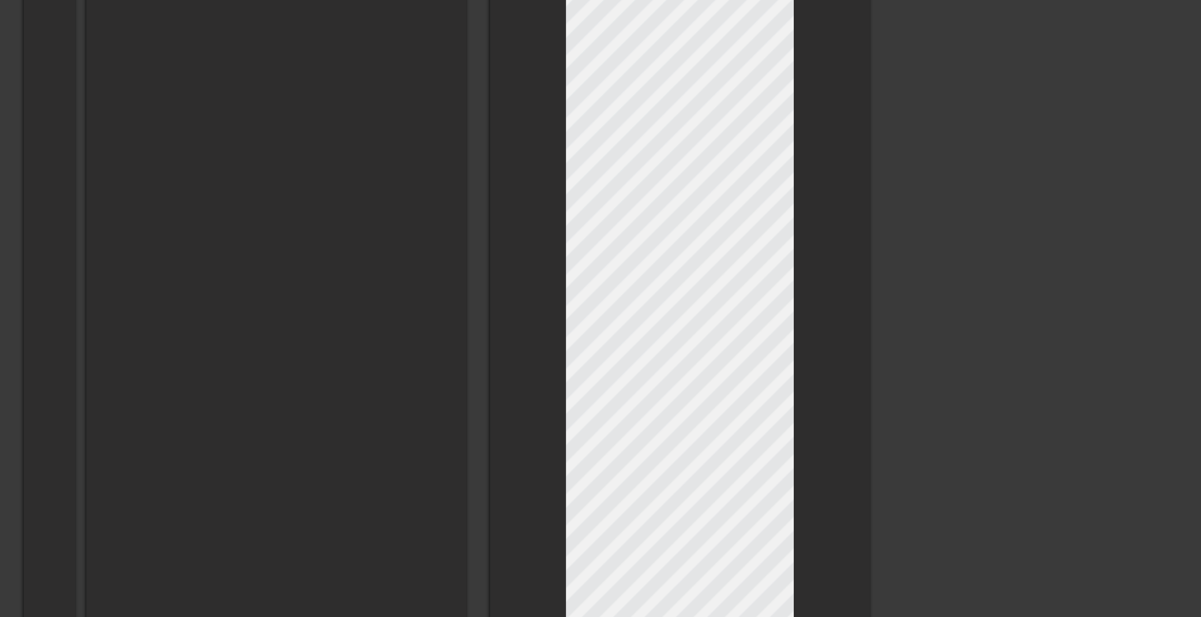
type input "I love Wayward Outpost, so I have to take a break. First, I just want to thank …"
type textarea "I love Wayward Outpost, so I have to take a break. First, I just want to thank …"
type input "I love Wayward Outpost, so I have to take a break. First, I just want to thank …"
type textarea "I love Wayward Outpost, so I have to take a break. First, I just want to thank …"
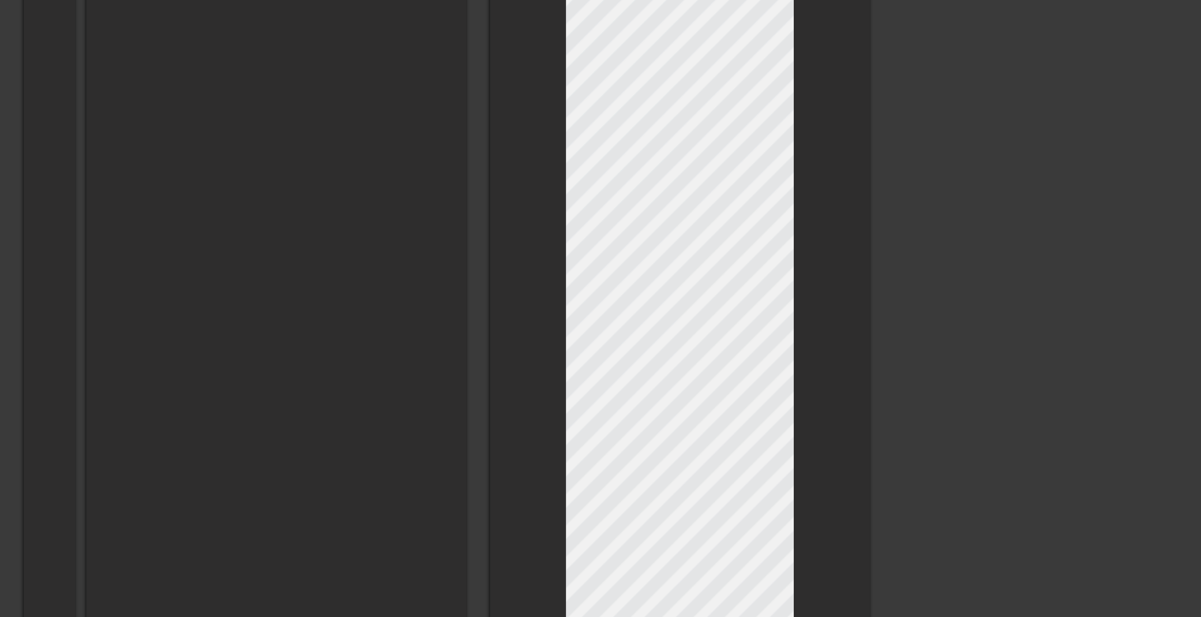
scroll to position [236, 11]
type input "I love Wayward Outpost, so I have to take a break. First, I just want to thank …"
type textarea "I love Wayward Outpost, so I have to take a break. First, I just want to thank …"
type input "I love Wayward Outpost, so I have to take a break. First, I just want to thank …"
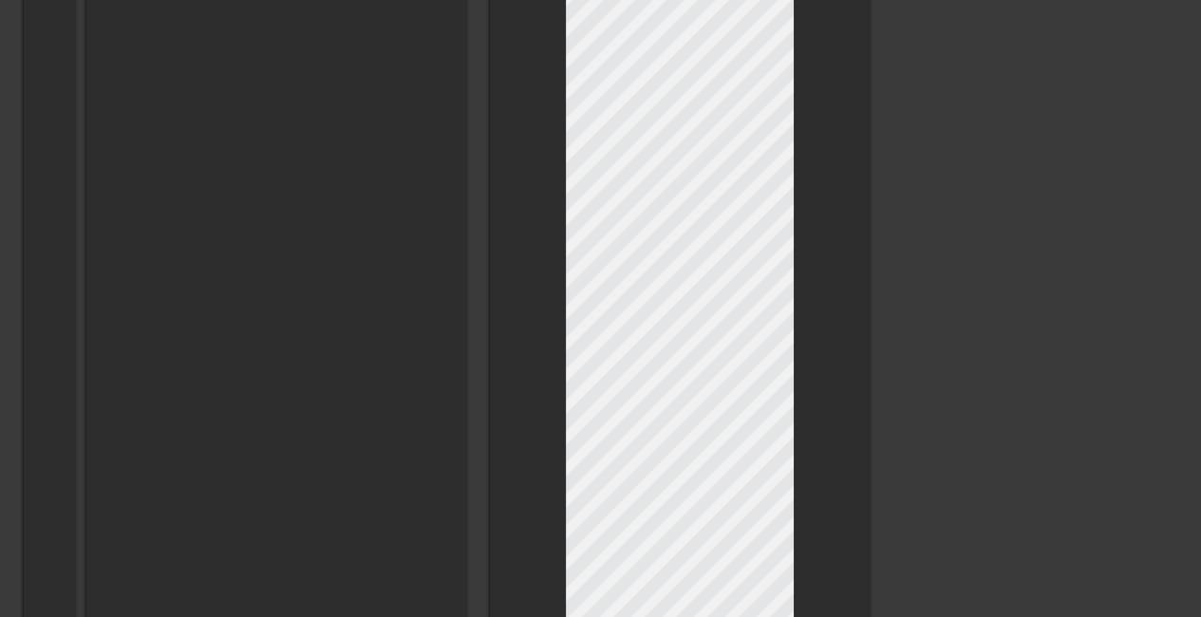
type textarea "I love Wayward Outpost, so I have to take a break. First, I just want to thank …"
type input "I love Wayward Outpost, so I have to take a break. First, I just want to thank …"
type textarea "I love Wayward Outpost, so I have to take a break. First, I just want to thank …"
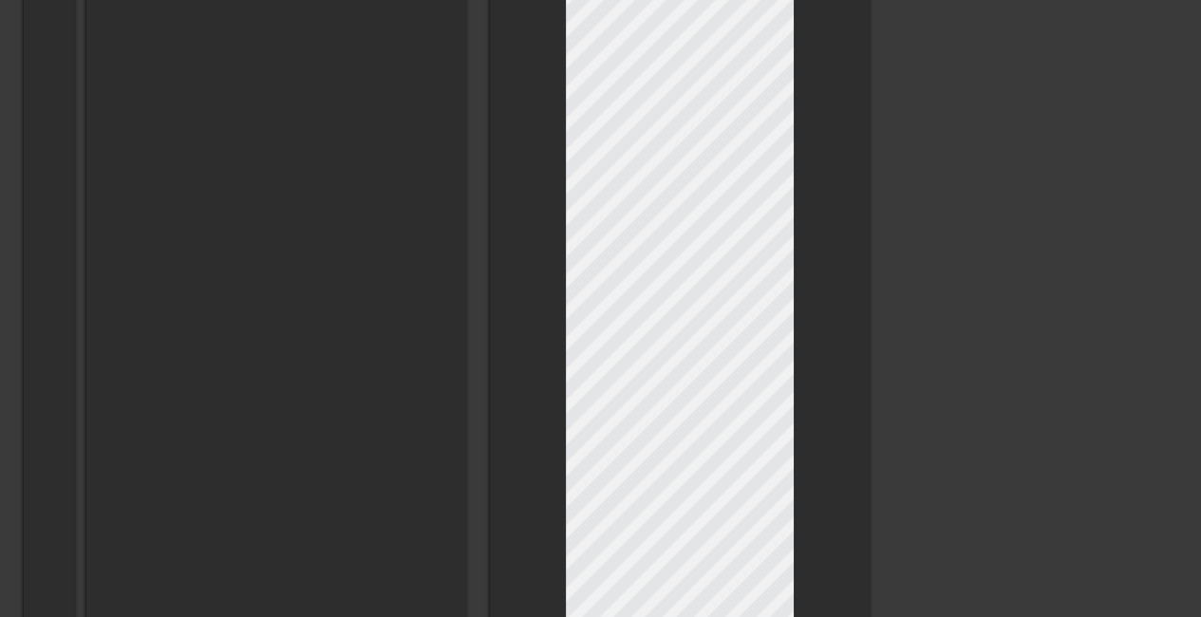
type input "I love Wayward Outpost, so I have to take a break. First, I just want to thank …"
type textarea "I love Wayward Outpost, so I have to take a break. First, I just want to thank …"
type input "I love Wayward Outpost, so I have to take a break. First, I just want to thank …"
type textarea "I love Wayward Outpost, so I have to take a break. First, I just want to thank …"
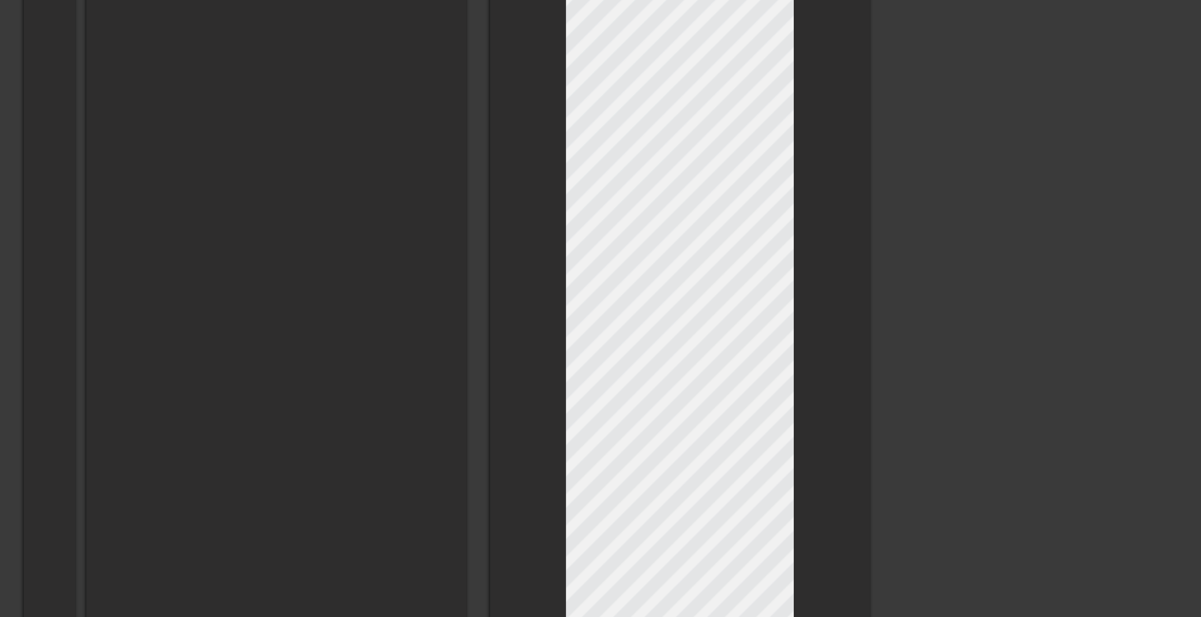
scroll to position [237, 3]
type input "I love Wayward Outpost, so I have to take a break. First, I just want to thank …"
type textarea "I love Wayward Outpost, so I have to take a break. First, I just want to thank …"
type input "I love Wayward Outpost, so I have to take a break. First, I just want to thank …"
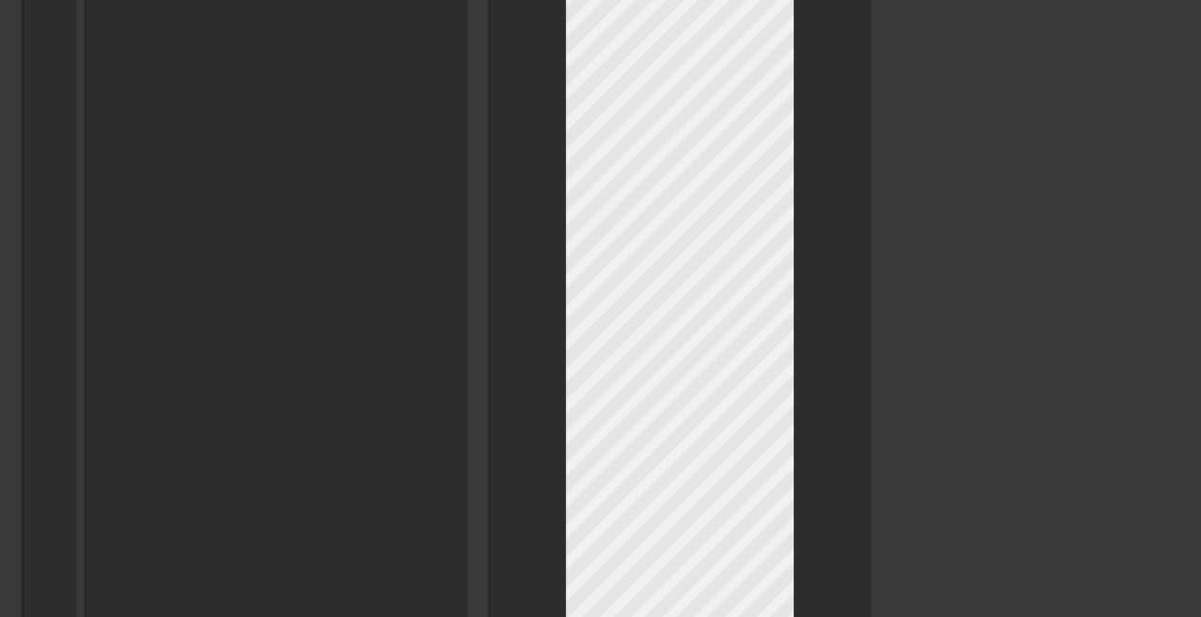
type textarea "I love Wayward Outpost, so I have to take a break. First, I just want to thank …"
type input "I love Wayward Outpost, so I have to take a break. First, I just want to thank …"
type textarea "I love Wayward Outpost, so I have to take a break. First, I just want to thank …"
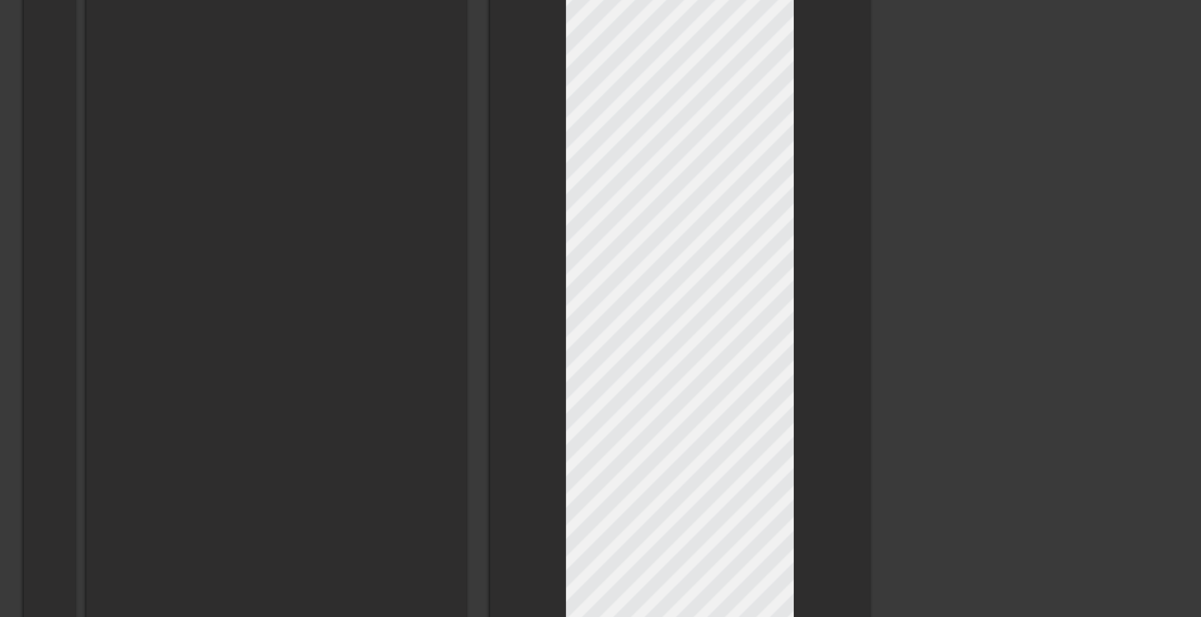
type input "I love Wayward Outpost, so I have to take a break. First, I just want to thank …"
type textarea "I love Wayward Outpost, so I have to take a break. First, I just want to thank …"
type input "I love Wayward Outpost, so I have to take a break. First, I just want to thank …"
type textarea "I love Wayward Outpost, so I have to take a break. First, I just want to thank …"
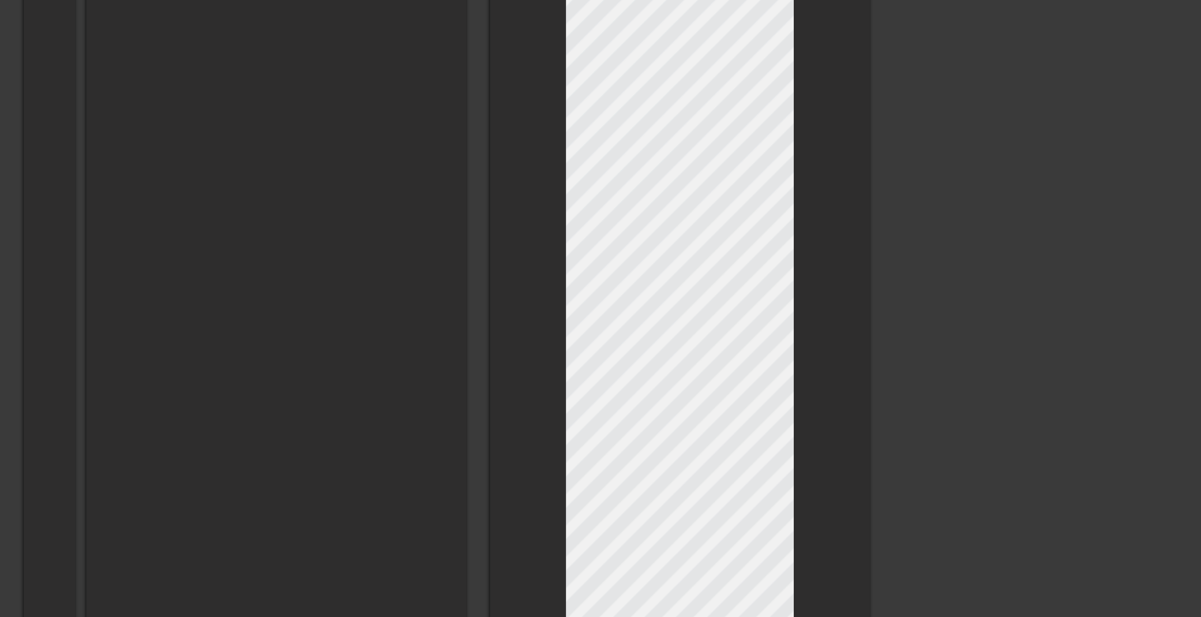
scroll to position [239, 8]
type input "I love Wayward Outpost, so I have to take a break. First, I just want to thank …"
type textarea "I love Wayward Outpost, so I have to take a break. First, I just want to thank …"
type input "I love Wayward Outpost, so I have to take a break. First, I just want to thank …"
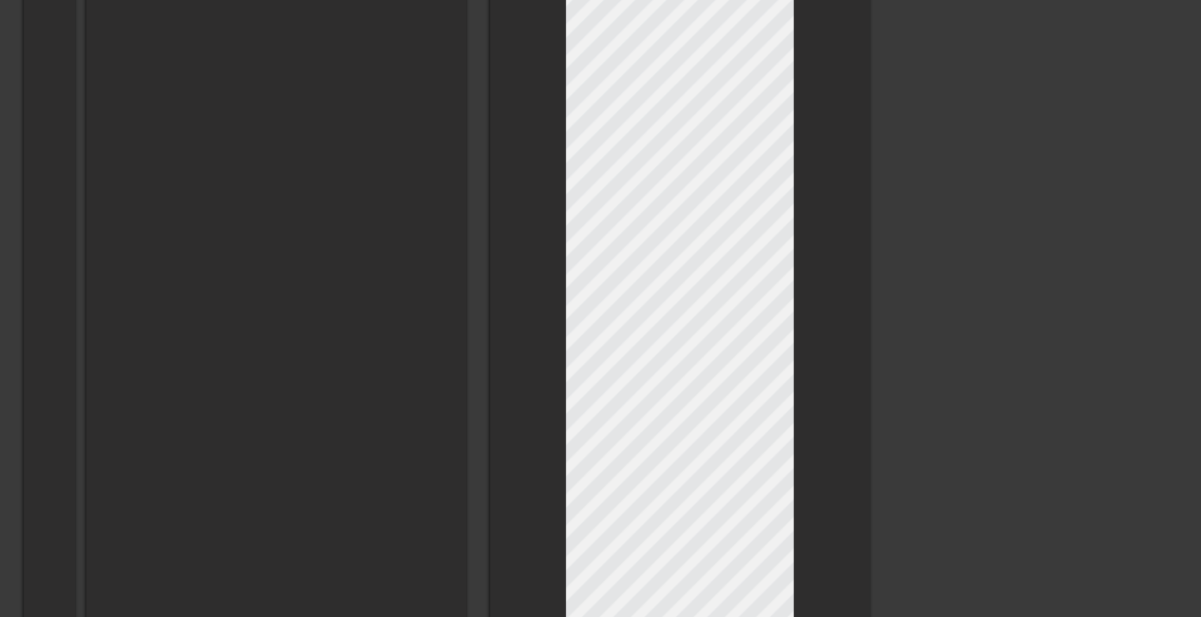
type textarea "I love Wayward Outpost, so I have to take a break. First, I just want to thank …"
type input "I love Wayward Outpost, so I have to take a break. First, I just want to thank …"
type textarea "I love Wayward Outpost, so I have to take a break. First, I just want to thank …"
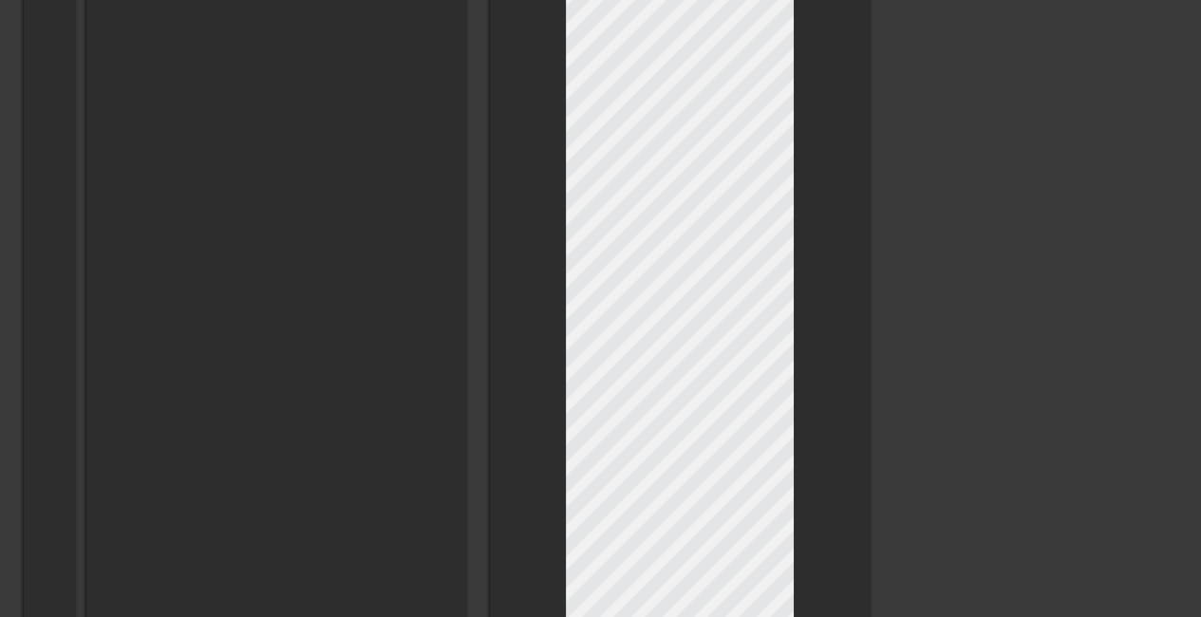
type input "I love Wayward Outpost, so I have to take a break. First, I just want to thank …"
type textarea "I love Wayward Outpost, so I have to take a break. First, I just want to thank …"
type input "I love Wayward Outpost, so I have to take a break. First, I just want to thank …"
type textarea "I love Wayward Outpost, so I have to take a break. First, I just want to thank …"
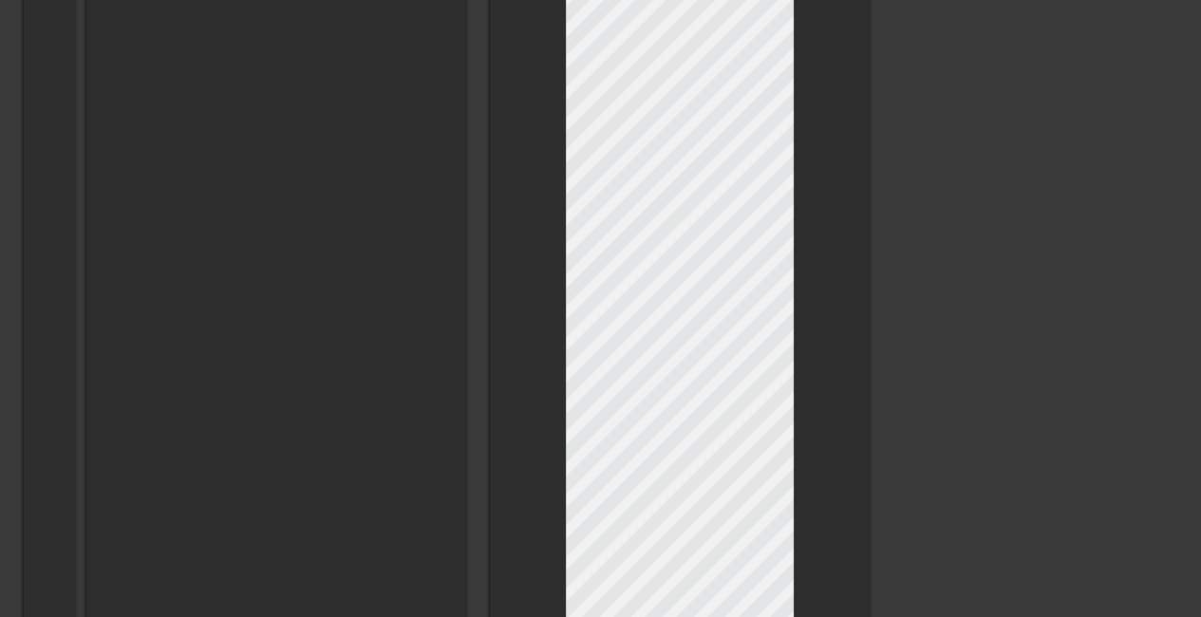
scroll to position [241, 3]
type input "I love Wayward Outpost, so I have to take a break. First, I just want to thank …"
type textarea "I love Wayward Outpost, so I have to take a break. First, I just want to thank …"
type input "I love Wayward Outpost, so I have to take a break. First, I just want to thank …"
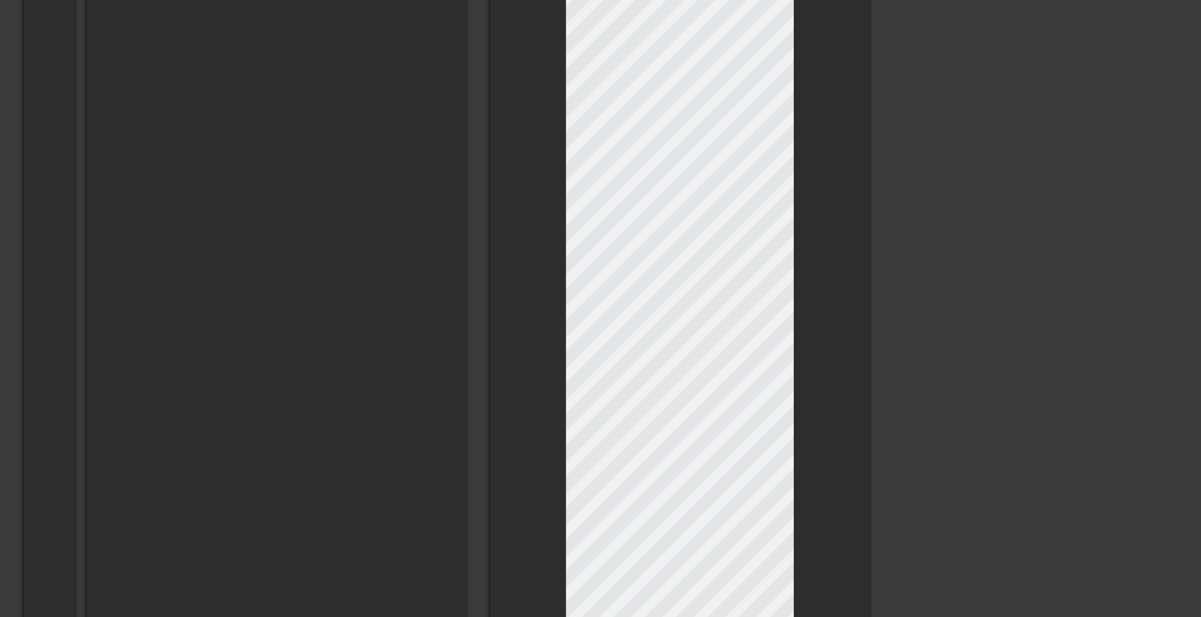
type textarea "I love Wayward Outpost, so I have to take a break. First, I just want to thank …"
type input "I love Wayward Outpost, so I have to take a break. First, I just want to thank …"
type textarea "I love Wayward Outpost, so I have to take a break. First, I just want to thank …"
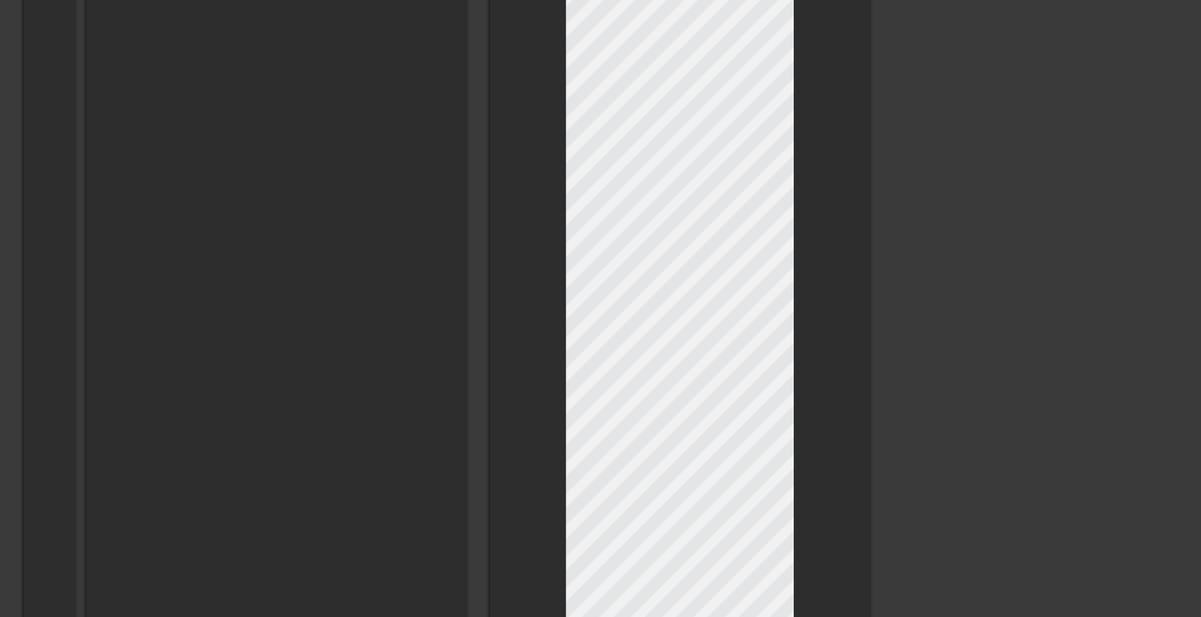
type input "I love Wayward Outpost, so I have to take a break. First, I just want to thank …"
type textarea "I love Wayward Outpost, so I have to take a break. First, I just want to thank …"
type input "I love Wayward Outpost, so I have to take a break. First, I just want to thank …"
type textarea "I love Wayward Outpost, so I have to take a break. First, I just want to thank …"
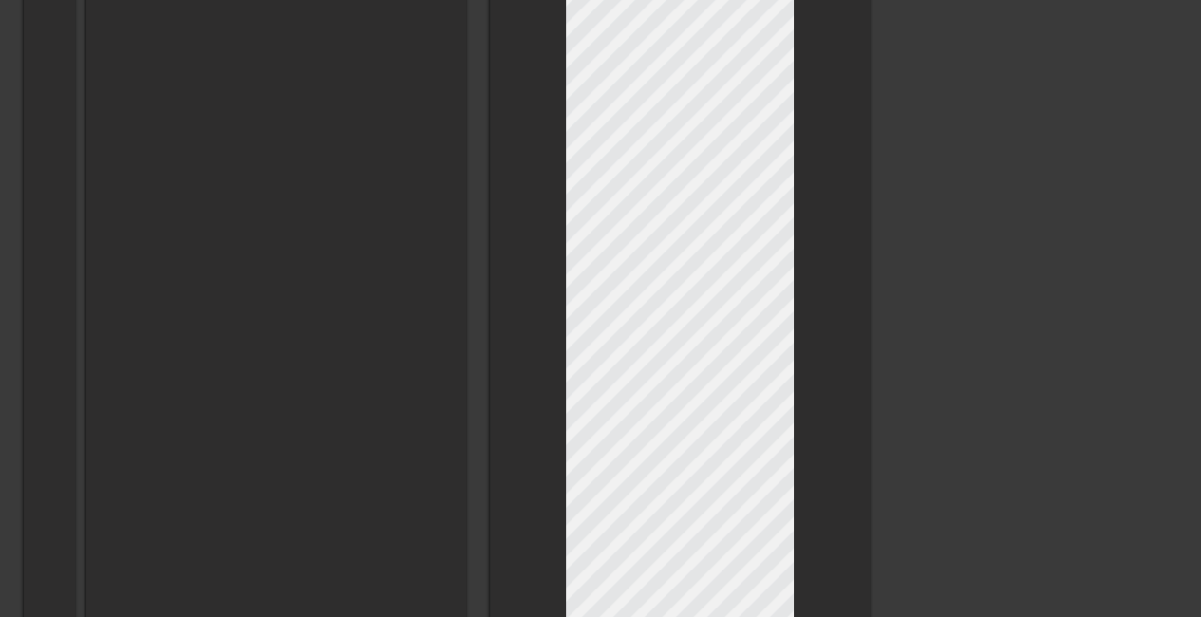
scroll to position [245, 3]
type input "I love Wayward Outpost, so I have to take a break. First, I just want to thank …"
type textarea "I love Wayward Outpost, so I have to take a break. First, I just want to thank …"
type input "I love Wayward Outpost, so I have to take a break. First, I just want to thank …"
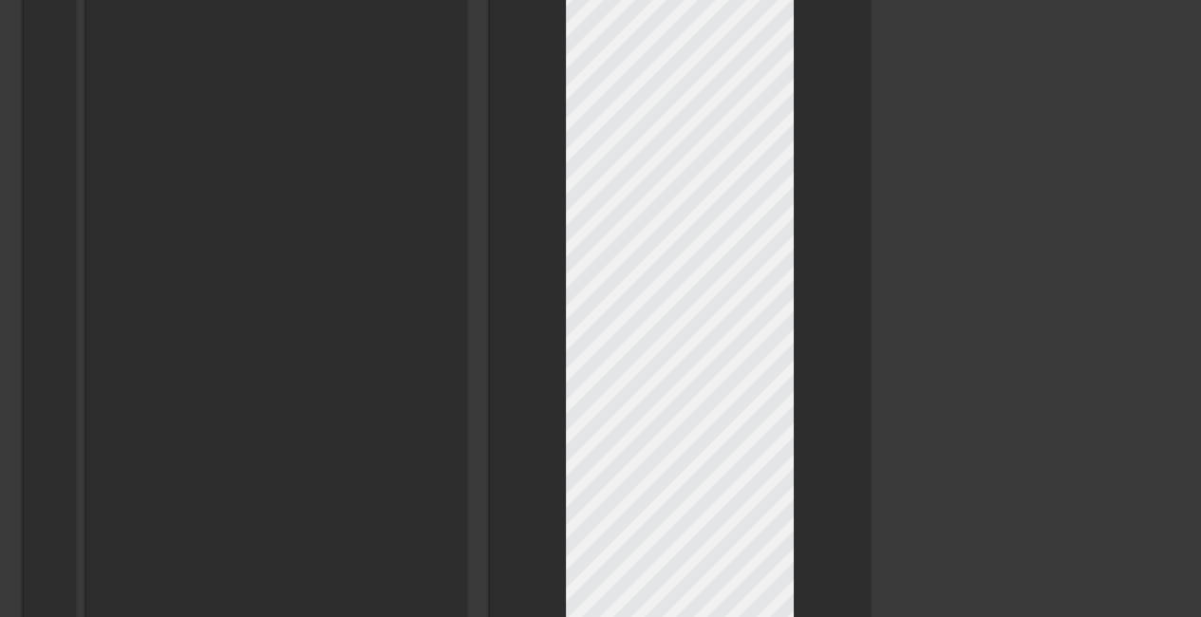
type textarea "I love Wayward Outpost, so I have to take a break. First, I just want to thank …"
type input "I love Wayward Outpost, so I have to take a break. First, I just want to thank …"
type textarea "I love Wayward Outpost, so I have to take a break. First, I just want to thank …"
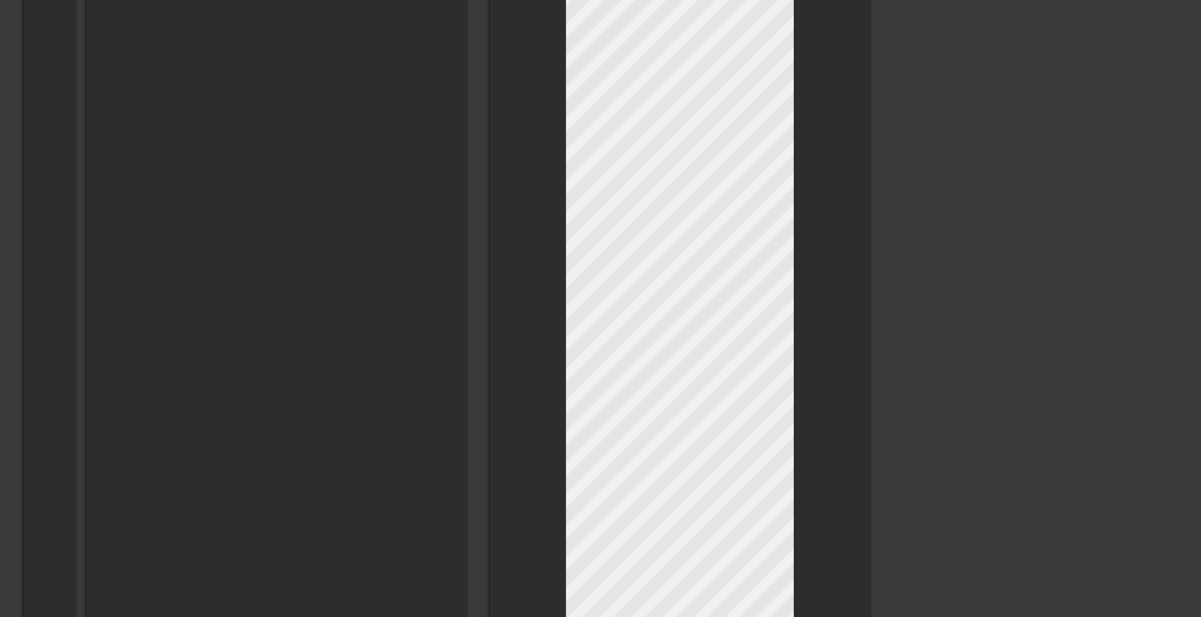
type input "I love Wayward Outpost, so I have to take a break. First, I just want to thank …"
type textarea "I love Wayward Outpost, so I have to take a break. First, I just want to thank …"
type input "I love Wayward Outpost, so I have to take a break. First, I just want to thank …"
type textarea "I love Wayward Outpost, so I have to take a break. First, I just want to thank …"
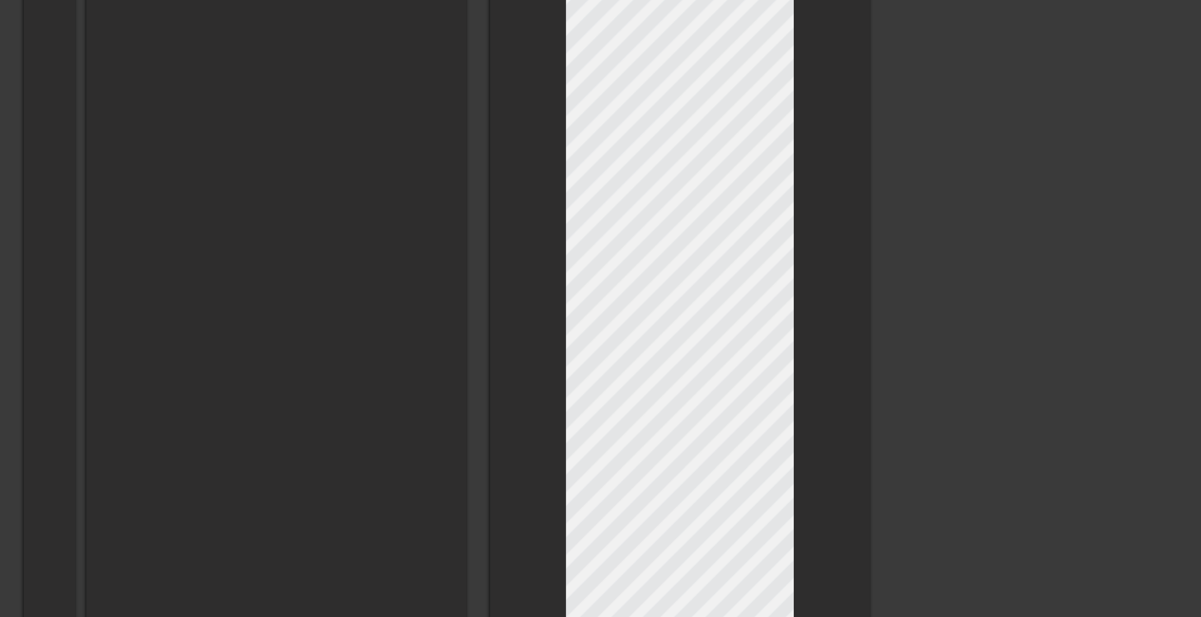
scroll to position [247, 8]
type input "I love Wayward Outpost, so I have to take a break. First, I just want to thank …"
type textarea "I love Wayward Outpost, so I have to take a break. First, I just want to thank …"
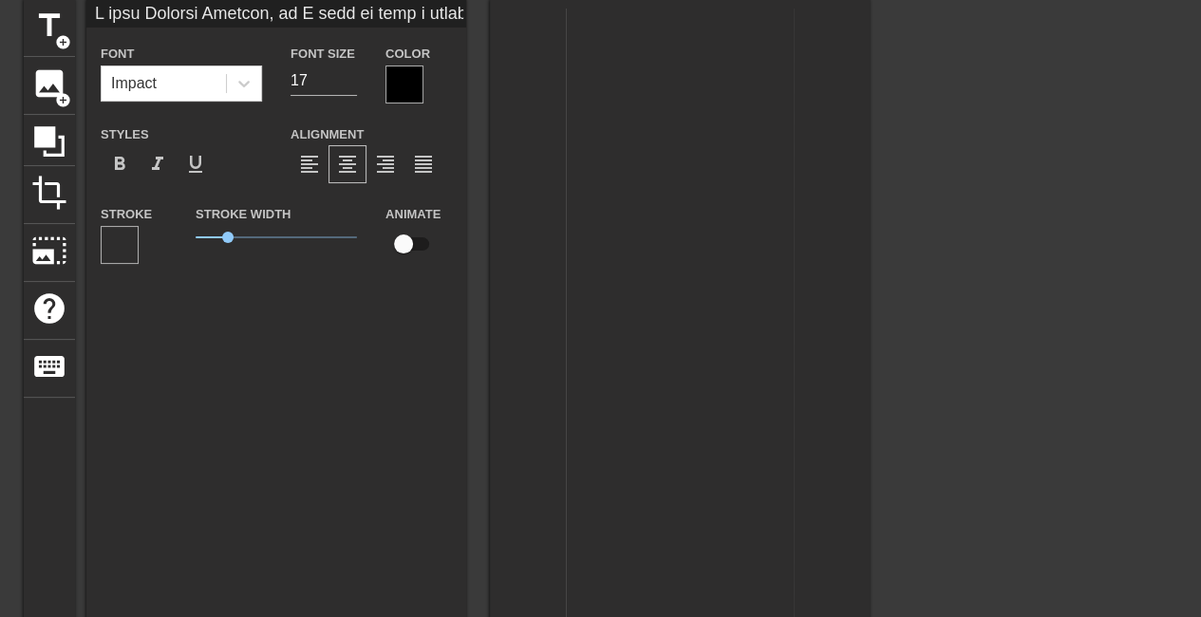
scroll to position [0, 0]
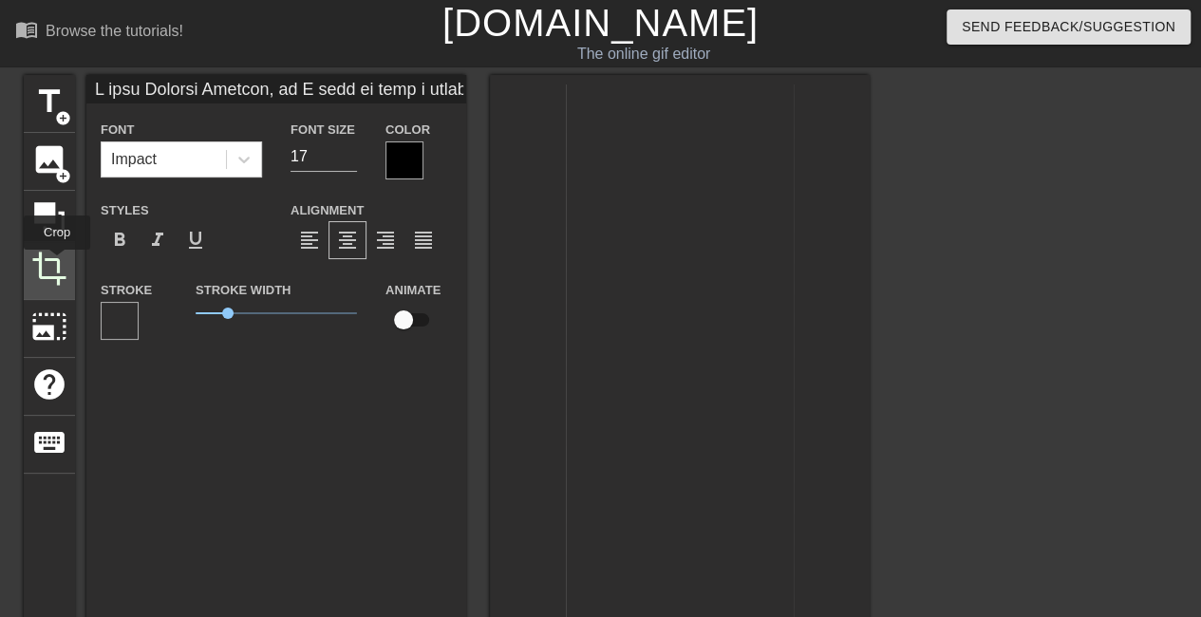
click at [54, 259] on span "crop" at bounding box center [49, 269] width 36 height 36
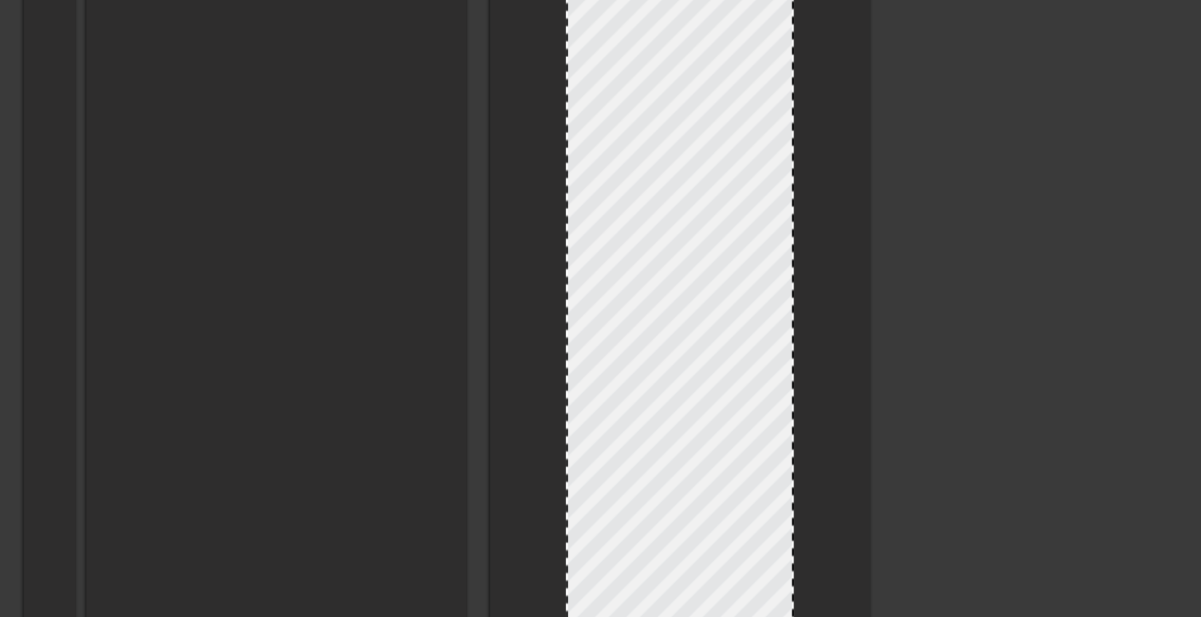
scroll to position [1709, 0]
drag, startPoint x: 680, startPoint y: 302, endPoint x: 677, endPoint y: 676, distance: 374.2
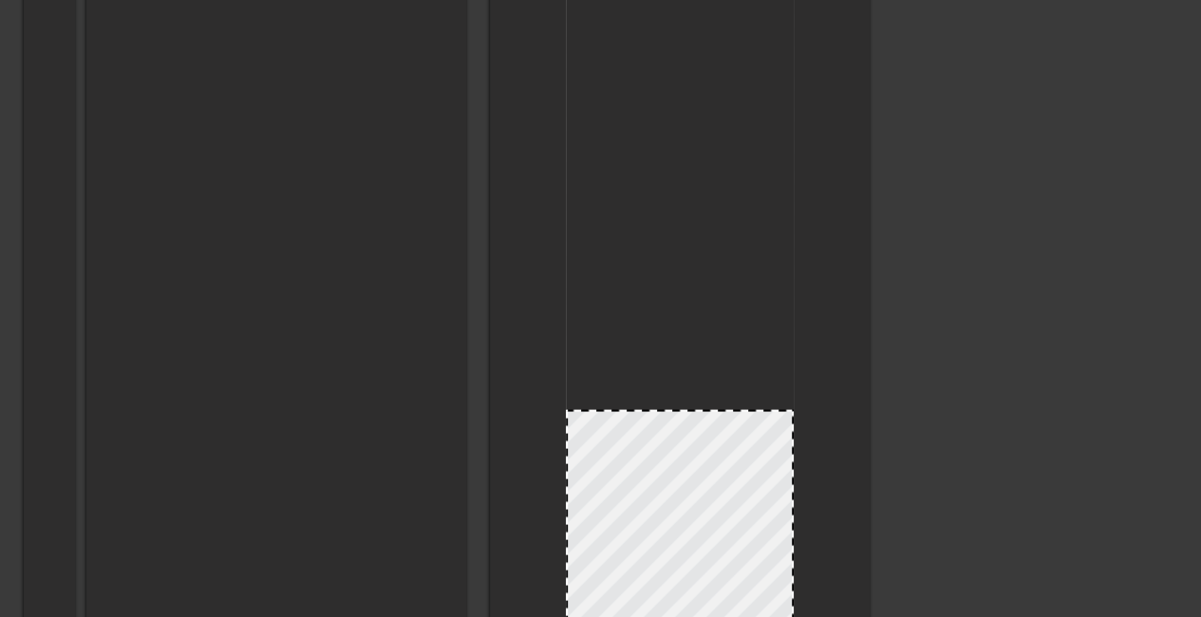
drag, startPoint x: 682, startPoint y: 12, endPoint x: 693, endPoint y: 410, distance: 398.1
click at [693, 410] on div at bounding box center [680, 410] width 224 height 9
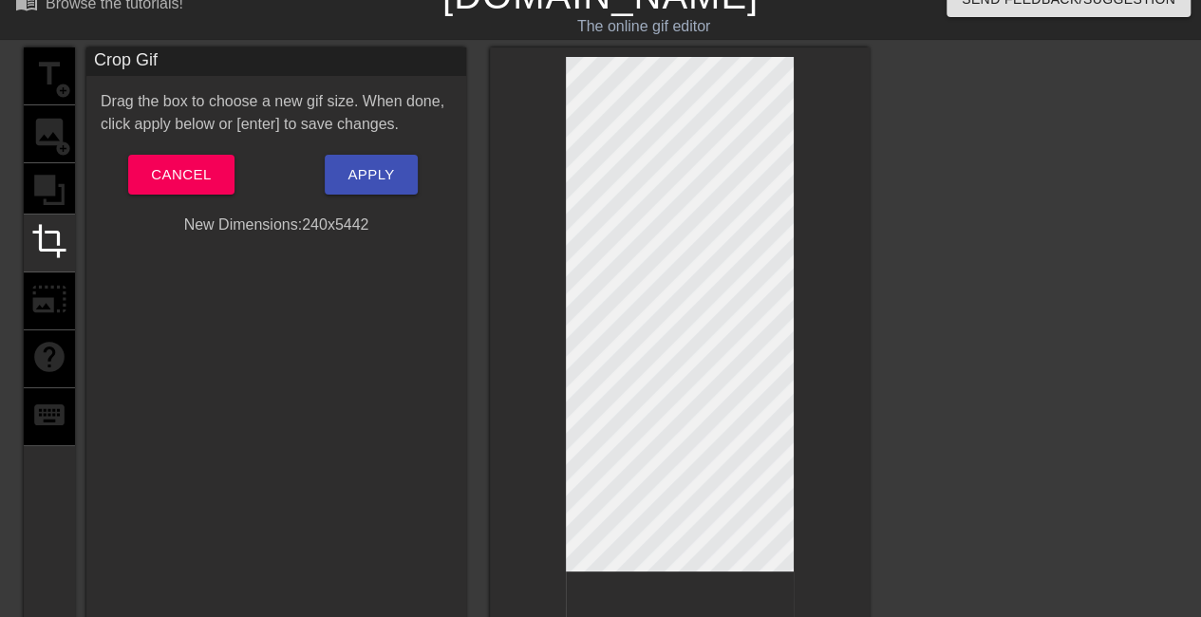
scroll to position [0, 0]
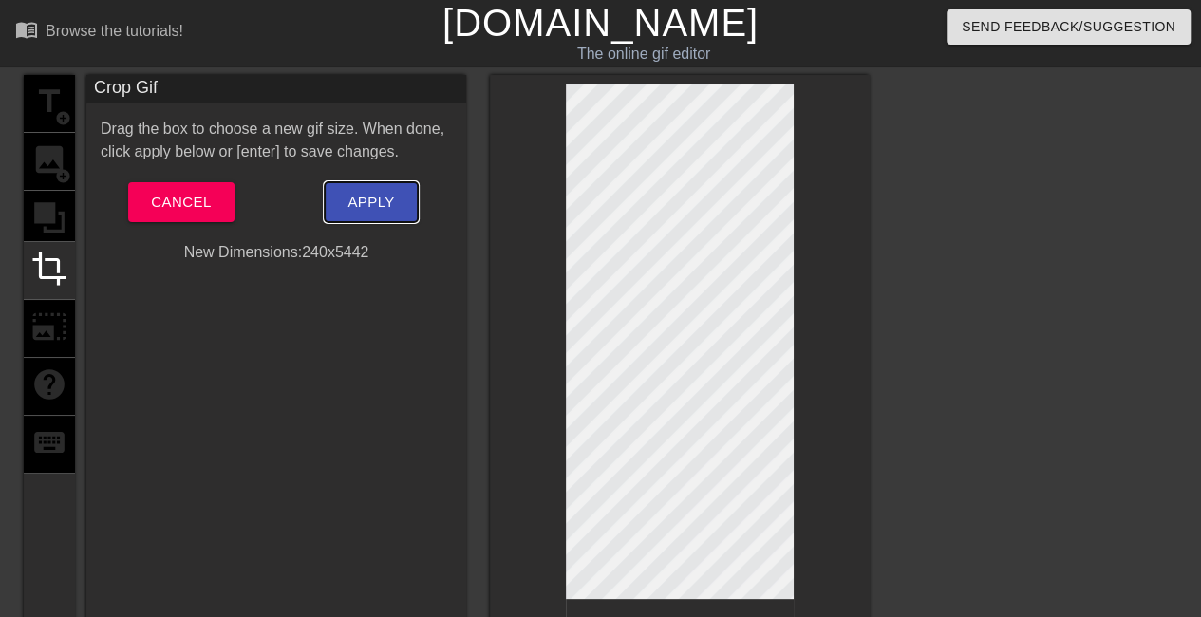
click at [398, 205] on button "Apply" at bounding box center [371, 202] width 92 height 40
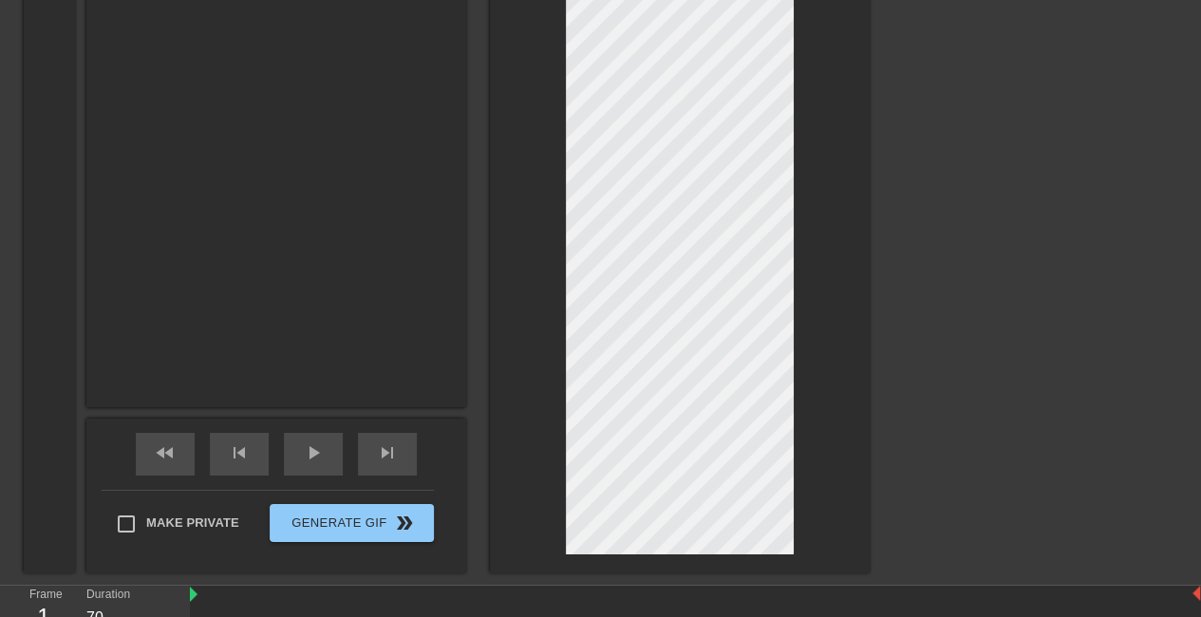
scroll to position [6805, 0]
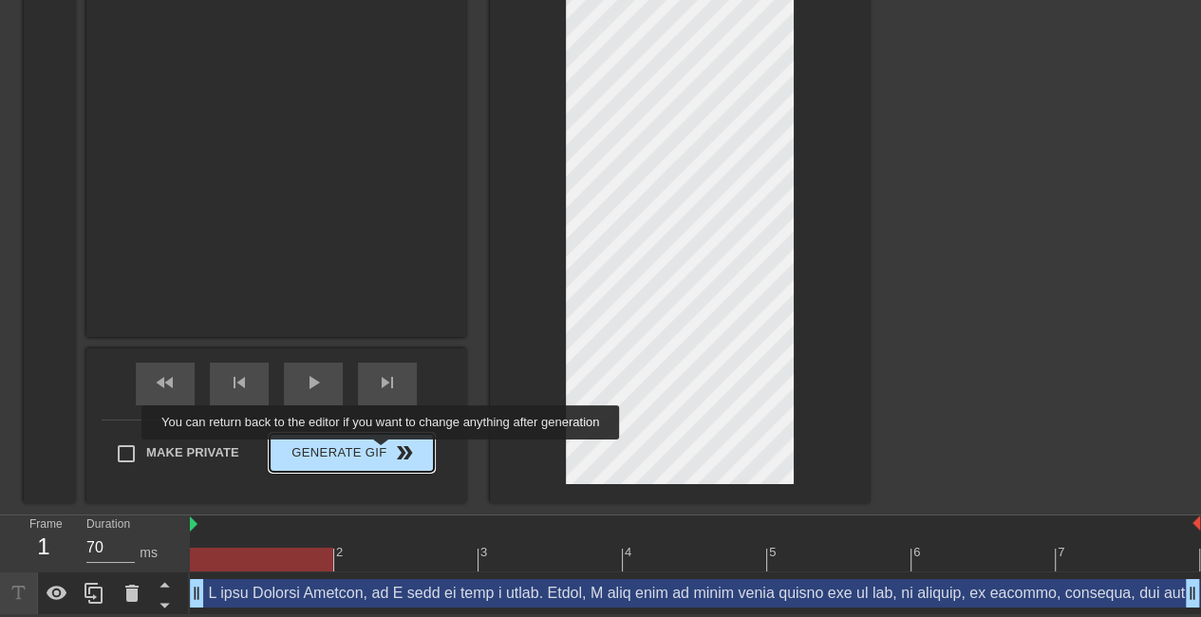
click at [383, 453] on span "Generate Gif double_arrow" at bounding box center [351, 453] width 149 height 23
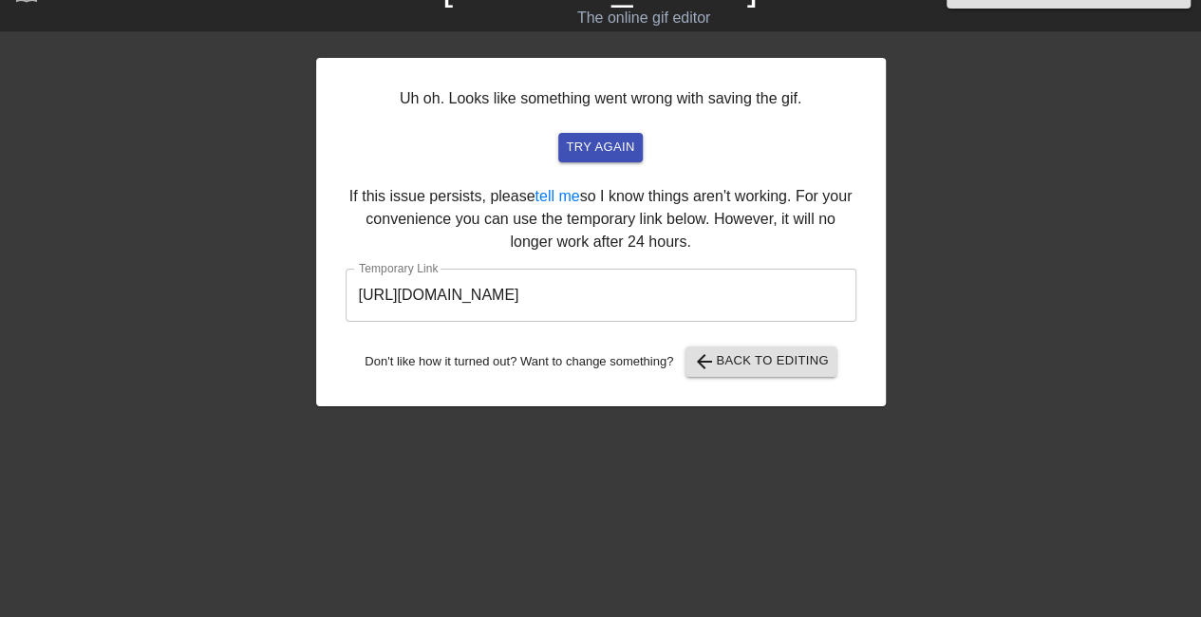
scroll to position [36, 0]
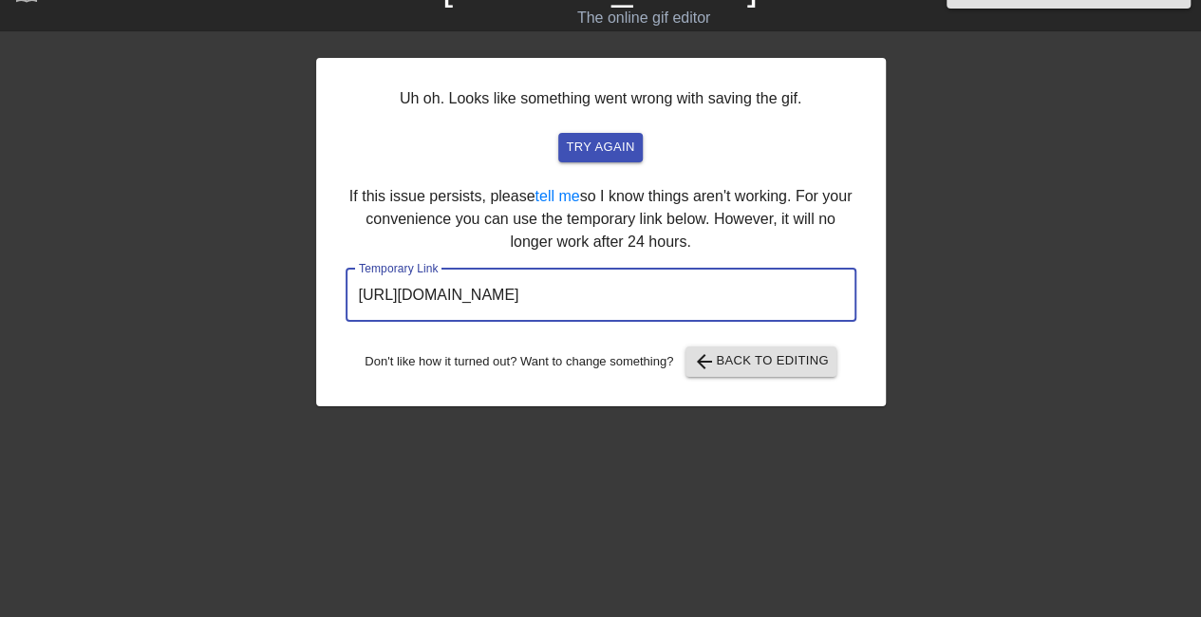
drag, startPoint x: 773, startPoint y: 290, endPoint x: 302, endPoint y: 271, distance: 471.4
click at [302, 271] on div "Uh oh. Looks like something went wrong with saving the gif. try again If this i…" at bounding box center [600, 324] width 1201 height 570
click at [733, 172] on div "Uh oh. Looks like something went wrong with saving the gif. try again If this i…" at bounding box center [601, 232] width 570 height 349
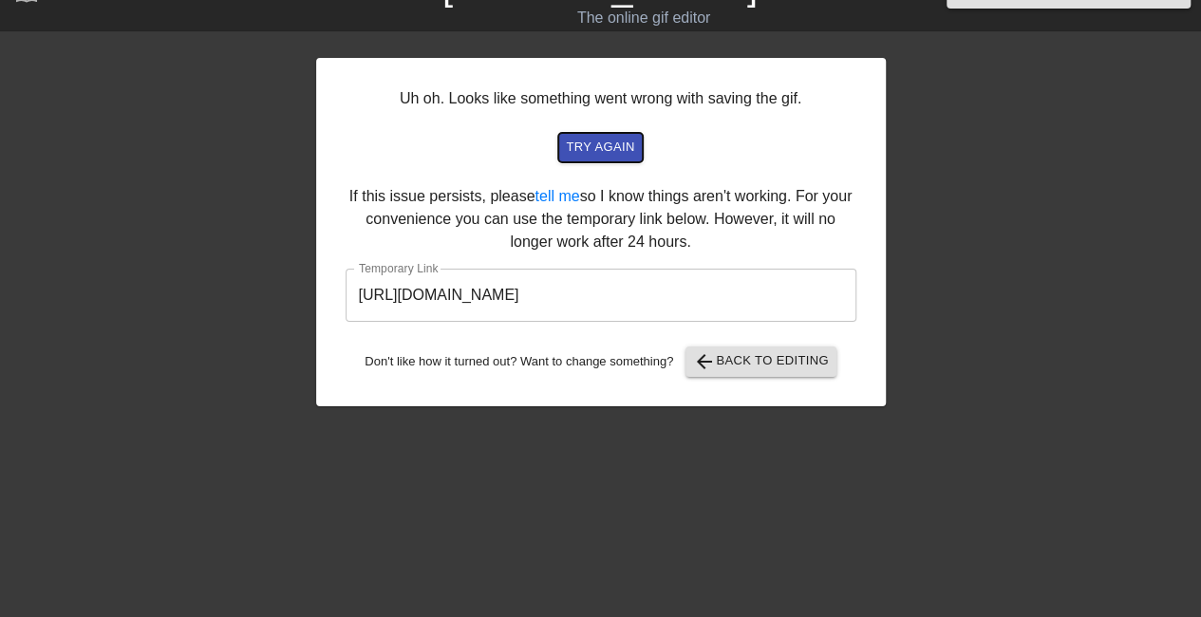
click at [623, 141] on span "try again" at bounding box center [600, 148] width 68 height 22
click at [595, 148] on span "try again" at bounding box center [600, 148] width 68 height 22
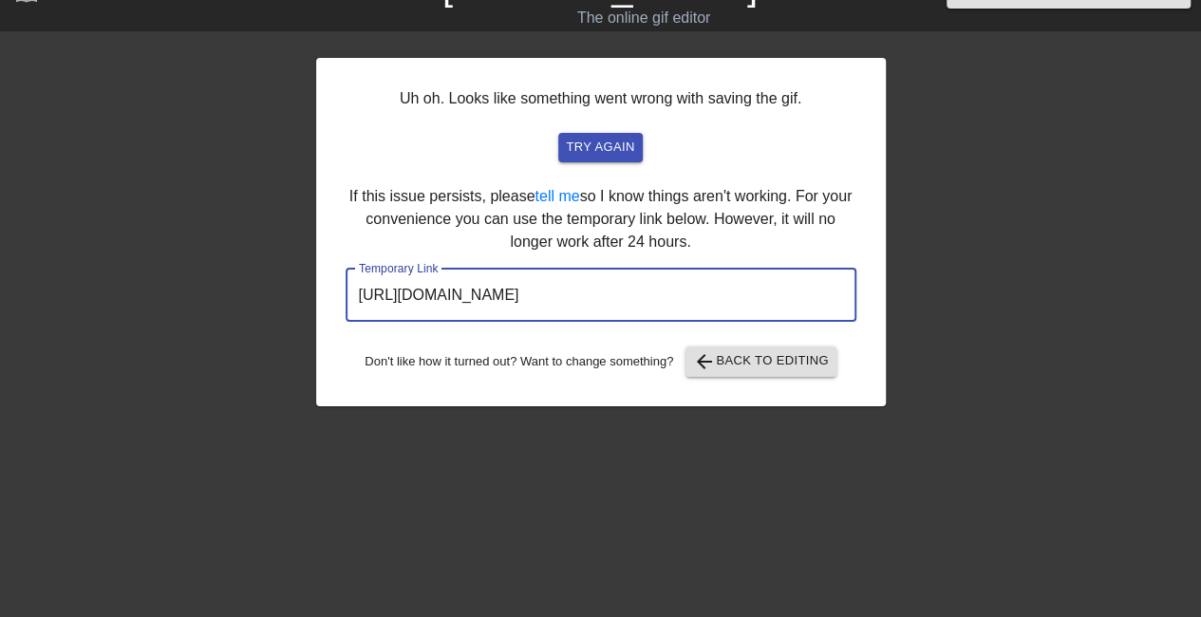
drag, startPoint x: 781, startPoint y: 293, endPoint x: 310, endPoint y: 292, distance: 471.1
click at [310, 292] on div "Uh oh. Looks like something went wrong with saving the gif. try again If this i…" at bounding box center [600, 324] width 1201 height 570
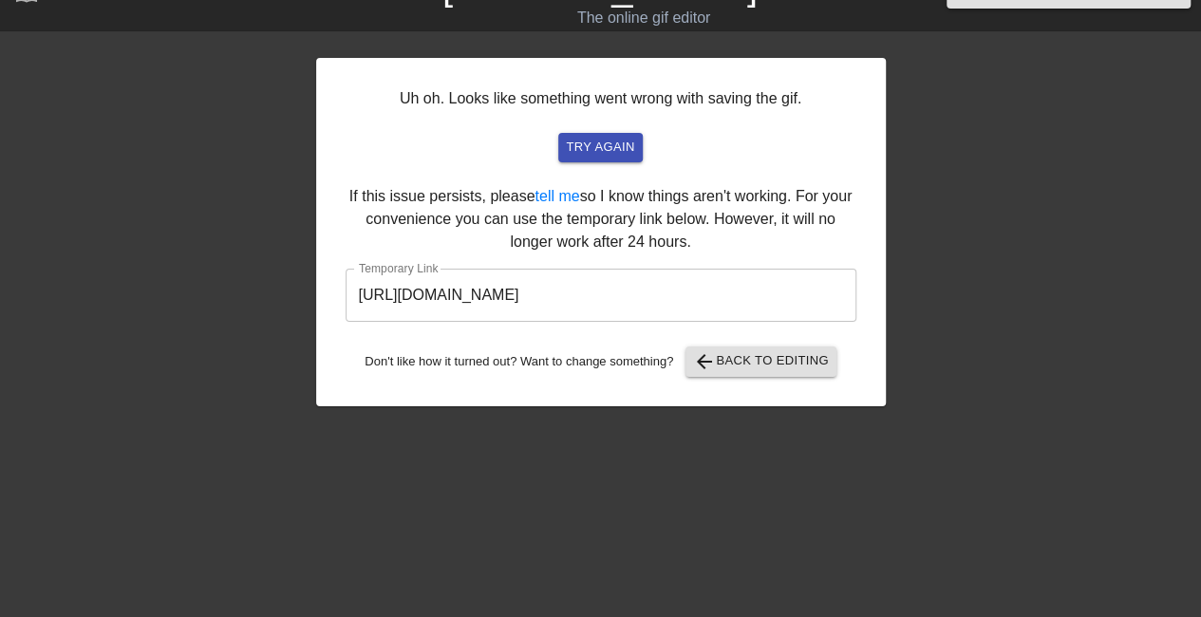
click at [505, 485] on div "Uh oh. Looks like something went wrong with saving the gif. try again If this i…" at bounding box center [601, 324] width 570 height 570
